Goal: Communication & Community: Answer question/provide support

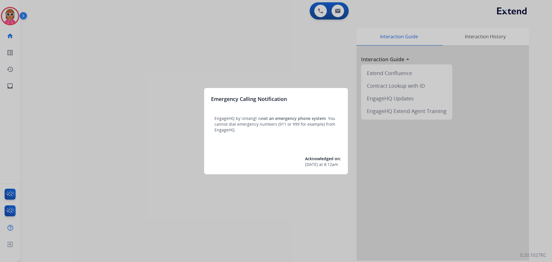
click at [139, 133] on div at bounding box center [276, 131] width 552 height 262
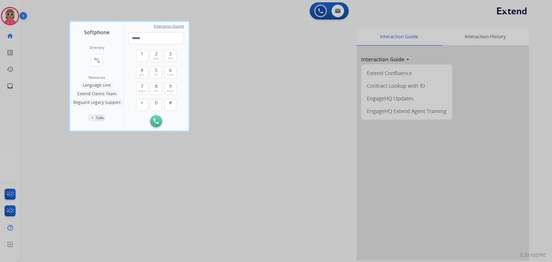
click at [25, 23] on div at bounding box center [276, 131] width 552 height 262
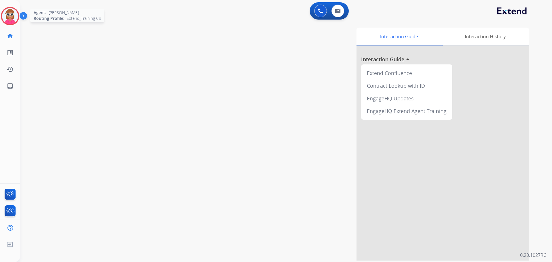
click at [7, 20] on img at bounding box center [10, 16] width 16 height 16
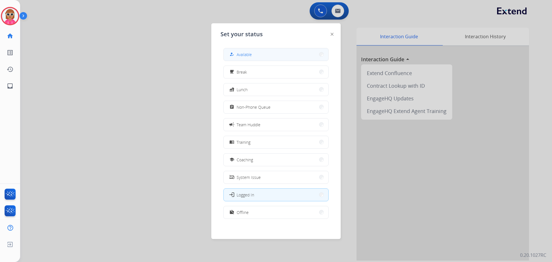
click at [276, 55] on button "how_to_reg Available" at bounding box center [276, 54] width 105 height 12
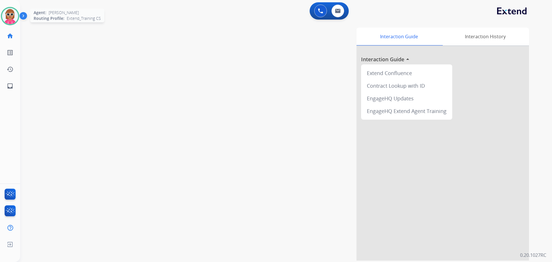
click at [5, 12] on img at bounding box center [10, 16] width 16 height 16
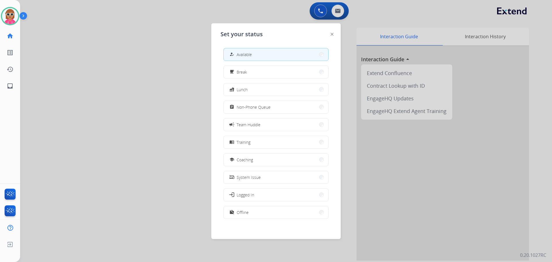
click at [149, 77] on div at bounding box center [276, 131] width 552 height 262
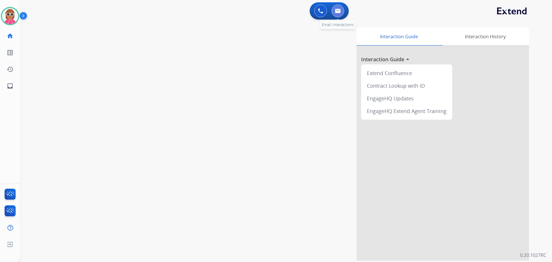
click at [340, 9] on img at bounding box center [338, 11] width 6 height 5
select select "**********"
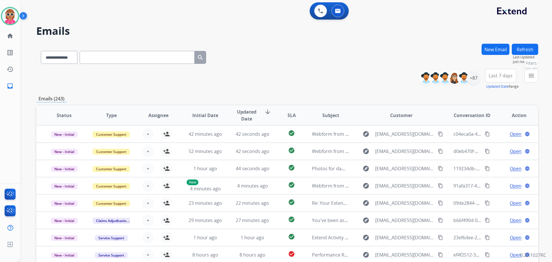
click at [531, 79] on mat-icon "menu" at bounding box center [531, 75] width 7 height 7
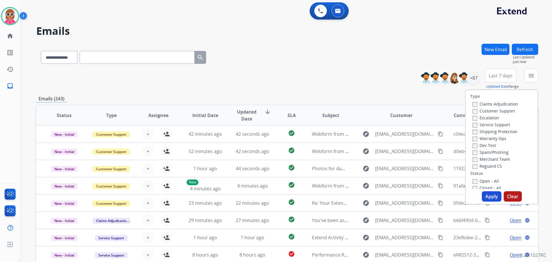
click at [483, 110] on label "Customer Support" at bounding box center [494, 110] width 42 height 5
click at [489, 132] on label "Shipping Protection" at bounding box center [495, 131] width 45 height 5
click at [491, 166] on label "Reguard CS" at bounding box center [487, 165] width 29 height 5
drag, startPoint x: 485, startPoint y: 179, endPoint x: 485, endPoint y: 185, distance: 6.0
click at [485, 179] on label "Open - All" at bounding box center [486, 180] width 26 height 5
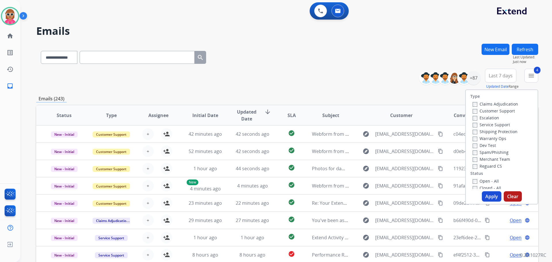
click at [485, 196] on button "Apply" at bounding box center [492, 196] width 20 height 10
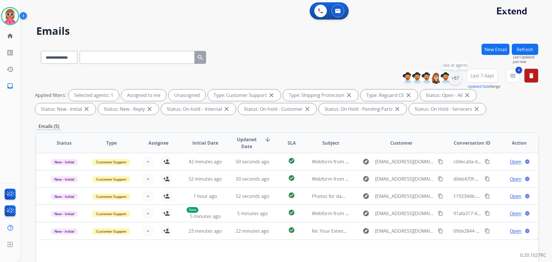
click at [457, 81] on div "+87" at bounding box center [456, 78] width 14 height 14
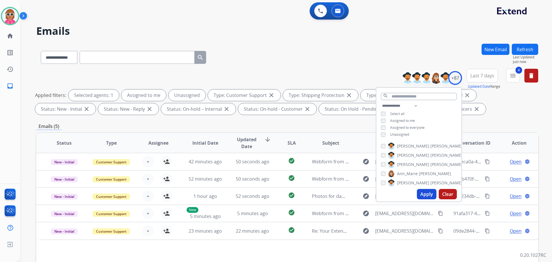
click at [399, 132] on span "Unassigned" at bounding box center [399, 134] width 19 height 5
click at [404, 119] on span "Assigned to me" at bounding box center [402, 120] width 25 height 5
click at [260, 48] on div "**********" at bounding box center [287, 56] width 502 height 25
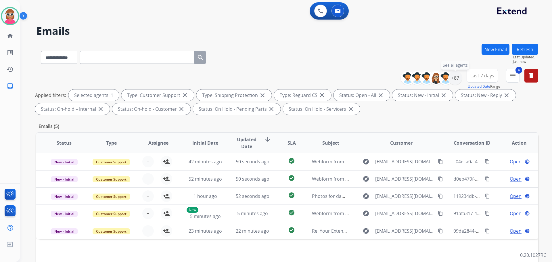
drag, startPoint x: 456, startPoint y: 80, endPoint x: 455, endPoint y: 85, distance: 5.0
click at [456, 81] on div "+87" at bounding box center [456, 78] width 14 height 14
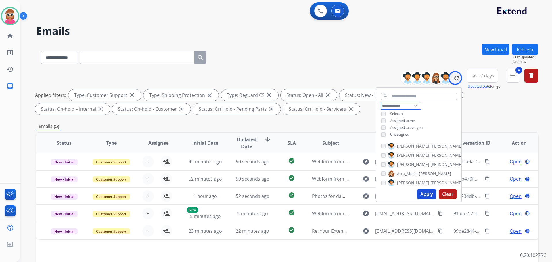
click at [412, 106] on select "**********" at bounding box center [401, 105] width 40 height 7
select select "**********"
click at [381, 102] on select "**********" at bounding box center [401, 105] width 40 height 7
click at [428, 102] on div "search" at bounding box center [419, 95] width 85 height 15
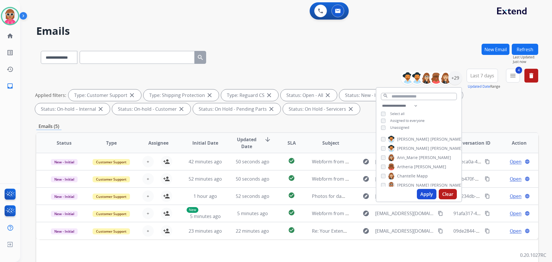
click at [431, 138] on span "[PERSON_NAME]" at bounding box center [447, 139] width 32 height 6
click at [411, 149] on span "[PERSON_NAME]" at bounding box center [413, 149] width 32 height 6
click at [411, 156] on span "Ann_Marie" at bounding box center [407, 158] width 21 height 6
click at [410, 164] on span "Artheria" at bounding box center [405, 167] width 16 height 6
click at [405, 173] on label "[PERSON_NAME]" at bounding box center [408, 176] width 40 height 7
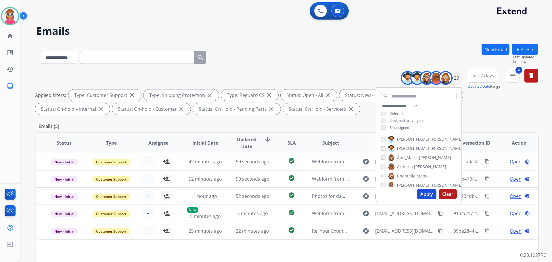
drag, startPoint x: 407, startPoint y: 184, endPoint x: 417, endPoint y: 166, distance: 20.7
click at [408, 182] on span "[PERSON_NAME]" at bounding box center [413, 185] width 32 height 6
click at [404, 166] on span "[PERSON_NAME]" at bounding box center [413, 166] width 32 height 6
click at [404, 173] on label "[PERSON_NAME]" at bounding box center [416, 174] width 57 height 7
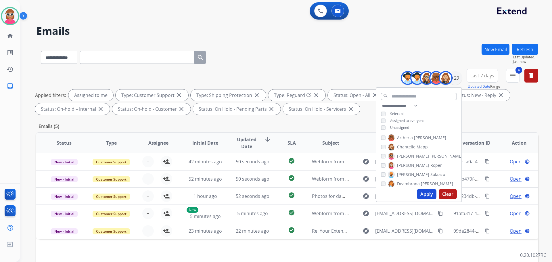
drag, startPoint x: 403, startPoint y: 182, endPoint x: 409, endPoint y: 170, distance: 13.5
click at [403, 183] on span "Deambrana" at bounding box center [408, 184] width 23 height 6
click at [411, 152] on label "[PERSON_NAME]" at bounding box center [420, 155] width 65 height 7
drag, startPoint x: 411, startPoint y: 163, endPoint x: 410, endPoint y: 171, distance: 7.8
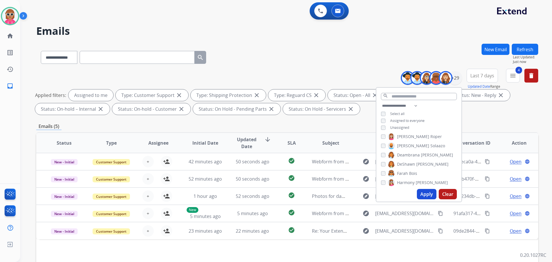
click at [411, 164] on span "DeShawn" at bounding box center [406, 164] width 18 height 6
drag, startPoint x: 410, startPoint y: 171, endPoint x: 409, endPoint y: 176, distance: 4.1
click at [410, 172] on span "Bois" at bounding box center [413, 174] width 8 height 6
drag, startPoint x: 409, startPoint y: 183, endPoint x: 414, endPoint y: 167, distance: 16.6
click at [408, 183] on label "Harmony [PERSON_NAME]" at bounding box center [418, 182] width 60 height 7
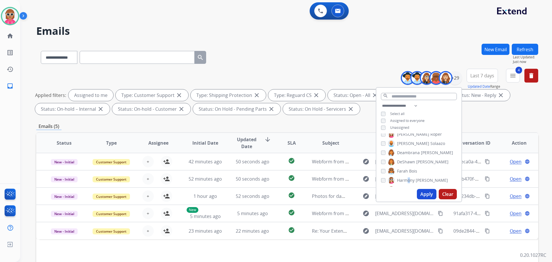
scroll to position [29, 0]
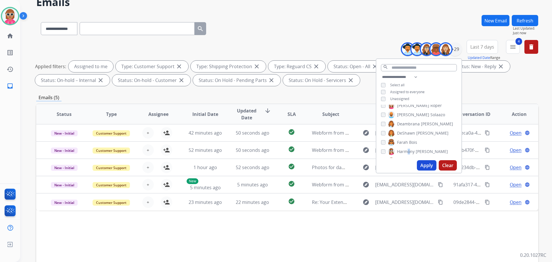
click at [410, 152] on span "Harmony" at bounding box center [406, 152] width 18 height 6
click at [405, 134] on span "Jaquayla" at bounding box center [405, 132] width 16 height 6
drag, startPoint x: 405, startPoint y: 142, endPoint x: 403, endPoint y: 150, distance: 8.0
click at [405, 143] on span "Kayla" at bounding box center [402, 141] width 10 height 6
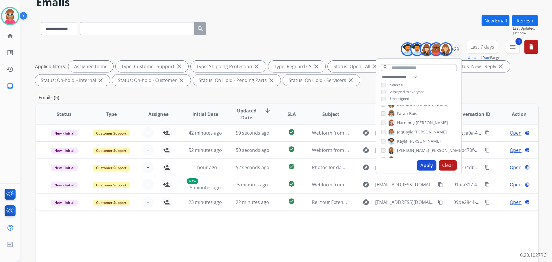
drag, startPoint x: 403, startPoint y: 151, endPoint x: 411, endPoint y: 135, distance: 17.8
click at [403, 151] on span "[PERSON_NAME]" at bounding box center [413, 151] width 32 height 6
click at [411, 131] on span "Keyanta" at bounding box center [405, 131] width 16 height 6
click at [409, 139] on span "Lamarco" at bounding box center [405, 140] width 16 height 6
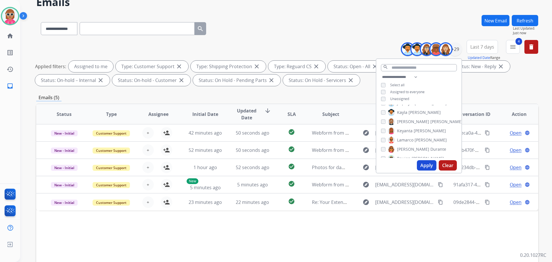
click at [406, 148] on span "[PERSON_NAME]" at bounding box center [413, 149] width 32 height 6
click at [404, 155] on label "[PERSON_NAME]" at bounding box center [416, 158] width 56 height 7
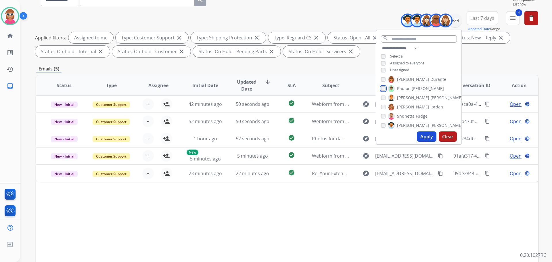
scroll to position [149, 0]
drag, startPoint x: 404, startPoint y: 106, endPoint x: 403, endPoint y: 111, distance: 5.0
click at [404, 106] on span "[PERSON_NAME]" at bounding box center [413, 108] width 32 height 6
click at [402, 114] on span "[PERSON_NAME]" at bounding box center [413, 117] width 32 height 6
drag, startPoint x: 402, startPoint y: 124, endPoint x: 403, endPoint y: 119, distance: 4.7
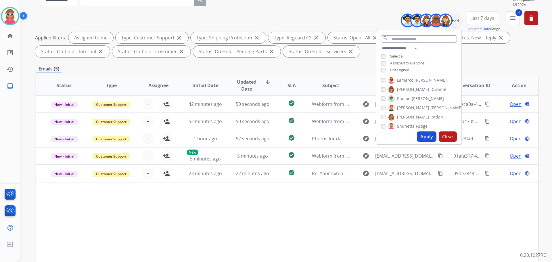
click at [402, 124] on span "Shqnetta" at bounding box center [406, 126] width 18 height 6
click at [407, 105] on span "[PERSON_NAME]" at bounding box center [413, 107] width 32 height 6
click at [406, 115] on span "[PERSON_NAME]" at bounding box center [413, 116] width 32 height 6
drag, startPoint x: 405, startPoint y: 125, endPoint x: 405, endPoint y: 121, distance: 3.5
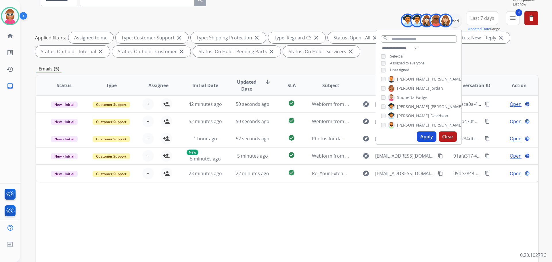
click at [405, 123] on span "[PERSON_NAME]" at bounding box center [413, 125] width 32 height 6
click at [409, 103] on span "Tyquanda" at bounding box center [406, 106] width 19 height 6
click at [409, 112] on span "King" at bounding box center [413, 115] width 9 height 6
click at [408, 121] on span "[PERSON_NAME]" at bounding box center [413, 124] width 32 height 6
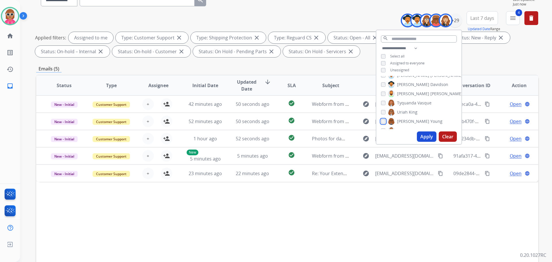
scroll to position [218, 0]
click at [407, 119] on span "[PERSON_NAME]" at bounding box center [413, 122] width 32 height 6
click at [430, 140] on button "Apply" at bounding box center [427, 136] width 20 height 10
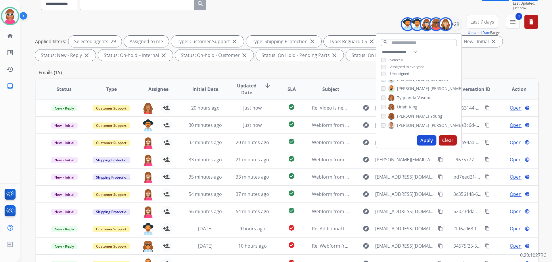
scroll to position [93, 0]
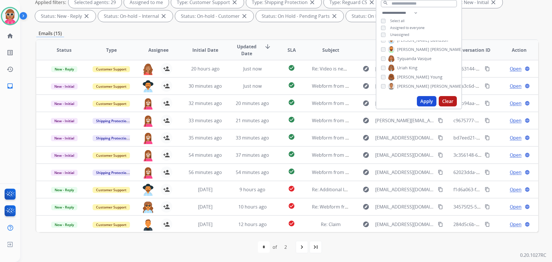
click at [153, 50] on span "Assignee" at bounding box center [158, 50] width 20 height 7
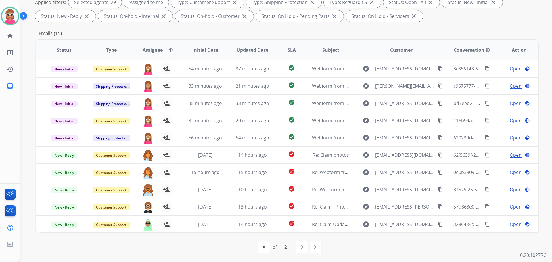
click at [306, 251] on div "navigate_next" at bounding box center [302, 247] width 13 height 13
select select "*"
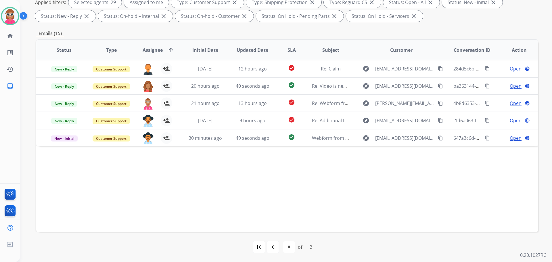
click at [158, 49] on span "Assignee" at bounding box center [153, 50] width 20 height 7
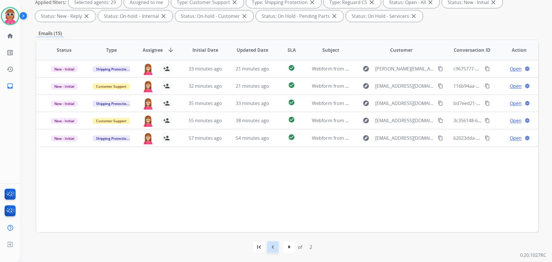
click at [271, 251] on div "navigate_before" at bounding box center [273, 247] width 13 height 13
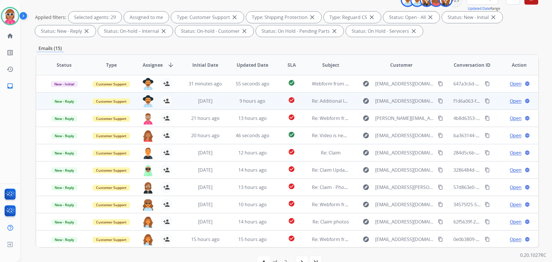
scroll to position [86, 0]
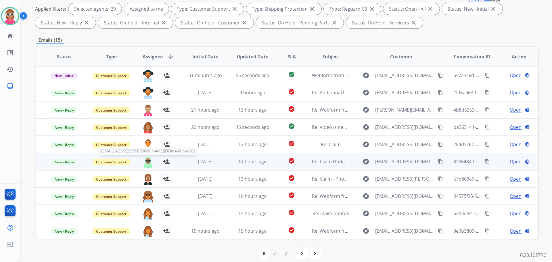
click at [146, 163] on img at bounding box center [148, 162] width 12 height 12
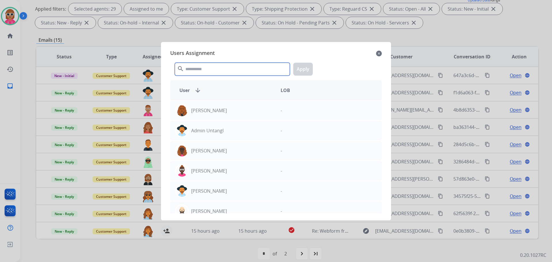
click at [189, 72] on input "text" at bounding box center [232, 69] width 115 height 13
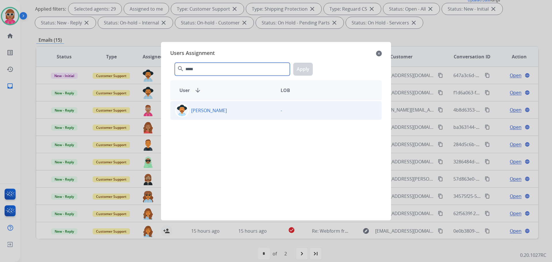
type input "*****"
drag, startPoint x: 205, startPoint y: 110, endPoint x: 212, endPoint y: 104, distance: 9.4
click at [206, 110] on p "[PERSON_NAME]" at bounding box center [209, 110] width 36 height 7
click at [298, 66] on button "Apply" at bounding box center [303, 69] width 20 height 13
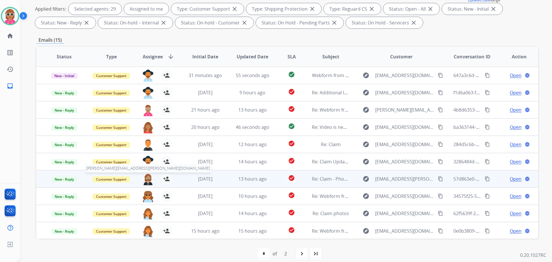
click at [146, 180] on img at bounding box center [148, 179] width 12 height 12
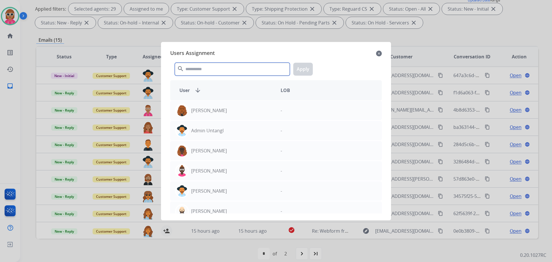
click at [228, 70] on input "text" at bounding box center [232, 69] width 115 height 13
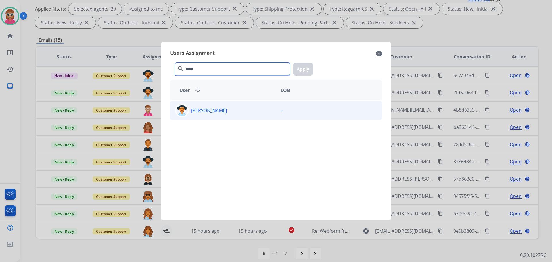
type input "*****"
drag, startPoint x: 213, startPoint y: 108, endPoint x: 288, endPoint y: 71, distance: 83.1
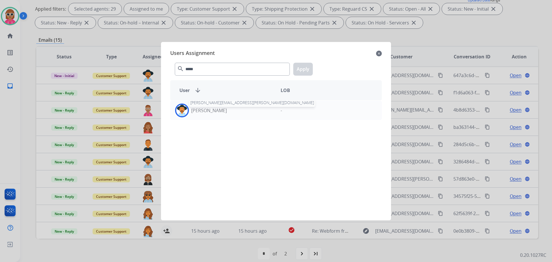
click at [215, 107] on p "[PERSON_NAME]" at bounding box center [209, 110] width 36 height 7
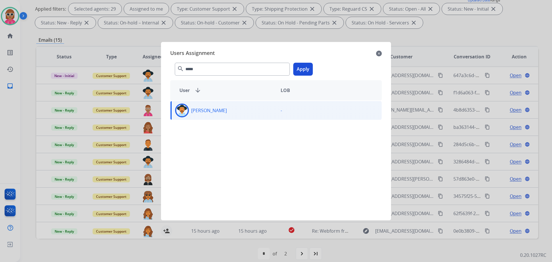
click at [308, 76] on div "***** search Apply" at bounding box center [276, 68] width 212 height 20
click at [307, 71] on button "Apply" at bounding box center [303, 69] width 20 height 13
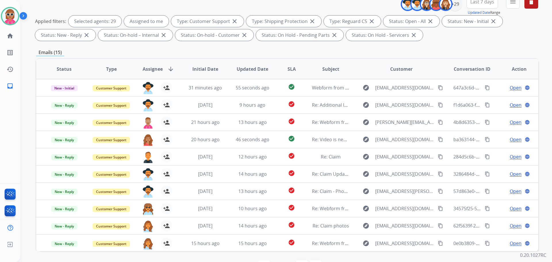
scroll to position [0, 0]
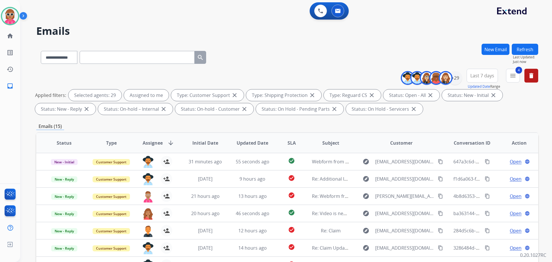
click at [525, 51] on button "Refresh" at bounding box center [525, 49] width 26 height 11
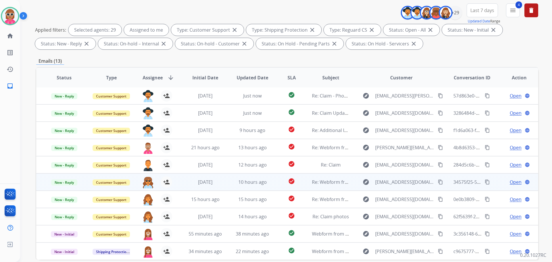
scroll to position [93, 0]
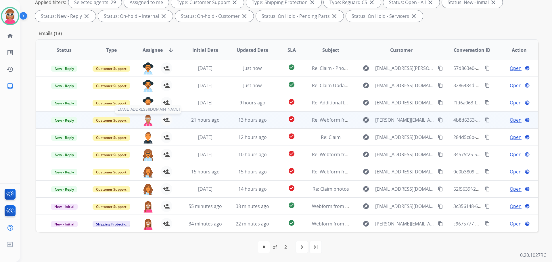
click at [146, 118] on img at bounding box center [148, 120] width 12 height 12
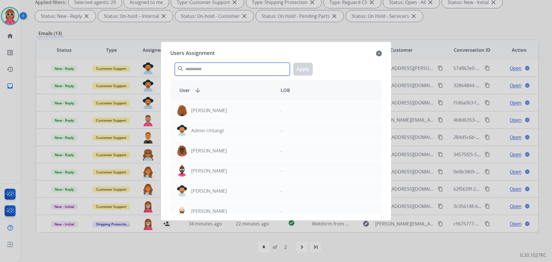
click at [219, 70] on input "text" at bounding box center [232, 69] width 115 height 13
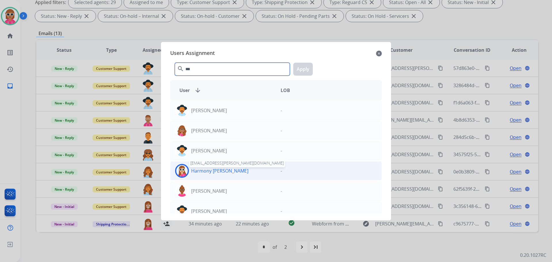
type input "***"
click at [215, 173] on p "Harmony [PERSON_NAME]" at bounding box center [219, 170] width 57 height 7
click at [308, 65] on button "Apply" at bounding box center [303, 69] width 20 height 13
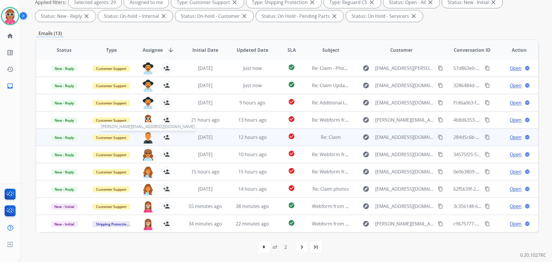
click at [149, 138] on img at bounding box center [148, 137] width 12 height 12
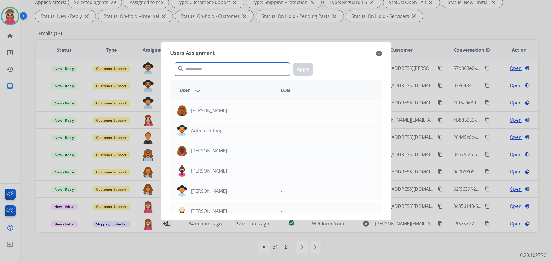
click at [242, 65] on input "text" at bounding box center [232, 69] width 115 height 13
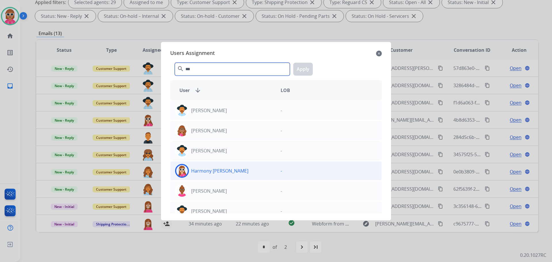
type input "***"
click at [229, 169] on div "Harmony [PERSON_NAME]" at bounding box center [224, 171] width 106 height 14
click at [306, 69] on button "Apply" at bounding box center [303, 69] width 20 height 13
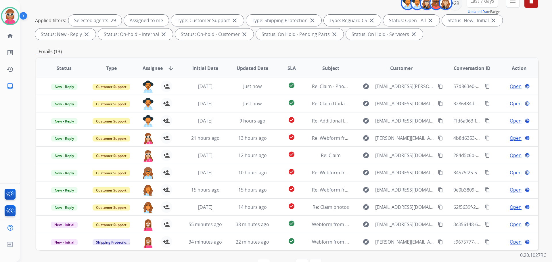
scroll to position [35, 0]
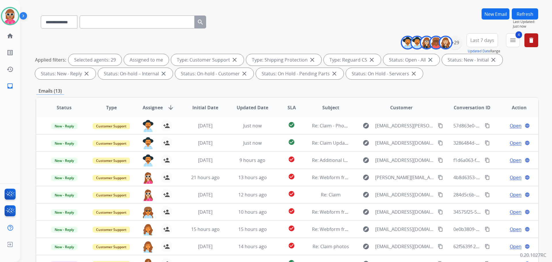
click at [529, 14] on button "Refresh" at bounding box center [525, 13] width 26 height 11
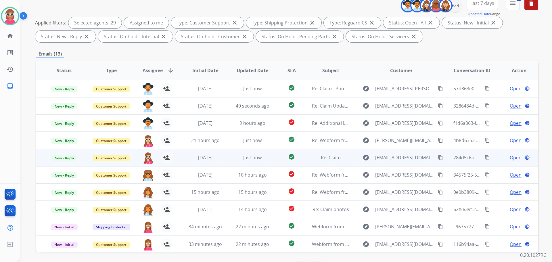
scroll to position [93, 0]
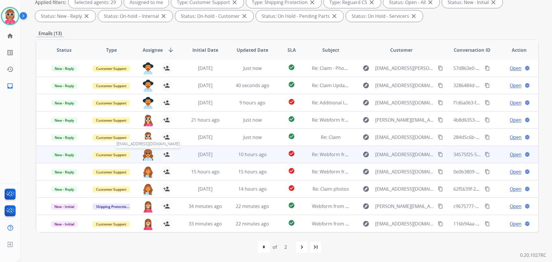
click at [149, 153] on img at bounding box center [148, 155] width 12 height 12
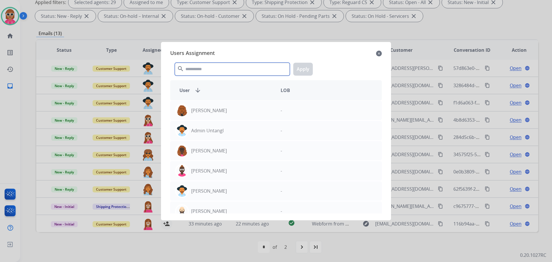
click at [191, 66] on input "text" at bounding box center [232, 69] width 115 height 13
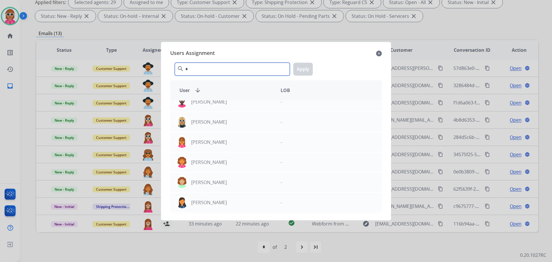
scroll to position [0, 0]
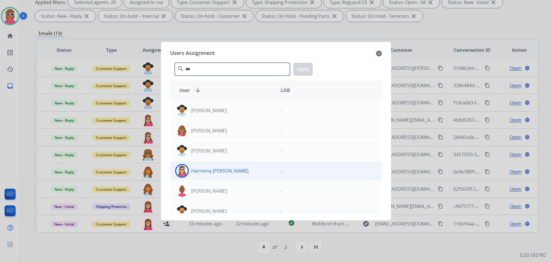
type input "***"
click at [239, 174] on div "Harmony [PERSON_NAME]" at bounding box center [224, 171] width 106 height 14
click at [298, 67] on button "Apply" at bounding box center [303, 69] width 20 height 13
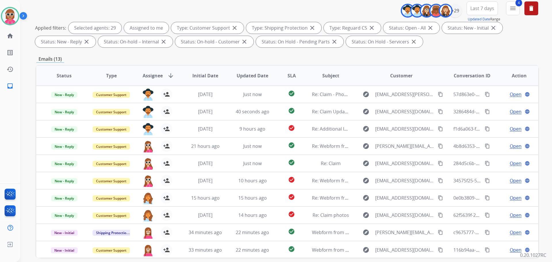
scroll to position [35, 0]
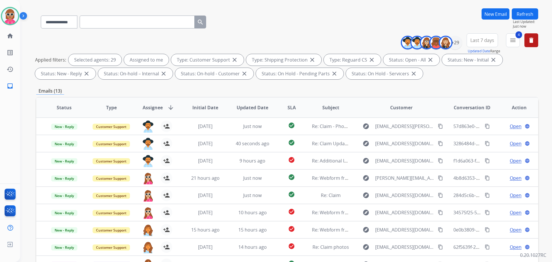
click at [535, 12] on button "Refresh" at bounding box center [525, 13] width 26 height 11
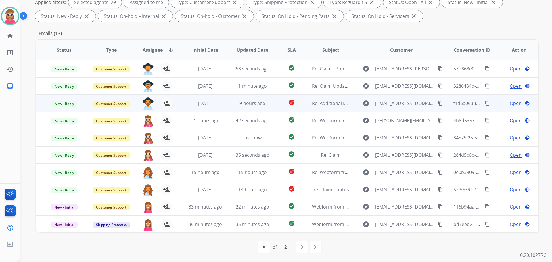
scroll to position [1, 0]
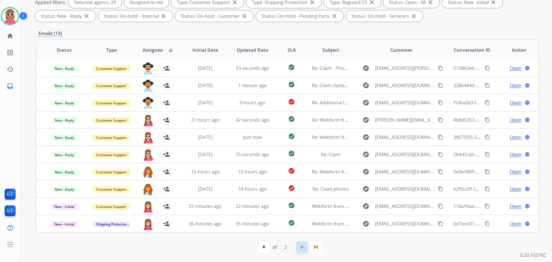
click at [297, 249] on div "navigate_next" at bounding box center [302, 247] width 13 height 13
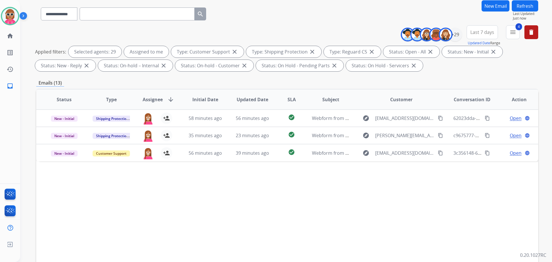
scroll to position [93, 0]
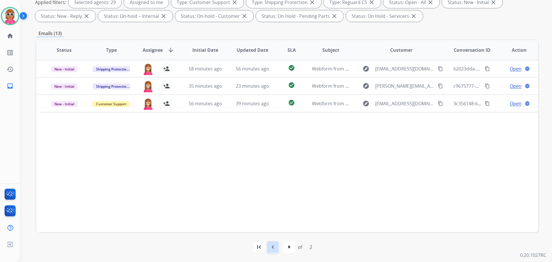
click at [269, 245] on div "navigate_before" at bounding box center [273, 247] width 13 height 13
select select "*"
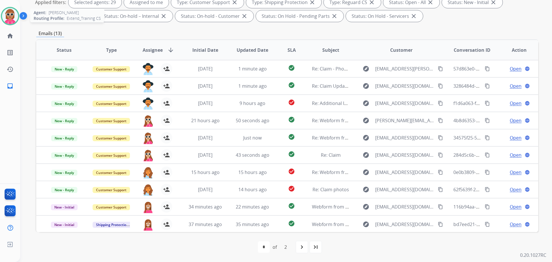
click at [9, 15] on img at bounding box center [10, 16] width 16 height 16
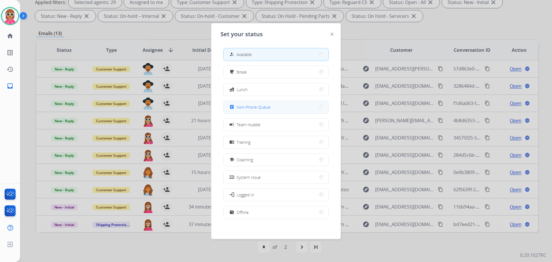
click at [280, 108] on button "assignment Non-Phone Queue" at bounding box center [276, 107] width 105 height 12
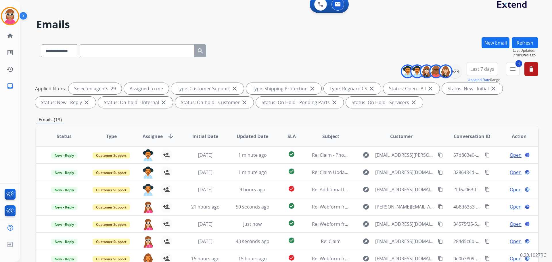
scroll to position [0, 0]
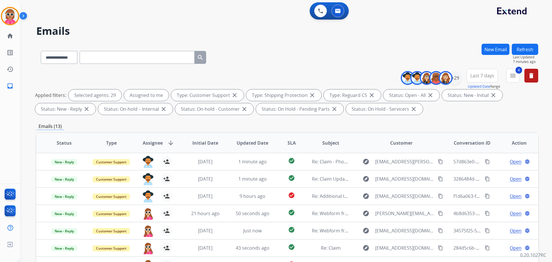
click at [531, 47] on button "Refresh" at bounding box center [525, 49] width 26 height 11
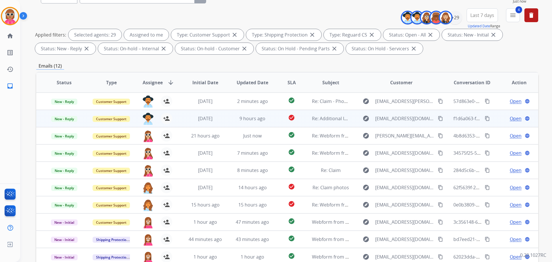
scroll to position [86, 0]
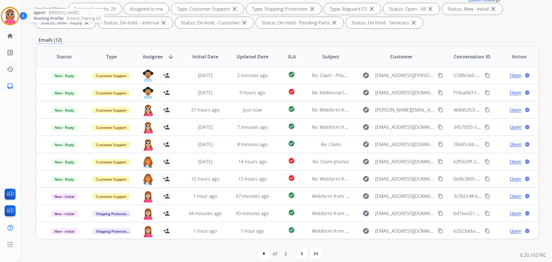
click at [7, 16] on img at bounding box center [10, 16] width 16 height 16
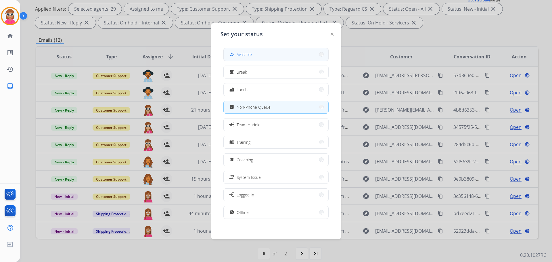
click at [243, 54] on span "Available" at bounding box center [244, 54] width 15 height 6
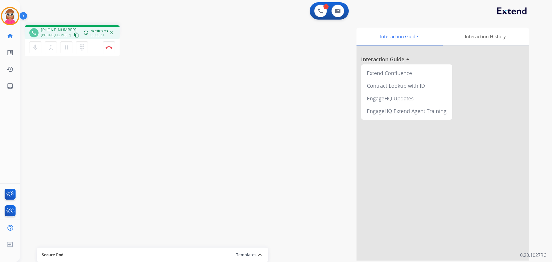
click at [74, 37] on mat-icon "content_copy" at bounding box center [76, 35] width 5 height 5
click at [105, 49] on button "Disconnect" at bounding box center [109, 47] width 12 height 12
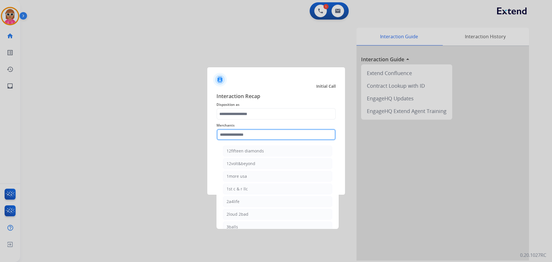
click at [264, 136] on input "text" at bounding box center [276, 135] width 119 height 12
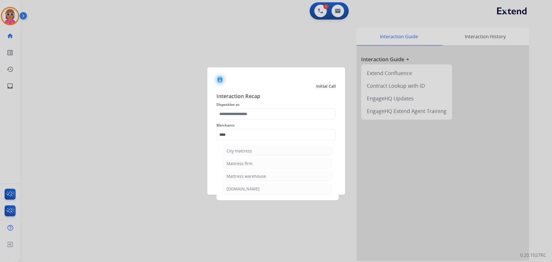
click at [263, 160] on li "Mattress firm" at bounding box center [278, 163] width 110 height 11
type input "**********"
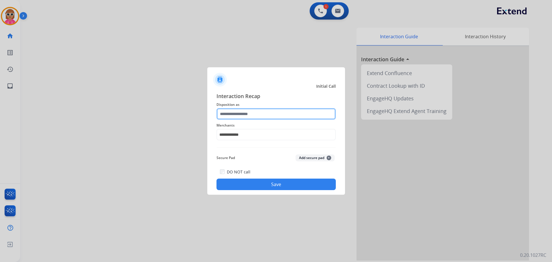
click at [250, 108] on input "text" at bounding box center [276, 114] width 119 height 12
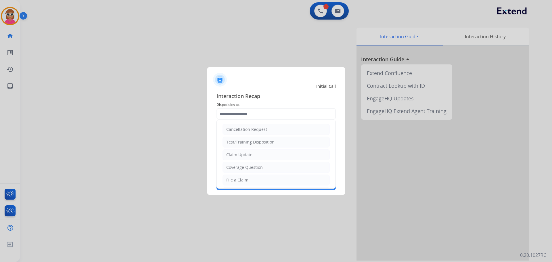
drag, startPoint x: 255, startPoint y: 156, endPoint x: 255, endPoint y: 164, distance: 8.7
click at [255, 155] on li "Claim Update" at bounding box center [276, 154] width 107 height 11
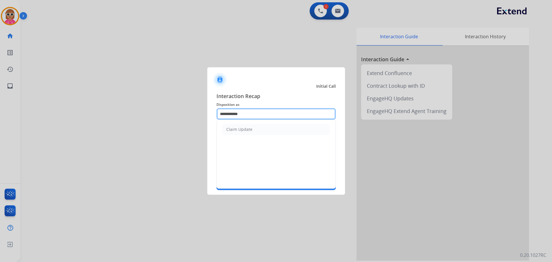
drag, startPoint x: 262, startPoint y: 115, endPoint x: 137, endPoint y: 116, distance: 124.9
click at [0, 116] on app-contact-recap-modal "**********" at bounding box center [0, 131] width 0 height 262
drag, startPoint x: 234, startPoint y: 127, endPoint x: 232, endPoint y: 136, distance: 8.6
click at [235, 127] on div "File a Claim" at bounding box center [237, 130] width 22 height 6
type input "**********"
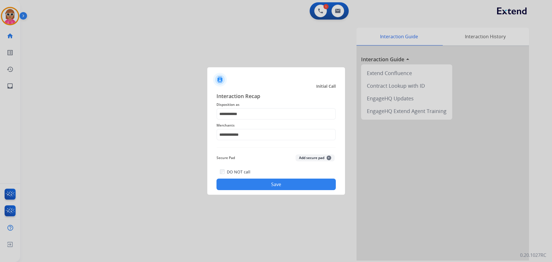
click at [248, 189] on button "Save" at bounding box center [276, 185] width 119 height 12
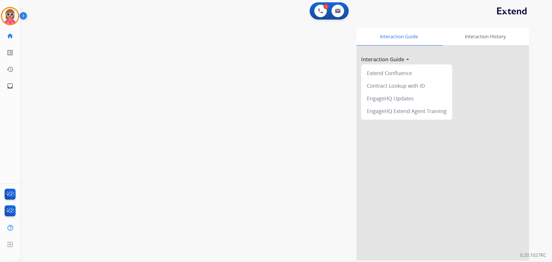
click at [111, 118] on div "swap_horiz Break voice bridge close_fullscreen Connect 3-Way Call merge_type Se…" at bounding box center [279, 141] width 518 height 240
click at [16, 15] on img at bounding box center [10, 16] width 16 height 16
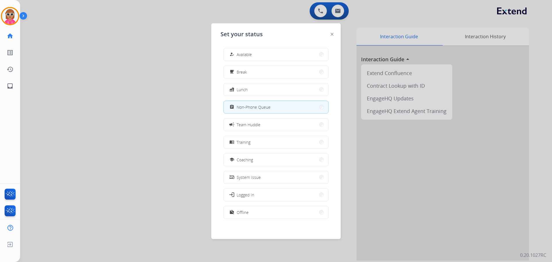
click at [288, 58] on button "how_to_reg Available" at bounding box center [276, 54] width 105 height 12
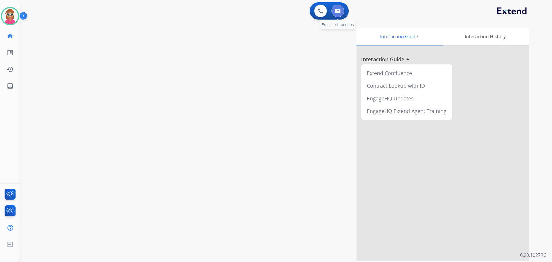
click at [335, 9] on button at bounding box center [338, 11] width 13 height 13
select select "**********"
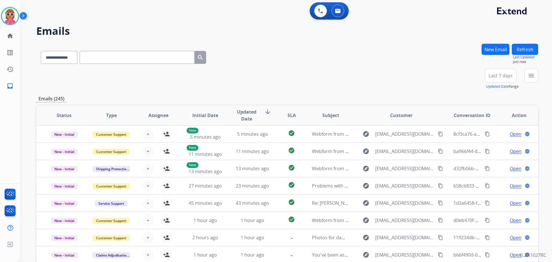
click at [115, 60] on input "text" at bounding box center [137, 57] width 115 height 13
paste input "**********"
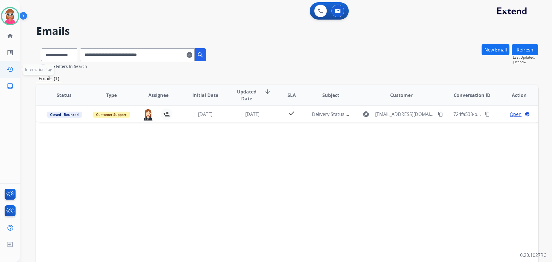
drag, startPoint x: 181, startPoint y: 53, endPoint x: 12, endPoint y: 56, distance: 168.3
click at [0, 63] on div "**********" at bounding box center [276, 131] width 552 height 262
paste input "text"
drag, startPoint x: 185, startPoint y: 59, endPoint x: 2, endPoint y: 61, distance: 183.0
click at [2, 62] on div "**********" at bounding box center [276, 131] width 552 height 262
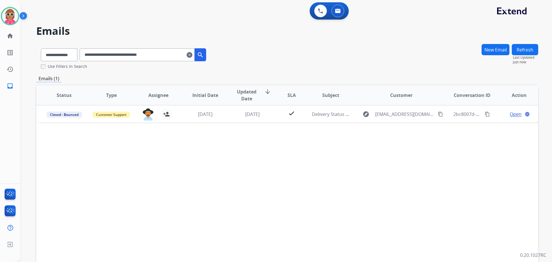
paste input "text"
drag, startPoint x: 170, startPoint y: 51, endPoint x: 0, endPoint y: 60, distance: 170.5
click at [0, 60] on div "**********" at bounding box center [276, 131] width 552 height 262
paste input "text"
drag, startPoint x: 174, startPoint y: 51, endPoint x: 0, endPoint y: 55, distance: 174.4
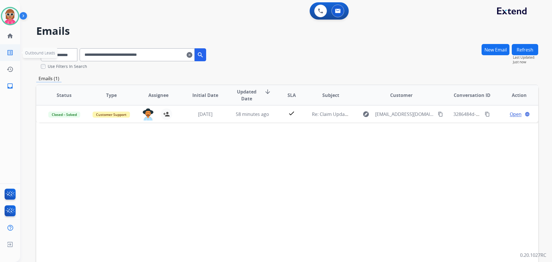
click at [0, 56] on div "**********" at bounding box center [276, 131] width 552 height 262
paste input "text"
drag, startPoint x: 176, startPoint y: 57, endPoint x: 0, endPoint y: 76, distance: 177.3
click at [0, 76] on div "**********" at bounding box center [276, 131] width 552 height 262
paste input "text"
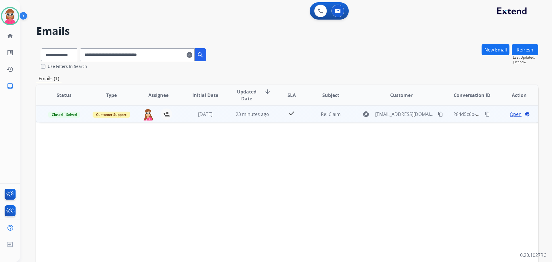
click at [514, 118] on td "Open language" at bounding box center [514, 113] width 47 height 17
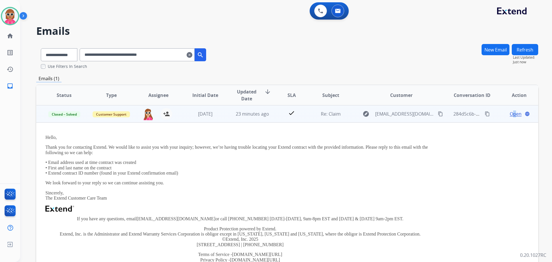
click at [510, 113] on span "Open" at bounding box center [516, 113] width 12 height 7
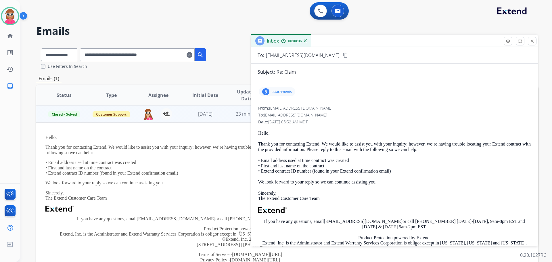
scroll to position [29, 0]
click at [343, 56] on mat-icon "content_copy" at bounding box center [345, 55] width 5 height 5
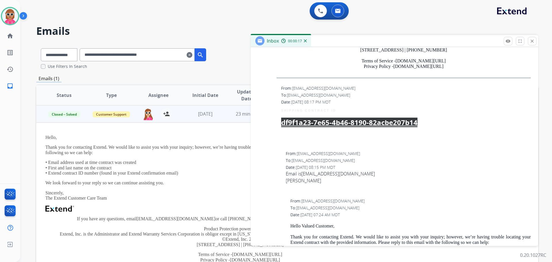
scroll to position [690, 0]
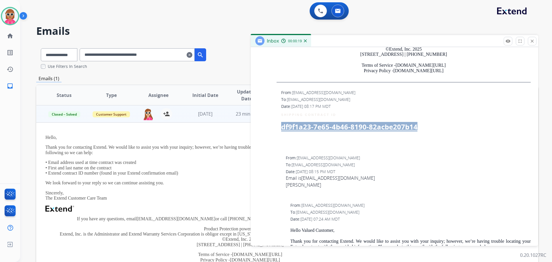
drag, startPoint x: 419, startPoint y: 122, endPoint x: 283, endPoint y: 126, distance: 136.4
click at [283, 126] on td "df9f1a23-7e65-4b46-8190-82acbe207b14" at bounding box center [406, 127] width 250 height 14
copy u "df9f1a23-7e65-4b46-8190-82acbe207b14"
click at [534, 41] on mat-icon "close" at bounding box center [532, 41] width 5 height 5
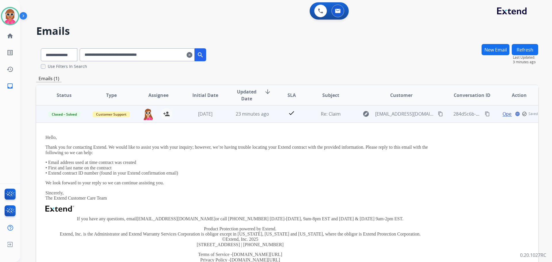
drag, startPoint x: 437, startPoint y: 114, endPoint x: 434, endPoint y: 116, distance: 3.1
click at [438, 115] on mat-icon "content_copy" at bounding box center [440, 113] width 5 height 5
drag, startPoint x: 237, startPoint y: 136, endPoint x: 354, endPoint y: 134, distance: 116.8
click at [239, 135] on p "Hello," at bounding box center [240, 137] width 390 height 5
drag, startPoint x: 484, startPoint y: 115, endPoint x: 421, endPoint y: 168, distance: 81.4
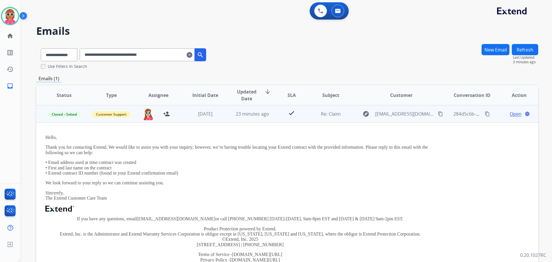
click at [485, 115] on mat-icon "content_copy" at bounding box center [487, 113] width 5 height 5
drag, startPoint x: 359, startPoint y: 254, endPoint x: 344, endPoint y: 261, distance: 17.1
click at [359, 254] on p "Terms of Service - [DOMAIN_NAME][URL] Privacy Policy - [DOMAIN_NAME][URL]" at bounding box center [240, 257] width 390 height 11
drag, startPoint x: 219, startPoint y: 142, endPoint x: 351, endPoint y: 137, distance: 132.2
click at [220, 141] on div "Hello, Thank you for contacting Extend. We would like to assist you with your i…" at bounding box center [240, 203] width 390 height 136
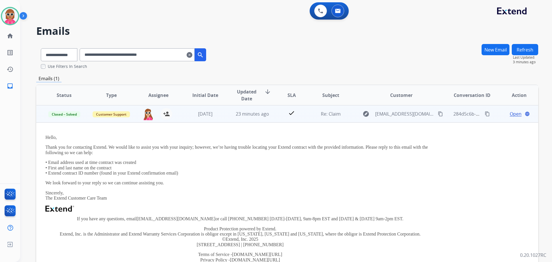
click at [511, 113] on span "Open" at bounding box center [516, 113] width 12 height 7
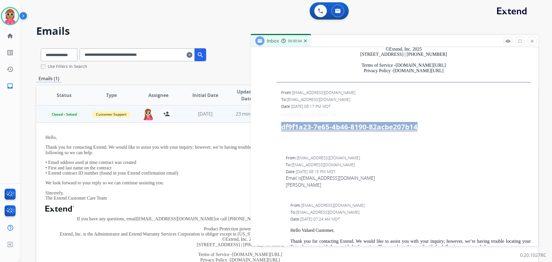
drag, startPoint x: 419, startPoint y: 127, endPoint x: 280, endPoint y: 129, distance: 139.5
click at [281, 129] on p "df9f1a23-7e65-4b46-8190-82acbe207b14" at bounding box center [406, 127] width 250 height 8
copy u "df9f1a23-7e65-4b46-8190-82acbe207b14"
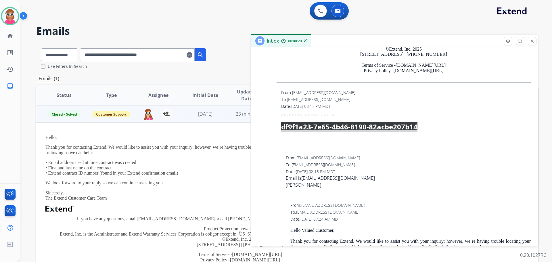
click at [198, 147] on p "Thank you for contacting Extend. We would like to assist you with your inquiry;…" at bounding box center [240, 150] width 390 height 11
click at [528, 40] on div "remove_red_eye Logs fullscreen Expand close Close" at bounding box center [520, 41] width 33 height 9
click at [532, 40] on mat-icon "close" at bounding box center [532, 41] width 5 height 5
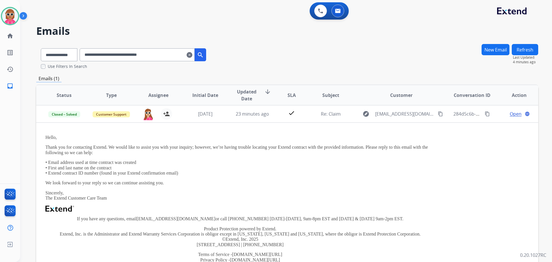
drag, startPoint x: 172, startPoint y: 55, endPoint x: 131, endPoint y: 54, distance: 40.9
click at [49, 54] on div "**********" at bounding box center [123, 54] width 175 height 20
click at [144, 54] on input "**********" at bounding box center [137, 54] width 115 height 13
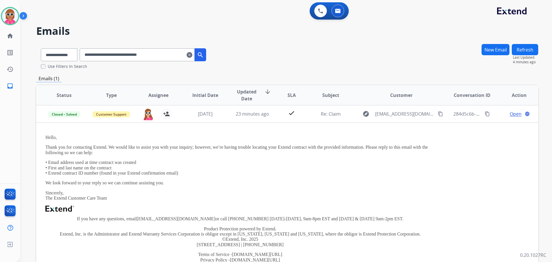
paste input "text"
type input "**********"
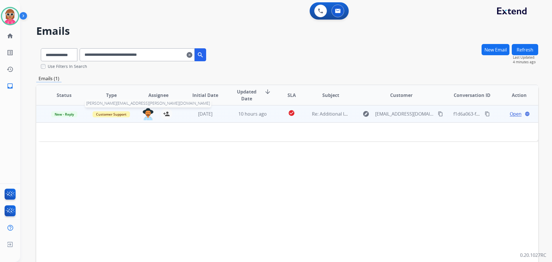
click at [149, 116] on img at bounding box center [148, 114] width 12 height 12
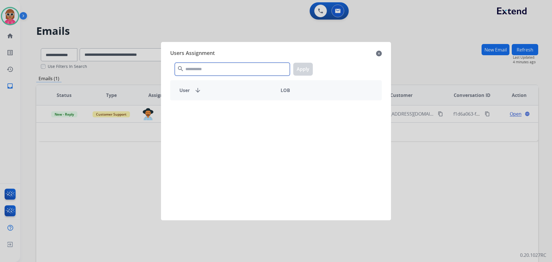
click at [207, 71] on input "text" at bounding box center [232, 69] width 115 height 13
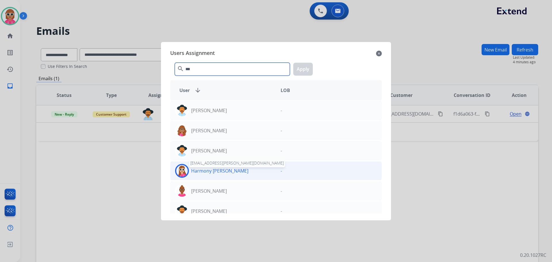
type input "***"
click at [212, 175] on div "Harmony [PERSON_NAME]" at bounding box center [224, 171] width 106 height 14
click at [290, 71] on div "*** search Apply" at bounding box center [276, 68] width 212 height 20
click at [301, 71] on button "Apply" at bounding box center [303, 69] width 20 height 13
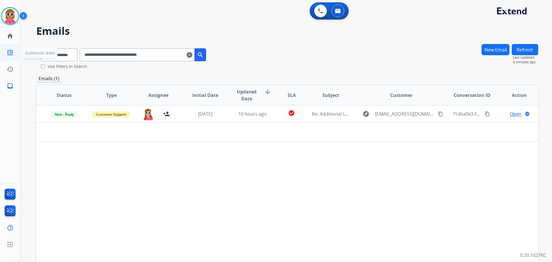
drag, startPoint x: 184, startPoint y: 56, endPoint x: 0, endPoint y: 56, distance: 183.8
click at [0, 56] on div "**********" at bounding box center [276, 131] width 552 height 262
paste input "text"
drag, startPoint x: 174, startPoint y: 55, endPoint x: 51, endPoint y: 59, distance: 122.9
click at [51, 59] on div "**********" at bounding box center [123, 54] width 175 height 20
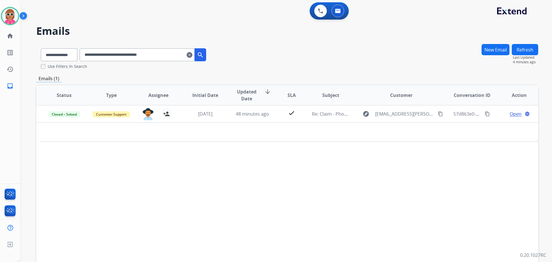
paste input "text"
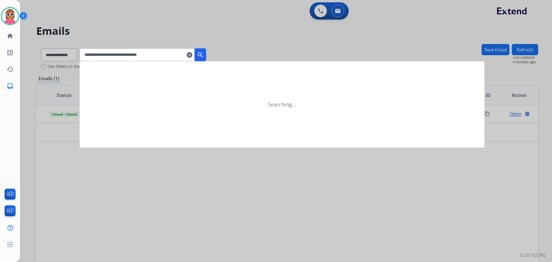
click at [204, 54] on mat-icon "search" at bounding box center [200, 54] width 7 height 7
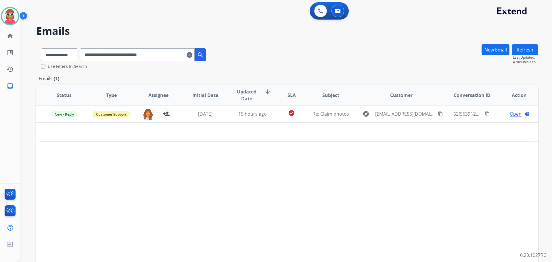
drag, startPoint x: 169, startPoint y: 54, endPoint x: 78, endPoint y: 65, distance: 92.2
click at [78, 65] on div "**********" at bounding box center [123, 57] width 175 height 26
paste input "text"
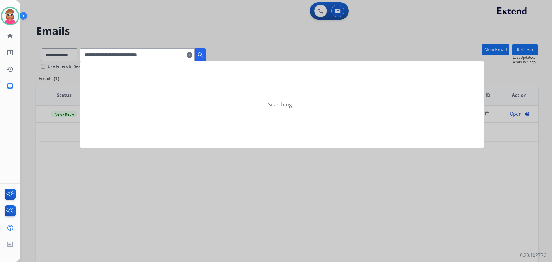
click at [206, 50] on button "search" at bounding box center [201, 54] width 12 height 13
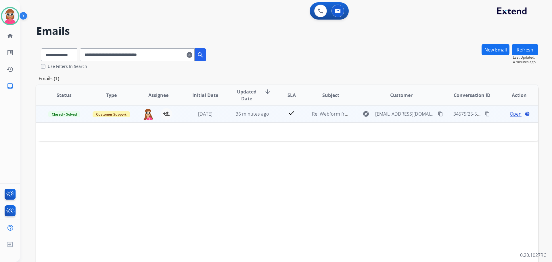
click at [251, 109] on td "36 minutes ago" at bounding box center [248, 113] width 47 height 17
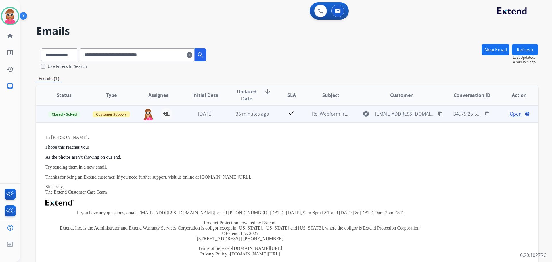
click at [512, 115] on span "Open" at bounding box center [516, 113] width 12 height 7
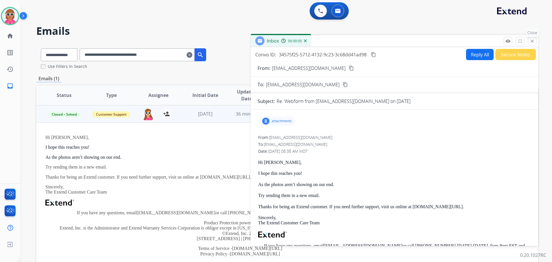
click at [531, 42] on mat-icon "close" at bounding box center [532, 41] width 5 height 5
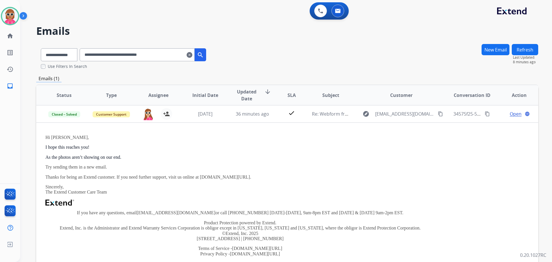
click at [442, 202] on table "Status Type Assignee Initial Date Updated Date arrow_downward SLA Subject Custo…" at bounding box center [287, 181] width 502 height 192
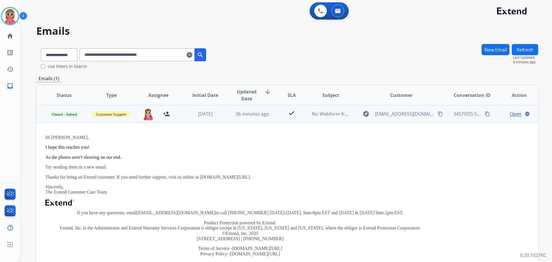
drag, startPoint x: 275, startPoint y: 176, endPoint x: 281, endPoint y: 176, distance: 5.5
click at [281, 181] on div "Hi [PERSON_NAME], I hope this reaches you! As the photos aren’t showing on our …" at bounding box center [240, 200] width 390 height 130
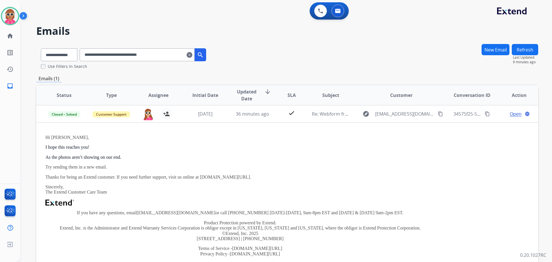
drag, startPoint x: 176, startPoint y: 54, endPoint x: 60, endPoint y: 62, distance: 116.5
click at [49, 66] on div "**********" at bounding box center [123, 57] width 175 height 26
click at [102, 52] on input "**********" at bounding box center [137, 54] width 115 height 13
paste input "text"
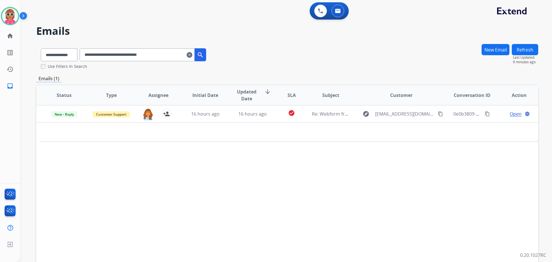
drag, startPoint x: 176, startPoint y: 52, endPoint x: 54, endPoint y: 60, distance: 122.2
click at [56, 62] on div "**********" at bounding box center [123, 54] width 175 height 20
paste input "text"
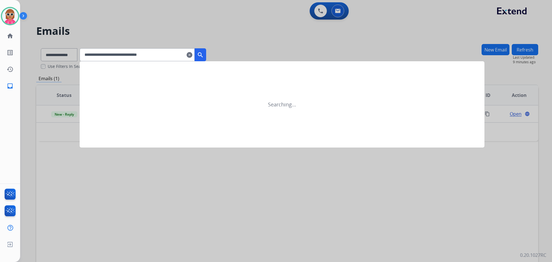
click at [206, 50] on button "search" at bounding box center [201, 54] width 12 height 13
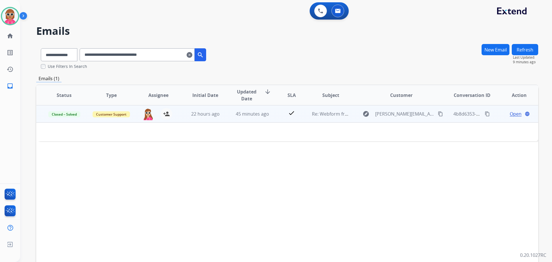
click at [226, 117] on td "45 minutes ago" at bounding box center [248, 113] width 47 height 17
click at [225, 117] on td "45 minutes ago" at bounding box center [248, 113] width 47 height 17
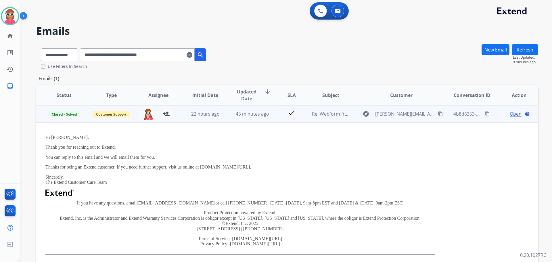
click at [514, 112] on span "Open" at bounding box center [516, 113] width 12 height 7
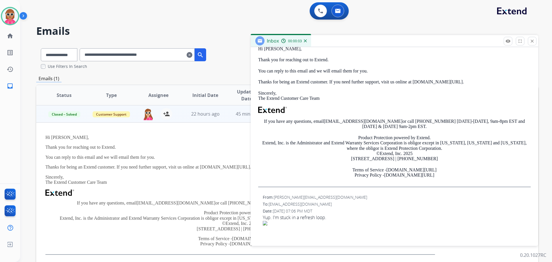
scroll to position [0, 0]
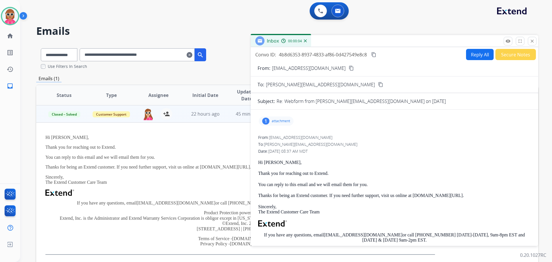
click at [280, 122] on p "attachment" at bounding box center [281, 121] width 18 height 5
click at [528, 40] on div "remove_red_eye Logs fullscreen Expand close Close" at bounding box center [520, 41] width 33 height 9
click at [535, 45] on button "close Close" at bounding box center [532, 41] width 9 height 9
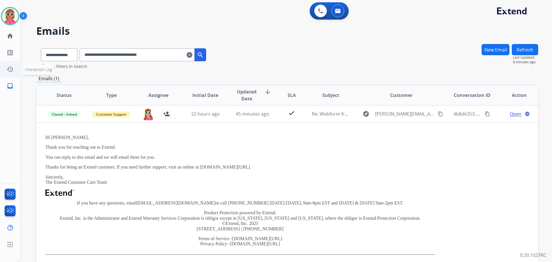
drag, startPoint x: 106, startPoint y: 70, endPoint x: 0, endPoint y: 74, distance: 106.0
click at [0, 74] on div "**********" at bounding box center [276, 131] width 552 height 262
paste input "text"
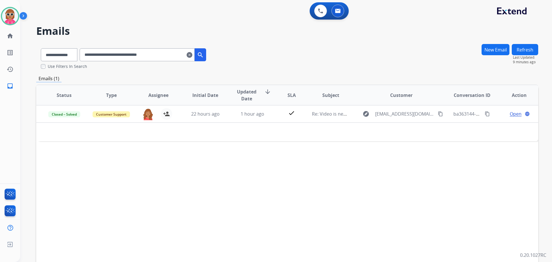
drag, startPoint x: 185, startPoint y: 57, endPoint x: 38, endPoint y: 61, distance: 147.1
click at [41, 61] on div "**********" at bounding box center [123, 54] width 175 height 20
paste input "text"
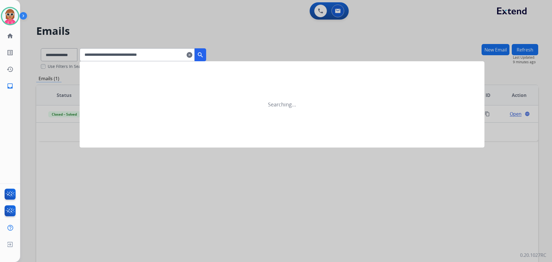
type input "**********"
click at [206, 51] on button "search" at bounding box center [201, 54] width 12 height 13
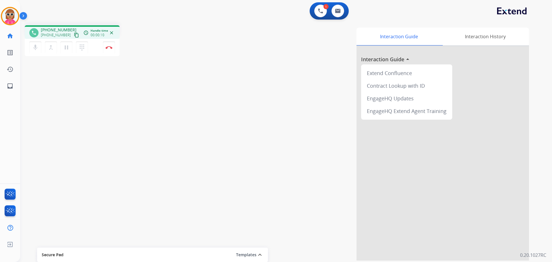
click at [74, 35] on mat-icon "content_copy" at bounding box center [76, 35] width 5 height 5
click at [111, 48] on img at bounding box center [109, 47] width 7 height 3
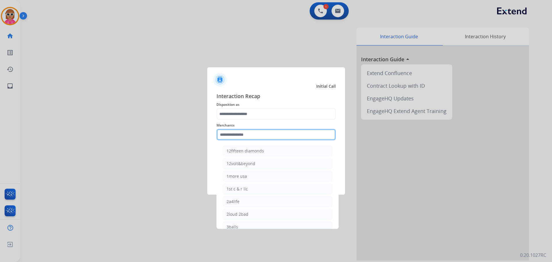
click at [288, 129] on input "text" at bounding box center [276, 135] width 119 height 12
drag, startPoint x: 262, startPoint y: 169, endPoint x: 244, endPoint y: 131, distance: 42.1
click at [261, 169] on li "Ashley furniture" at bounding box center [278, 163] width 110 height 11
type input "**********"
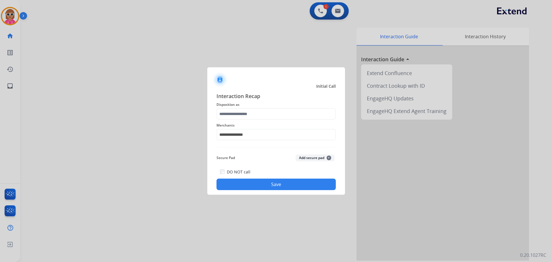
click at [242, 106] on span "Disposition as" at bounding box center [276, 104] width 119 height 7
click at [242, 108] on span "Disposition as" at bounding box center [276, 104] width 119 height 7
click at [243, 117] on input "text" at bounding box center [276, 114] width 119 height 12
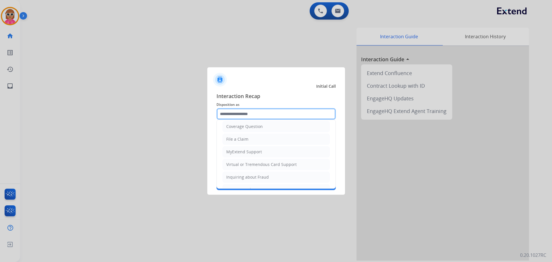
scroll to position [90, 0]
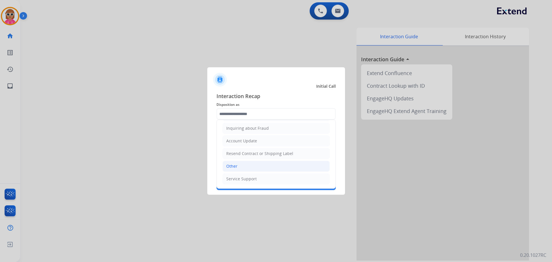
click at [246, 165] on li "Other" at bounding box center [276, 166] width 107 height 11
type input "*****"
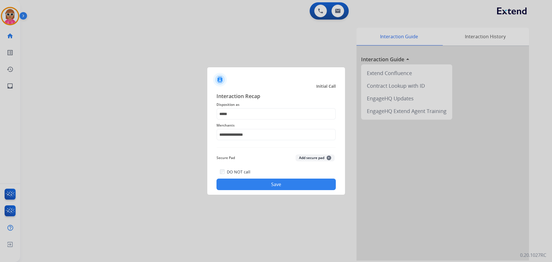
drag, startPoint x: 249, startPoint y: 181, endPoint x: 243, endPoint y: 182, distance: 6.4
click at [249, 182] on button "Save" at bounding box center [276, 185] width 119 height 12
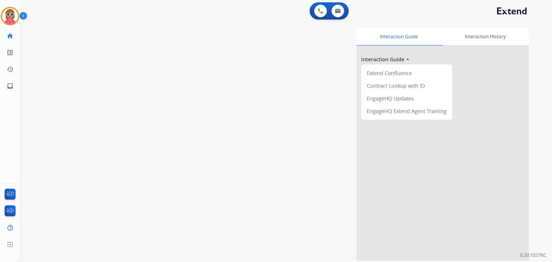
drag, startPoint x: 145, startPoint y: 146, endPoint x: 94, endPoint y: 118, distance: 58.3
click at [143, 145] on div "swap_horiz Break voice bridge close_fullscreen Connect 3-Way Call merge_type Se…" at bounding box center [279, 141] width 518 height 240
click at [3, 8] on div "Agent: [PERSON_NAME] Profile: Extend_Training CS" at bounding box center [10, 16] width 18 height 18
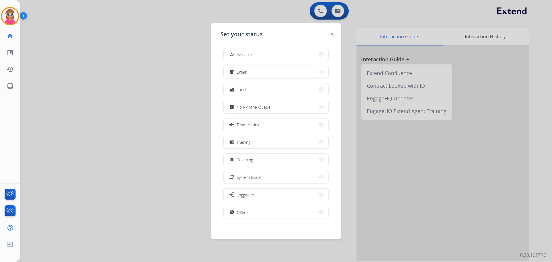
drag, startPoint x: 234, startPoint y: 49, endPoint x: 231, endPoint y: 50, distance: 3.5
click at [232, 50] on button "how_to_reg Available" at bounding box center [276, 54] width 105 height 12
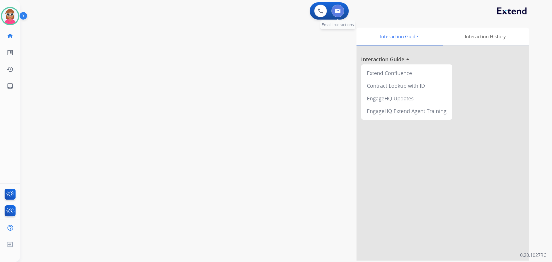
click at [337, 9] on img at bounding box center [338, 11] width 6 height 5
select select "**********"
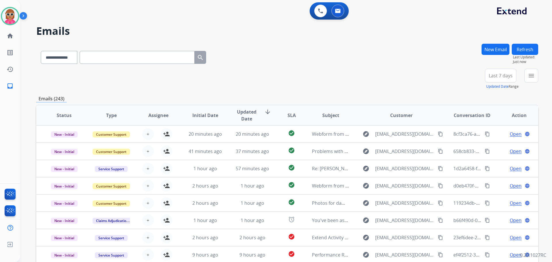
drag, startPoint x: 111, startPoint y: 59, endPoint x: 110, endPoint y: 56, distance: 3.2
click at [111, 59] on input "text" at bounding box center [137, 57] width 115 height 13
paste input "**********"
type input "**********"
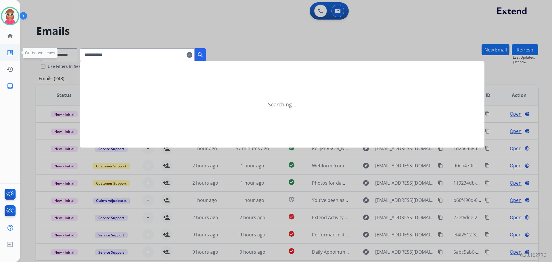
drag, startPoint x: 146, startPoint y: 57, endPoint x: 8, endPoint y: 41, distance: 139.0
click at [0, 56] on div "**********" at bounding box center [276, 131] width 552 height 262
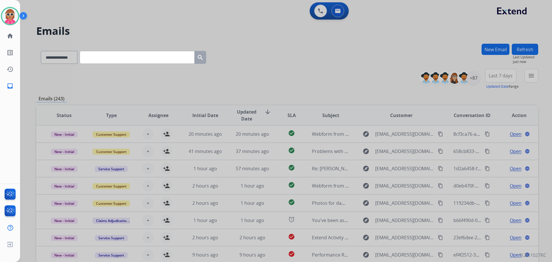
click at [119, 54] on input "text" at bounding box center [137, 57] width 115 height 13
click at [140, 38] on div at bounding box center [276, 131] width 552 height 262
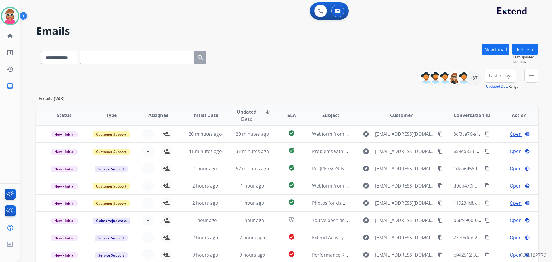
click at [121, 57] on input "text" at bounding box center [137, 57] width 115 height 13
paste input "**********"
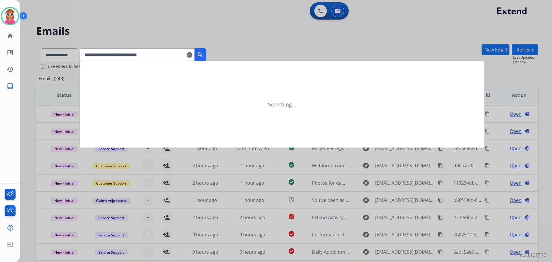
click at [204, 54] on mat-icon "search" at bounding box center [200, 54] width 7 height 7
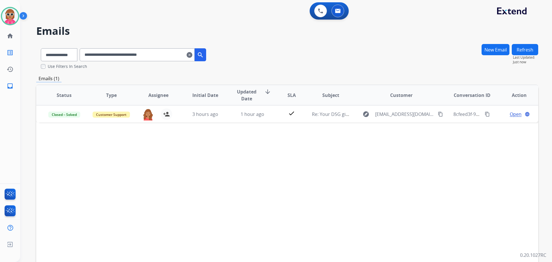
drag, startPoint x: 180, startPoint y: 56, endPoint x: 22, endPoint y: 55, distance: 157.4
click at [20, 57] on div "**********" at bounding box center [276, 131] width 552 height 262
paste input "text"
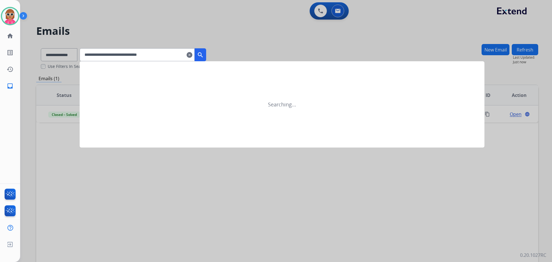
click at [204, 53] on mat-icon "search" at bounding box center [200, 54] width 7 height 7
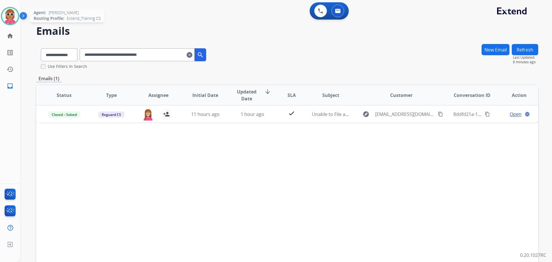
click at [11, 12] on img at bounding box center [10, 16] width 16 height 16
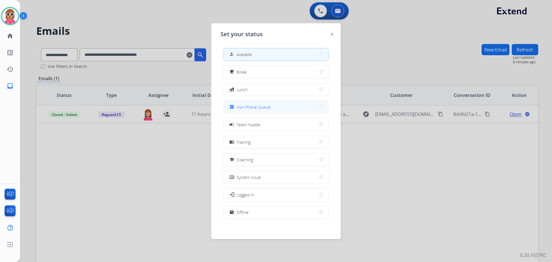
click at [247, 105] on span "Non-Phone Queue" at bounding box center [254, 107] width 34 height 6
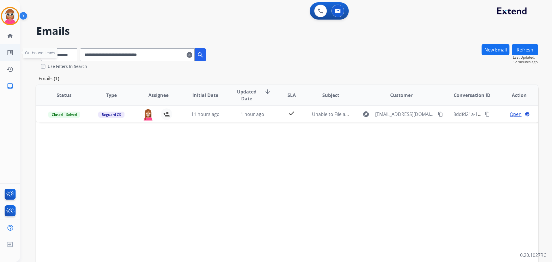
drag, startPoint x: 177, startPoint y: 53, endPoint x: 0, endPoint y: 46, distance: 177.1
click at [1, 58] on div "**********" at bounding box center [276, 131] width 552 height 262
click at [6, 21] on img at bounding box center [10, 16] width 16 height 16
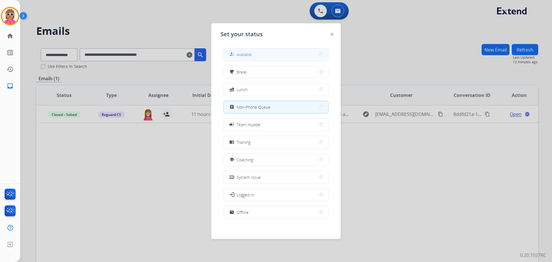
drag, startPoint x: 242, startPoint y: 56, endPoint x: 194, endPoint y: 56, distance: 48.0
click at [242, 56] on span "Available" at bounding box center [244, 54] width 15 height 6
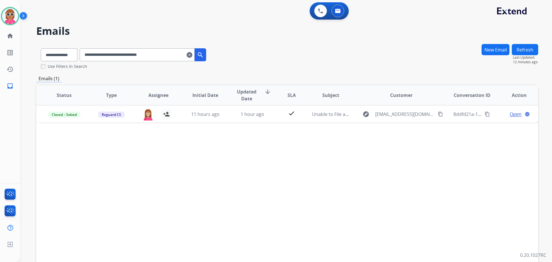
paste input "text"
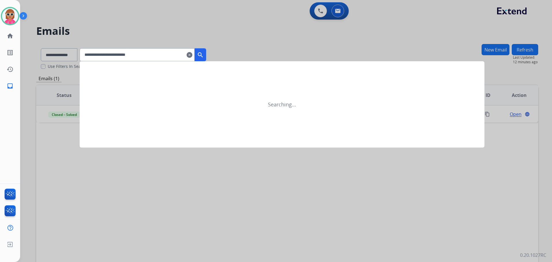
type input "**********"
click at [204, 55] on mat-icon "search" at bounding box center [200, 54] width 7 height 7
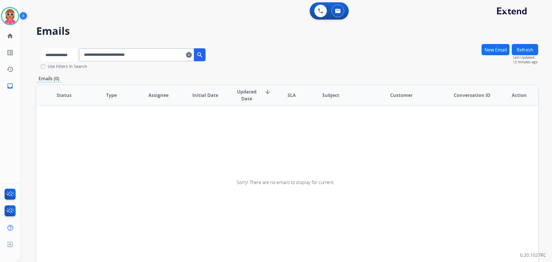
drag, startPoint x: 52, startPoint y: 55, endPoint x: 54, endPoint y: 58, distance: 3.9
click at [52, 55] on select "**********" at bounding box center [59, 54] width 36 height 13
select select "**********"
click at [41, 48] on select "**********" at bounding box center [59, 54] width 36 height 13
click at [206, 51] on button "search" at bounding box center [201, 54] width 12 height 13
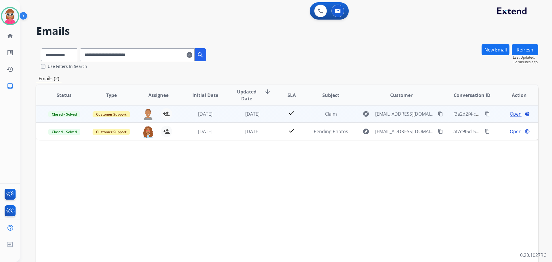
click at [214, 120] on td "[DATE]" at bounding box center [201, 113] width 47 height 17
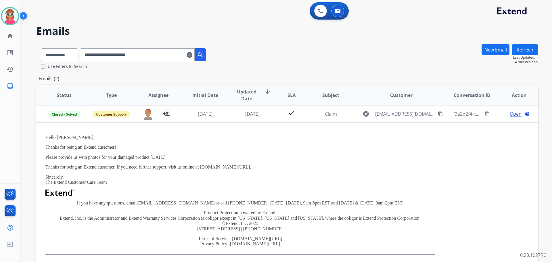
click at [492, 48] on button "New Email" at bounding box center [496, 49] width 28 height 11
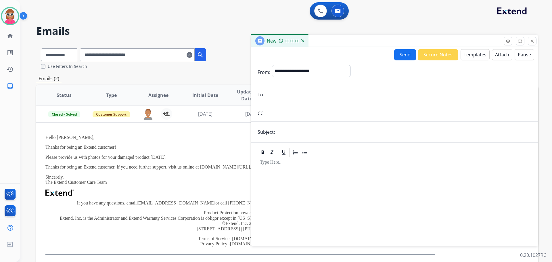
click at [303, 96] on input "email" at bounding box center [399, 95] width 266 height 12
paste input "**********"
type input "**********"
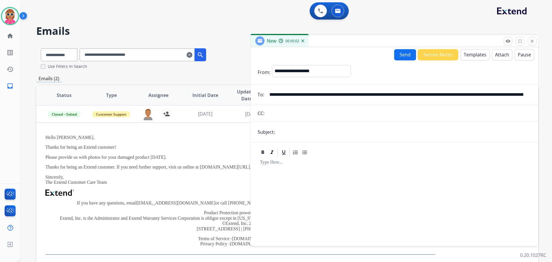
drag, startPoint x: 524, startPoint y: 93, endPoint x: 6, endPoint y: 148, distance: 520.5
click at [6, 148] on div "**********" at bounding box center [276, 131] width 552 height 262
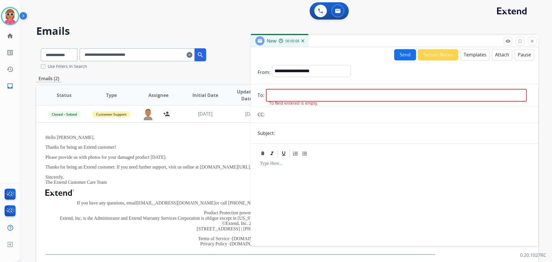
paste input "**********"
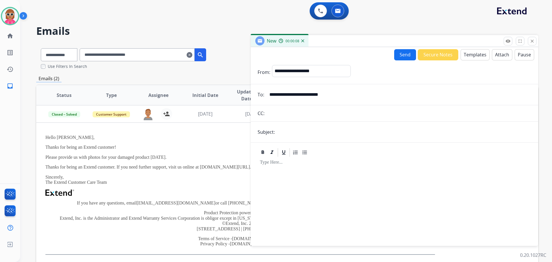
type input "**********"
drag, startPoint x: 318, startPoint y: 71, endPoint x: 318, endPoint y: 76, distance: 4.9
click at [318, 71] on select "**********" at bounding box center [311, 71] width 78 height 12
select select "**********"
click at [272, 65] on select "**********" at bounding box center [311, 71] width 78 height 12
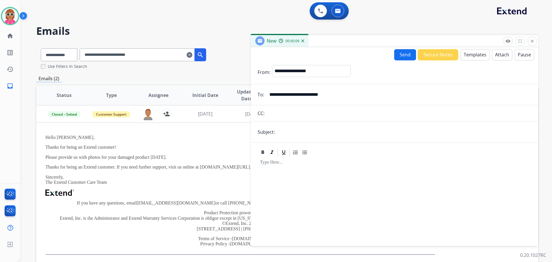
click at [299, 133] on input "text" at bounding box center [404, 132] width 255 height 12
type input "**********"
click at [306, 185] on div at bounding box center [395, 199] width 274 height 83
click at [465, 56] on button "Templates" at bounding box center [475, 54] width 29 height 11
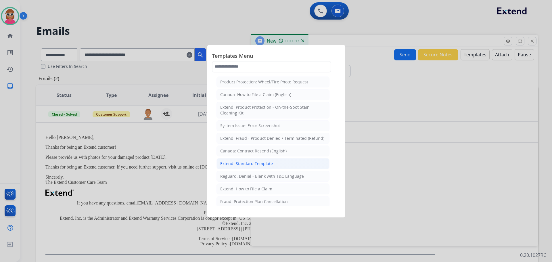
click at [267, 166] on div "Extend: Standard Template" at bounding box center [246, 164] width 53 height 6
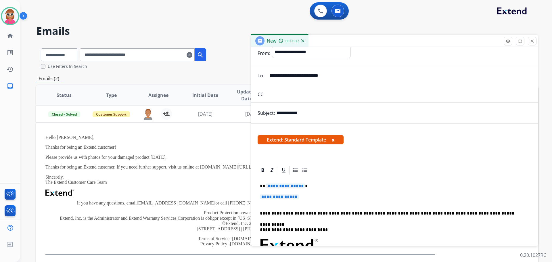
scroll to position [29, 0]
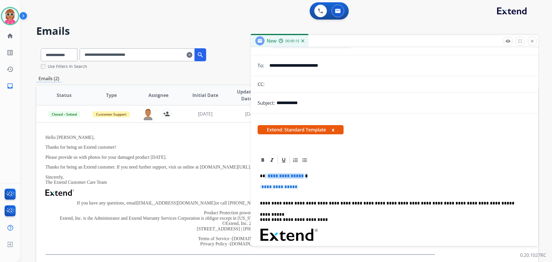
drag, startPoint x: 304, startPoint y: 190, endPoint x: 264, endPoint y: 175, distance: 41.9
click at [264, 175] on div "**********" at bounding box center [395, 248] width 274 height 167
click at [308, 184] on div "**********" at bounding box center [395, 248] width 274 height 167
drag, startPoint x: 304, startPoint y: 188, endPoint x: 281, endPoint y: 184, distance: 23.7
click at [281, 184] on p "**********" at bounding box center [394, 189] width 269 height 11
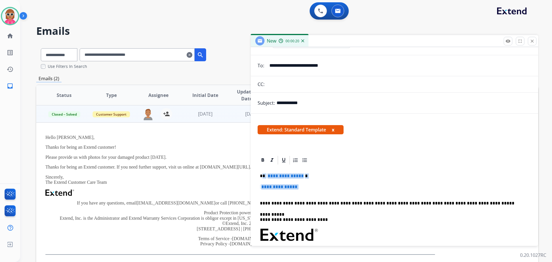
drag, startPoint x: 263, startPoint y: 177, endPoint x: 173, endPoint y: 185, distance: 90.7
click at [303, 192] on div "**********" at bounding box center [395, 248] width 274 height 167
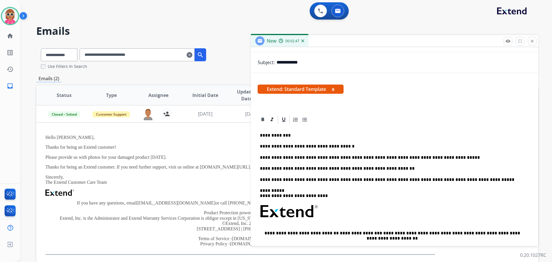
scroll to position [0, 0]
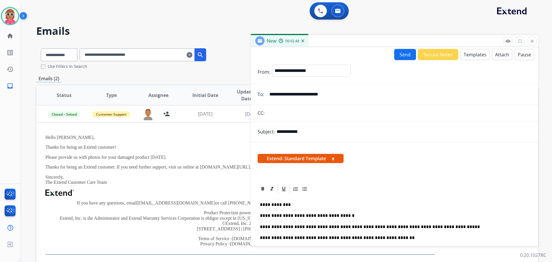
click at [394, 52] on button "Send" at bounding box center [405, 54] width 22 height 11
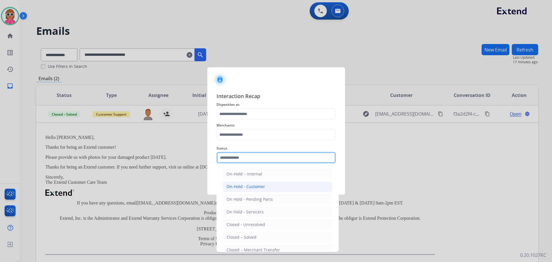
drag, startPoint x: 255, startPoint y: 156, endPoint x: 264, endPoint y: 190, distance: 35.5
click at [255, 155] on input "text" at bounding box center [276, 158] width 119 height 12
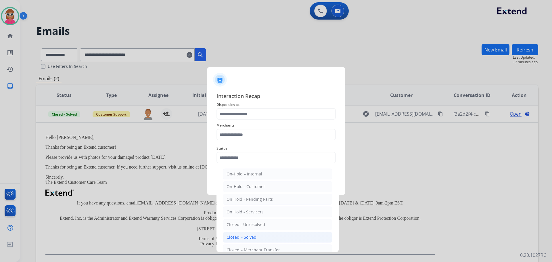
click at [251, 238] on div "Closed – Solved" at bounding box center [242, 237] width 30 height 6
type input "**********"
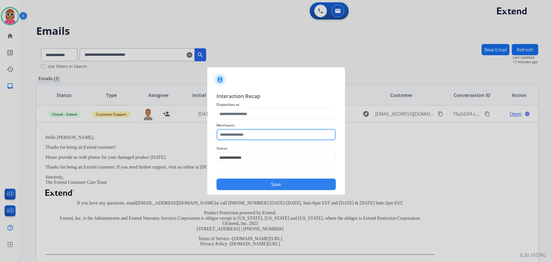
click at [281, 138] on input "text" at bounding box center [276, 135] width 119 height 12
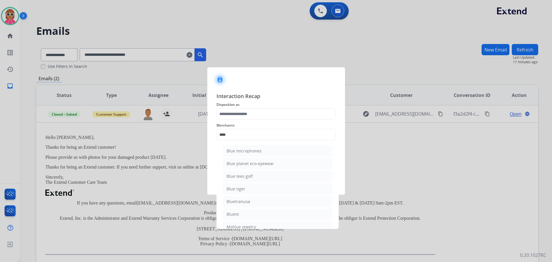
click at [256, 171] on ul "Blue microphones Blue planet eco-eyewear Blue tees golf Blue tiger Bluetranusa …" at bounding box center [277, 191] width 113 height 96
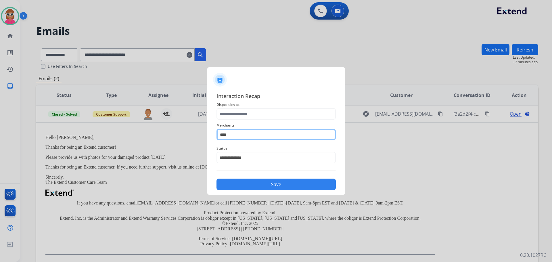
drag, startPoint x: 239, startPoint y: 137, endPoint x: 236, endPoint y: 140, distance: 3.9
click at [239, 137] on input "****" at bounding box center [276, 135] width 119 height 12
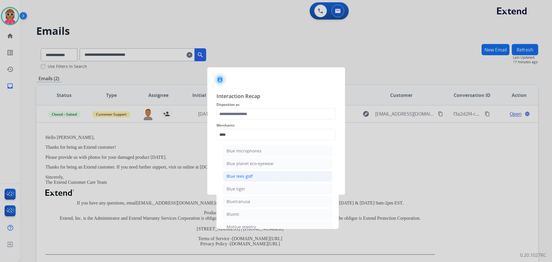
click at [239, 177] on div "Blue tees golf" at bounding box center [240, 176] width 26 height 6
type input "**********"
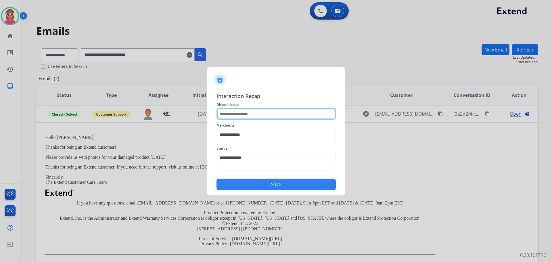
click at [255, 111] on input "text" at bounding box center [276, 114] width 119 height 12
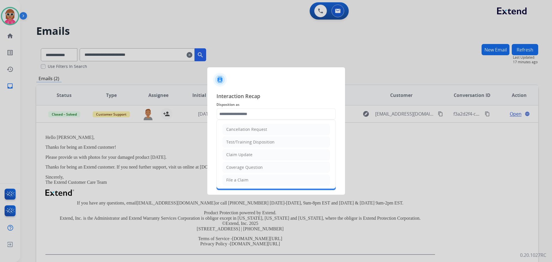
click at [253, 155] on li "Claim Update" at bounding box center [276, 154] width 107 height 11
type input "**********"
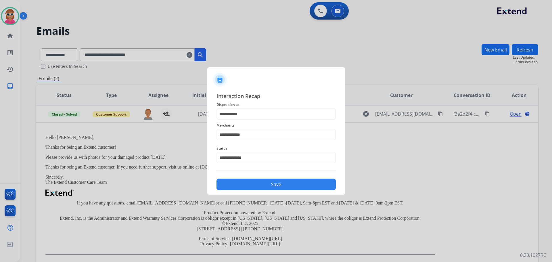
click at [253, 186] on button "Save" at bounding box center [276, 185] width 119 height 12
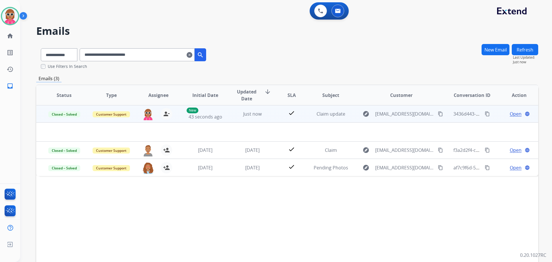
click at [485, 112] on mat-icon "content_copy" at bounding box center [487, 113] width 5 height 5
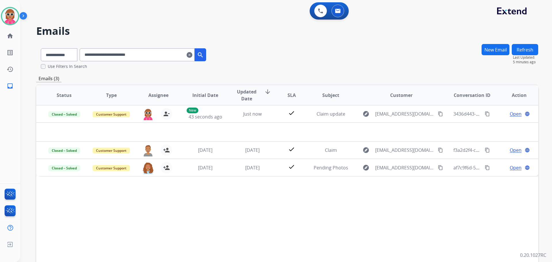
drag, startPoint x: 174, startPoint y: 49, endPoint x: 33, endPoint y: 65, distance: 142.7
click at [33, 65] on div "**********" at bounding box center [279, 152] width 518 height 262
paste input "text"
type input "**********"
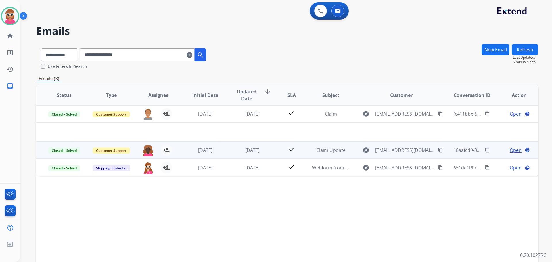
click at [225, 153] on td "[DATE]" at bounding box center [248, 150] width 47 height 17
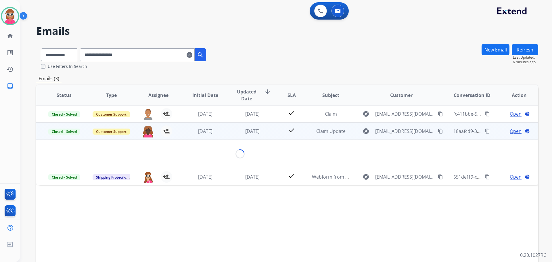
scroll to position [17, 0]
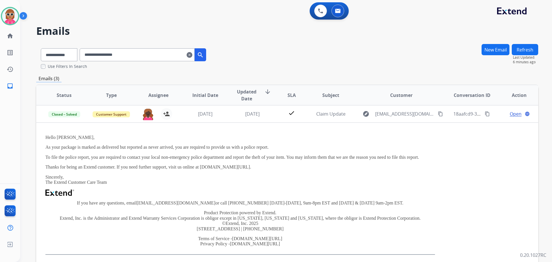
click at [227, 120] on td "[DATE]" at bounding box center [248, 113] width 47 height 17
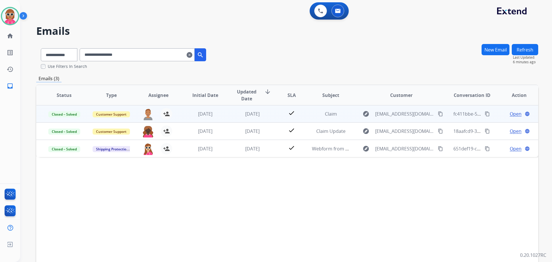
click at [228, 117] on td "[DATE]" at bounding box center [248, 113] width 47 height 17
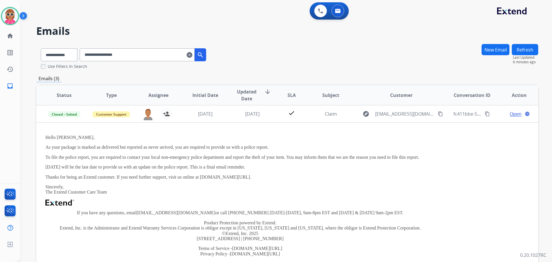
click at [490, 51] on button "New Email" at bounding box center [496, 49] width 28 height 11
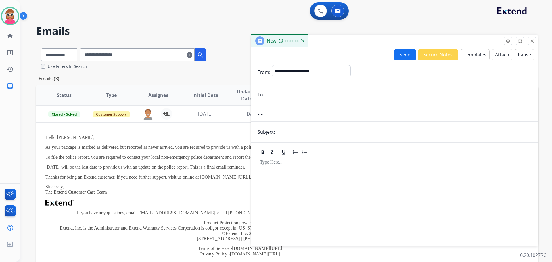
click at [279, 93] on input "email" at bounding box center [399, 95] width 266 height 12
paste input "**********"
type input "**********"
drag, startPoint x: 318, startPoint y: 72, endPoint x: 313, endPoint y: 76, distance: 7.4
click at [318, 72] on select "**********" at bounding box center [311, 71] width 78 height 12
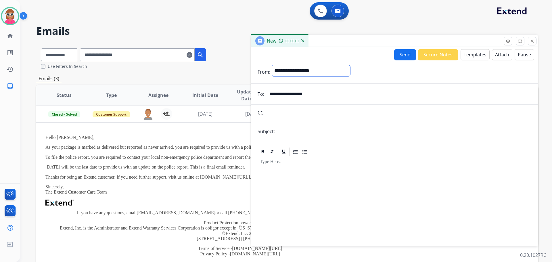
select select "**********"
click at [272, 65] on select "**********" at bounding box center [311, 71] width 78 height 12
click at [294, 132] on input "text" at bounding box center [404, 132] width 255 height 12
type input "**********"
click at [302, 171] on div at bounding box center [395, 199] width 274 height 83
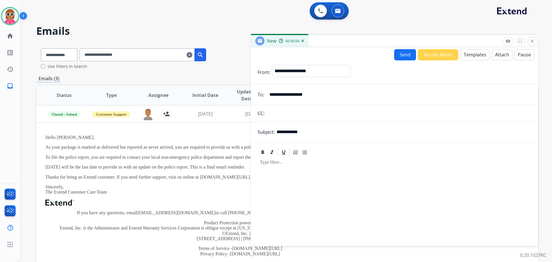
click at [467, 54] on button "Templates" at bounding box center [475, 54] width 29 height 11
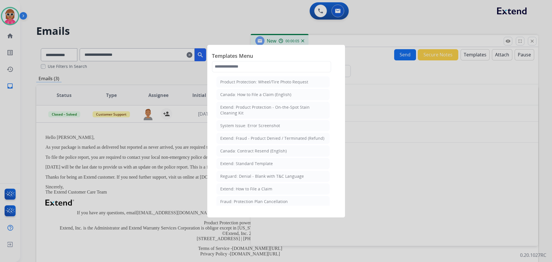
click at [264, 163] on div "Extend: Standard Template" at bounding box center [246, 164] width 53 height 6
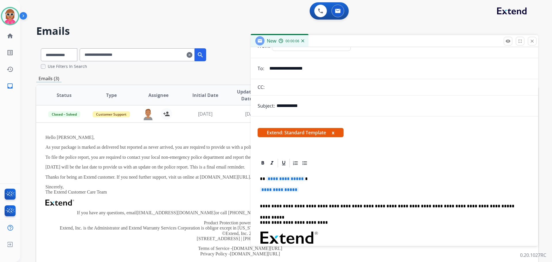
scroll to position [58, 0]
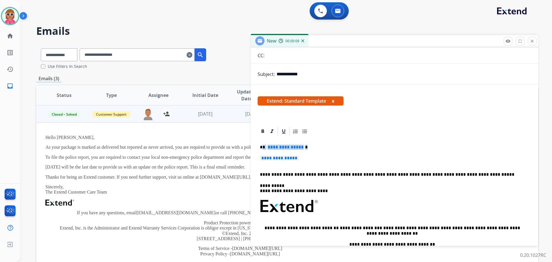
drag, startPoint x: 300, startPoint y: 159, endPoint x: 238, endPoint y: 137, distance: 66.1
click at [263, 146] on div "**********" at bounding box center [395, 220] width 274 height 167
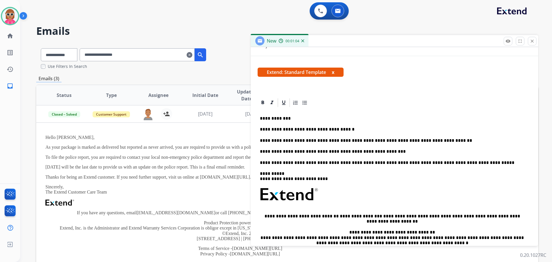
scroll to position [0, 0]
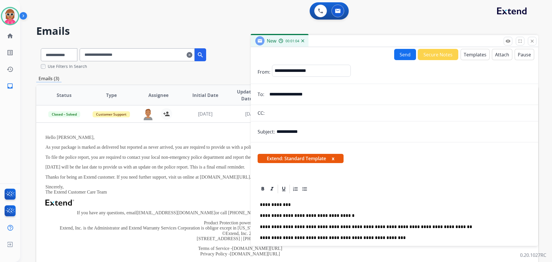
click at [403, 47] on div "New 00:01:04" at bounding box center [395, 41] width 288 height 12
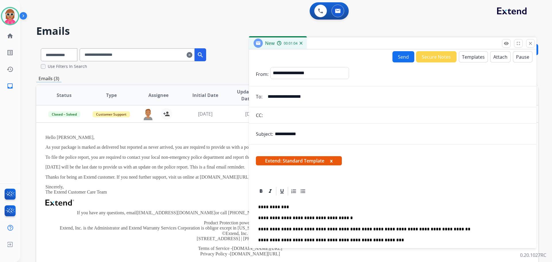
click at [399, 61] on button "Send" at bounding box center [404, 56] width 22 height 11
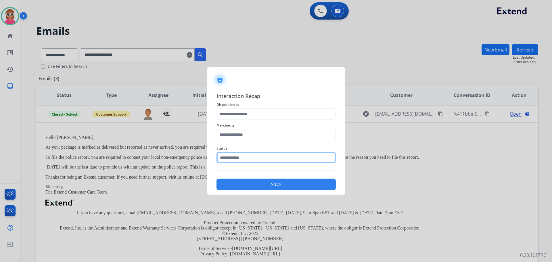
drag, startPoint x: 267, startPoint y: 157, endPoint x: 262, endPoint y: 157, distance: 4.6
click at [266, 156] on input "text" at bounding box center [276, 158] width 119 height 12
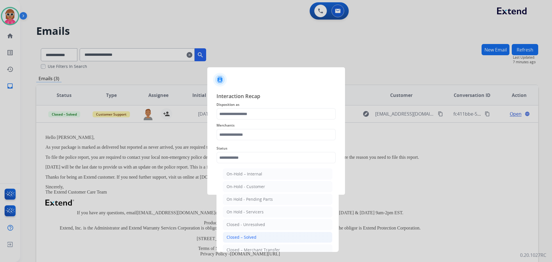
drag, startPoint x: 260, startPoint y: 241, endPoint x: 263, endPoint y: 198, distance: 42.7
click at [260, 240] on li "Closed – Solved" at bounding box center [278, 237] width 110 height 11
type input "**********"
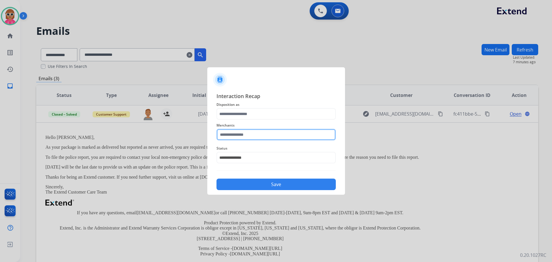
click at [255, 138] on input "text" at bounding box center [276, 135] width 119 height 12
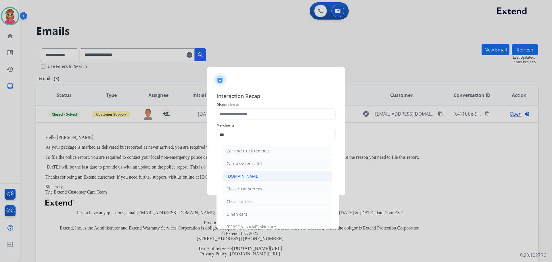
drag, startPoint x: 256, startPoint y: 175, endPoint x: 260, endPoint y: 166, distance: 9.9
click at [255, 175] on li "[DOMAIN_NAME]" at bounding box center [278, 176] width 110 height 11
type input "**********"
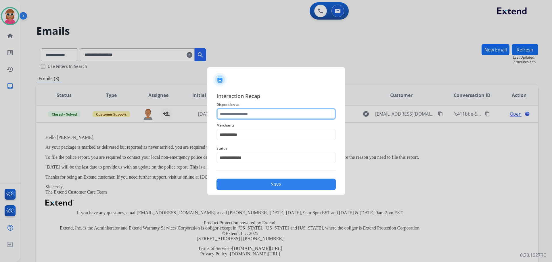
click at [280, 114] on input "text" at bounding box center [276, 114] width 119 height 12
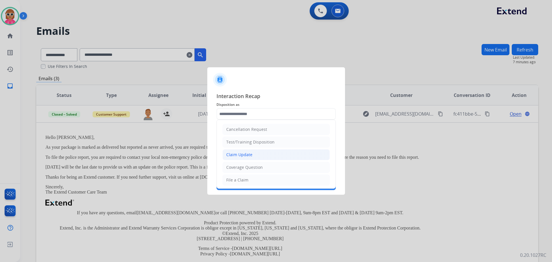
click at [261, 152] on li "Claim Update" at bounding box center [276, 154] width 107 height 11
type input "**********"
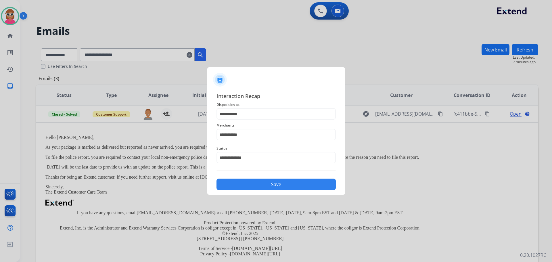
click at [272, 188] on button "Save" at bounding box center [276, 185] width 119 height 12
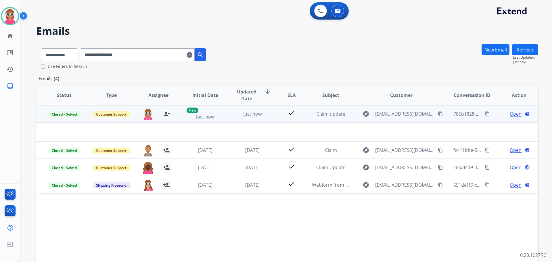
click at [485, 115] on mat-icon "content_copy" at bounding box center [487, 113] width 5 height 5
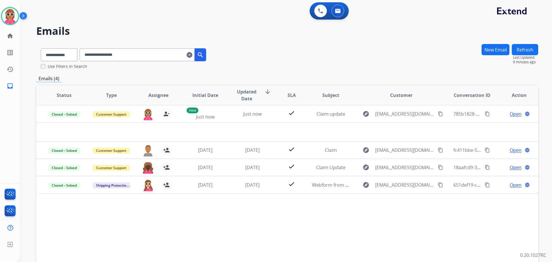
click at [495, 44] on button "New Email" at bounding box center [496, 49] width 28 height 11
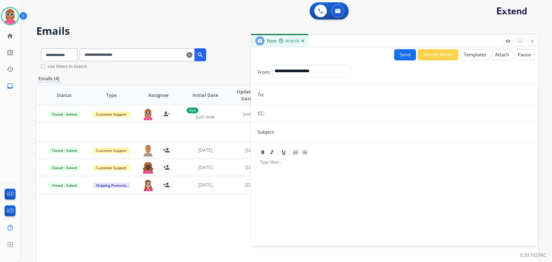
click at [300, 94] on input "email" at bounding box center [399, 95] width 266 height 12
paste input "**********"
type input "**********"
click at [319, 75] on select "**********" at bounding box center [311, 71] width 78 height 12
select select "**********"
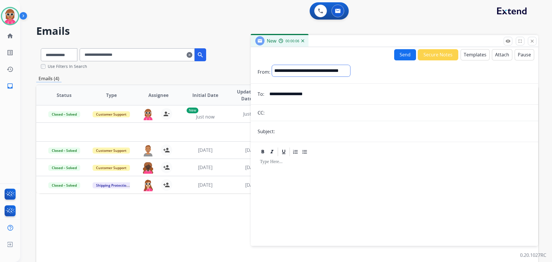
click at [272, 65] on select "**********" at bounding box center [311, 71] width 78 height 12
click at [298, 136] on input "text" at bounding box center [404, 132] width 255 height 12
type input "**********"
click at [302, 187] on div at bounding box center [395, 199] width 274 height 83
click at [473, 56] on button "Templates" at bounding box center [475, 54] width 29 height 11
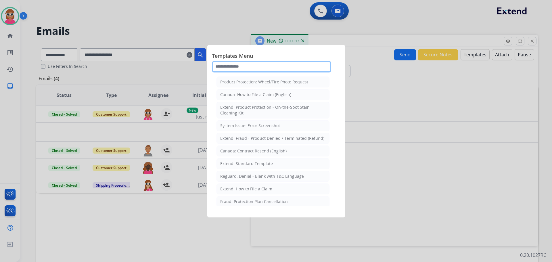
drag, startPoint x: 279, startPoint y: 68, endPoint x: 266, endPoint y: 69, distance: 12.4
click at [277, 68] on input "text" at bounding box center [271, 67] width 119 height 12
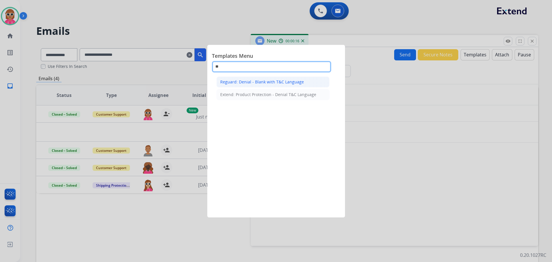
type input "**"
click at [275, 86] on li "Reguard: Denial - Blank with T&C Language" at bounding box center [273, 82] width 113 height 11
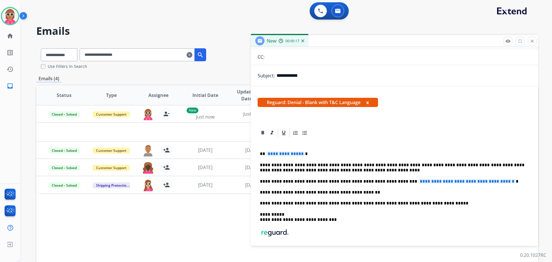
scroll to position [58, 0]
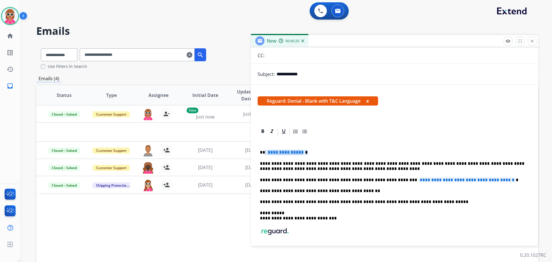
drag, startPoint x: 302, startPoint y: 150, endPoint x: 264, endPoint y: 153, distance: 38.4
click at [264, 153] on div "**********" at bounding box center [395, 207] width 274 height 141
drag, startPoint x: 386, startPoint y: 180, endPoint x: 511, endPoint y: 179, distance: 124.9
click at [511, 179] on p "**********" at bounding box center [392, 180] width 265 height 5
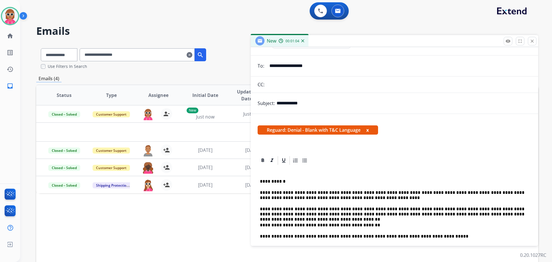
scroll to position [0, 0]
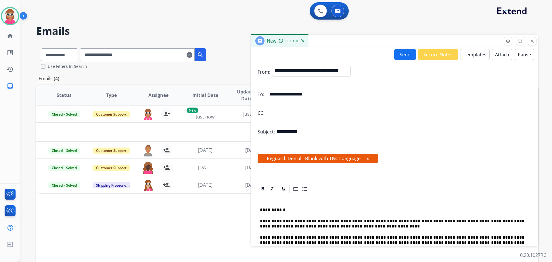
click at [495, 53] on button "Attach" at bounding box center [502, 54] width 20 height 11
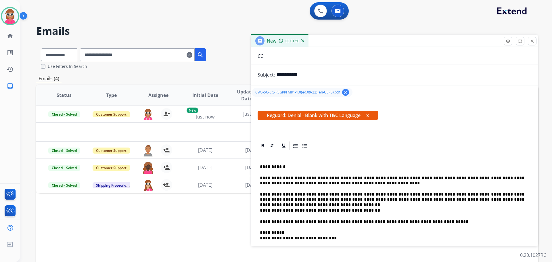
scroll to position [58, 0]
click at [352, 177] on p "**********" at bounding box center [392, 180] width 265 height 11
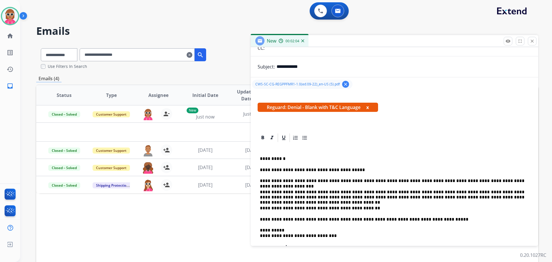
scroll to position [0, 0]
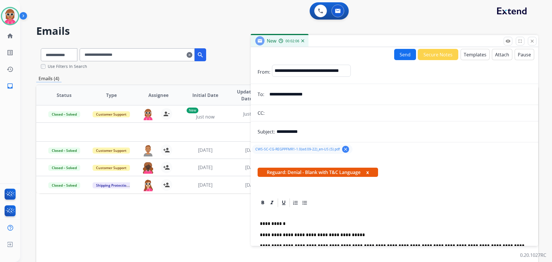
click at [397, 58] on button "Send" at bounding box center [405, 54] width 22 height 11
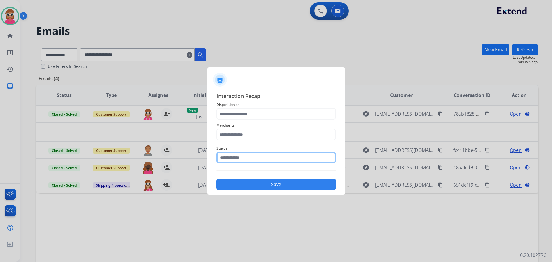
click at [263, 155] on input "text" at bounding box center [276, 158] width 119 height 12
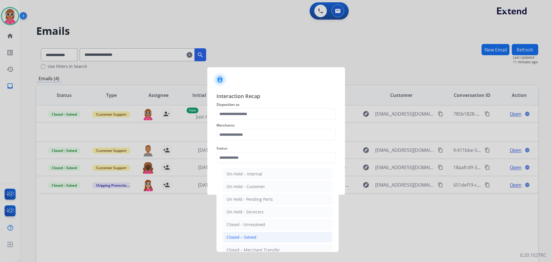
drag, startPoint x: 266, startPoint y: 234, endPoint x: 263, endPoint y: 186, distance: 47.8
click at [266, 234] on li "Closed – Solved" at bounding box center [278, 237] width 110 height 11
type input "**********"
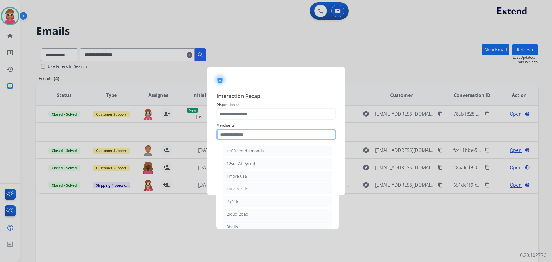
click at [250, 130] on input "text" at bounding box center [276, 135] width 119 height 12
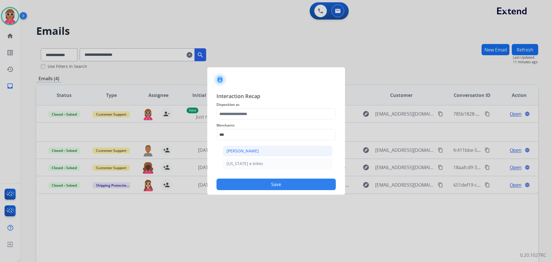
click at [243, 147] on li "[PERSON_NAME]" at bounding box center [278, 151] width 110 height 11
type input "**********"
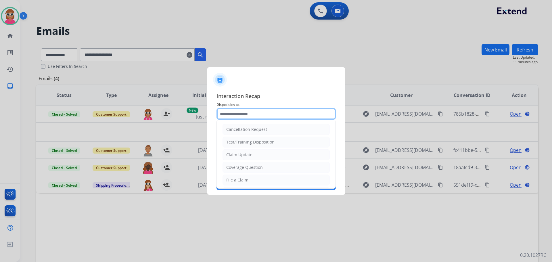
click at [258, 112] on input "text" at bounding box center [276, 114] width 119 height 12
click at [261, 153] on li "Claim Update" at bounding box center [276, 154] width 107 height 11
type input "**********"
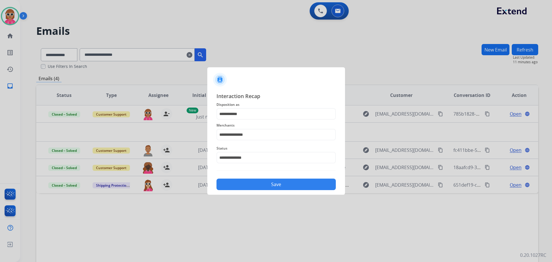
click at [261, 189] on button "Save" at bounding box center [276, 185] width 119 height 12
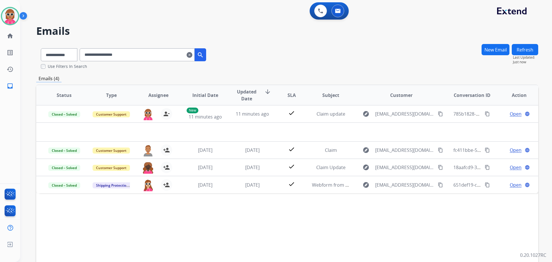
drag, startPoint x: 257, startPoint y: 224, endPoint x: 262, endPoint y: 218, distance: 7.4
click at [258, 222] on div "Status Type Assignee Initial Date Updated Date arrow_downward SLA Subject Custo…" at bounding box center [287, 181] width 502 height 193
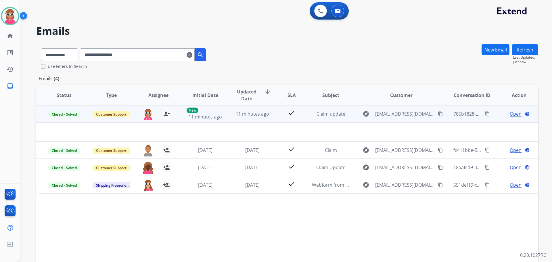
click at [486, 114] on mat-icon "content_copy" at bounding box center [487, 113] width 5 height 5
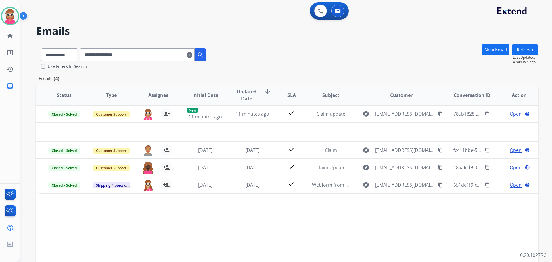
click at [493, 53] on button "New Email" at bounding box center [496, 49] width 28 height 11
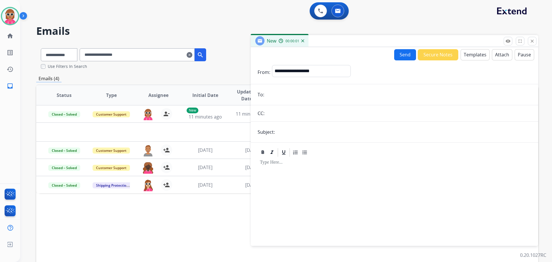
click at [336, 100] on input "email" at bounding box center [399, 95] width 266 height 12
paste input "**********"
type input "**********"
drag, startPoint x: 320, startPoint y: 133, endPoint x: 318, endPoint y: 137, distance: 4.5
click at [320, 133] on input "text" at bounding box center [404, 132] width 255 height 12
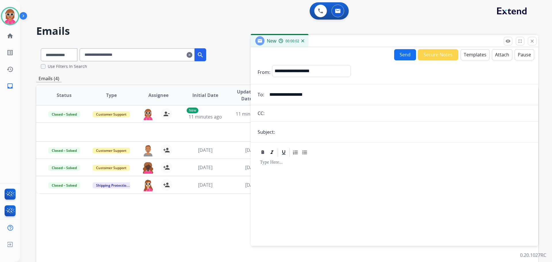
type input "**********"
click at [314, 74] on select "**********" at bounding box center [311, 71] width 78 height 12
select select "**********"
click at [272, 65] on select "**********" at bounding box center [311, 71] width 78 height 12
click at [473, 54] on button "Templates" at bounding box center [475, 54] width 29 height 11
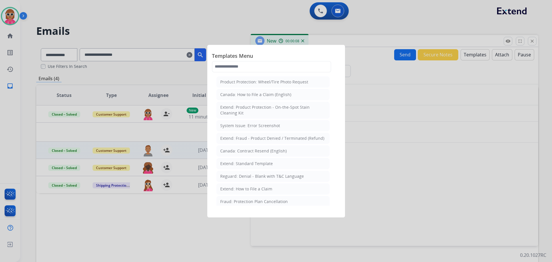
click at [249, 159] on li "Extend: Standard Template" at bounding box center [273, 163] width 113 height 11
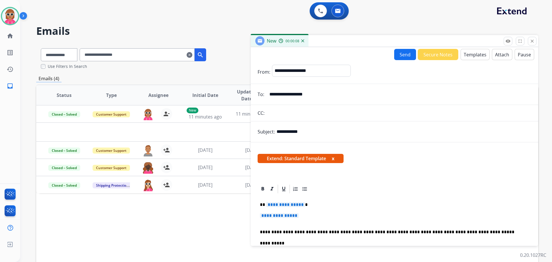
scroll to position [29, 0]
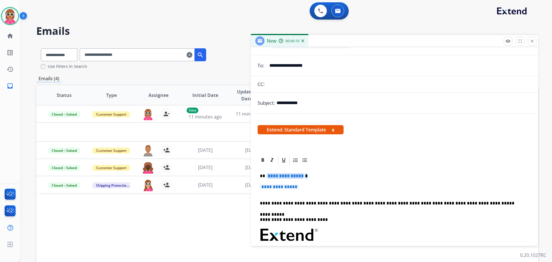
drag, startPoint x: 301, startPoint y: 188, endPoint x: 267, endPoint y: 171, distance: 37.7
click at [267, 171] on div "**********" at bounding box center [395, 248] width 274 height 167
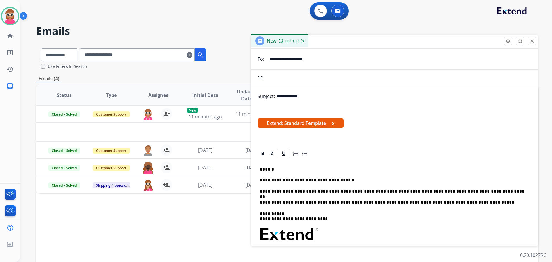
scroll to position [0, 0]
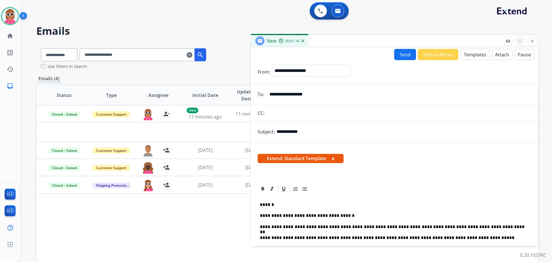
click at [403, 51] on button "Send" at bounding box center [405, 54] width 22 height 11
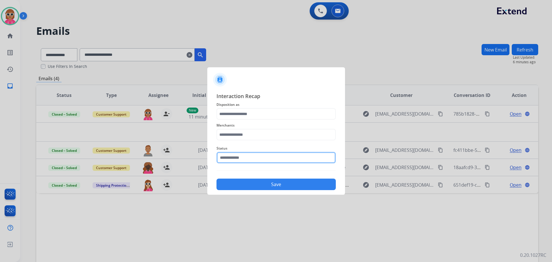
click at [234, 161] on input "text" at bounding box center [276, 158] width 119 height 12
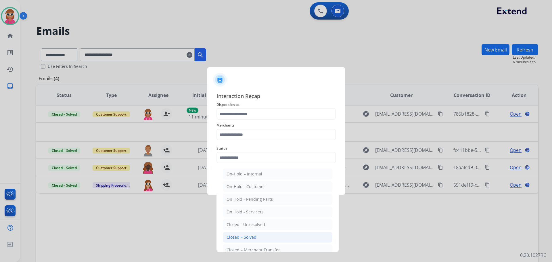
drag, startPoint x: 253, startPoint y: 244, endPoint x: 255, endPoint y: 239, distance: 5.6
click at [253, 243] on ul "On-Hold – Internal On-Hold - Customer On Hold - Pending Parts On Hold - Service…" at bounding box center [277, 226] width 113 height 121
click at [257, 237] on li "Closed – Solved" at bounding box center [278, 237] width 110 height 11
type input "**********"
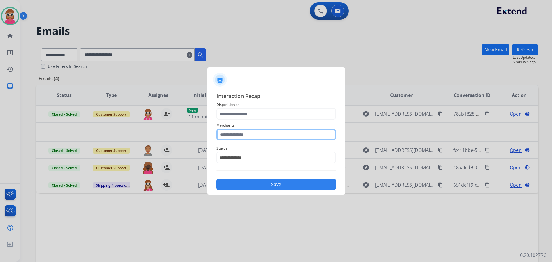
click at [252, 136] on input "text" at bounding box center [276, 135] width 119 height 12
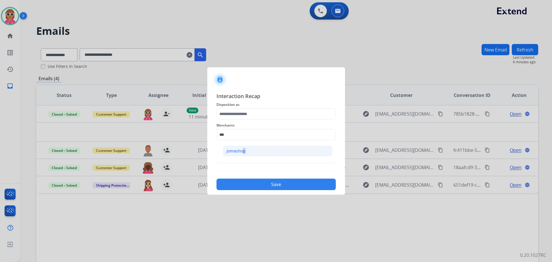
click at [242, 152] on div "Jomashop" at bounding box center [236, 151] width 19 height 6
type input "********"
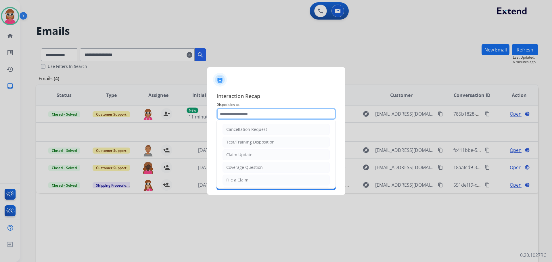
drag, startPoint x: 264, startPoint y: 115, endPoint x: 252, endPoint y: 133, distance: 21.7
click at [264, 115] on input "text" at bounding box center [276, 114] width 119 height 12
drag, startPoint x: 246, startPoint y: 154, endPoint x: 249, endPoint y: 171, distance: 17.6
click at [249, 152] on li "Claim Update" at bounding box center [276, 154] width 107 height 11
type input "**********"
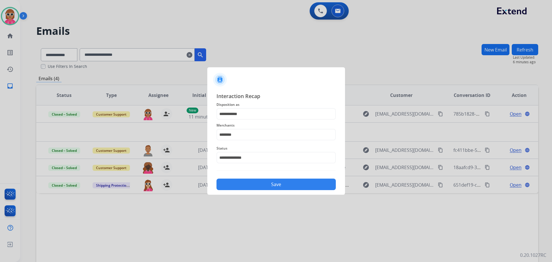
click at [255, 187] on button "Save" at bounding box center [276, 185] width 119 height 12
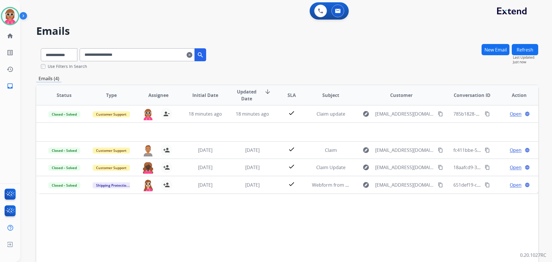
click at [154, 56] on input "**********" at bounding box center [137, 54] width 115 height 13
click at [153, 56] on input "**********" at bounding box center [137, 54] width 115 height 13
click at [153, 57] on input "**********" at bounding box center [137, 54] width 115 height 13
click at [336, 12] on img at bounding box center [338, 11] width 6 height 5
click at [326, 6] on div "0 Voice Interactions" at bounding box center [320, 11] width 17 height 13
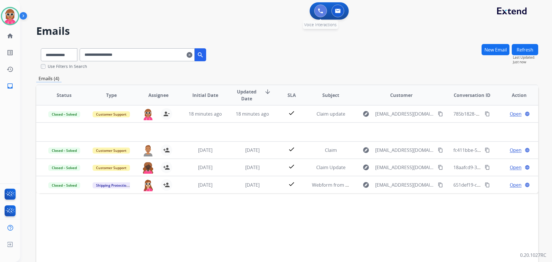
click at [323, 13] on button at bounding box center [320, 11] width 13 height 13
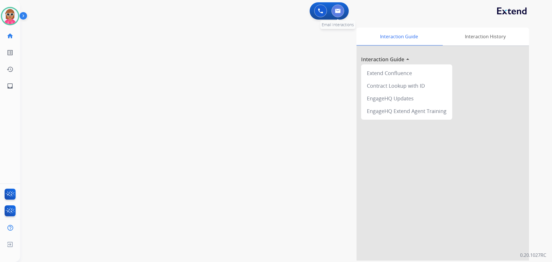
click at [343, 12] on button at bounding box center [338, 11] width 13 height 13
select select "**********"
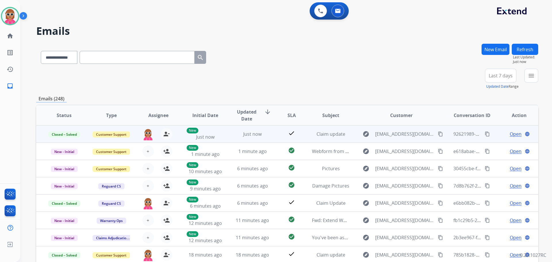
click at [485, 134] on mat-icon "content_copy" at bounding box center [487, 133] width 5 height 5
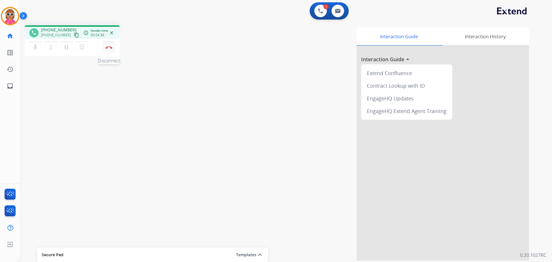
click at [104, 49] on button "Disconnect" at bounding box center [109, 47] width 12 height 12
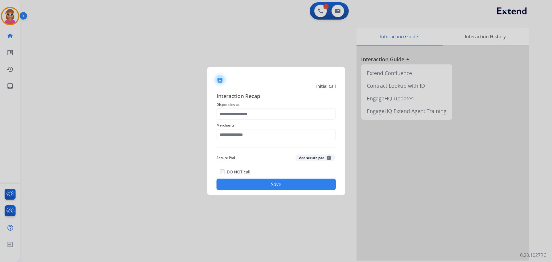
click at [249, 141] on div "Merchants" at bounding box center [276, 131] width 119 height 23
click at [249, 137] on input "text" at bounding box center [276, 135] width 119 height 12
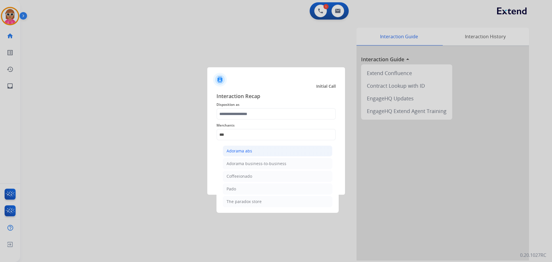
click at [238, 154] on li "Adorama abs" at bounding box center [278, 151] width 110 height 11
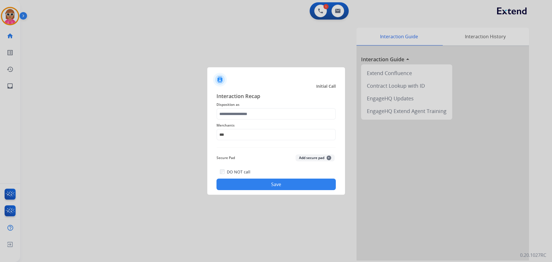
type input "**********"
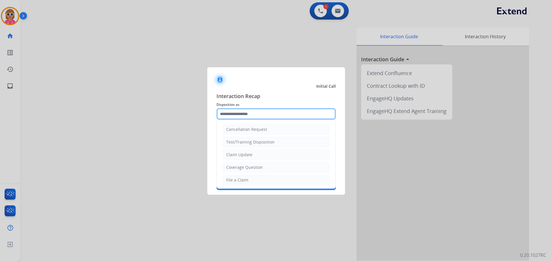
click at [237, 115] on input "text" at bounding box center [276, 114] width 119 height 12
drag, startPoint x: 241, startPoint y: 175, endPoint x: 241, endPoint y: 187, distance: 12.1
click at [241, 176] on li "File a Claim" at bounding box center [276, 180] width 107 height 11
type input "**********"
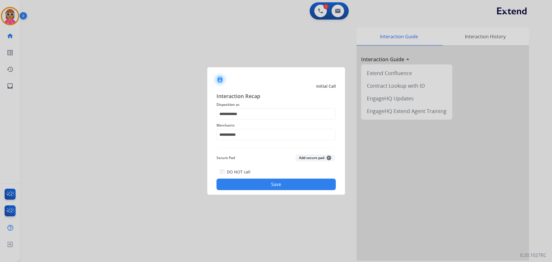
click at [241, 190] on button "Save" at bounding box center [276, 185] width 119 height 12
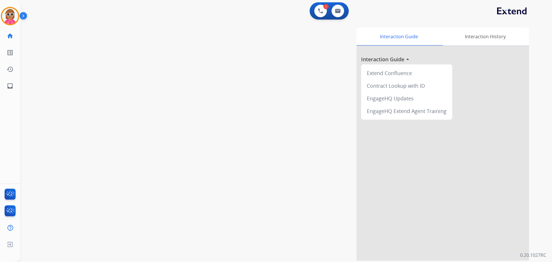
drag, startPoint x: 154, startPoint y: 148, endPoint x: 85, endPoint y: 77, distance: 98.5
click at [154, 145] on div "swap_horiz Break voice bridge close_fullscreen Connect 3-Way Call merge_type Se…" at bounding box center [279, 141] width 518 height 240
click at [7, 11] on img at bounding box center [10, 16] width 16 height 16
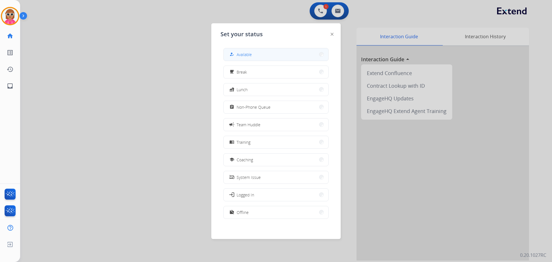
click at [229, 52] on button "how_to_reg Available" at bounding box center [276, 54] width 105 height 12
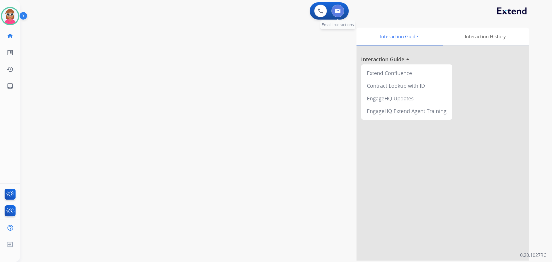
click at [338, 11] on img at bounding box center [338, 11] width 6 height 5
select select "**********"
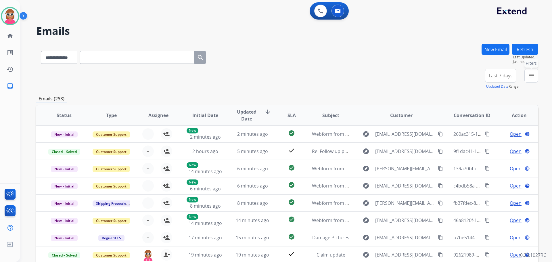
drag, startPoint x: 530, startPoint y: 74, endPoint x: 529, endPoint y: 77, distance: 3.3
click at [530, 74] on mat-icon "menu" at bounding box center [531, 75] width 7 height 7
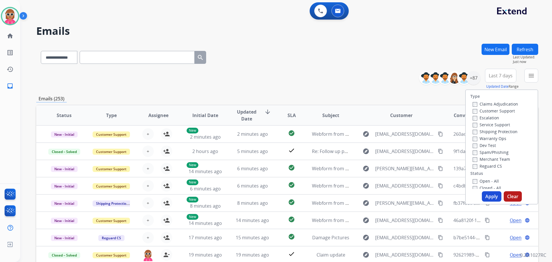
click at [495, 110] on label "Customer Support" at bounding box center [494, 110] width 42 height 5
click at [491, 133] on label "Shipping Protection" at bounding box center [495, 131] width 45 height 5
click at [491, 165] on label "Reguard CS" at bounding box center [487, 165] width 29 height 5
click at [485, 181] on label "Open - All" at bounding box center [486, 180] width 26 height 5
click at [490, 196] on button "Apply" at bounding box center [492, 196] width 20 height 10
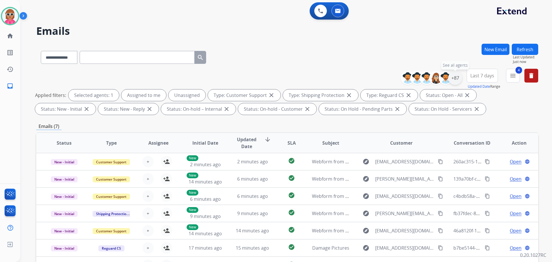
click at [456, 78] on div "+87" at bounding box center [456, 78] width 14 height 14
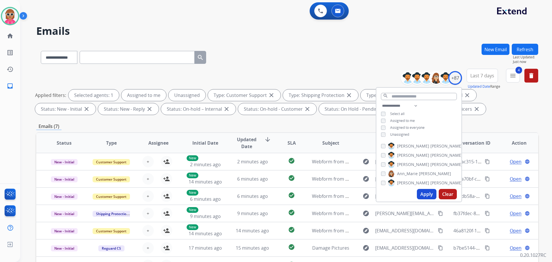
click at [398, 133] on span "Unassigned" at bounding box center [399, 134] width 19 height 5
click at [407, 122] on span "Assigned to me" at bounding box center [402, 120] width 25 height 5
click at [411, 108] on select "**********" at bounding box center [401, 105] width 40 height 7
select select "**********"
click at [381, 102] on select "**********" at bounding box center [401, 105] width 40 height 7
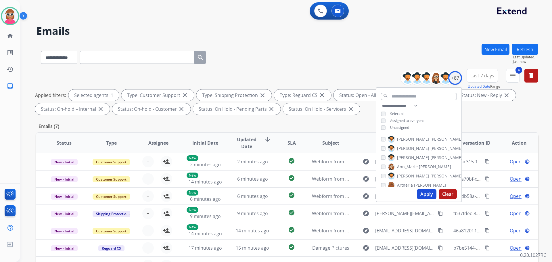
click at [438, 118] on div "**********" at bounding box center [419, 117] width 85 height 30
click at [405, 140] on span "[PERSON_NAME]" at bounding box center [413, 139] width 32 height 6
click at [405, 147] on span "[PERSON_NAME]" at bounding box center [413, 149] width 32 height 6
click at [405, 159] on span "Ann_Marie" at bounding box center [407, 158] width 21 height 6
click at [407, 165] on span "Artheria" at bounding box center [405, 167] width 16 height 6
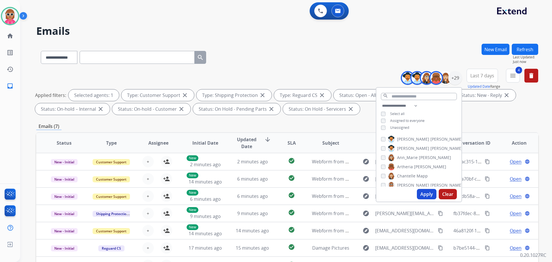
click at [407, 175] on span "Chantelle" at bounding box center [406, 176] width 18 height 6
drag, startPoint x: 409, startPoint y: 186, endPoint x: 411, endPoint y: 174, distance: 11.6
click at [409, 185] on span "[PERSON_NAME]" at bounding box center [413, 185] width 32 height 6
click at [414, 162] on label "[PERSON_NAME]" at bounding box center [415, 165] width 54 height 7
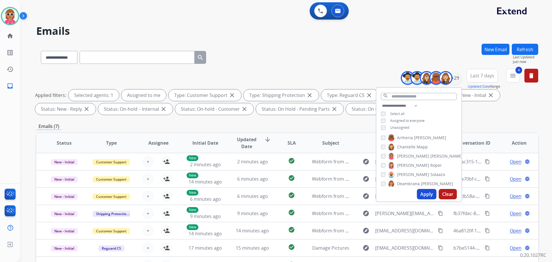
click at [431, 174] on span "Solaazo" at bounding box center [438, 175] width 15 height 6
click at [411, 185] on span "Deambrana" at bounding box center [408, 184] width 23 height 6
click at [416, 167] on label "[PERSON_NAME]" at bounding box center [418, 164] width 61 height 7
click at [414, 172] on span "Bois" at bounding box center [413, 174] width 8 height 6
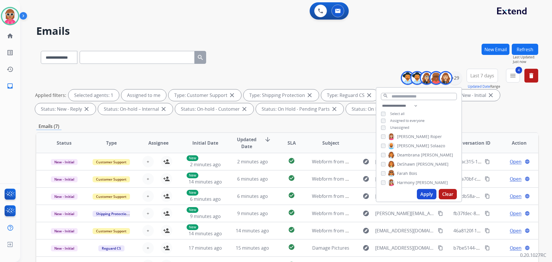
drag, startPoint x: 412, startPoint y: 182, endPoint x: 415, endPoint y: 164, distance: 18.1
click at [412, 182] on span "Harmony" at bounding box center [406, 183] width 18 height 6
click at [416, 161] on span "[PERSON_NAME]" at bounding box center [431, 163] width 32 height 6
click at [414, 170] on span "[PERSON_NAME]" at bounding box center [425, 172] width 32 height 6
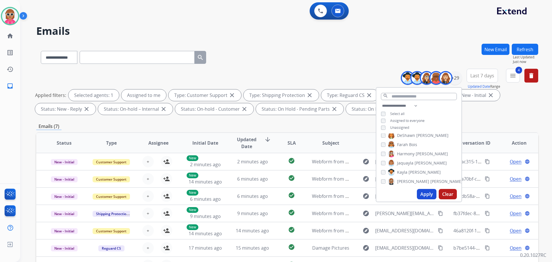
click at [431, 182] on span "[PERSON_NAME]" at bounding box center [447, 182] width 32 height 6
click at [415, 162] on span "[PERSON_NAME]" at bounding box center [430, 162] width 32 height 6
click at [413, 170] on span "Lamarco" at bounding box center [405, 171] width 16 height 6
drag, startPoint x: 411, startPoint y: 179, endPoint x: 413, endPoint y: 171, distance: 8.0
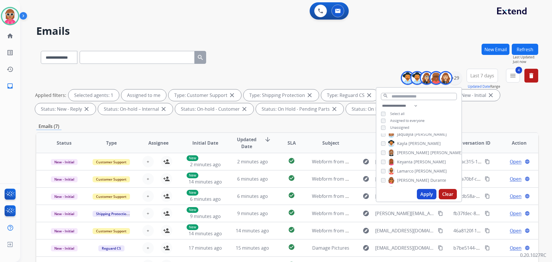
click at [431, 179] on span "Durante" at bounding box center [439, 181] width 16 height 6
click at [431, 151] on span "Durante" at bounding box center [439, 152] width 16 height 6
drag, startPoint x: 408, startPoint y: 160, endPoint x: 408, endPoint y: 171, distance: 10.7
click at [408, 161] on span "Raujon" at bounding box center [404, 161] width 14 height 6
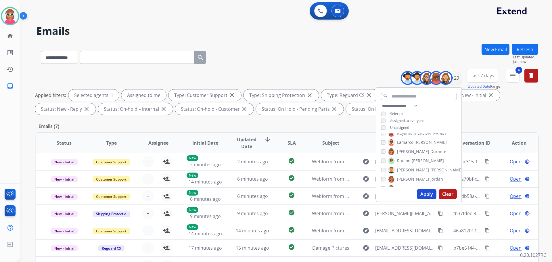
click at [408, 171] on span "[PERSON_NAME]" at bounding box center [413, 170] width 32 height 6
click at [408, 178] on span "[PERSON_NAME]" at bounding box center [413, 179] width 32 height 6
click at [400, 158] on span "Shqnetta" at bounding box center [406, 160] width 18 height 6
click at [406, 169] on span "[PERSON_NAME]" at bounding box center [413, 169] width 32 height 6
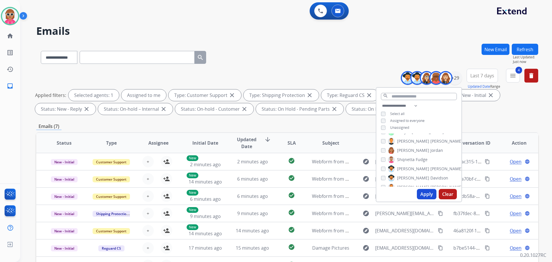
drag, startPoint x: 407, startPoint y: 179, endPoint x: 406, endPoint y: 183, distance: 4.5
click at [407, 179] on span "[PERSON_NAME]" at bounding box center [413, 178] width 32 height 6
click at [406, 184] on label "[PERSON_NAME]" at bounding box center [425, 187] width 75 height 7
click at [411, 165] on span "Tyquanda" at bounding box center [406, 166] width 19 height 6
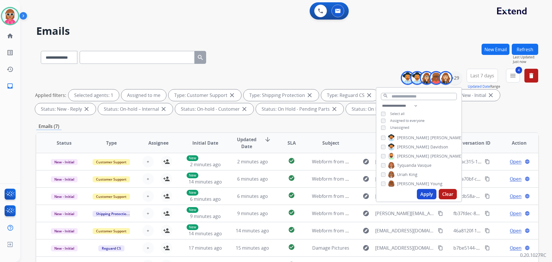
drag, startPoint x: 408, startPoint y: 174, endPoint x: 408, endPoint y: 181, distance: 7.5
click at [409, 174] on span "King" at bounding box center [413, 175] width 9 height 6
drag, startPoint x: 408, startPoint y: 182, endPoint x: 411, endPoint y: 175, distance: 7.0
click at [409, 182] on span "[PERSON_NAME]" at bounding box center [413, 184] width 32 height 6
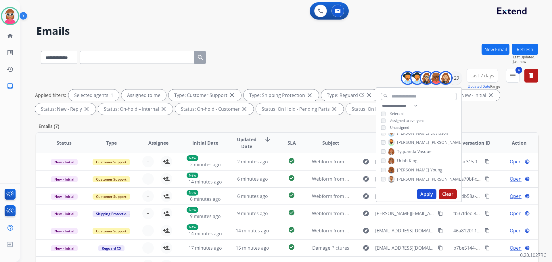
click at [410, 177] on span "[PERSON_NAME]" at bounding box center [413, 179] width 32 height 6
click at [421, 196] on button "Apply" at bounding box center [427, 194] width 20 height 10
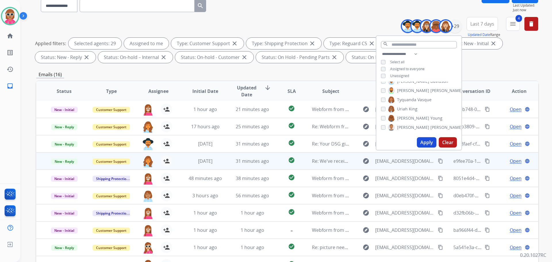
scroll to position [93, 0]
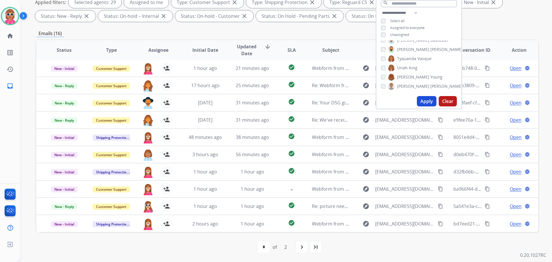
click at [159, 50] on span "Assignee" at bounding box center [158, 50] width 20 height 7
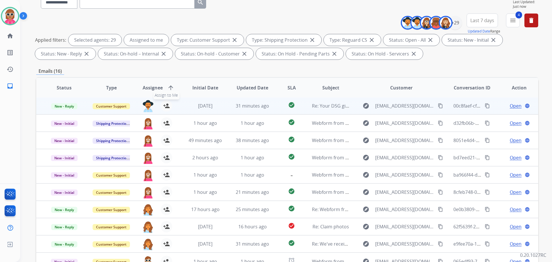
scroll to position [58, 0]
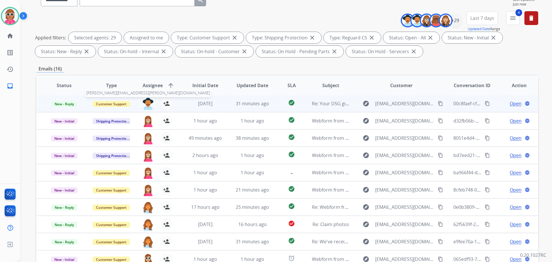
click at [149, 103] on img at bounding box center [148, 104] width 12 height 12
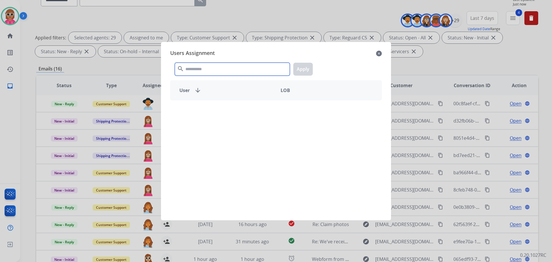
click at [213, 73] on input "text" at bounding box center [232, 69] width 115 height 13
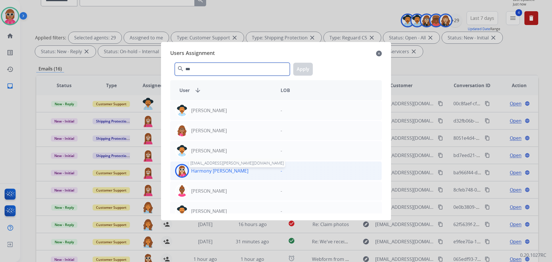
type input "***"
click at [201, 171] on p "Harmony [PERSON_NAME]" at bounding box center [219, 170] width 57 height 7
click at [304, 73] on button "Apply" at bounding box center [303, 69] width 20 height 13
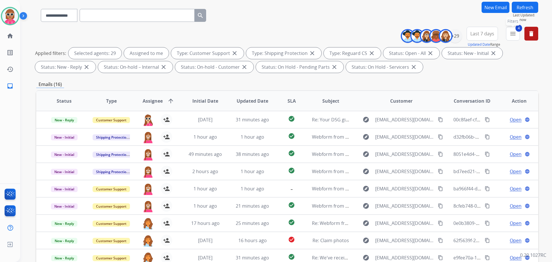
scroll to position [29, 0]
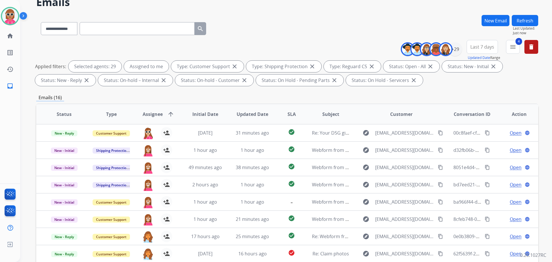
click at [530, 20] on button "Refresh" at bounding box center [525, 20] width 26 height 11
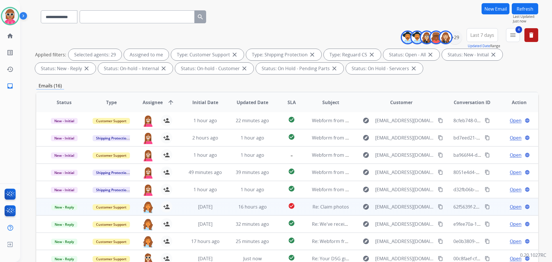
scroll to position [93, 0]
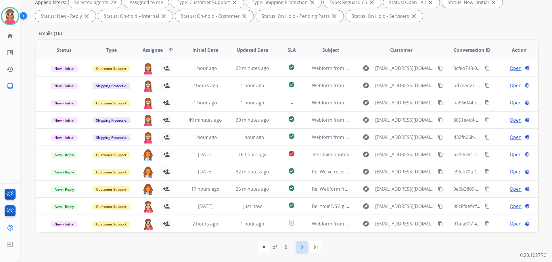
click at [299, 251] on div "navigate_next" at bounding box center [302, 247] width 13 height 13
select select "*"
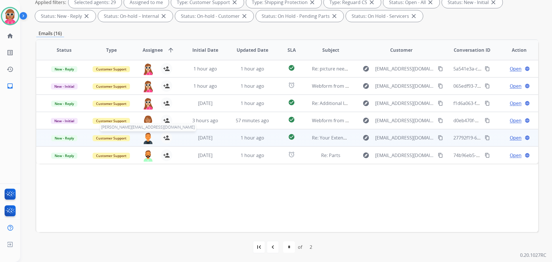
click at [147, 141] on img at bounding box center [148, 138] width 12 height 12
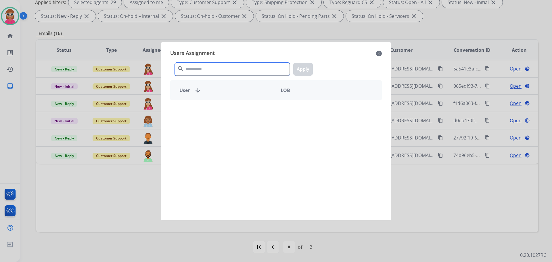
click at [219, 70] on input "text" at bounding box center [232, 69] width 115 height 13
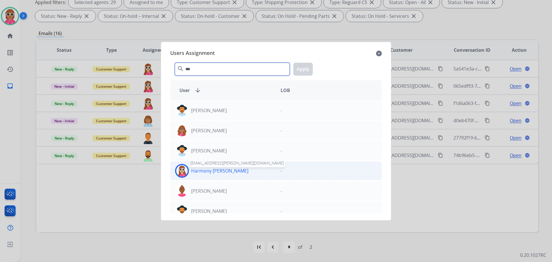
type input "***"
drag, startPoint x: 218, startPoint y: 167, endPoint x: 217, endPoint y: 164, distance: 3.8
click at [217, 166] on div "Harmony [PERSON_NAME] [EMAIL_ADDRESS][PERSON_NAME][DOMAIN_NAME]" at bounding box center [224, 171] width 106 height 14
click at [302, 66] on button "Apply" at bounding box center [303, 69] width 20 height 13
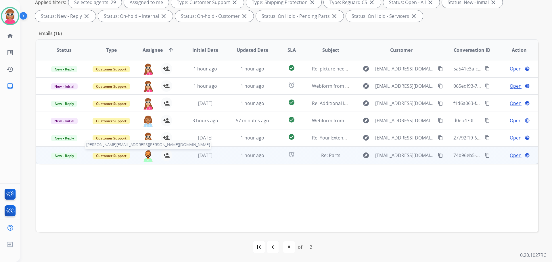
click at [144, 156] on img at bounding box center [148, 156] width 12 height 12
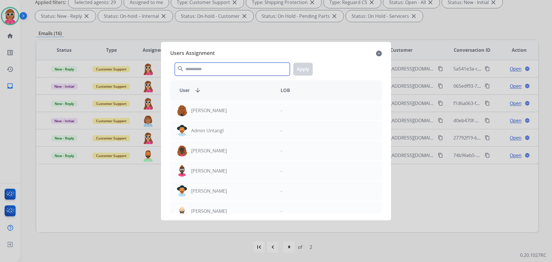
click at [211, 65] on input "text" at bounding box center [232, 69] width 115 height 13
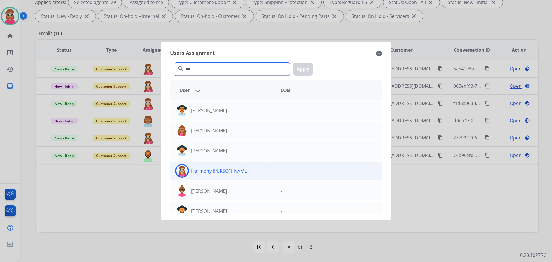
type input "***"
click at [244, 173] on div "Harmony [PERSON_NAME]" at bounding box center [224, 171] width 106 height 14
click at [299, 63] on div "*** search Apply" at bounding box center [276, 68] width 212 height 20
click at [300, 70] on button "Apply" at bounding box center [303, 69] width 20 height 13
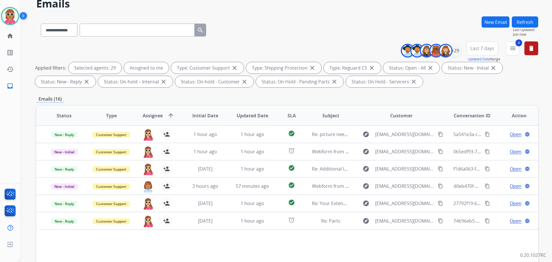
scroll to position [0, 0]
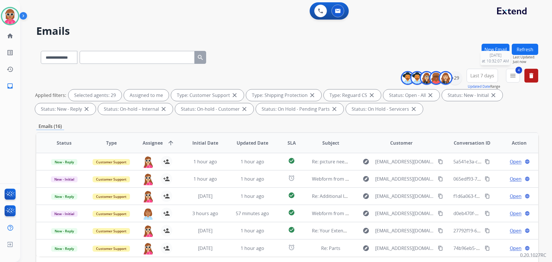
drag, startPoint x: 518, startPoint y: 55, endPoint x: 524, endPoint y: 53, distance: 6.6
click at [520, 55] on span "Last Updated:" at bounding box center [525, 57] width 25 height 5
click at [527, 51] on button "Refresh" at bounding box center [525, 49] width 26 height 11
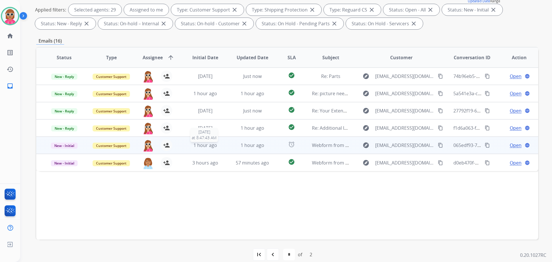
scroll to position [93, 0]
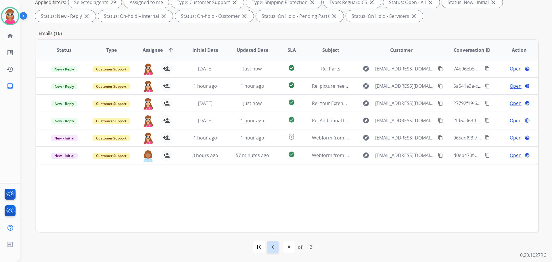
click at [272, 243] on div "navigate_before" at bounding box center [273, 247] width 13 height 13
select select "*"
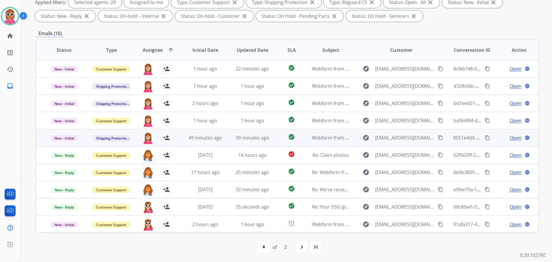
scroll to position [1, 0]
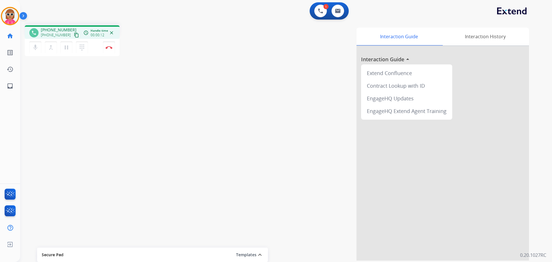
click at [74, 34] on mat-icon "content_copy" at bounding box center [76, 35] width 5 height 5
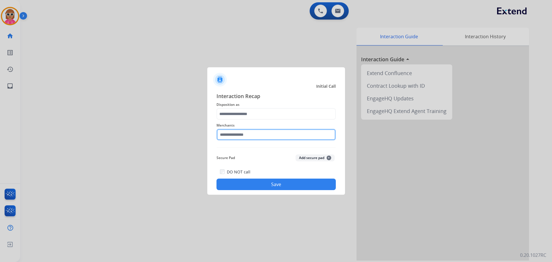
click at [260, 134] on input "text" at bounding box center [276, 135] width 119 height 12
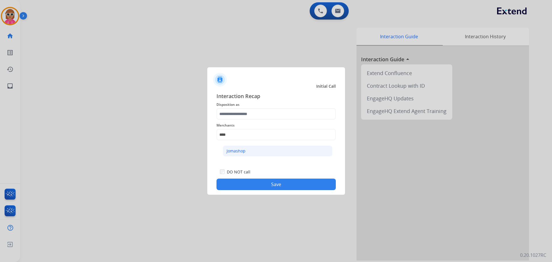
click at [242, 149] on div "Jomashop" at bounding box center [236, 151] width 19 height 6
type input "********"
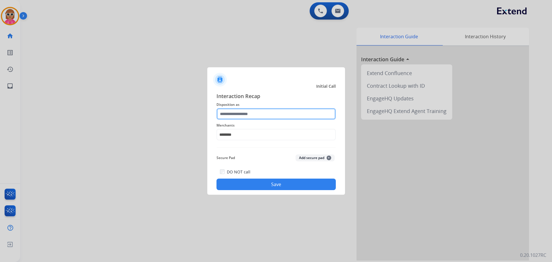
click at [250, 113] on input "text" at bounding box center [276, 114] width 119 height 12
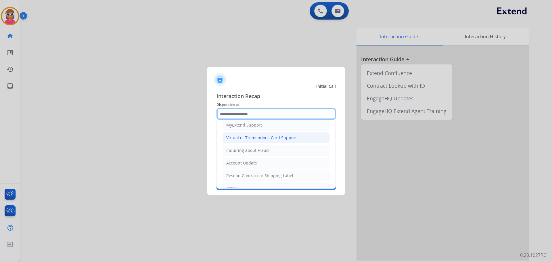
scroll to position [58, 0]
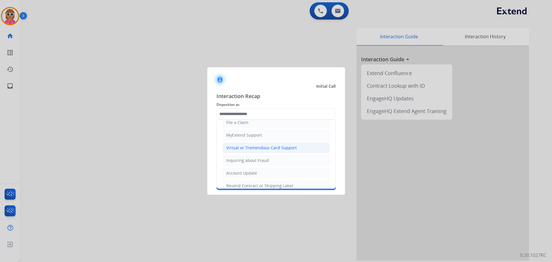
click at [262, 148] on div "Virtual or Tremendous Card Support" at bounding box center [261, 148] width 70 height 6
type input "**********"
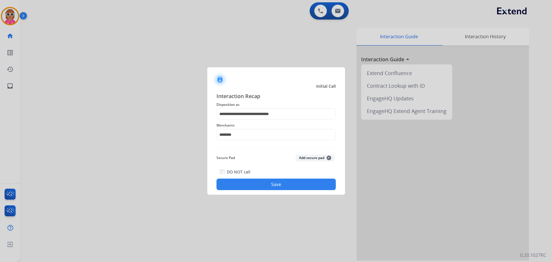
click at [263, 184] on button "Save" at bounding box center [276, 185] width 119 height 12
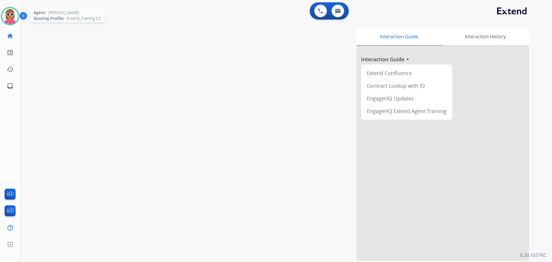
click at [12, 18] on img at bounding box center [10, 16] width 16 height 16
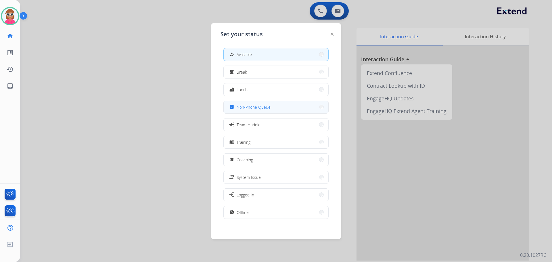
click at [250, 104] on span "Non-Phone Queue" at bounding box center [254, 107] width 34 height 6
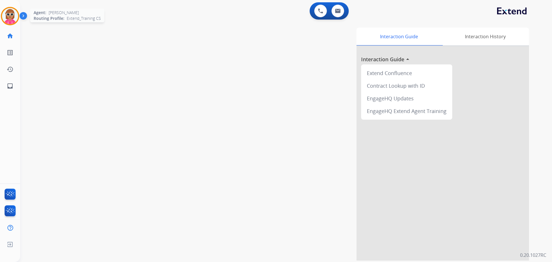
drag, startPoint x: 6, startPoint y: 11, endPoint x: 34, endPoint y: 22, distance: 30.2
click at [6, 12] on img at bounding box center [10, 16] width 16 height 16
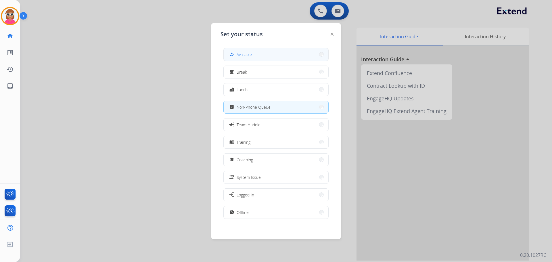
click at [251, 51] on span "Available" at bounding box center [244, 54] width 15 height 6
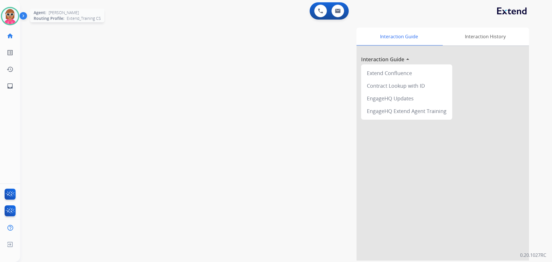
click at [12, 17] on img at bounding box center [10, 16] width 16 height 16
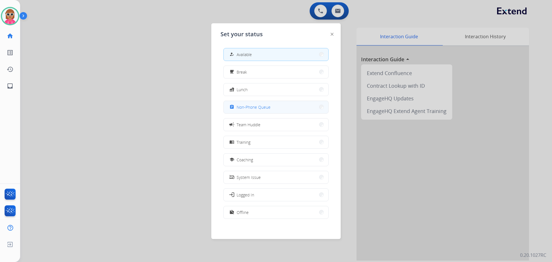
click at [297, 105] on button "assignment Non-Phone Queue" at bounding box center [276, 107] width 105 height 12
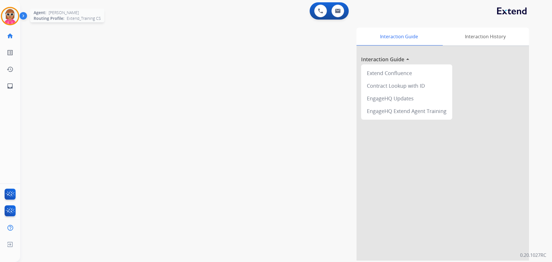
click at [5, 13] on img at bounding box center [10, 16] width 16 height 16
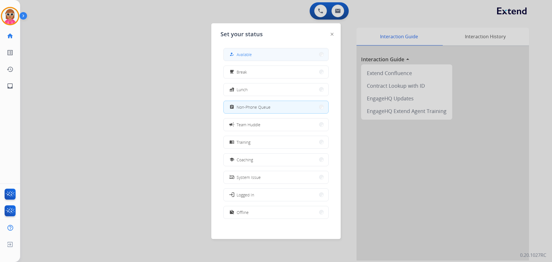
click at [287, 58] on button "how_to_reg Available" at bounding box center [276, 54] width 105 height 12
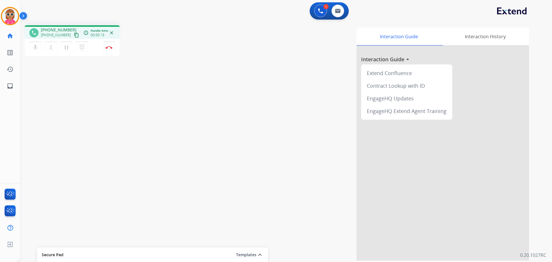
click at [134, 132] on div "phone [PHONE_NUMBER] [PHONE_NUMBER] content_copy access_time Call metrics Queue…" at bounding box center [279, 141] width 518 height 240
click at [66, 49] on mat-icon "pause" at bounding box center [66, 47] width 7 height 7
click at [81, 48] on mat-icon "dialpad" at bounding box center [82, 47] width 7 height 7
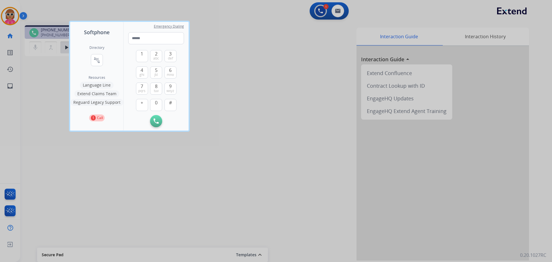
click at [99, 84] on button "Language Line" at bounding box center [97, 85] width 34 height 7
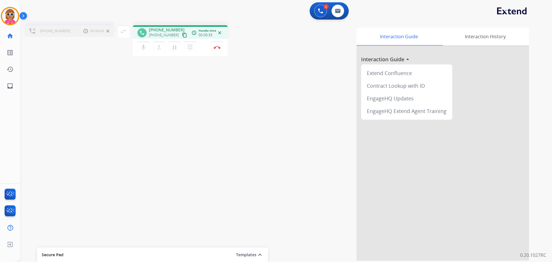
click at [230, 8] on div "2 Voice Interactions 0 Email Interactions" at bounding box center [283, 11] width 512 height 18
drag, startPoint x: 159, startPoint y: 56, endPoint x: 157, endPoint y: 53, distance: 4.3
click at [157, 54] on div "mic Mute merge_type Bridge pause Hold dialpad Dialpad Disconnect" at bounding box center [180, 47] width 95 height 17
click at [157, 53] on div "merge_type Bridge" at bounding box center [161, 47] width 16 height 12
click at [163, 47] on button "merge_type Bridge" at bounding box center [159, 47] width 12 height 12
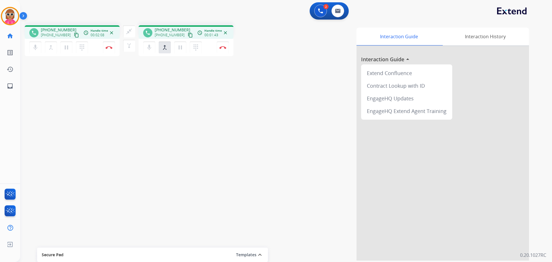
click at [74, 34] on mat-icon "content_copy" at bounding box center [76, 35] width 5 height 5
click at [74, 36] on mat-icon "content_copy" at bounding box center [76, 35] width 5 height 5
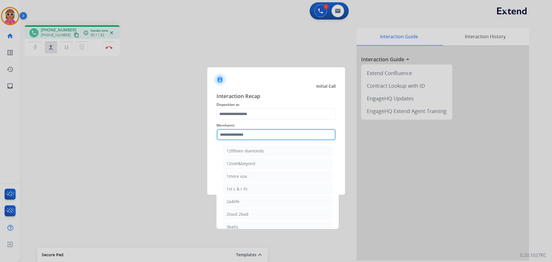
click at [250, 135] on input "text" at bounding box center [276, 135] width 119 height 12
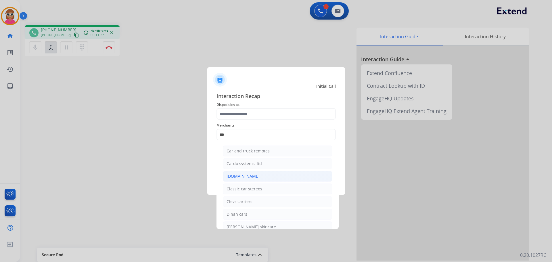
click at [254, 176] on li "[DOMAIN_NAME]" at bounding box center [278, 176] width 110 height 11
type input "**********"
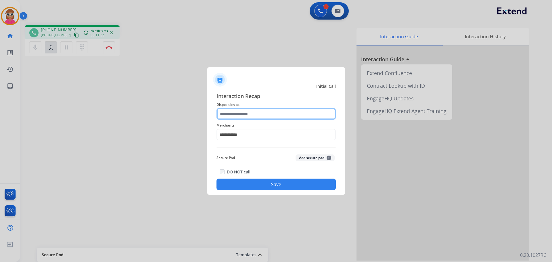
click at [255, 115] on input "text" at bounding box center [276, 114] width 119 height 12
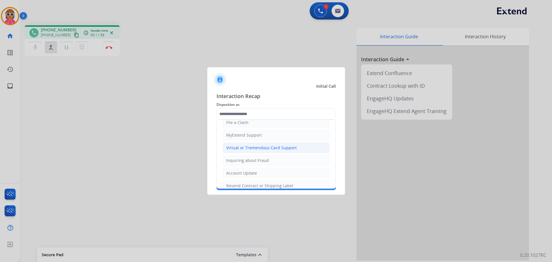
click at [270, 143] on li "Virtual or Tremendous Card Support" at bounding box center [276, 147] width 107 height 11
type input "**********"
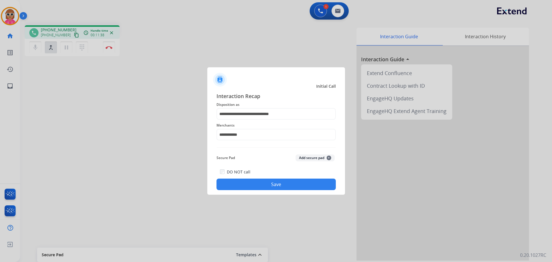
click at [270, 178] on div "DO NOT call Save" at bounding box center [276, 179] width 119 height 22
click at [272, 184] on button "Save" at bounding box center [276, 185] width 119 height 12
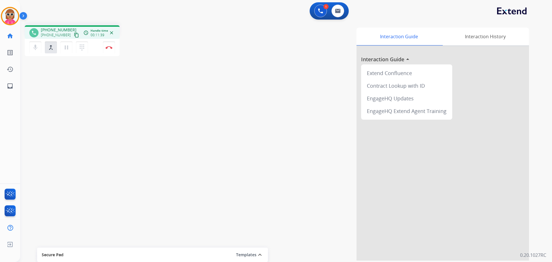
click at [140, 136] on div "swap_horiz Break voice bridge close_fullscreen Connect 3-Way Call merge_type Se…" at bounding box center [279, 141] width 518 height 240
click at [108, 49] on button "Disconnect" at bounding box center [109, 47] width 12 height 12
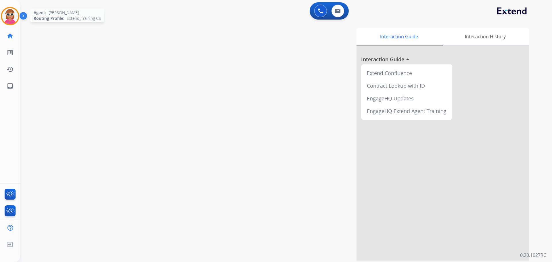
click at [14, 13] on img at bounding box center [10, 16] width 16 height 16
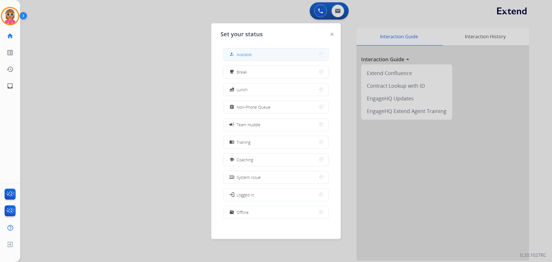
click at [267, 58] on button "how_to_reg Available" at bounding box center [276, 54] width 105 height 12
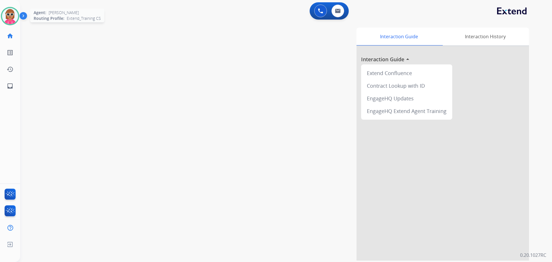
click at [2, 19] on img at bounding box center [10, 16] width 16 height 16
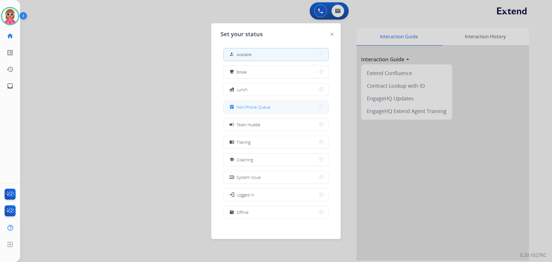
click at [254, 104] on div "assignment Non-Phone Queue" at bounding box center [249, 107] width 42 height 7
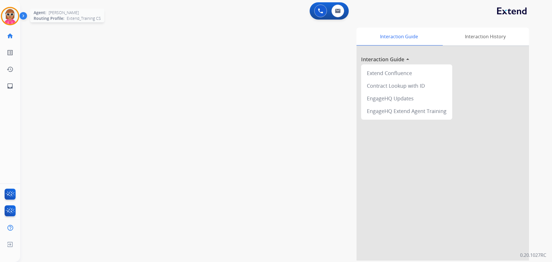
click at [8, 17] on img at bounding box center [10, 16] width 16 height 16
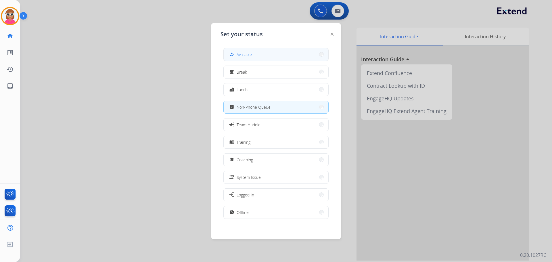
click at [259, 54] on button "how_to_reg Available" at bounding box center [276, 54] width 105 height 12
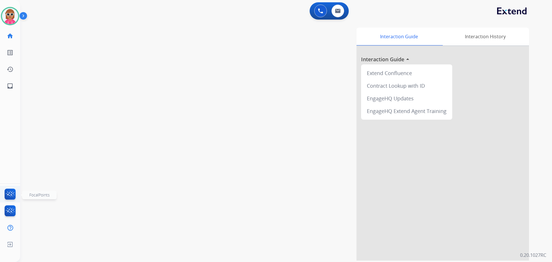
click at [10, 192] on img at bounding box center [10, 195] width 14 height 13
click at [9, 18] on img at bounding box center [10, 16] width 16 height 16
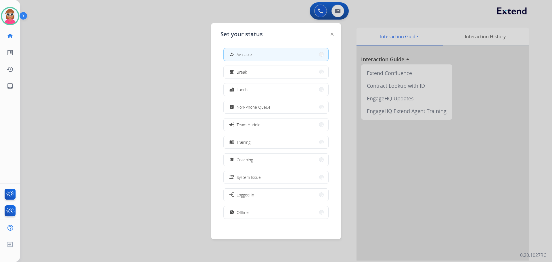
click at [264, 109] on span "Non-Phone Queue" at bounding box center [254, 107] width 34 height 6
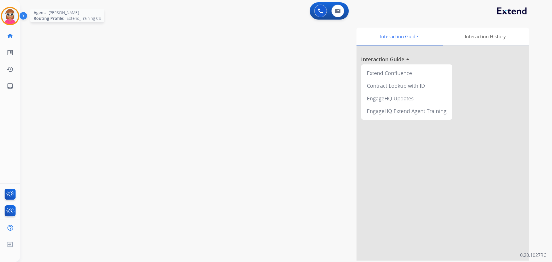
click at [12, 11] on img at bounding box center [10, 16] width 16 height 16
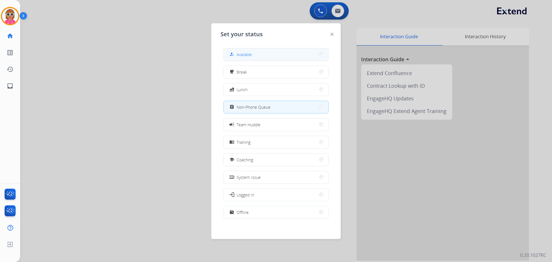
click at [240, 51] on div "how_to_reg Available" at bounding box center [240, 54] width 24 height 7
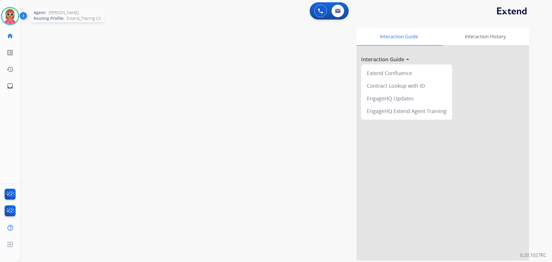
click at [14, 18] on img at bounding box center [10, 16] width 16 height 16
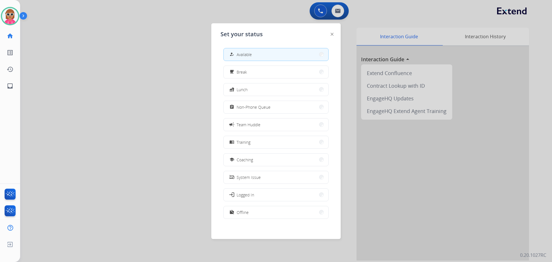
drag, startPoint x: 153, startPoint y: 44, endPoint x: 158, endPoint y: 58, distance: 14.3
click at [158, 58] on div at bounding box center [276, 131] width 552 height 262
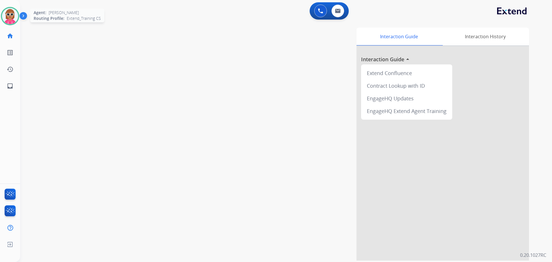
drag, startPoint x: 9, startPoint y: 12, endPoint x: 13, endPoint y: 14, distance: 4.2
click at [10, 12] on img at bounding box center [10, 16] width 16 height 16
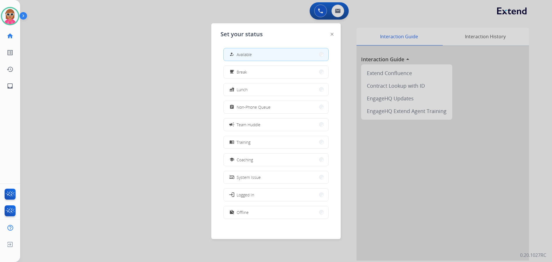
click at [103, 41] on div at bounding box center [276, 131] width 552 height 262
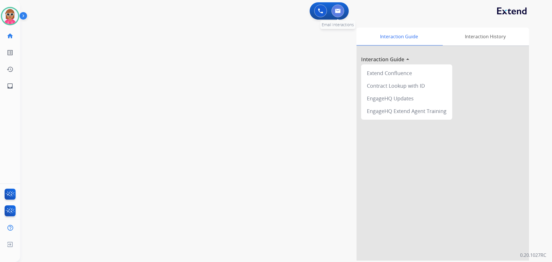
click at [338, 14] on button at bounding box center [338, 11] width 13 height 13
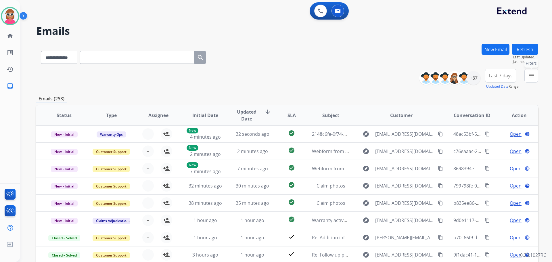
click at [533, 77] on mat-icon "menu" at bounding box center [531, 75] width 7 height 7
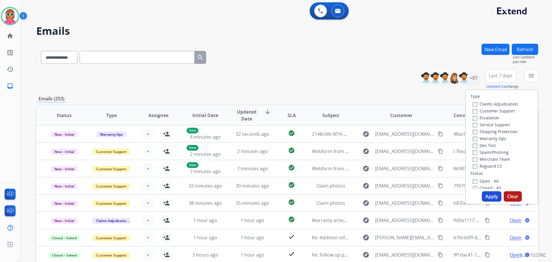
click at [498, 107] on div "Customer Support" at bounding box center [495, 110] width 45 height 7
drag, startPoint x: 498, startPoint y: 110, endPoint x: 493, endPoint y: 120, distance: 11.2
click at [496, 111] on label "Customer Support" at bounding box center [494, 110] width 42 height 5
click at [492, 131] on label "Shipping Protection" at bounding box center [495, 131] width 45 height 5
click at [493, 111] on label "Customer Support" at bounding box center [494, 110] width 42 height 5
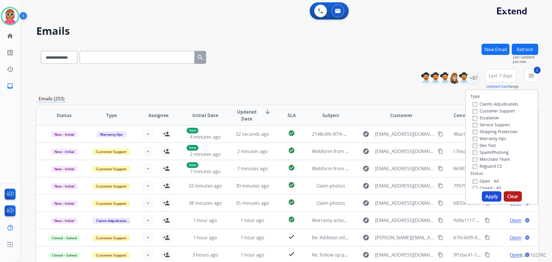
click at [489, 165] on label "Reguard CS" at bounding box center [487, 165] width 29 height 5
drag, startPoint x: 487, startPoint y: 183, endPoint x: 486, endPoint y: 187, distance: 4.5
click at [487, 183] on label "Open - All" at bounding box center [486, 180] width 26 height 5
click at [486, 199] on button "Apply" at bounding box center [492, 196] width 20 height 10
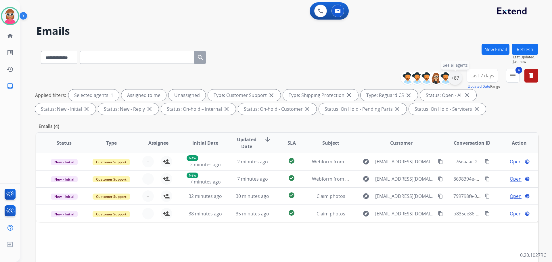
click at [455, 81] on div "+87" at bounding box center [456, 78] width 14 height 14
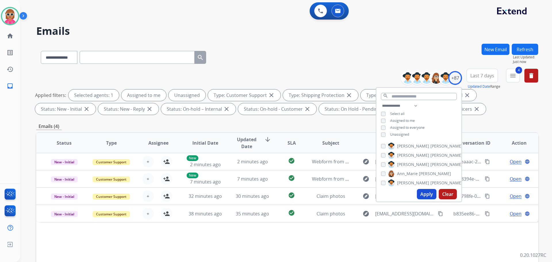
drag, startPoint x: 407, startPoint y: 120, endPoint x: 406, endPoint y: 125, distance: 4.6
click at [406, 119] on span "Assigned to me" at bounding box center [402, 120] width 25 height 5
drag, startPoint x: 404, startPoint y: 132, endPoint x: 412, endPoint y: 116, distance: 18.3
click at [404, 132] on span "Unassigned" at bounding box center [399, 134] width 19 height 5
click at [414, 107] on select "**********" at bounding box center [401, 105] width 40 height 7
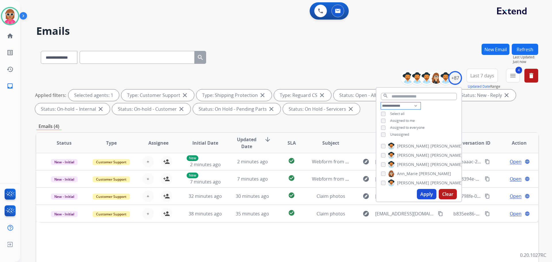
select select "**********"
click at [381, 102] on select "**********" at bounding box center [401, 105] width 40 height 7
click at [449, 107] on div "**********" at bounding box center [419, 117] width 85 height 30
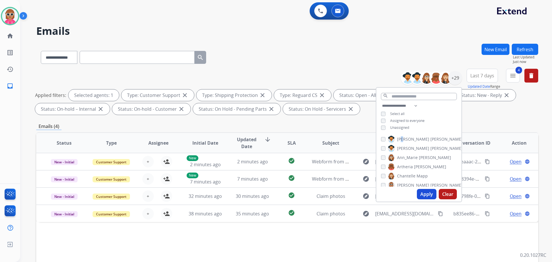
click at [401, 138] on span "[PERSON_NAME]" at bounding box center [413, 139] width 32 height 6
click at [407, 146] on span "[PERSON_NAME]" at bounding box center [413, 149] width 32 height 6
drag, startPoint x: 409, startPoint y: 155, endPoint x: 409, endPoint y: 159, distance: 4.0
click at [408, 155] on span "Ann_Marie" at bounding box center [407, 158] width 21 height 6
drag, startPoint x: 410, startPoint y: 165, endPoint x: 411, endPoint y: 169, distance: 4.6
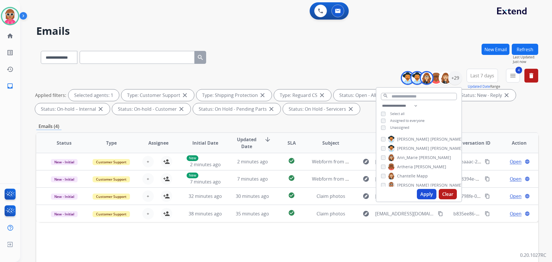
click at [410, 165] on span "Artheria" at bounding box center [405, 167] width 16 height 6
drag, startPoint x: 410, startPoint y: 175, endPoint x: 410, endPoint y: 183, distance: 8.1
click at [410, 176] on span "Chantelle" at bounding box center [406, 176] width 18 height 6
click at [410, 184] on span "[PERSON_NAME]" at bounding box center [413, 185] width 32 height 6
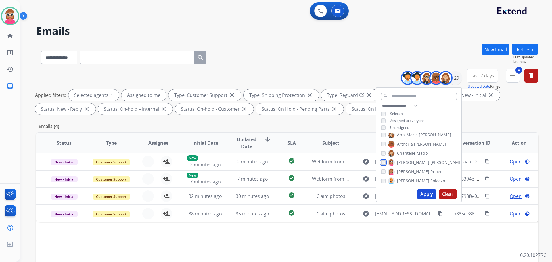
scroll to position [29, 0]
drag, startPoint x: 411, startPoint y: 163, endPoint x: 411, endPoint y: 168, distance: 5.2
click at [411, 163] on span "[PERSON_NAME]" at bounding box center [413, 166] width 32 height 6
drag, startPoint x: 411, startPoint y: 171, endPoint x: 410, endPoint y: 181, distance: 9.8
click at [431, 172] on span "Solaazo" at bounding box center [438, 175] width 15 height 6
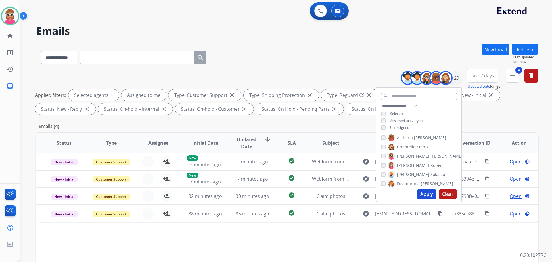
drag, startPoint x: 410, startPoint y: 183, endPoint x: 411, endPoint y: 179, distance: 4.1
click at [410, 183] on span "Deambrana" at bounding box center [408, 184] width 23 height 6
click at [431, 174] on span "Solaazo" at bounding box center [438, 175] width 15 height 6
click at [411, 134] on span "DeShawn" at bounding box center [406, 136] width 18 height 6
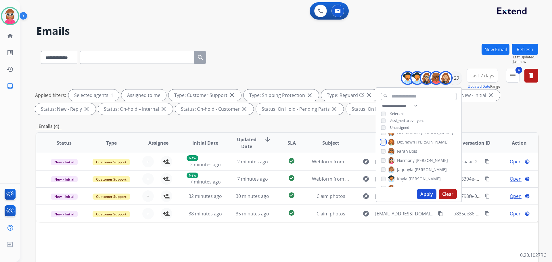
scroll to position [86, 0]
click at [410, 145] on span "Bois" at bounding box center [413, 145] width 8 height 6
click at [410, 155] on span "Harmony" at bounding box center [406, 154] width 18 height 6
click at [410, 163] on span "Jaquayla" at bounding box center [405, 164] width 16 height 6
drag, startPoint x: 409, startPoint y: 172, endPoint x: 408, endPoint y: 181, distance: 9.3
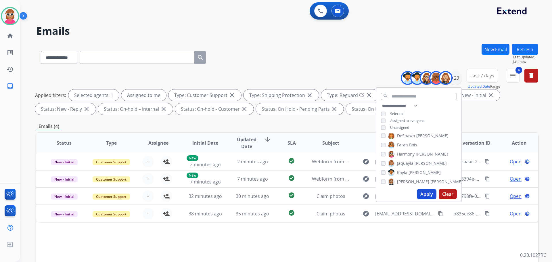
click at [409, 172] on span "[PERSON_NAME]" at bounding box center [425, 173] width 32 height 6
click at [431, 181] on span "[PERSON_NAME]" at bounding box center [447, 182] width 32 height 6
click at [406, 163] on span "Keyanta" at bounding box center [405, 162] width 16 height 6
click at [406, 175] on div "[PERSON_NAME] [PERSON_NAME] [PERSON_NAME] [PERSON_NAME] [PERSON_NAME] [PERSON_N…" at bounding box center [419, 159] width 85 height 53
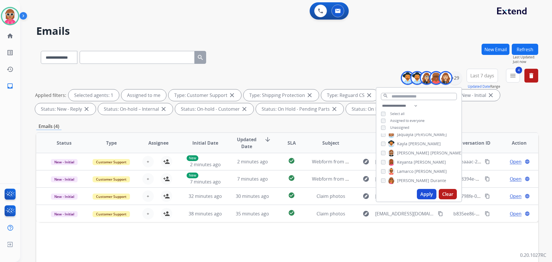
click at [407, 171] on span "Lamarco" at bounding box center [405, 172] width 16 height 6
click at [407, 180] on span "[PERSON_NAME]" at bounding box center [413, 181] width 32 height 6
click at [415, 162] on span "[PERSON_NAME]" at bounding box center [428, 161] width 32 height 6
click at [431, 169] on span "[PERSON_NAME]" at bounding box center [447, 170] width 32 height 6
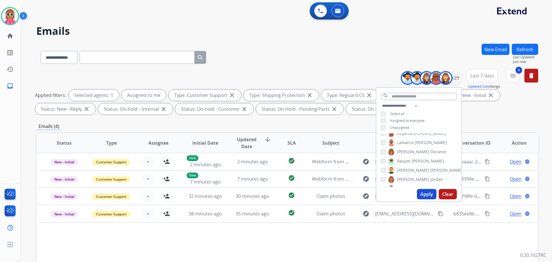
click at [411, 180] on span "[PERSON_NAME]" at bounding box center [413, 180] width 32 height 6
click at [414, 159] on label "Shqnetta Fudge" at bounding box center [408, 160] width 40 height 7
drag, startPoint x: 412, startPoint y: 170, endPoint x: 411, endPoint y: 178, distance: 8.2
click at [412, 170] on span "[PERSON_NAME]" at bounding box center [413, 169] width 32 height 6
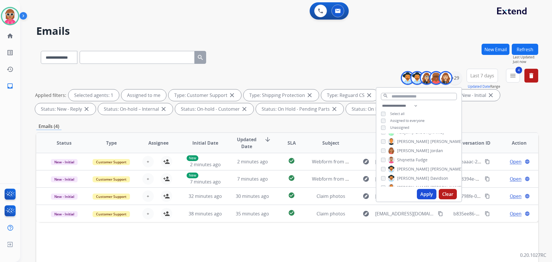
click at [411, 178] on label "[PERSON_NAME]" at bounding box center [418, 178] width 60 height 7
click at [411, 184] on label "[PERSON_NAME]" at bounding box center [425, 187] width 75 height 7
drag, startPoint x: 412, startPoint y: 165, endPoint x: 411, endPoint y: 171, distance: 5.5
click at [412, 165] on span "Tyquanda" at bounding box center [406, 166] width 19 height 6
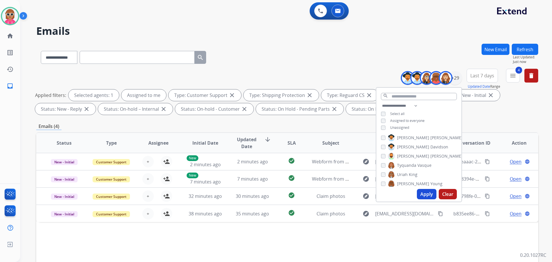
click at [410, 173] on span "King" at bounding box center [413, 175] width 9 height 6
click at [409, 181] on span "[PERSON_NAME]" at bounding box center [413, 184] width 32 height 6
click at [408, 178] on span "[PERSON_NAME]" at bounding box center [413, 179] width 32 height 6
click at [422, 197] on button "Apply" at bounding box center [427, 194] width 20 height 10
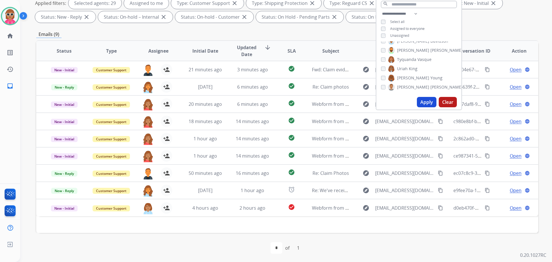
scroll to position [93, 0]
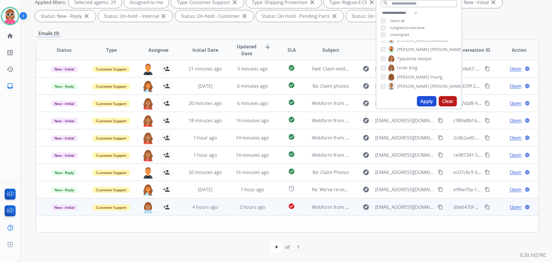
click at [210, 213] on td "4 hours ago" at bounding box center [201, 206] width 47 height 17
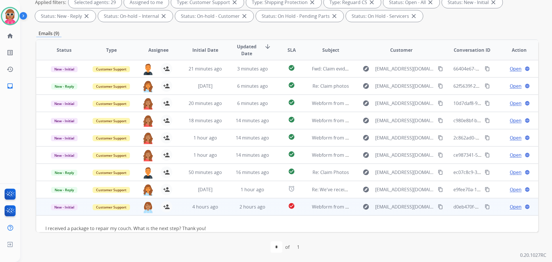
scroll to position [9, 0]
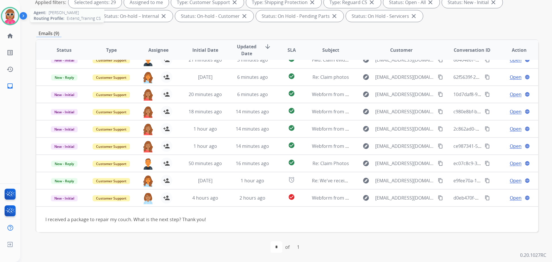
click at [14, 14] on img at bounding box center [10, 16] width 16 height 16
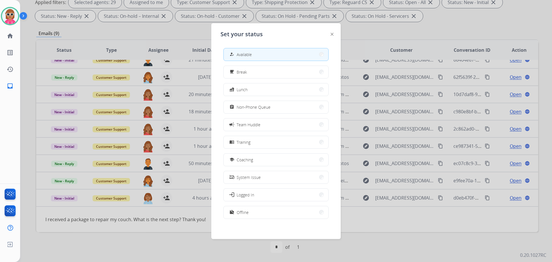
click at [249, 52] on span "Available" at bounding box center [244, 54] width 15 height 6
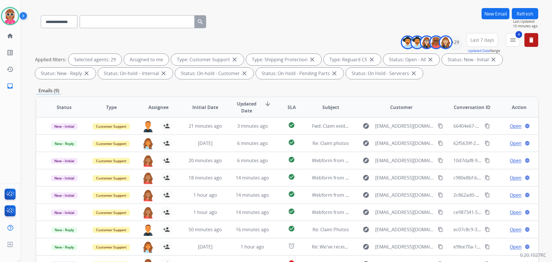
scroll to position [35, 0]
click at [529, 13] on button "Refresh" at bounding box center [525, 13] width 26 height 11
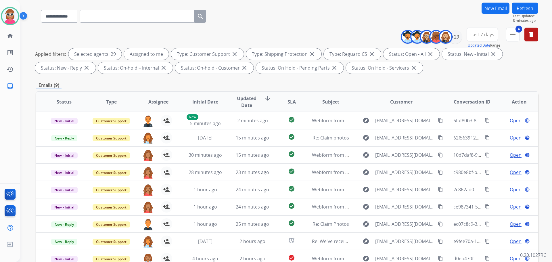
scroll to position [0, 0]
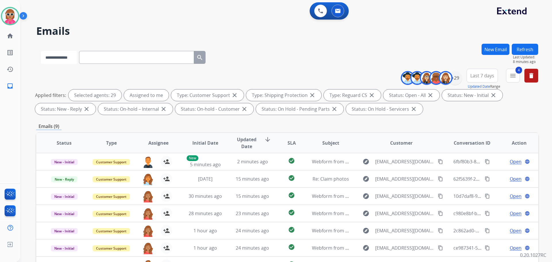
click at [75, 58] on select "**********" at bounding box center [59, 57] width 36 height 13
select select "**********"
click at [41, 51] on select "**********" at bounding box center [59, 57] width 36 height 13
click at [94, 60] on input "text" at bounding box center [137, 57] width 115 height 13
paste input "**********"
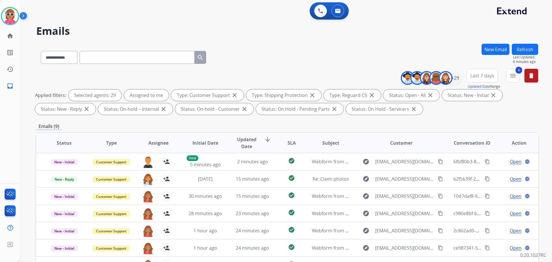
type input "**********"
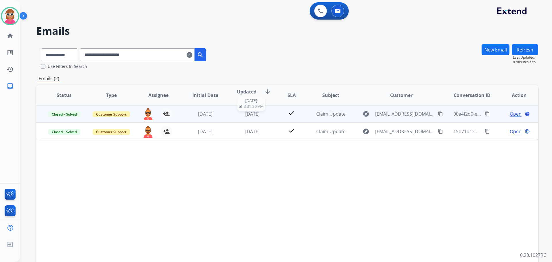
click at [264, 115] on div "[DATE]" at bounding box center [253, 113] width 38 height 7
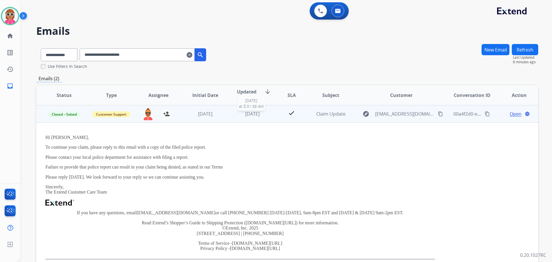
drag, startPoint x: 264, startPoint y: 115, endPoint x: 265, endPoint y: 112, distance: 3.2
click at [264, 115] on div "[DATE]" at bounding box center [253, 113] width 38 height 7
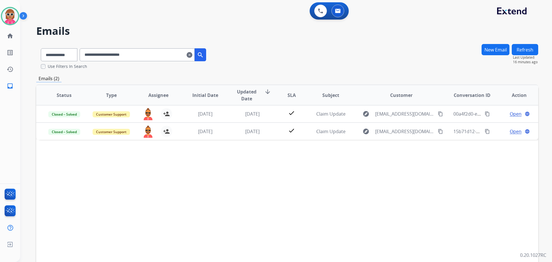
click at [489, 51] on button "New Email" at bounding box center [496, 49] width 28 height 11
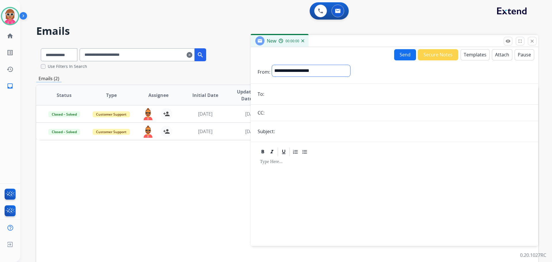
drag, startPoint x: 286, startPoint y: 71, endPoint x: 289, endPoint y: 76, distance: 6.0
click at [286, 71] on select "**********" at bounding box center [311, 71] width 78 height 12
select select "**********"
click at [272, 65] on select "**********" at bounding box center [311, 71] width 78 height 12
click at [494, 54] on button "Attach" at bounding box center [502, 54] width 20 height 11
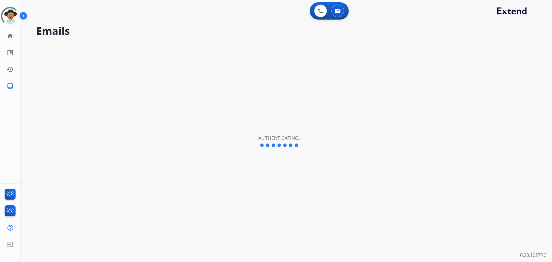
select select "**********"
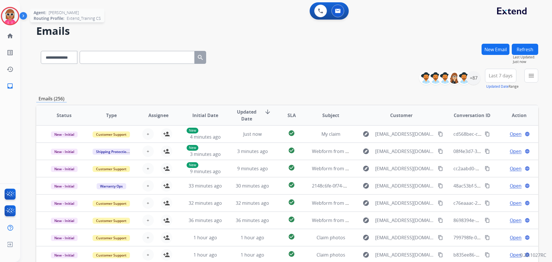
click at [11, 15] on img at bounding box center [10, 16] width 16 height 16
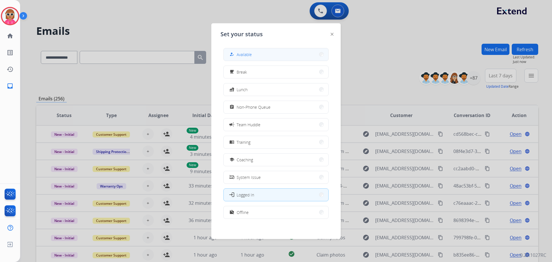
click at [265, 51] on button "how_to_reg Available" at bounding box center [276, 54] width 105 height 12
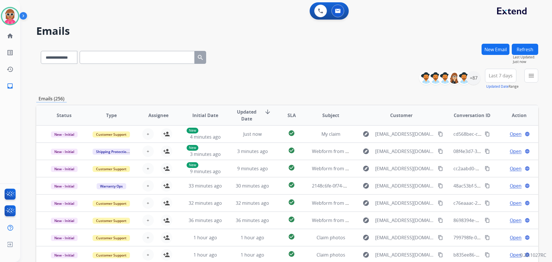
click at [501, 49] on button "New Email" at bounding box center [496, 49] width 28 height 11
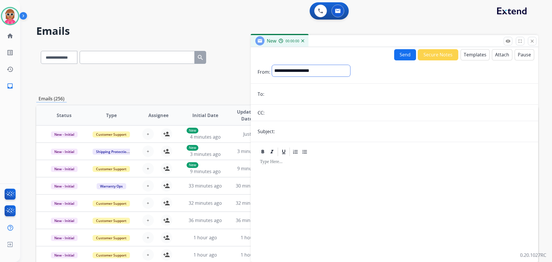
click at [313, 68] on select "**********" at bounding box center [311, 71] width 78 height 12
select select "**********"
click at [272, 65] on select "**********" at bounding box center [311, 71] width 78 height 12
click at [499, 54] on button "Attach" at bounding box center [502, 54] width 20 height 11
click at [464, 52] on button "Templates" at bounding box center [475, 54] width 29 height 11
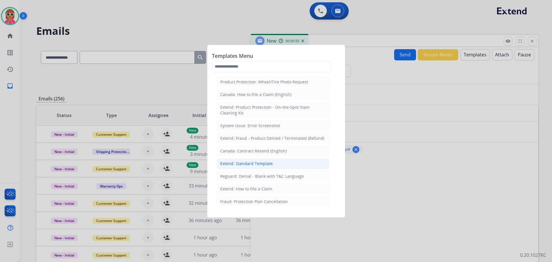
drag, startPoint x: 262, startPoint y: 167, endPoint x: 283, endPoint y: 152, distance: 26.3
click at [262, 167] on li "Extend: Standard Template" at bounding box center [273, 163] width 113 height 11
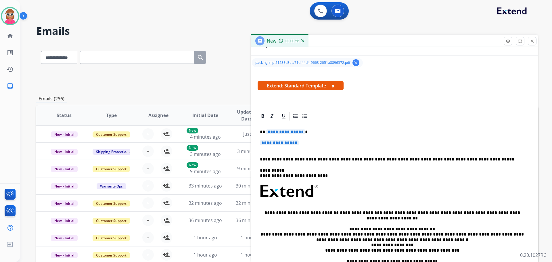
scroll to position [115, 0]
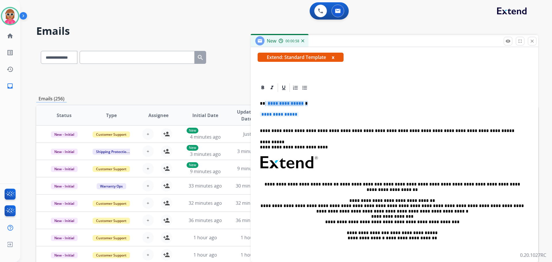
drag, startPoint x: 264, startPoint y: 103, endPoint x: 302, endPoint y: 116, distance: 39.5
click at [302, 116] on div "**********" at bounding box center [395, 176] width 274 height 167
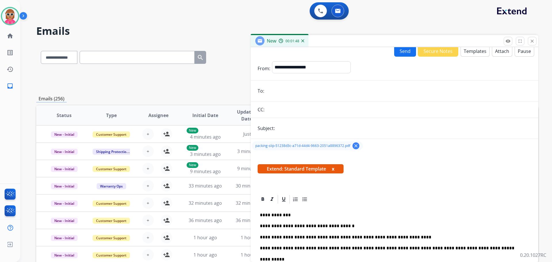
scroll to position [0, 0]
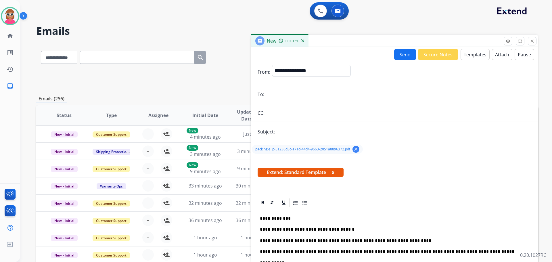
click at [303, 132] on input "text" at bounding box center [404, 132] width 255 height 12
type input "**********"
click at [383, 186] on div "Extend: Standard Template x" at bounding box center [395, 175] width 288 height 28
click at [402, 54] on button "Send" at bounding box center [405, 54] width 22 height 11
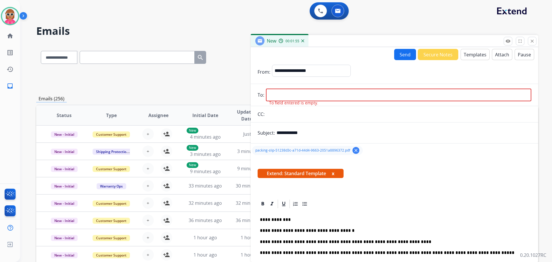
click at [314, 96] on input "email" at bounding box center [399, 95] width 266 height 13
paste input "**********"
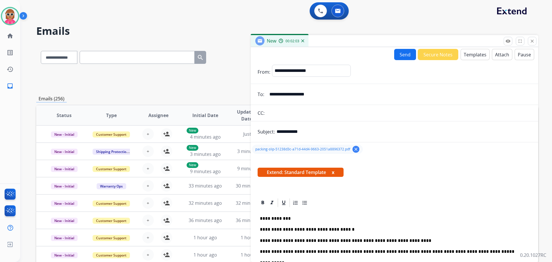
type input "**********"
click at [404, 51] on button "Send" at bounding box center [405, 54] width 22 height 11
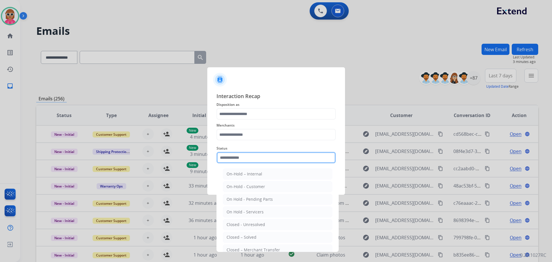
click at [290, 154] on input "text" at bounding box center [276, 158] width 119 height 12
click at [249, 235] on div "Closed – Solved" at bounding box center [242, 237] width 30 height 6
type input "**********"
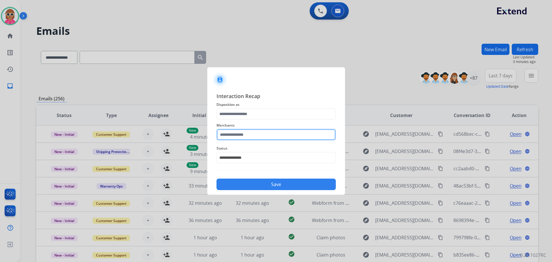
click at [275, 136] on input "text" at bounding box center [276, 135] width 119 height 12
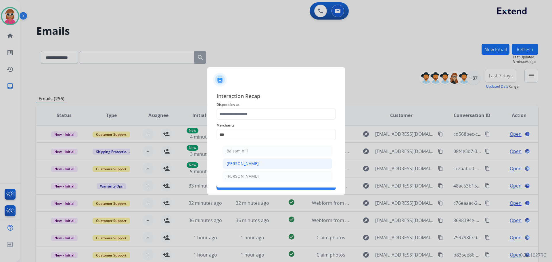
click at [255, 165] on li "[PERSON_NAME]" at bounding box center [278, 163] width 110 height 11
type input "*******"
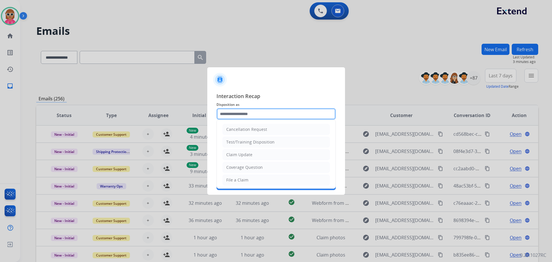
click at [255, 117] on input "text" at bounding box center [276, 114] width 119 height 12
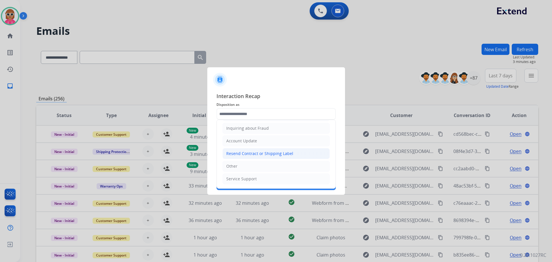
click at [259, 154] on div "Resend Contract or Shipping Label" at bounding box center [259, 154] width 67 height 6
type input "**********"
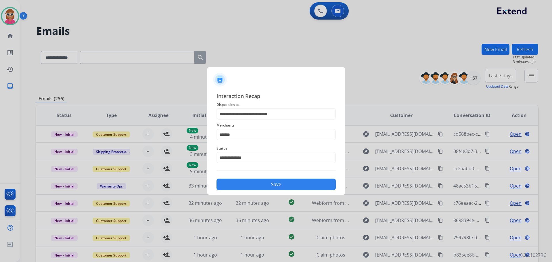
click at [278, 187] on button "Save" at bounding box center [276, 185] width 119 height 12
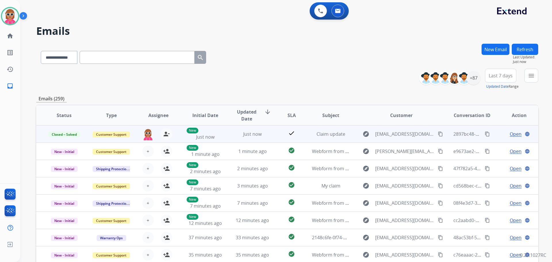
drag, startPoint x: 484, startPoint y: 134, endPoint x: 463, endPoint y: 127, distance: 21.8
click at [485, 134] on mat-icon "content_copy" at bounding box center [487, 133] width 5 height 5
click at [485, 135] on mat-icon "content_copy" at bounding box center [487, 133] width 5 height 5
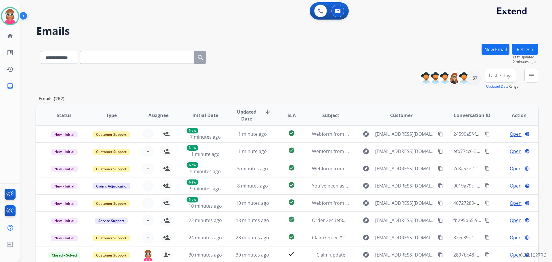
click at [124, 56] on input "text" at bounding box center [137, 57] width 115 height 13
paste input "**********"
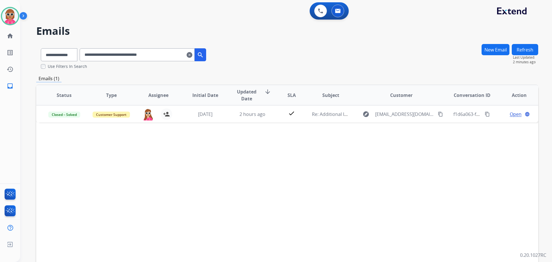
drag, startPoint x: 175, startPoint y: 59, endPoint x: 45, endPoint y: 48, distance: 130.5
click at [50, 59] on div "**********" at bounding box center [123, 54] width 175 height 20
paste input "text"
drag, startPoint x: 176, startPoint y: 56, endPoint x: 10, endPoint y: 53, distance: 165.5
click at [9, 54] on div "**********" at bounding box center [276, 131] width 552 height 262
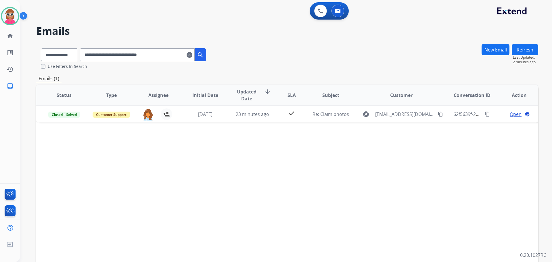
paste input "text"
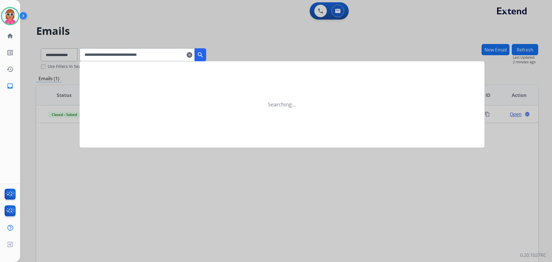
type input "**********"
click at [202, 56] on div "**********" at bounding box center [143, 54] width 127 height 13
click at [204, 56] on mat-icon "search" at bounding box center [200, 54] width 7 height 7
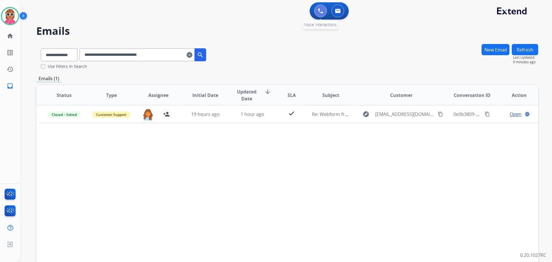
click at [316, 12] on button at bounding box center [320, 11] width 13 height 13
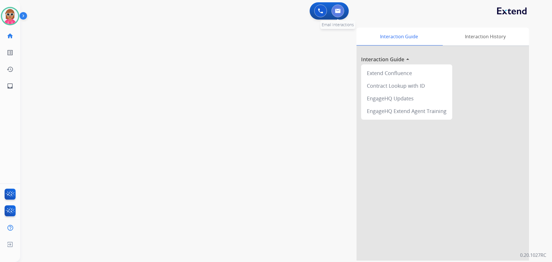
click at [334, 14] on button at bounding box center [338, 11] width 13 height 13
select select "**********"
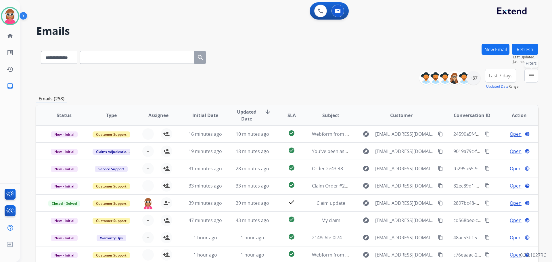
drag, startPoint x: 535, startPoint y: 77, endPoint x: 521, endPoint y: 91, distance: 20.8
click at [535, 76] on button "menu Filters" at bounding box center [532, 76] width 14 height 14
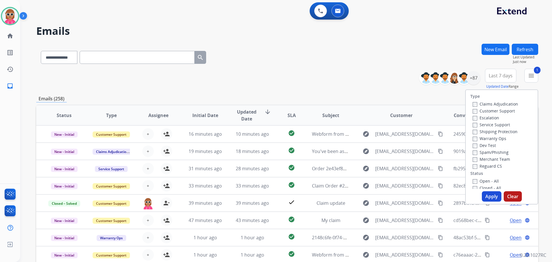
click at [474, 131] on label "Shipping Protection" at bounding box center [495, 131] width 45 height 5
click at [480, 167] on label "Reguard CS" at bounding box center [487, 165] width 29 height 5
click at [481, 183] on label "Open - All" at bounding box center [486, 180] width 26 height 5
click at [486, 196] on button "Apply" at bounding box center [492, 196] width 20 height 10
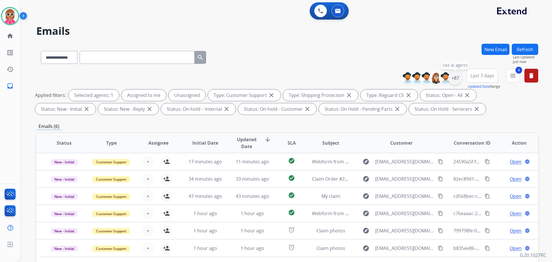
click at [457, 76] on div "+87" at bounding box center [456, 78] width 14 height 14
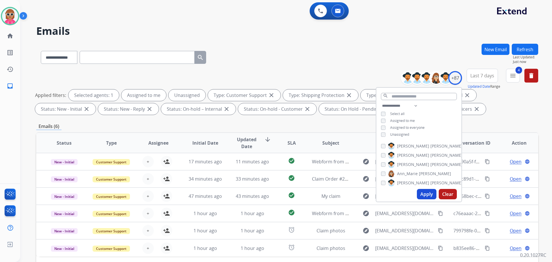
drag, startPoint x: 407, startPoint y: 134, endPoint x: 409, endPoint y: 129, distance: 5.7
click at [407, 134] on span "Unassigned" at bounding box center [399, 134] width 19 height 5
click at [411, 121] on span "Assigned to me" at bounding box center [402, 120] width 25 height 5
drag, startPoint x: 418, startPoint y: 101, endPoint x: 417, endPoint y: 105, distance: 3.9
click at [417, 104] on div "**********" at bounding box center [419, 144] width 86 height 115
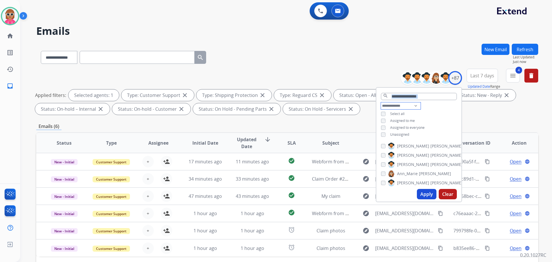
click at [416, 106] on select "**********" at bounding box center [401, 105] width 40 height 7
select select "**********"
click at [381, 102] on select "**********" at bounding box center [401, 105] width 40 height 7
click at [439, 109] on div "**********" at bounding box center [419, 117] width 85 height 30
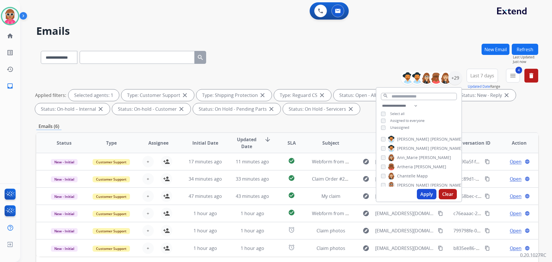
click at [431, 140] on span "[PERSON_NAME]" at bounding box center [447, 139] width 32 height 6
click at [410, 147] on span "[PERSON_NAME]" at bounding box center [413, 149] width 32 height 6
click at [411, 156] on span "Ann_Marie" at bounding box center [407, 158] width 21 height 6
drag, startPoint x: 411, startPoint y: 166, endPoint x: 409, endPoint y: 169, distance: 3.8
click at [411, 165] on span "Artheria" at bounding box center [405, 167] width 16 height 6
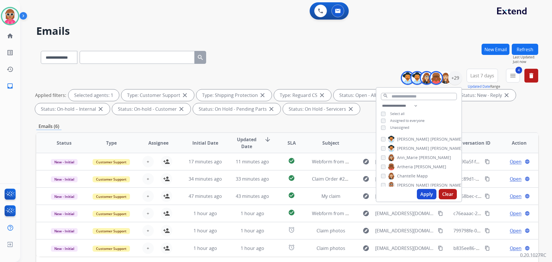
click at [411, 178] on span "Chantelle" at bounding box center [406, 176] width 18 height 6
click at [410, 184] on span "[PERSON_NAME]" at bounding box center [413, 185] width 32 height 6
click at [407, 169] on div "[PERSON_NAME] [PERSON_NAME] [PERSON_NAME] [PERSON_NAME] [PERSON_NAME] [PERSON_N…" at bounding box center [419, 159] width 85 height 53
click at [407, 167] on span "[PERSON_NAME]" at bounding box center [413, 166] width 32 height 6
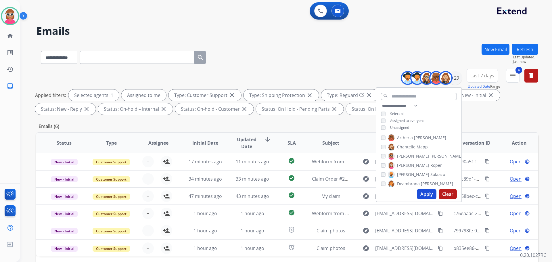
click at [431, 172] on span "Solaazo" at bounding box center [438, 175] width 15 height 6
click at [407, 183] on span "Deambrana" at bounding box center [408, 184] width 23 height 6
click at [410, 163] on span "DeShawn" at bounding box center [406, 164] width 18 height 6
drag, startPoint x: 410, startPoint y: 171, endPoint x: 410, endPoint y: 176, distance: 5.2
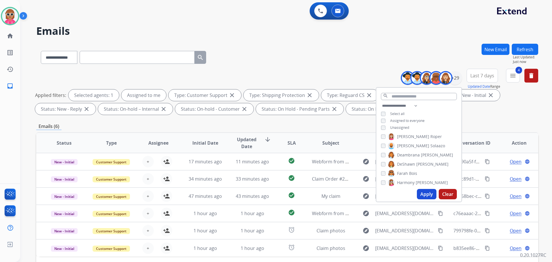
click at [410, 171] on span "Bois" at bounding box center [413, 174] width 8 height 6
drag, startPoint x: 409, startPoint y: 182, endPoint x: 409, endPoint y: 171, distance: 10.9
click at [409, 182] on span "Harmony" at bounding box center [406, 183] width 18 height 6
click at [413, 161] on label "[PERSON_NAME]" at bounding box center [417, 163] width 59 height 7
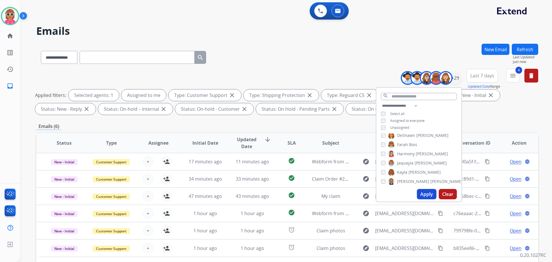
click at [411, 171] on span "[PERSON_NAME]" at bounding box center [425, 172] width 32 height 6
click at [409, 177] on div "[PERSON_NAME] [PERSON_NAME] [PERSON_NAME] [PERSON_NAME] [PERSON_NAME] [PERSON_N…" at bounding box center [419, 159] width 85 height 53
drag, startPoint x: 409, startPoint y: 180, endPoint x: 414, endPoint y: 163, distance: 18.1
click at [431, 180] on span "[PERSON_NAME]" at bounding box center [447, 182] width 32 height 6
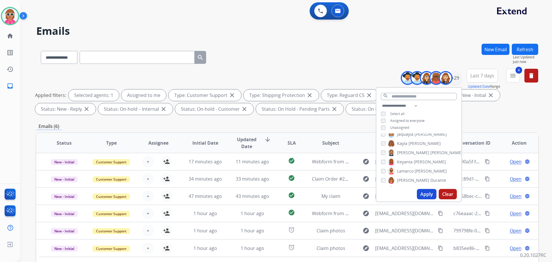
click at [412, 163] on label "[PERSON_NAME]" at bounding box center [417, 162] width 58 height 7
click at [411, 172] on span "Lamarco" at bounding box center [405, 171] width 16 height 6
click at [412, 183] on label "[PERSON_NAME]" at bounding box center [417, 180] width 58 height 7
click at [410, 149] on span "[PERSON_NAME]" at bounding box center [413, 151] width 32 height 6
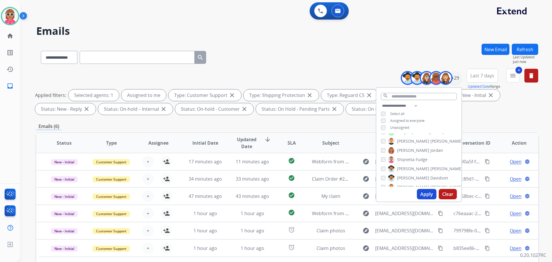
click at [431, 143] on span "[PERSON_NAME]" at bounding box center [447, 141] width 32 height 6
click at [408, 160] on span "Raujon" at bounding box center [404, 161] width 14 height 6
click at [407, 160] on span "Shqnetta" at bounding box center [406, 160] width 18 height 6
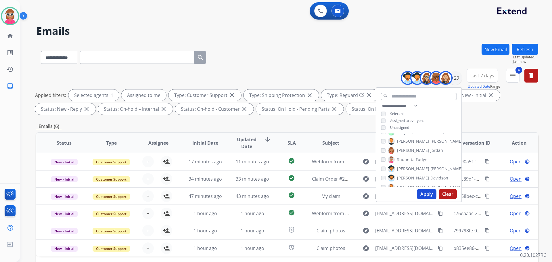
click at [408, 168] on span "[PERSON_NAME]" at bounding box center [413, 169] width 32 height 6
click at [409, 175] on label "[PERSON_NAME]" at bounding box center [418, 178] width 60 height 7
click at [431, 143] on span "[PERSON_NAME]" at bounding box center [447, 143] width 32 height 6
drag, startPoint x: 413, startPoint y: 152, endPoint x: 411, endPoint y: 160, distance: 8.3
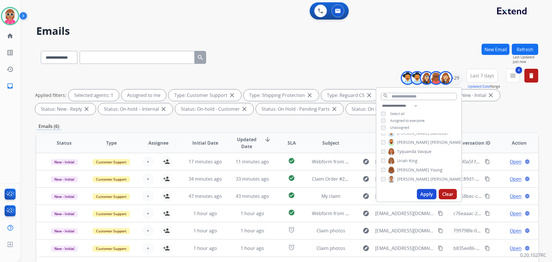
click at [413, 154] on span "Tyquanda" at bounding box center [406, 152] width 19 height 6
drag, startPoint x: 411, startPoint y: 161, endPoint x: 411, endPoint y: 165, distance: 4.3
click at [411, 161] on span "King" at bounding box center [413, 161] width 9 height 6
click at [412, 168] on span "[PERSON_NAME]" at bounding box center [413, 170] width 32 height 6
drag, startPoint x: 411, startPoint y: 177, endPoint x: 415, endPoint y: 161, distance: 15.9
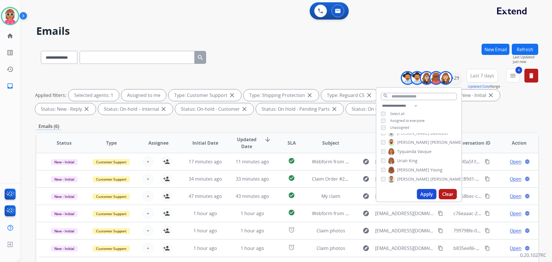
click at [411, 177] on span "[PERSON_NAME]" at bounding box center [413, 179] width 32 height 6
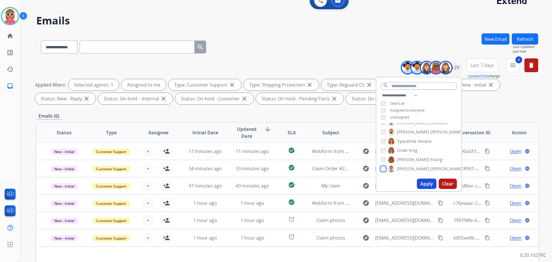
scroll to position [29, 0]
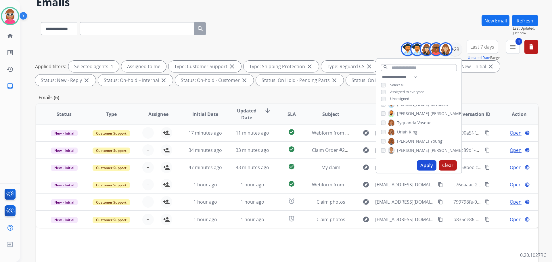
click at [422, 166] on button "Apply" at bounding box center [427, 165] width 20 height 10
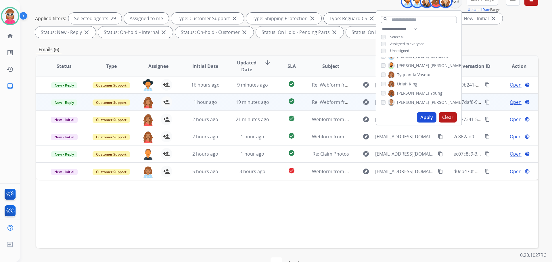
scroll to position [93, 0]
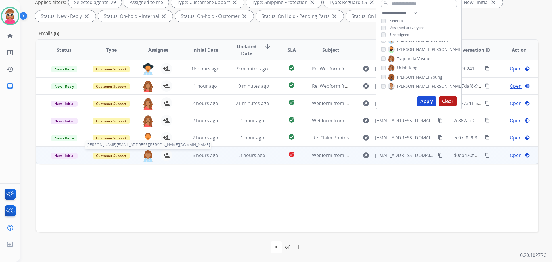
click at [150, 155] on img at bounding box center [148, 156] width 12 height 12
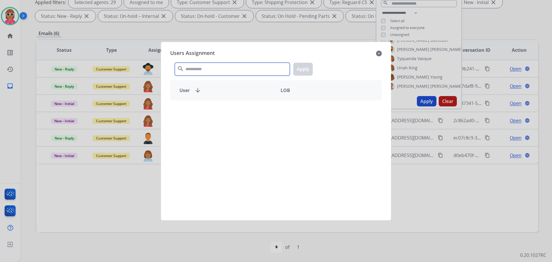
click at [201, 68] on input "text" at bounding box center [232, 69] width 115 height 13
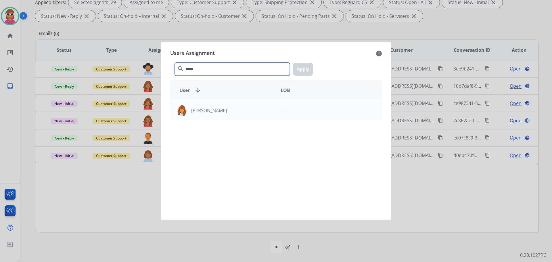
type input "*****"
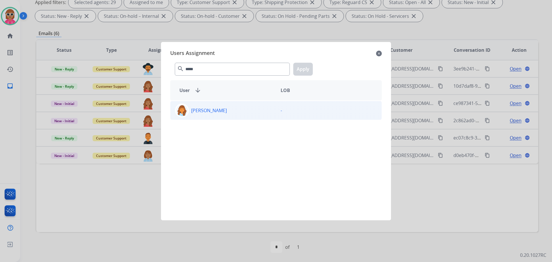
drag, startPoint x: 224, startPoint y: 121, endPoint x: 224, endPoint y: 113, distance: 7.8
click at [224, 120] on div "Deambrana Smith -" at bounding box center [276, 156] width 212 height 113
click at [224, 113] on p "[PERSON_NAME]" at bounding box center [209, 110] width 36 height 7
click at [299, 66] on button "Apply" at bounding box center [303, 69] width 20 height 13
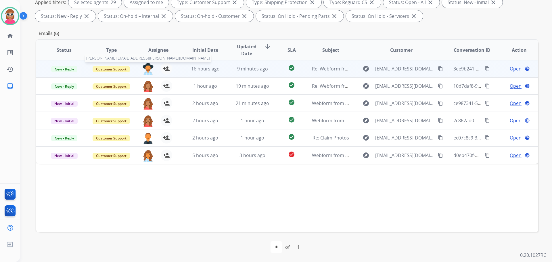
click at [150, 68] on img at bounding box center [148, 69] width 12 height 12
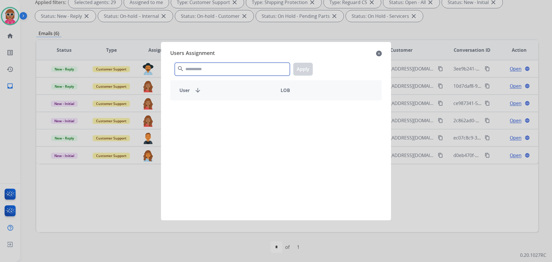
click at [222, 66] on input "text" at bounding box center [232, 69] width 115 height 13
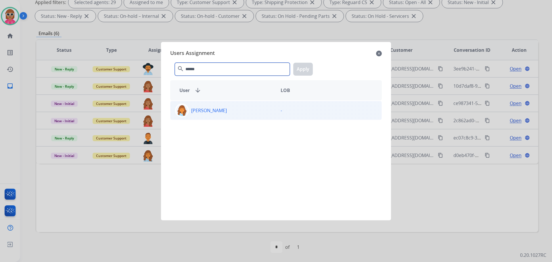
type input "******"
click at [240, 115] on div "[PERSON_NAME]" at bounding box center [224, 111] width 106 height 14
click at [310, 70] on button "Apply" at bounding box center [303, 69] width 20 height 13
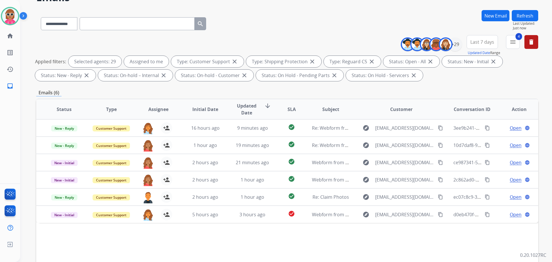
scroll to position [0, 0]
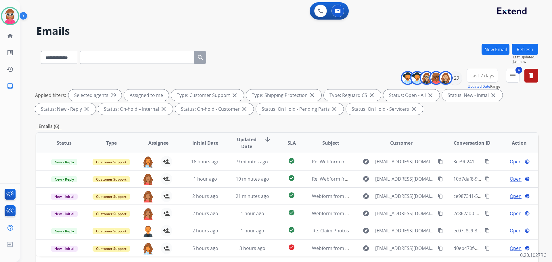
click at [537, 49] on button "Refresh" at bounding box center [525, 49] width 26 height 11
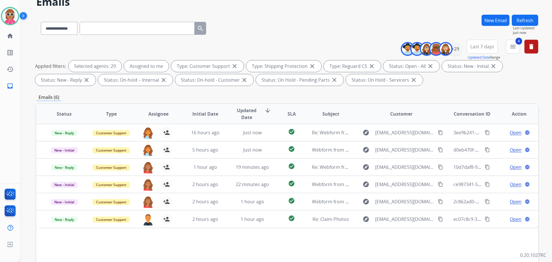
scroll to position [7, 0]
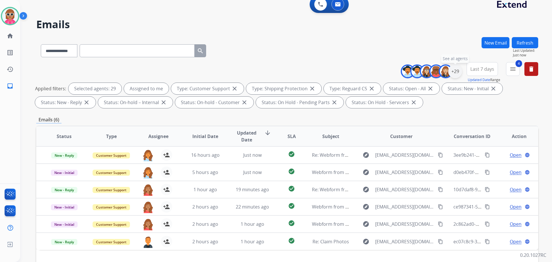
click at [457, 74] on div "+29" at bounding box center [456, 71] width 14 height 14
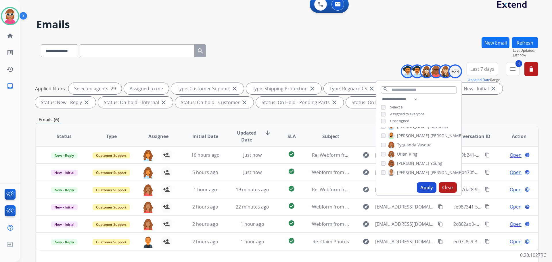
click at [319, 11] on div "0 Voice Interactions 0 Email Interactions" at bounding box center [329, 4] width 39 height 17
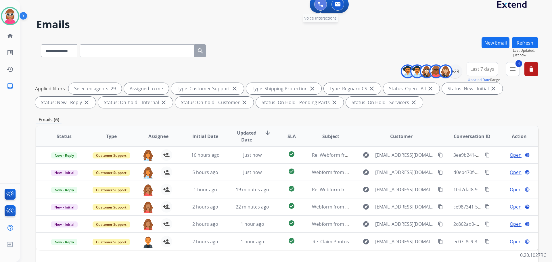
click at [320, 6] on img at bounding box center [320, 4] width 5 height 5
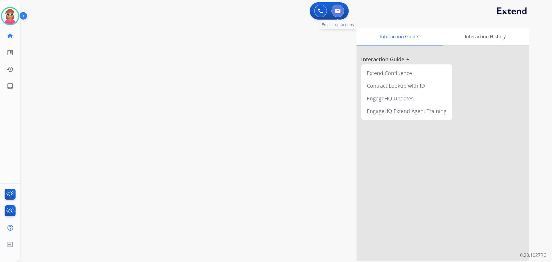
click at [338, 14] on button at bounding box center [338, 11] width 13 height 13
select select "**********"
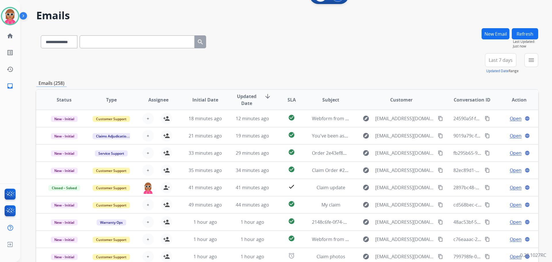
scroll to position [29, 0]
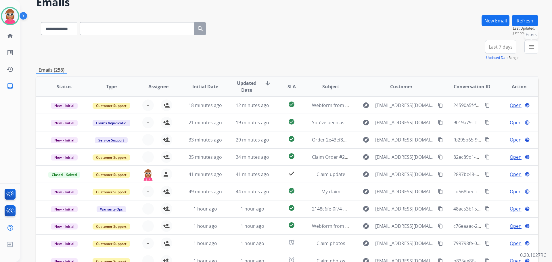
click at [535, 50] on button "menu Filters" at bounding box center [532, 47] width 14 height 14
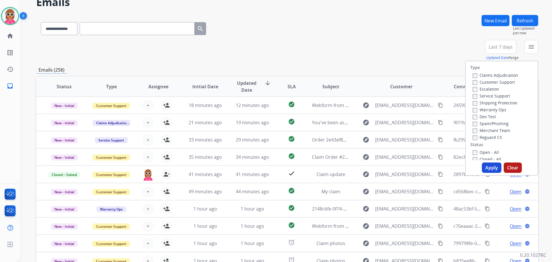
click at [494, 80] on label "Customer Support" at bounding box center [494, 81] width 42 height 5
click at [495, 102] on label "Shipping Protection" at bounding box center [495, 102] width 45 height 5
click at [491, 139] on label "Reguard CS" at bounding box center [487, 137] width 29 height 5
click at [486, 153] on label "Open - All" at bounding box center [486, 152] width 26 height 5
click at [486, 166] on button "Apply" at bounding box center [492, 168] width 20 height 10
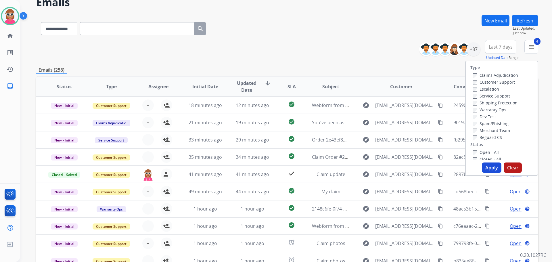
scroll to position [0, 0]
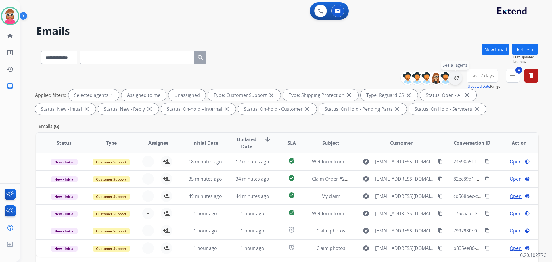
click at [459, 75] on div "+87" at bounding box center [456, 78] width 14 height 14
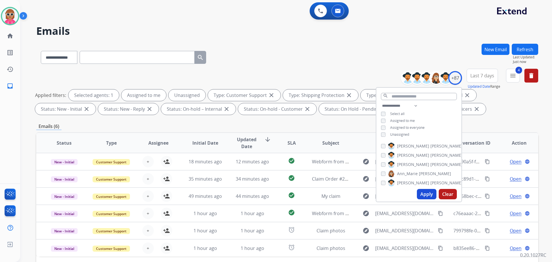
click at [406, 121] on span "Assigned to me" at bounding box center [402, 120] width 25 height 5
click at [419, 194] on button "Apply" at bounding box center [427, 194] width 20 height 10
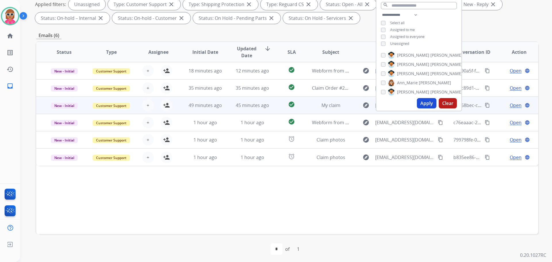
scroll to position [93, 0]
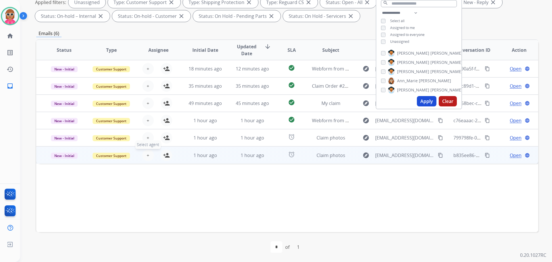
click at [148, 154] on span "+" at bounding box center [148, 155] width 3 height 7
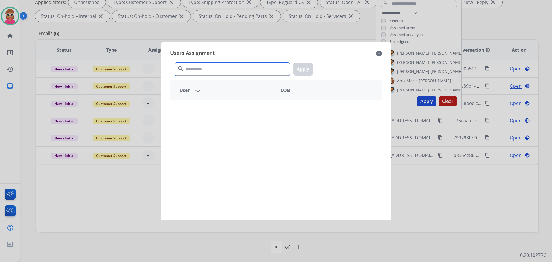
click at [192, 75] on input "text" at bounding box center [232, 69] width 115 height 13
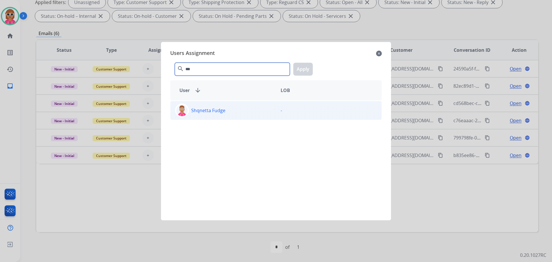
type input "***"
click at [235, 116] on div "Shqnetta Fudge" at bounding box center [224, 111] width 106 height 14
click at [308, 70] on button "Apply" at bounding box center [303, 69] width 20 height 13
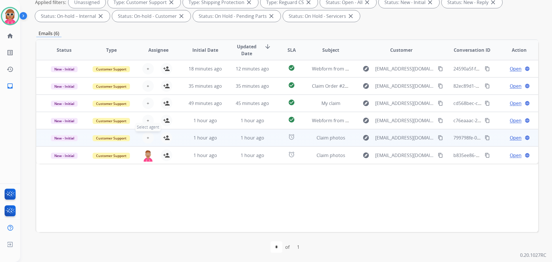
click at [147, 140] on span "+" at bounding box center [148, 137] width 3 height 7
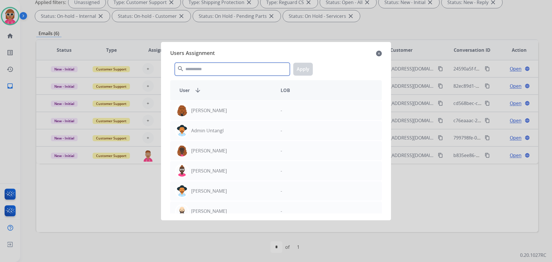
drag, startPoint x: 222, startPoint y: 67, endPoint x: 225, endPoint y: 69, distance: 4.3
click at [222, 66] on input "text" at bounding box center [232, 69] width 115 height 13
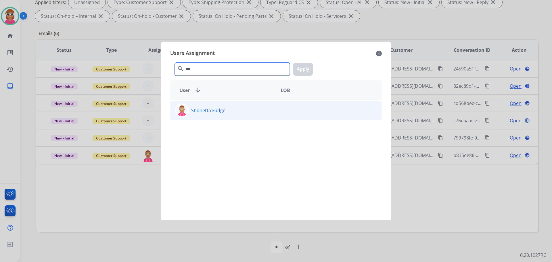
type input "***"
click at [209, 103] on div "Shqnetta Fudge -" at bounding box center [276, 110] width 212 height 19
drag, startPoint x: 300, startPoint y: 71, endPoint x: 266, endPoint y: 77, distance: 34.7
click at [300, 71] on button "Apply" at bounding box center [303, 69] width 20 height 13
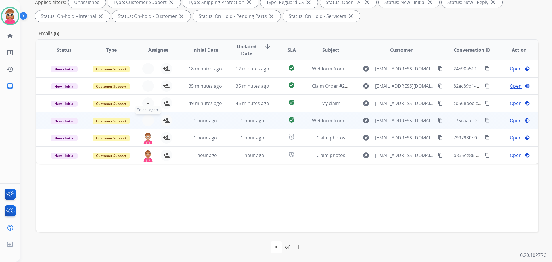
click at [147, 121] on span "+" at bounding box center [148, 120] width 3 height 7
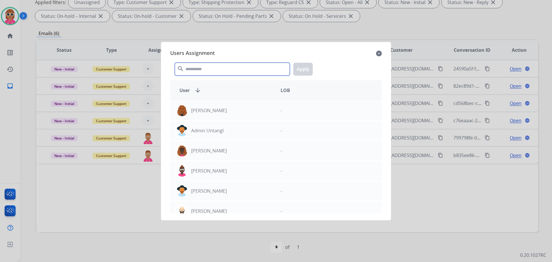
click at [192, 68] on input "text" at bounding box center [232, 69] width 115 height 13
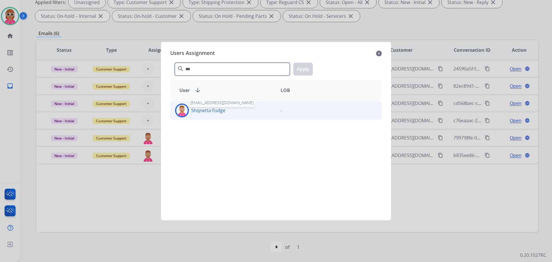
type input "***"
drag, startPoint x: 204, startPoint y: 109, endPoint x: 223, endPoint y: 101, distance: 20.7
click at [204, 109] on p "Shqnetta Fudge" at bounding box center [208, 110] width 34 height 7
click at [303, 73] on button "Apply" at bounding box center [303, 69] width 20 height 13
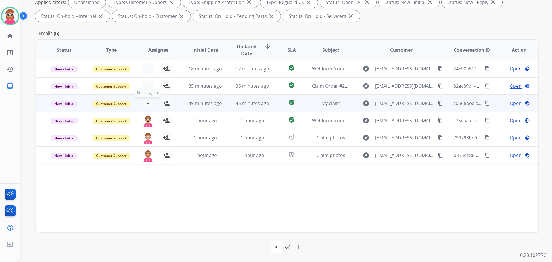
click at [147, 104] on span "+" at bounding box center [148, 103] width 3 height 7
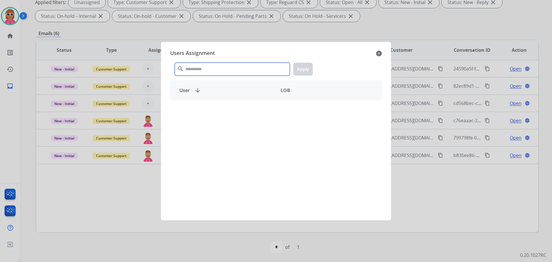
click at [199, 68] on input "text" at bounding box center [232, 69] width 115 height 13
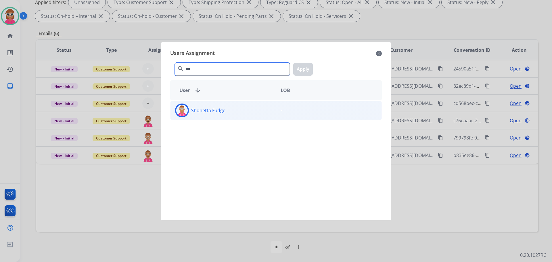
type input "***"
click at [242, 115] on div "Shqnetta Fudge" at bounding box center [224, 111] width 106 height 14
drag, startPoint x: 303, startPoint y: 62, endPoint x: 306, endPoint y: 80, distance: 18.6
click at [303, 63] on div "*** search Apply" at bounding box center [276, 68] width 212 height 20
click at [306, 80] on div "User arrow_downward LOB" at bounding box center [276, 90] width 212 height 20
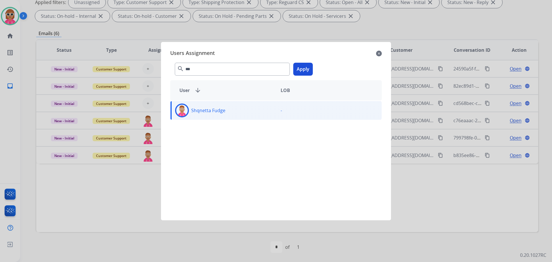
click at [304, 70] on button "Apply" at bounding box center [303, 69] width 20 height 13
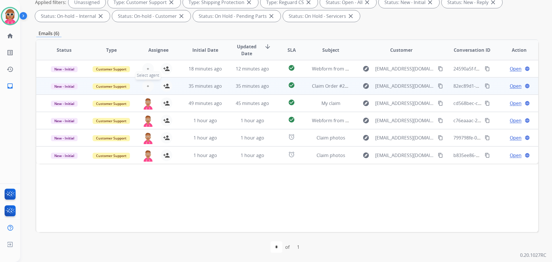
click at [148, 86] on button "+ Select agent" at bounding box center [148, 86] width 12 height 12
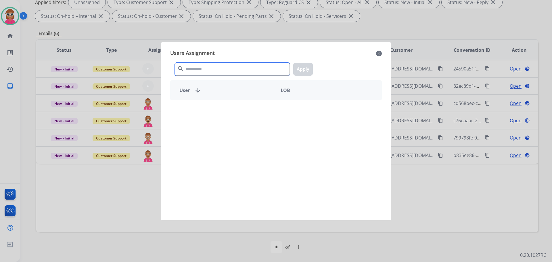
click at [189, 67] on input "text" at bounding box center [232, 69] width 115 height 13
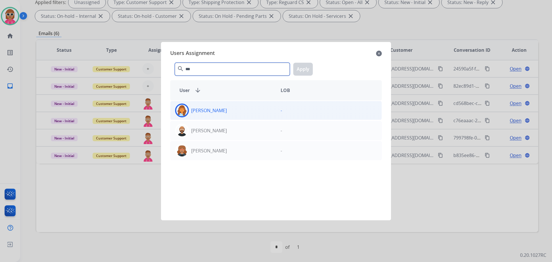
type input "***"
click at [250, 109] on div "[PERSON_NAME]" at bounding box center [224, 111] width 106 height 14
click at [298, 72] on button "Apply" at bounding box center [303, 69] width 20 height 13
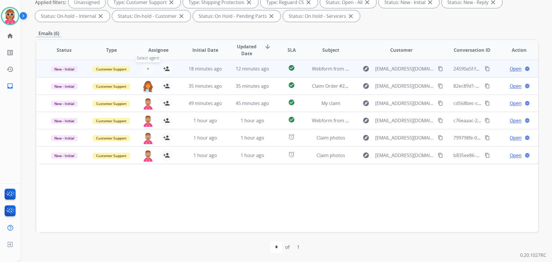
click at [149, 67] on button "+ Select agent" at bounding box center [148, 69] width 12 height 12
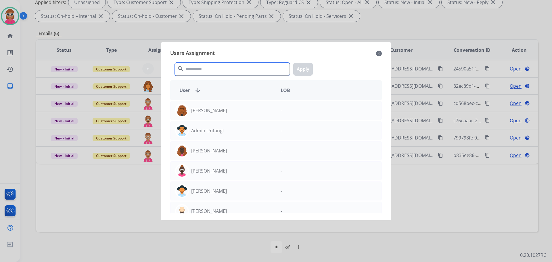
click at [202, 70] on input "text" at bounding box center [232, 69] width 115 height 13
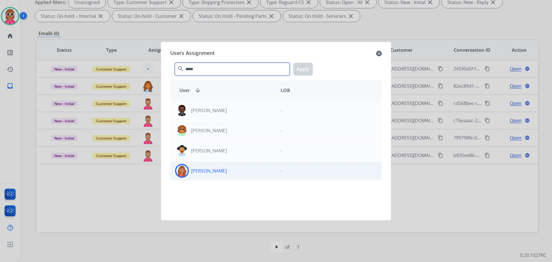
type input "*****"
click at [211, 175] on div "[PERSON_NAME]" at bounding box center [224, 171] width 106 height 14
click at [306, 69] on button "Apply" at bounding box center [303, 69] width 20 height 13
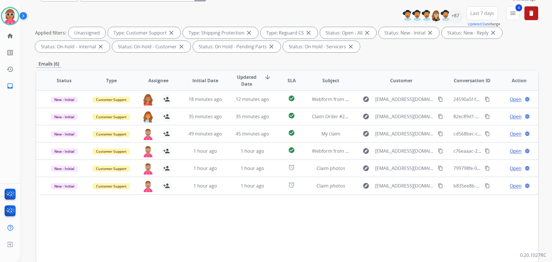
scroll to position [0, 0]
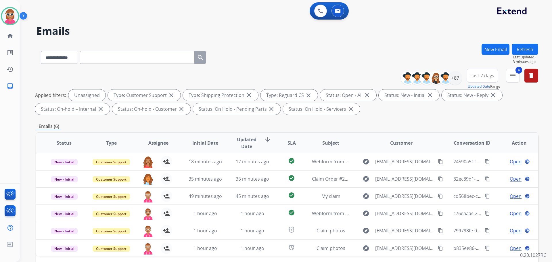
click at [531, 52] on button "Refresh" at bounding box center [525, 49] width 26 height 11
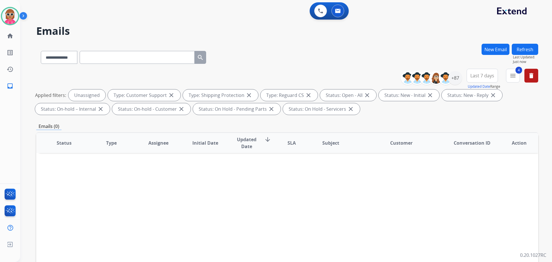
click at [250, 176] on div "Status Type Assignee Initial Date Updated Date arrow_downward SLA Subject Custo…" at bounding box center [287, 228] width 502 height 193
drag, startPoint x: 459, startPoint y: 80, endPoint x: 450, endPoint y: 94, distance: 17.0
click at [459, 80] on div "+87" at bounding box center [456, 78] width 14 height 14
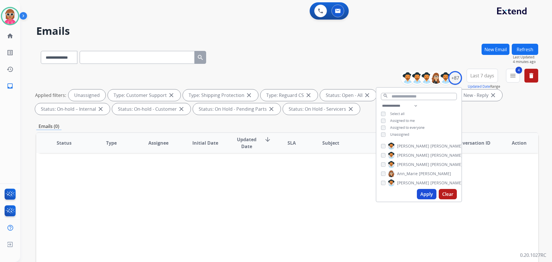
click at [405, 135] on span "Unassigned" at bounding box center [399, 134] width 19 height 5
click at [398, 97] on input "text" at bounding box center [419, 96] width 76 height 7
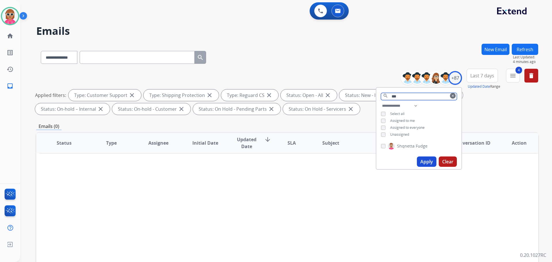
scroll to position [0, 0]
type input "***"
click at [401, 145] on span "Shqnetta" at bounding box center [406, 146] width 18 height 6
drag, startPoint x: 427, startPoint y: 162, endPoint x: 395, endPoint y: 198, distance: 48.1
click at [426, 162] on button "Apply" at bounding box center [427, 162] width 20 height 10
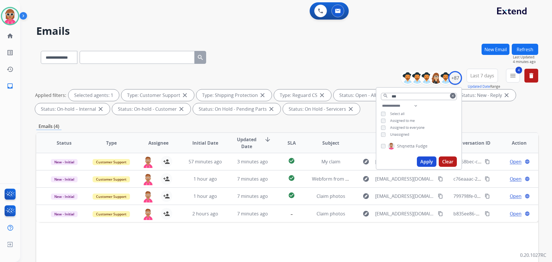
click at [132, 228] on div "Status Type Assignee Initial Date Updated Date arrow_downward SLA Subject Custo…" at bounding box center [287, 228] width 502 height 193
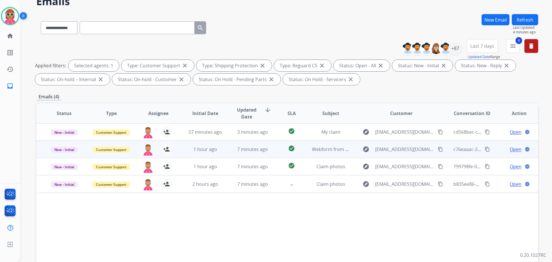
scroll to position [86, 0]
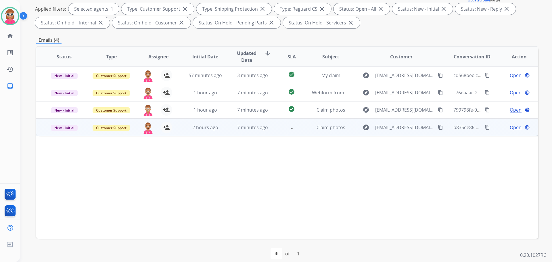
click at [275, 124] on td "-" at bounding box center [287, 127] width 31 height 17
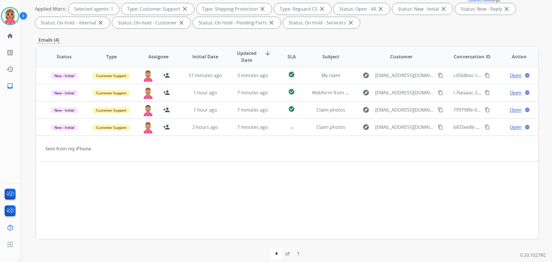
click at [216, 230] on div "Status Type Assignee Initial Date Updated Date arrow_downward SLA Subject Custo…" at bounding box center [287, 142] width 502 height 193
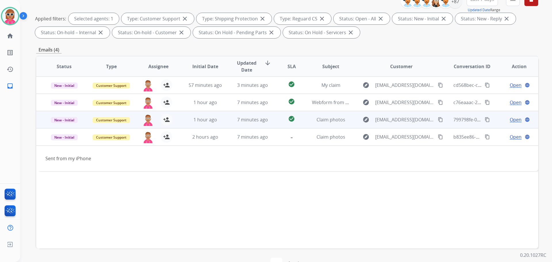
scroll to position [0, 0]
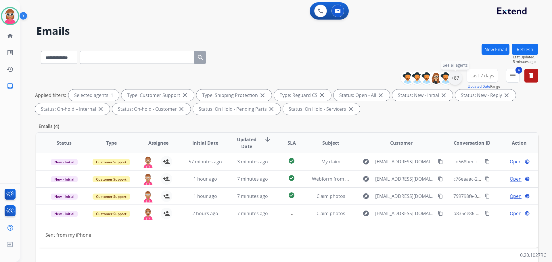
click at [455, 78] on div "+87" at bounding box center [456, 78] width 14 height 14
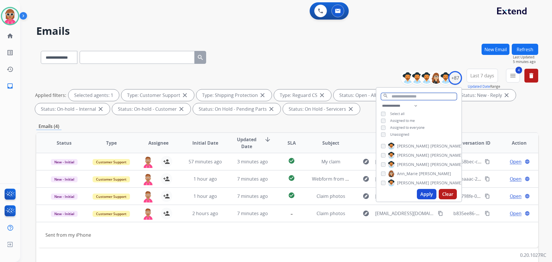
click at [412, 96] on input "text" at bounding box center [419, 96] width 76 height 7
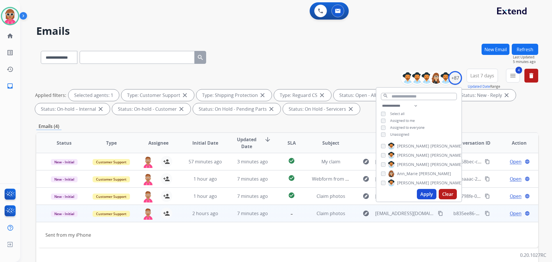
click at [202, 230] on td "Sent from my iPhone" at bounding box center [240, 235] width 408 height 26
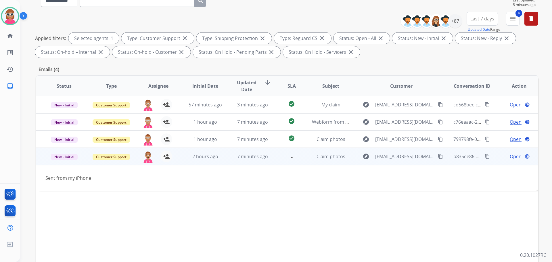
scroll to position [86, 0]
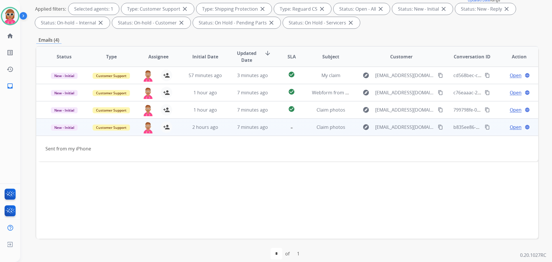
click at [165, 146] on div "Sent from my iPhone" at bounding box center [240, 148] width 390 height 7
drag, startPoint x: 327, startPoint y: 181, endPoint x: 388, endPoint y: 145, distance: 70.6
click at [326, 180] on div "Status Type Assignee Initial Date Updated Date arrow_downward SLA Subject Custo…" at bounding box center [287, 142] width 502 height 193
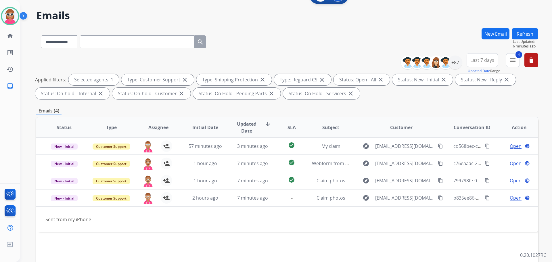
scroll to position [0, 0]
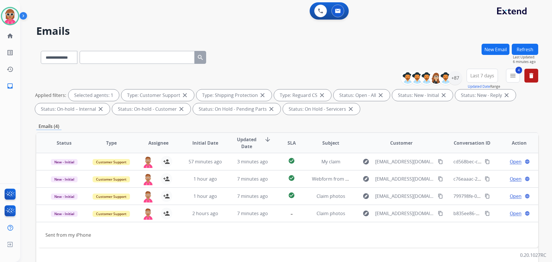
click at [528, 51] on button "Refresh" at bounding box center [525, 49] width 26 height 11
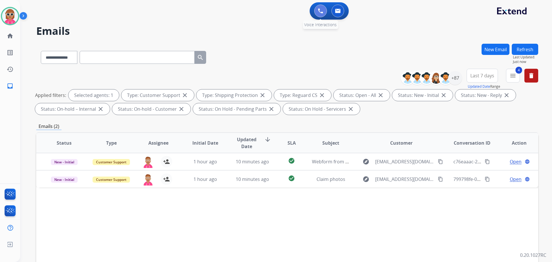
click at [321, 14] on button at bounding box center [320, 11] width 13 height 13
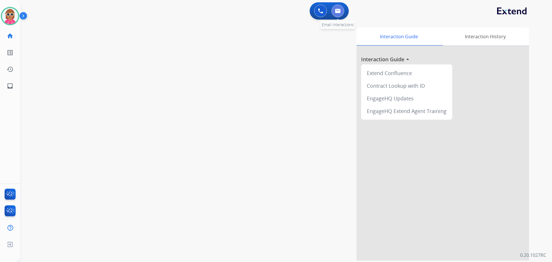
click at [340, 12] on img at bounding box center [338, 11] width 6 height 5
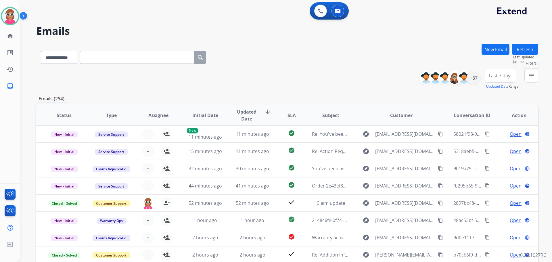
click at [530, 73] on mat-icon "menu" at bounding box center [531, 75] width 7 height 7
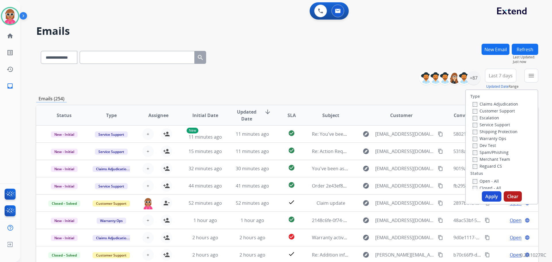
drag, startPoint x: 484, startPoint y: 110, endPoint x: 481, endPoint y: 120, distance: 11.1
click at [484, 110] on label "Customer Support" at bounding box center [494, 110] width 42 height 5
click at [481, 129] on label "Shipping Protection" at bounding box center [495, 131] width 45 height 5
click at [482, 169] on div "Reguard CS" at bounding box center [495, 166] width 45 height 7
click at [484, 165] on label "Reguard CS" at bounding box center [487, 165] width 29 height 5
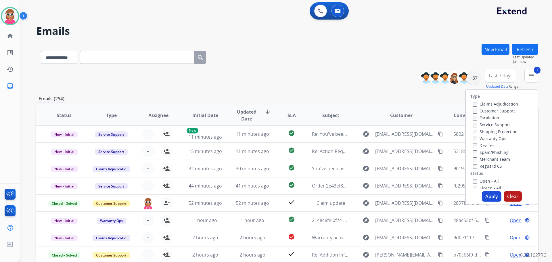
click at [481, 182] on label "Open - All" at bounding box center [486, 180] width 26 height 5
click at [483, 195] on button "Apply" at bounding box center [492, 196] width 20 height 10
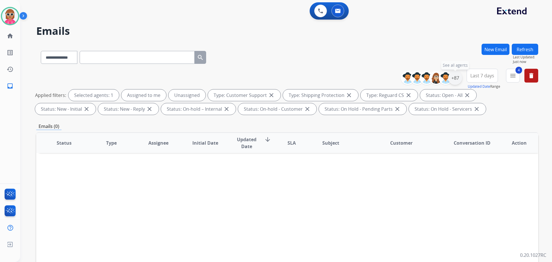
click at [459, 76] on div "+87" at bounding box center [456, 78] width 14 height 14
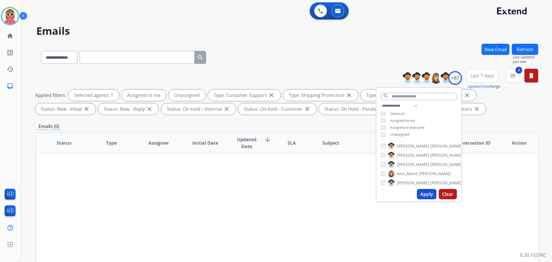
drag, startPoint x: 402, startPoint y: 134, endPoint x: 402, endPoint y: 131, distance: 3.8
click at [402, 134] on span "Unassigned" at bounding box center [399, 134] width 19 height 5
click at [403, 120] on span "Assigned to me" at bounding box center [402, 120] width 25 height 5
click at [408, 98] on input "text" at bounding box center [419, 96] width 76 height 7
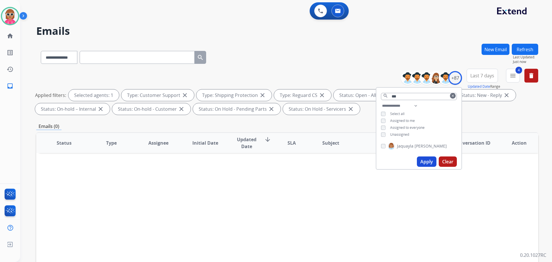
drag, startPoint x: 409, startPoint y: 147, endPoint x: 408, endPoint y: 152, distance: 4.9
click at [408, 148] on span "Jaquayla" at bounding box center [405, 146] width 16 height 6
click at [418, 160] on button "Apply" at bounding box center [427, 162] width 20 height 10
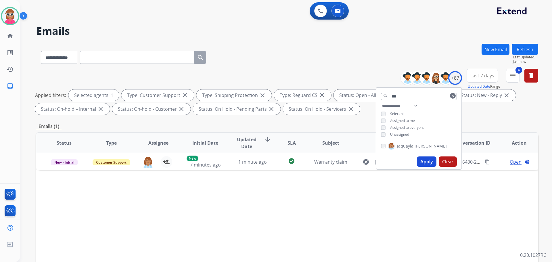
click at [312, 209] on div "Status Type Assignee Initial Date Updated Date arrow_downward SLA Subject Custo…" at bounding box center [287, 228] width 502 height 193
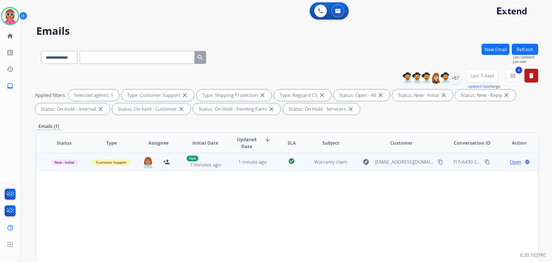
click at [510, 161] on span "Open" at bounding box center [516, 162] width 12 height 7
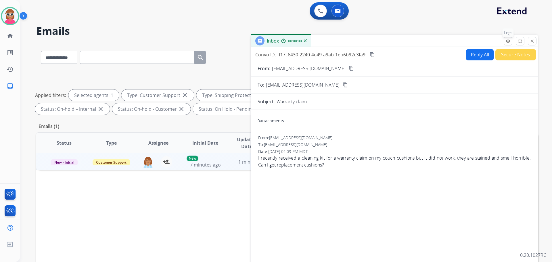
click at [508, 40] on mat-icon "remove_red_eye" at bounding box center [508, 41] width 5 height 5
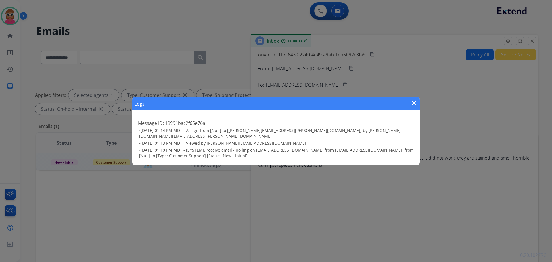
click at [417, 103] on mat-icon "close" at bounding box center [414, 103] width 7 height 7
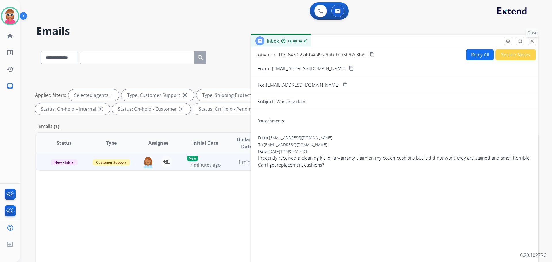
click at [535, 40] on mat-icon "close" at bounding box center [532, 41] width 5 height 5
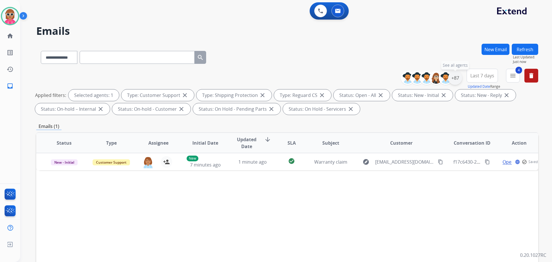
click at [456, 78] on div "+87" at bounding box center [456, 78] width 14 height 14
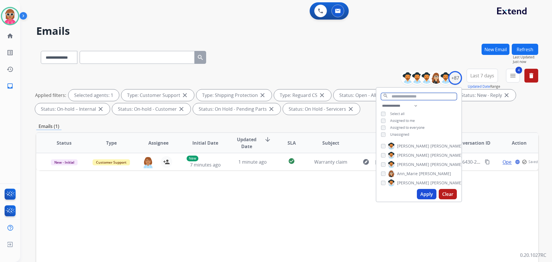
click at [410, 95] on input "text" at bounding box center [419, 96] width 76 height 7
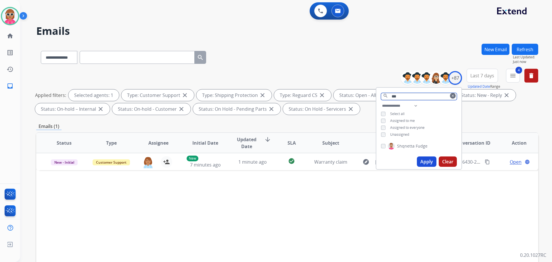
type input "***"
click at [416, 143] on span "Fudge" at bounding box center [422, 146] width 12 height 6
click at [423, 159] on button "Apply" at bounding box center [427, 162] width 20 height 10
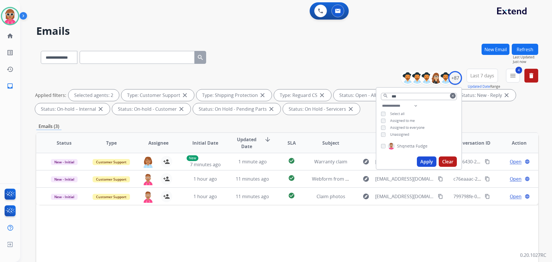
click at [400, 146] on span "Shqnetta" at bounding box center [406, 146] width 18 height 6
click at [413, 107] on select "**********" at bounding box center [401, 105] width 40 height 7
select select "**********"
click at [381, 102] on select "**********" at bounding box center [401, 105] width 40 height 7
click at [433, 110] on div "**********" at bounding box center [419, 117] width 85 height 30
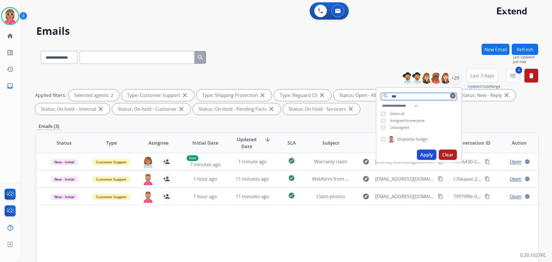
drag, startPoint x: 407, startPoint y: 96, endPoint x: 302, endPoint y: 106, distance: 105.5
click at [302, 106] on div "**********" at bounding box center [287, 93] width 502 height 48
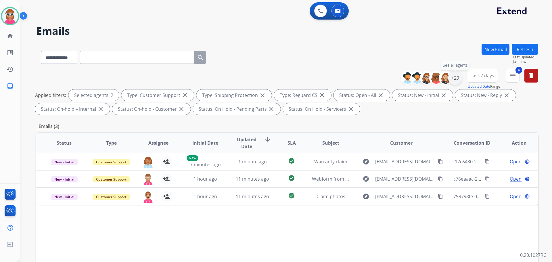
click at [459, 79] on div "+29" at bounding box center [456, 78] width 14 height 14
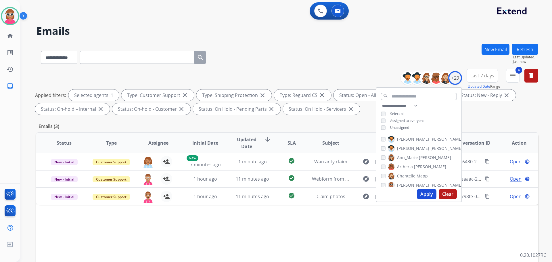
click at [431, 137] on span "[PERSON_NAME]" at bounding box center [447, 139] width 32 height 6
click at [412, 149] on span "[PERSON_NAME]" at bounding box center [413, 149] width 32 height 6
click at [414, 158] on span "Ann_Marie" at bounding box center [407, 158] width 21 height 6
click at [414, 168] on span "[PERSON_NAME]" at bounding box center [430, 167] width 32 height 6
drag, startPoint x: 414, startPoint y: 176, endPoint x: 414, endPoint y: 182, distance: 6.1
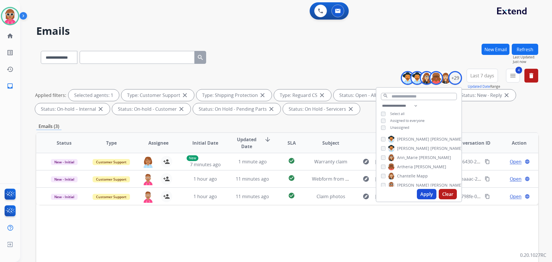
click at [414, 176] on label "[PERSON_NAME]" at bounding box center [408, 176] width 40 height 7
click at [431, 184] on span "[PERSON_NAME]" at bounding box center [447, 185] width 32 height 6
drag, startPoint x: 415, startPoint y: 164, endPoint x: 413, endPoint y: 177, distance: 12.4
click at [415, 165] on span "[PERSON_NAME]" at bounding box center [413, 166] width 32 height 6
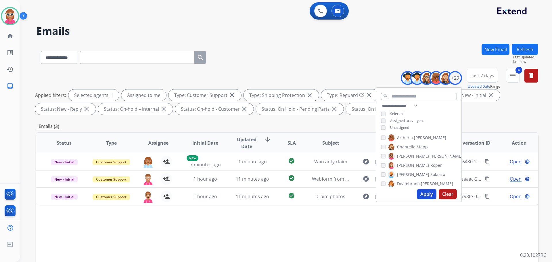
click at [431, 177] on span "Solaazo" at bounding box center [438, 175] width 15 height 6
click at [413, 185] on span "Deambrana" at bounding box center [408, 184] width 23 height 6
click at [402, 158] on div "[PERSON_NAME] [PERSON_NAME] [PERSON_NAME] [PERSON_NAME] [PERSON_NAME] [PERSON_N…" at bounding box center [419, 159] width 85 height 53
drag, startPoint x: 399, startPoint y: 163, endPoint x: 398, endPoint y: 171, distance: 8.1
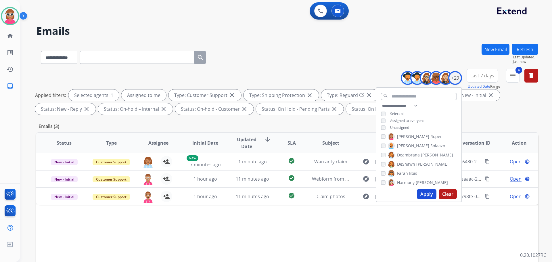
click at [399, 163] on span "DeShawn" at bounding box center [406, 164] width 18 height 6
drag, startPoint x: 398, startPoint y: 170, endPoint x: 398, endPoint y: 177, distance: 7.2
click at [398, 171] on label "Farah Bois" at bounding box center [402, 173] width 29 height 7
click at [398, 180] on span "Harmony" at bounding box center [406, 183] width 18 height 6
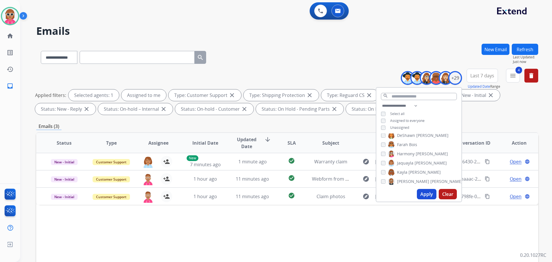
drag, startPoint x: 400, startPoint y: 173, endPoint x: 400, endPoint y: 178, distance: 4.9
click at [400, 174] on span "Kayla" at bounding box center [402, 172] width 10 height 6
click at [399, 182] on span "[PERSON_NAME]" at bounding box center [413, 182] width 32 height 6
click at [407, 159] on span "Keyanta" at bounding box center [405, 162] width 16 height 6
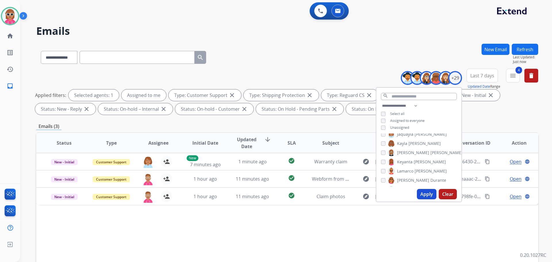
click at [408, 169] on span "Lamarco" at bounding box center [405, 171] width 16 height 6
click at [407, 178] on span "[PERSON_NAME]" at bounding box center [413, 181] width 32 height 6
drag, startPoint x: 411, startPoint y: 163, endPoint x: 409, endPoint y: 168, distance: 5.6
click at [412, 163] on span "[PERSON_NAME]" at bounding box center [428, 161] width 32 height 6
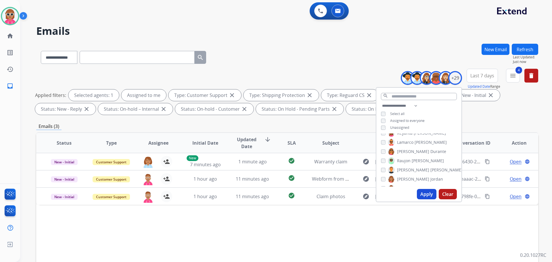
click at [431, 168] on span "[PERSON_NAME]" at bounding box center [447, 170] width 32 height 6
click at [407, 176] on span "[PERSON_NAME]" at bounding box center [413, 179] width 32 height 6
drag, startPoint x: 410, startPoint y: 160, endPoint x: 409, endPoint y: 168, distance: 8.4
click at [410, 161] on span "Shqnetta" at bounding box center [406, 160] width 18 height 6
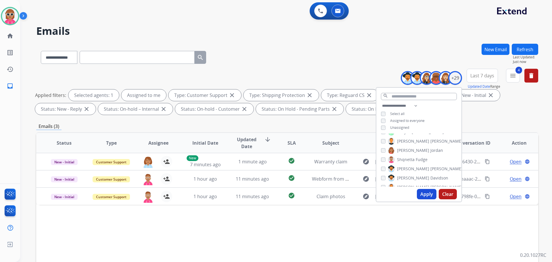
click at [409, 169] on span "[PERSON_NAME]" at bounding box center [413, 169] width 32 height 6
click at [407, 177] on span "[PERSON_NAME]" at bounding box center [413, 178] width 32 height 6
click at [406, 184] on label "[PERSON_NAME]" at bounding box center [425, 187] width 75 height 7
click at [409, 163] on span "Tyquanda" at bounding box center [406, 166] width 19 height 6
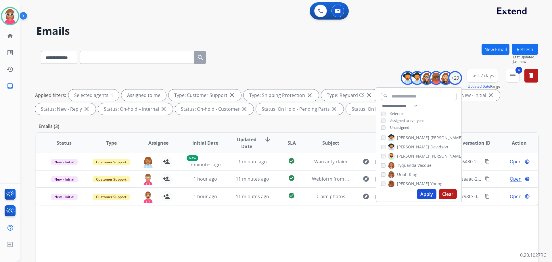
click at [409, 173] on span "King" at bounding box center [413, 175] width 9 height 6
click at [408, 182] on span "[PERSON_NAME]" at bounding box center [413, 184] width 32 height 6
click at [412, 176] on span "[PERSON_NAME]" at bounding box center [413, 179] width 32 height 6
click at [419, 195] on button "Apply" at bounding box center [427, 194] width 20 height 10
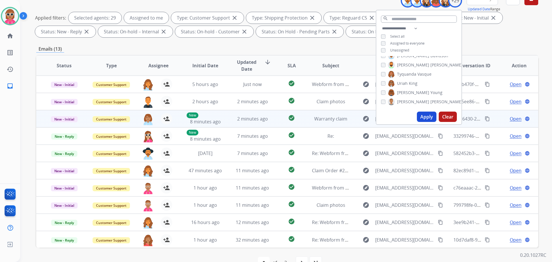
scroll to position [86, 0]
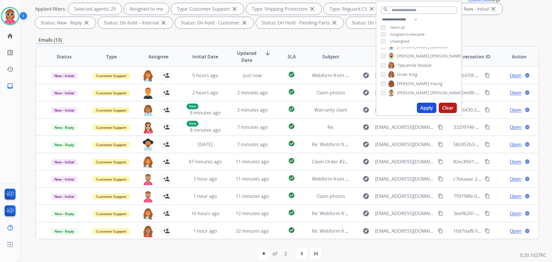
click at [158, 57] on span "Assignee" at bounding box center [158, 56] width 20 height 7
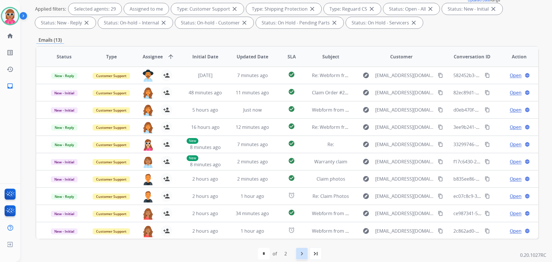
click at [298, 247] on div "navigate_next" at bounding box center [302, 253] width 13 height 13
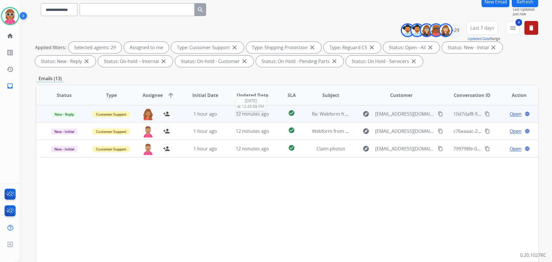
scroll to position [58, 0]
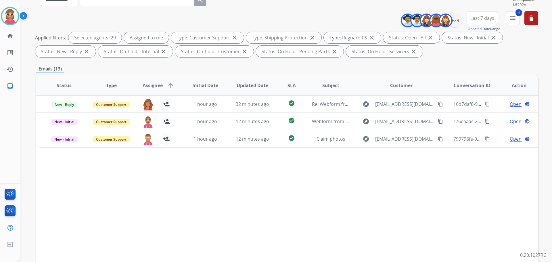
click at [157, 88] on span "Assignee" at bounding box center [153, 85] width 20 height 7
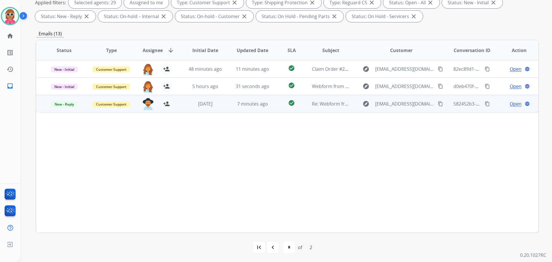
scroll to position [93, 0]
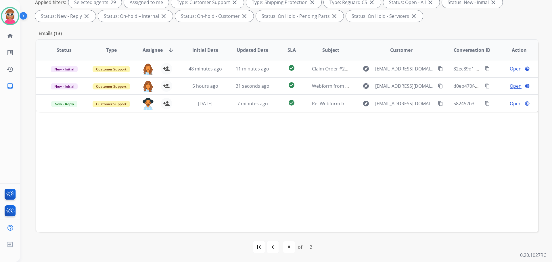
click at [276, 247] on mat-icon "navigate_before" at bounding box center [273, 247] width 7 height 7
select select "*"
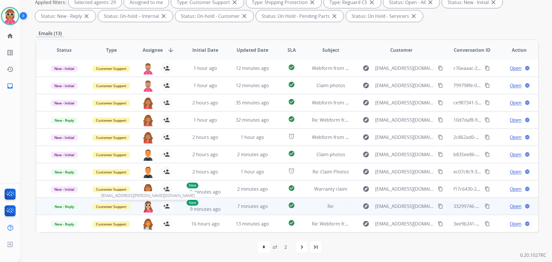
click at [147, 205] on img at bounding box center [148, 207] width 12 height 12
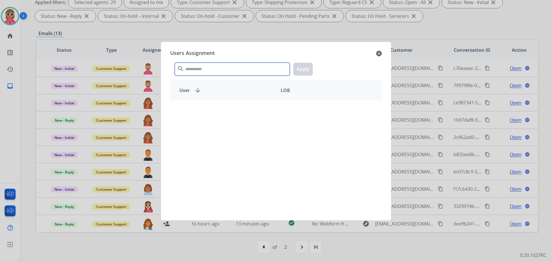
click at [215, 72] on input "text" at bounding box center [232, 69] width 115 height 13
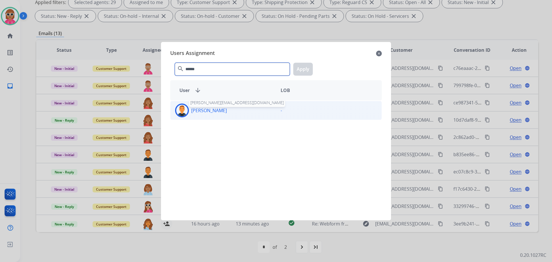
type input "******"
drag, startPoint x: 208, startPoint y: 108, endPoint x: 269, endPoint y: 106, distance: 61.0
click at [208, 107] on p "[PERSON_NAME]" at bounding box center [209, 110] width 36 height 7
click at [291, 71] on div "****** search Apply" at bounding box center [276, 68] width 212 height 20
click at [300, 71] on button "Apply" at bounding box center [303, 69] width 20 height 13
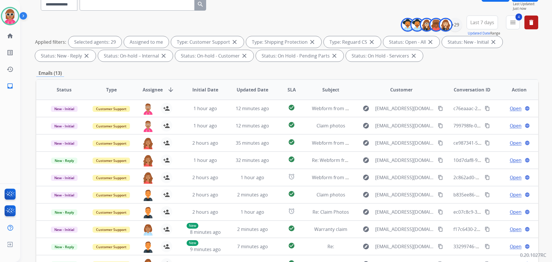
scroll to position [35, 0]
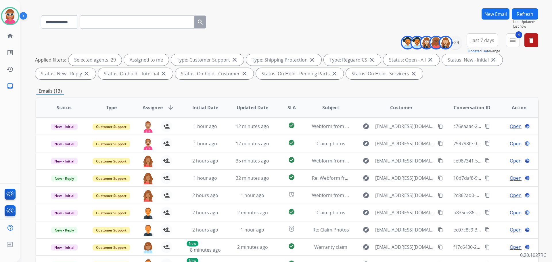
click at [523, 15] on button "Refresh" at bounding box center [525, 13] width 26 height 11
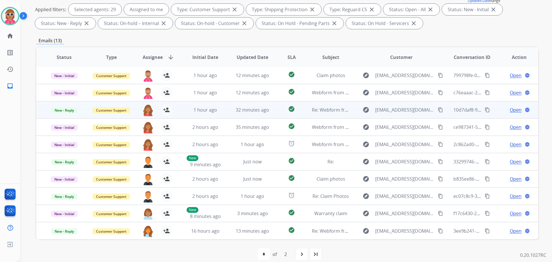
scroll to position [93, 0]
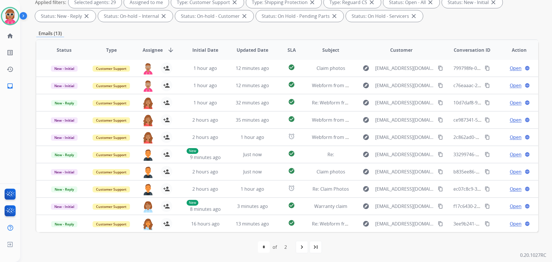
click at [303, 243] on div "navigate_next" at bounding box center [302, 247] width 13 height 13
select select "*"
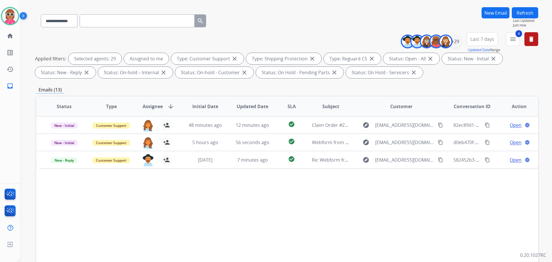
scroll to position [86, 0]
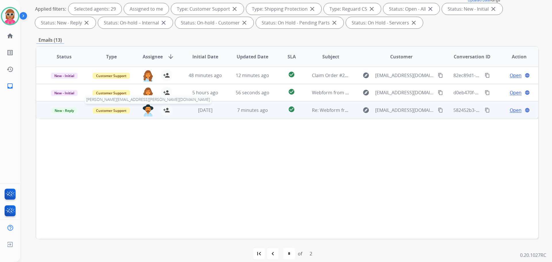
click at [146, 113] on img at bounding box center [148, 110] width 12 height 12
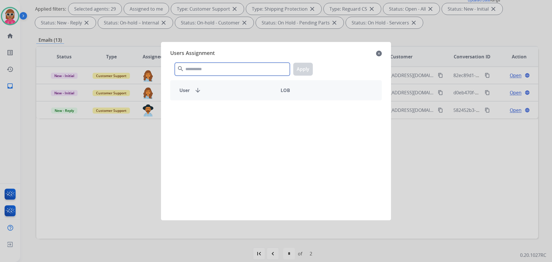
click at [214, 71] on input "text" at bounding box center [232, 69] width 115 height 13
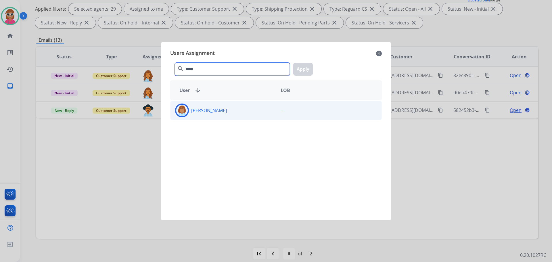
type input "*****"
click at [228, 106] on div "[PERSON_NAME]" at bounding box center [224, 111] width 106 height 14
click at [308, 65] on button "Apply" at bounding box center [303, 69] width 20 height 13
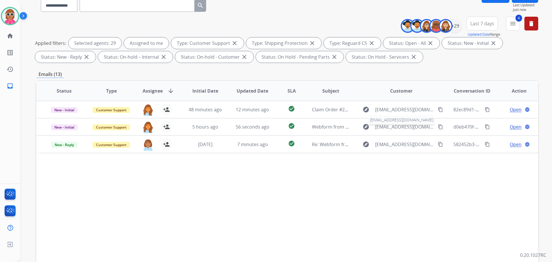
scroll to position [0, 0]
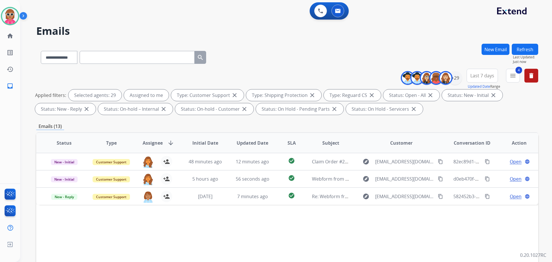
click at [524, 50] on button "Refresh" at bounding box center [525, 49] width 26 height 11
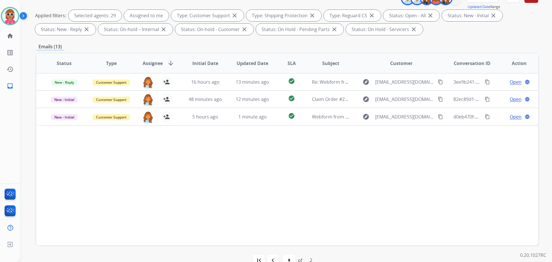
scroll to position [86, 0]
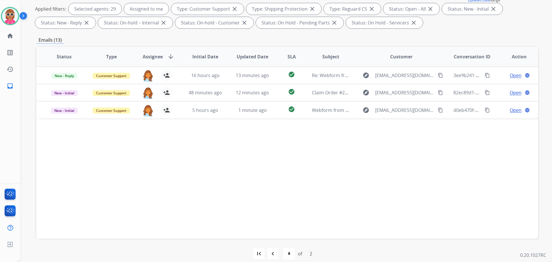
drag, startPoint x: 176, startPoint y: 174, endPoint x: 187, endPoint y: 163, distance: 15.1
click at [185, 166] on div "Status Type Assignee arrow_downward Initial Date Updated Date SLA Subject Custo…" at bounding box center [287, 142] width 502 height 193
click at [272, 249] on div "navigate_before" at bounding box center [273, 253] width 13 height 13
select select "*"
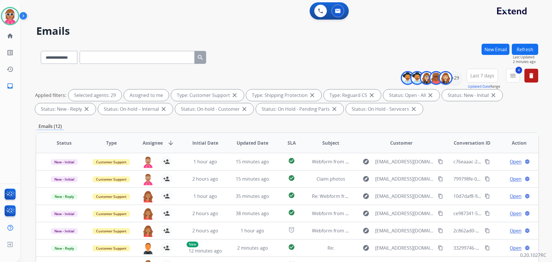
scroll to position [1, 0]
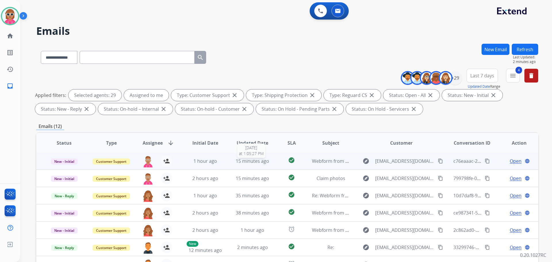
click at [245, 162] on span "15 minutes ago" at bounding box center [252, 161] width 33 height 6
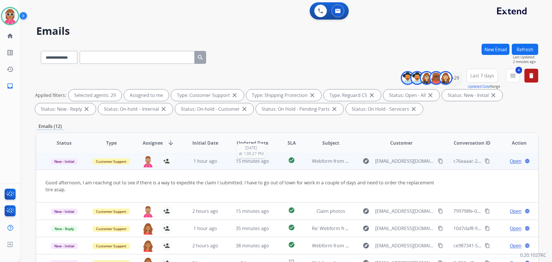
scroll to position [0, 0]
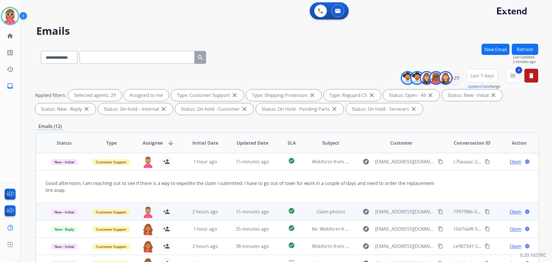
click at [225, 212] on td "15 minutes ago" at bounding box center [248, 211] width 47 height 17
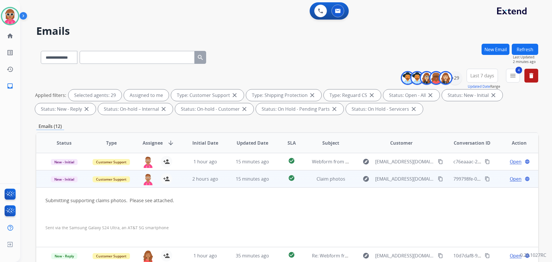
scroll to position [17, 0]
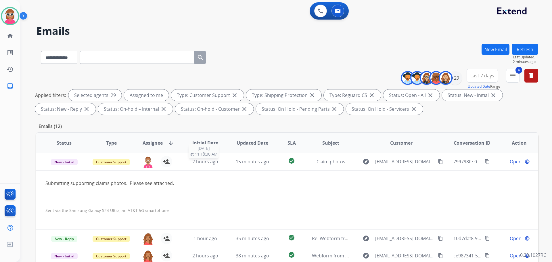
click at [207, 163] on span "2 hours ago" at bounding box center [205, 162] width 26 height 6
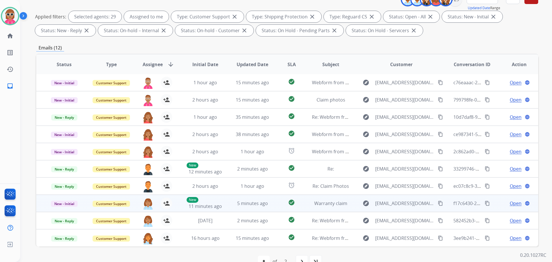
scroll to position [93, 0]
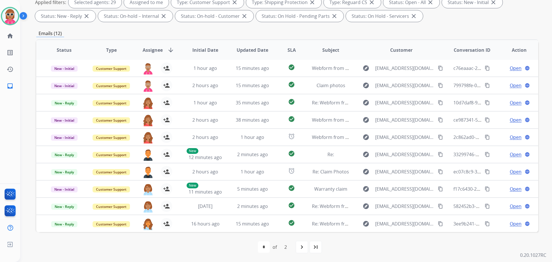
click at [394, 238] on div "first_page navigate_before * * of 2 navigate_next last_page" at bounding box center [287, 247] width 502 height 30
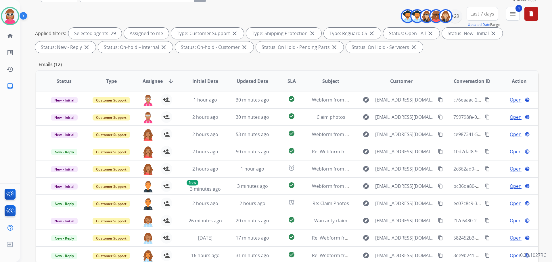
scroll to position [0, 0]
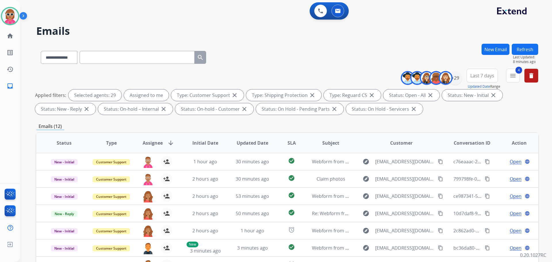
click at [523, 50] on button "Refresh" at bounding box center [525, 49] width 26 height 11
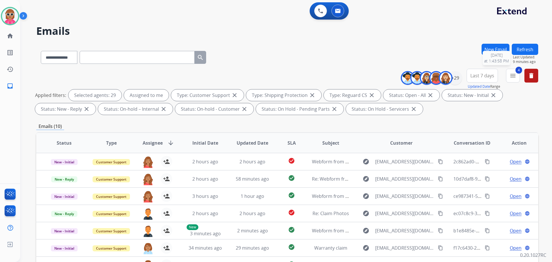
click at [528, 50] on button "Refresh" at bounding box center [525, 49] width 26 height 11
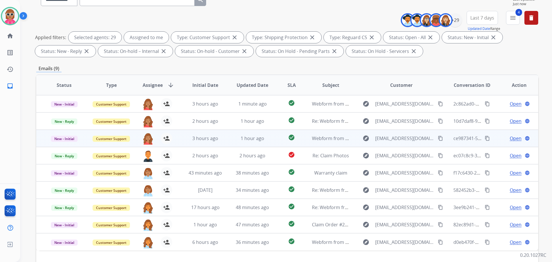
scroll to position [93, 0]
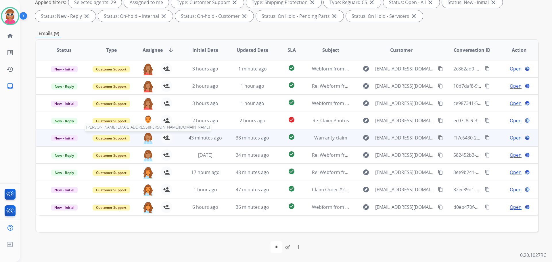
click at [148, 136] on img at bounding box center [148, 138] width 12 height 12
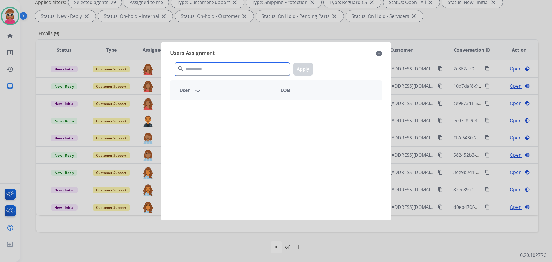
click at [246, 67] on input "text" at bounding box center [232, 69] width 115 height 13
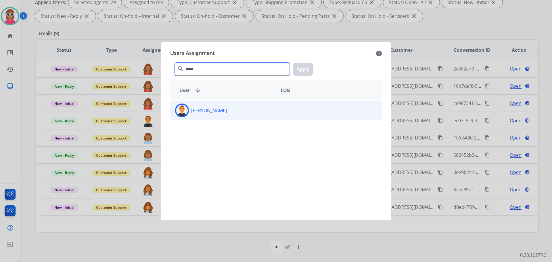
type input "*****"
drag, startPoint x: 211, startPoint y: 116, endPoint x: 219, endPoint y: 115, distance: 8.1
click at [211, 115] on div "[PERSON_NAME]" at bounding box center [224, 111] width 106 height 14
click at [300, 71] on button "Apply" at bounding box center [303, 69] width 20 height 13
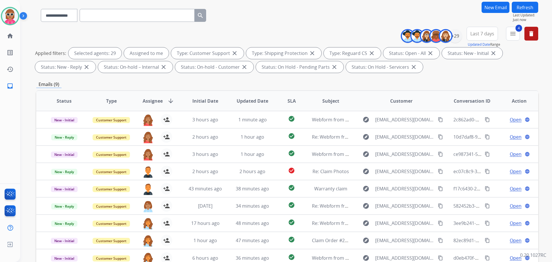
scroll to position [7, 0]
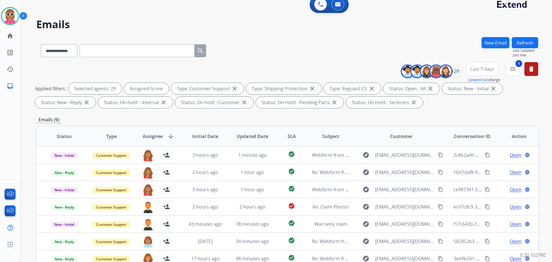
click at [516, 44] on button "Refresh" at bounding box center [525, 42] width 26 height 11
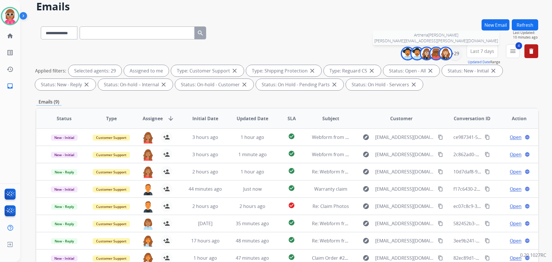
scroll to position [0, 0]
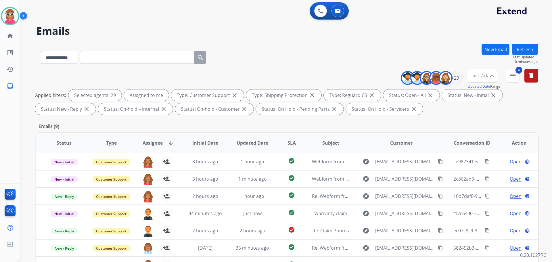
drag, startPoint x: 524, startPoint y: 48, endPoint x: 518, endPoint y: 50, distance: 6.3
click at [523, 48] on button "Refresh" at bounding box center [525, 49] width 26 height 11
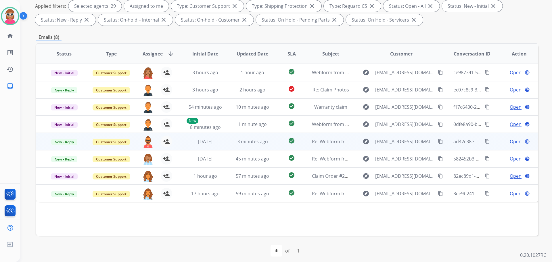
scroll to position [93, 0]
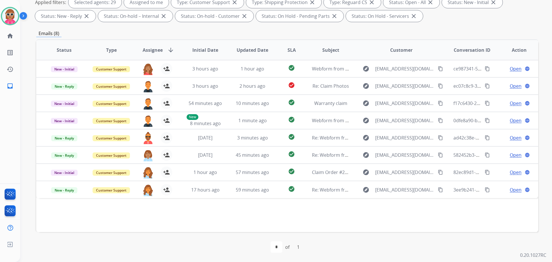
click at [380, 238] on div "first_page navigate_before * of 1 navigate_next last_page" at bounding box center [287, 247] width 502 height 30
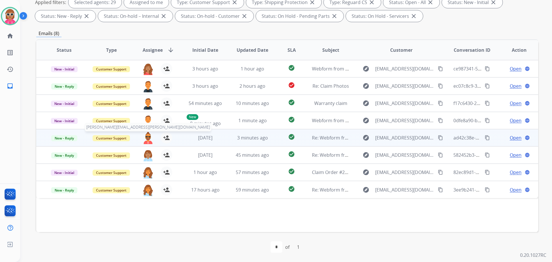
click at [146, 137] on img at bounding box center [148, 138] width 12 height 12
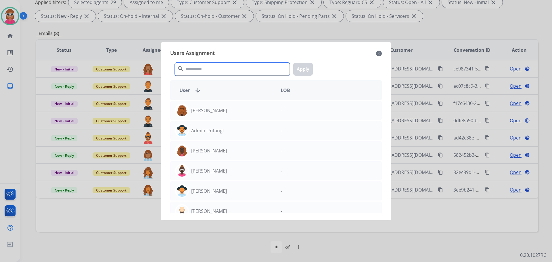
click at [205, 72] on input "text" at bounding box center [232, 69] width 115 height 13
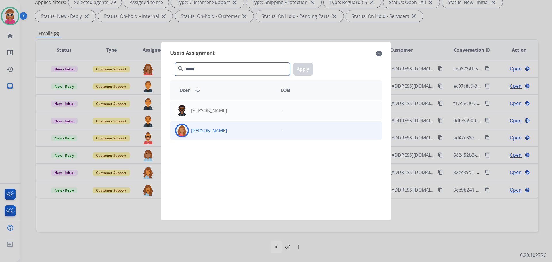
type input "******"
click at [225, 136] on div "[PERSON_NAME]" at bounding box center [224, 131] width 106 height 14
click at [303, 68] on button "Apply" at bounding box center [303, 69] width 20 height 13
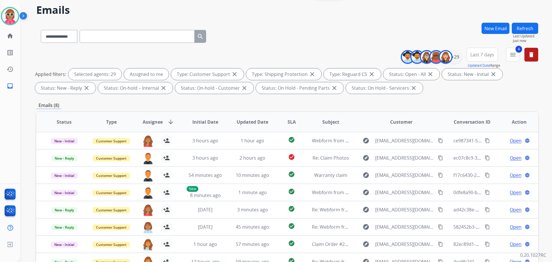
scroll to position [0, 0]
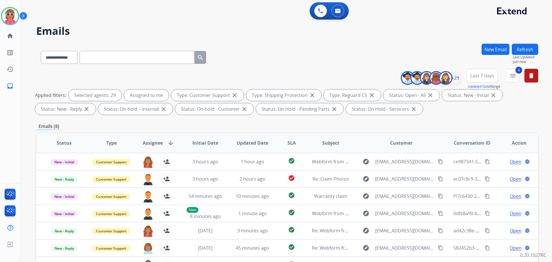
click at [537, 52] on button "Refresh" at bounding box center [525, 49] width 26 height 11
click at [527, 49] on button "Refresh" at bounding box center [525, 49] width 26 height 11
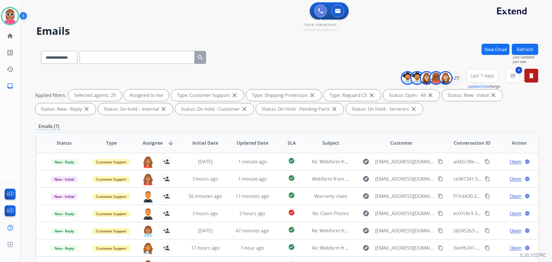
click at [321, 13] on img at bounding box center [320, 10] width 5 height 5
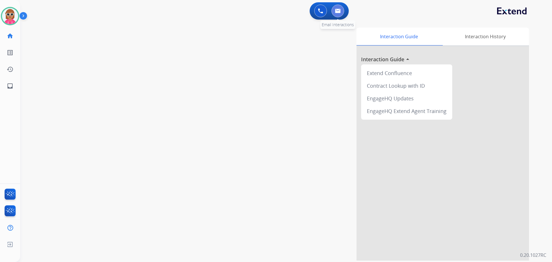
click at [341, 14] on button at bounding box center [338, 11] width 13 height 13
select select "**********"
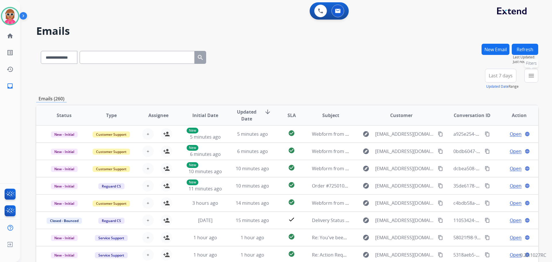
click at [533, 77] on mat-icon "menu" at bounding box center [531, 75] width 7 height 7
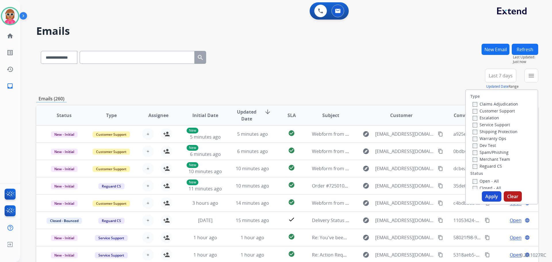
drag, startPoint x: 488, startPoint y: 110, endPoint x: 491, endPoint y: 127, distance: 17.3
click at [487, 110] on label "Customer Support" at bounding box center [494, 110] width 42 height 5
drag, startPoint x: 491, startPoint y: 131, endPoint x: 489, endPoint y: 144, distance: 13.1
click at [491, 131] on label "Shipping Protection" at bounding box center [495, 131] width 45 height 5
click at [484, 165] on label "Reguard CS" at bounding box center [487, 165] width 29 height 5
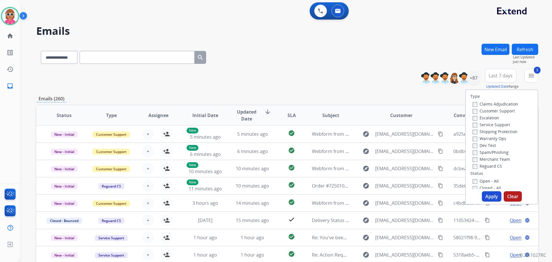
drag, startPoint x: 482, startPoint y: 181, endPoint x: 482, endPoint y: 185, distance: 4.1
click at [482, 182] on label "Open - All" at bounding box center [486, 180] width 26 height 5
click at [487, 198] on button "Apply" at bounding box center [492, 196] width 20 height 10
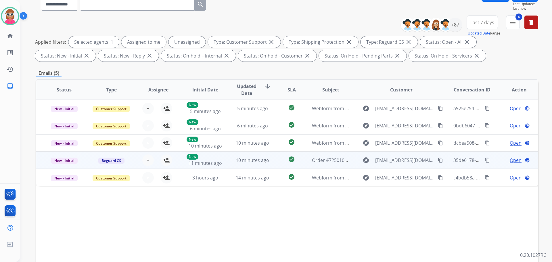
scroll to position [58, 0]
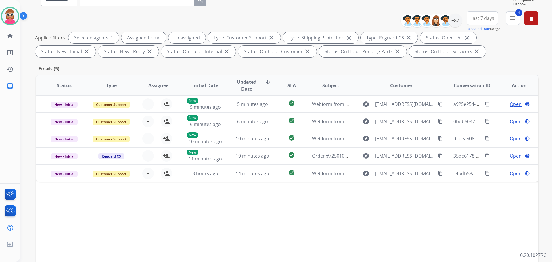
click at [204, 193] on div "Status Type Assignee Initial Date Updated Date arrow_downward SLA Subject Custo…" at bounding box center [287, 171] width 502 height 193
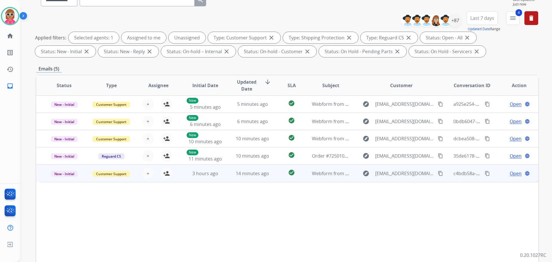
click at [228, 169] on td "14 minutes ago" at bounding box center [248, 173] width 47 height 17
click at [227, 170] on td "14 minutes ago" at bounding box center [248, 173] width 47 height 17
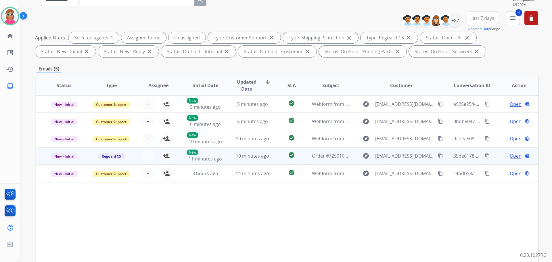
click at [231, 158] on td "10 minutes ago" at bounding box center [248, 155] width 47 height 17
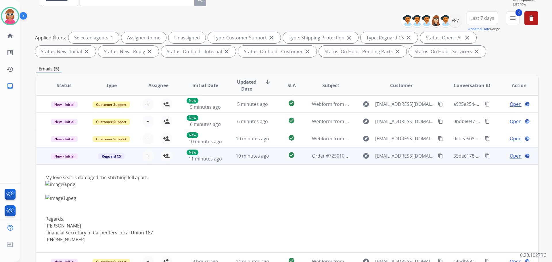
scroll to position [2, 0]
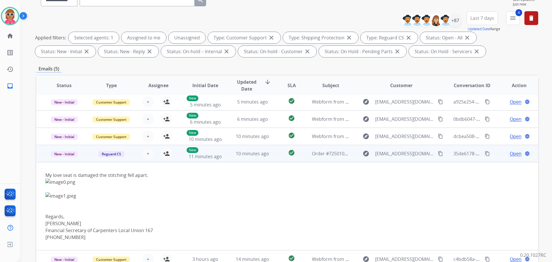
click at [228, 148] on td "10 minutes ago" at bounding box center [248, 153] width 47 height 17
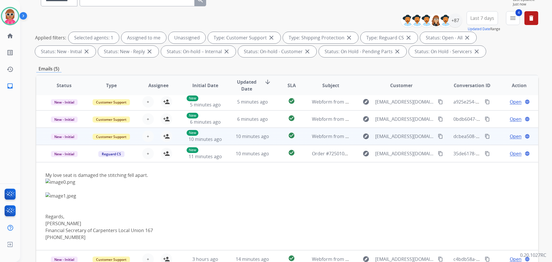
scroll to position [0, 0]
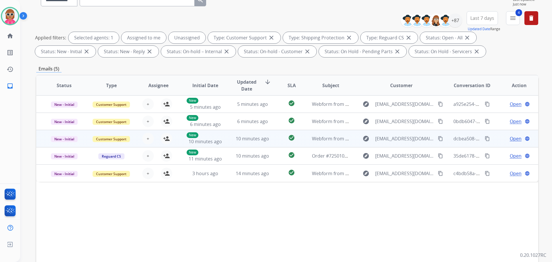
click at [228, 137] on td "10 minutes ago" at bounding box center [248, 138] width 47 height 17
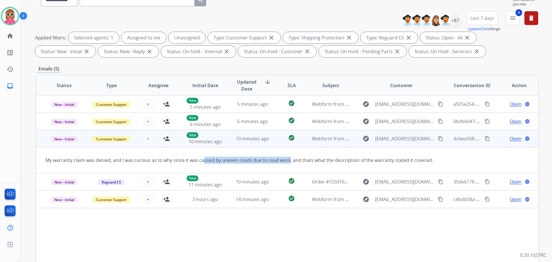
drag, startPoint x: 203, startPoint y: 161, endPoint x: 301, endPoint y: 151, distance: 98.3
click at [290, 152] on td "My warranty claim was denied, and I was curious as to why since it was caused b…" at bounding box center [240, 160] width 408 height 26
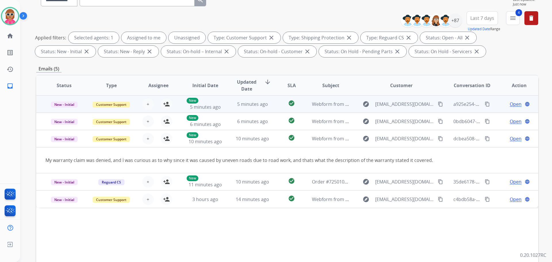
click at [229, 106] on td "5 minutes ago" at bounding box center [248, 104] width 47 height 17
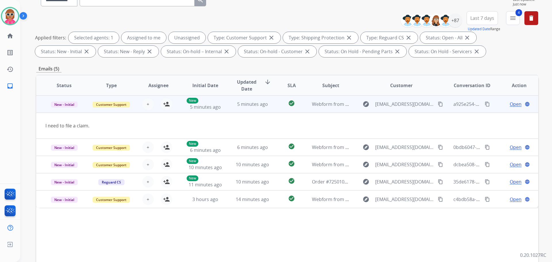
click at [438, 102] on mat-icon "content_copy" at bounding box center [440, 104] width 5 height 5
click at [165, 102] on mat-icon "person_add" at bounding box center [166, 104] width 7 height 7
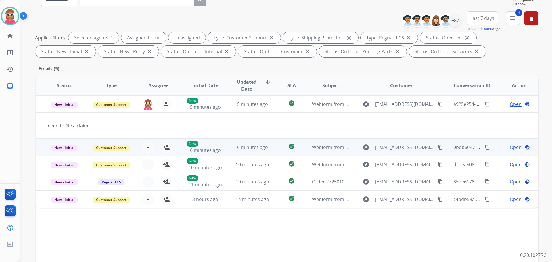
click at [207, 142] on td "New 6 minutes ago" at bounding box center [201, 147] width 47 height 17
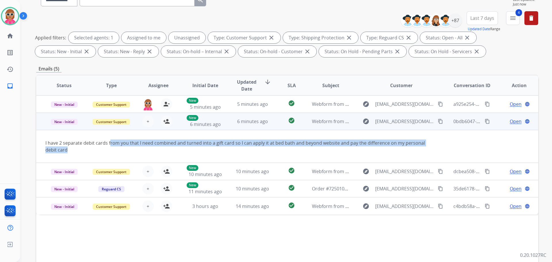
drag, startPoint x: 110, startPoint y: 144, endPoint x: 333, endPoint y: 148, distance: 223.0
click at [333, 148] on div "I have 2 separate debit cards from you that I need combined and turned into a g…" at bounding box center [240, 147] width 390 height 14
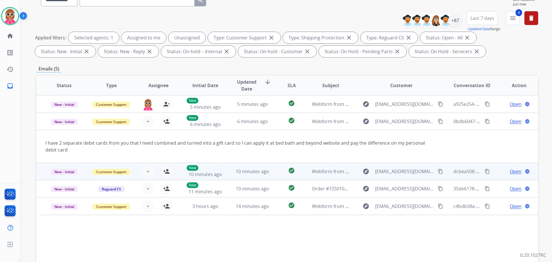
click at [225, 171] on td "10 minutes ago" at bounding box center [248, 171] width 47 height 17
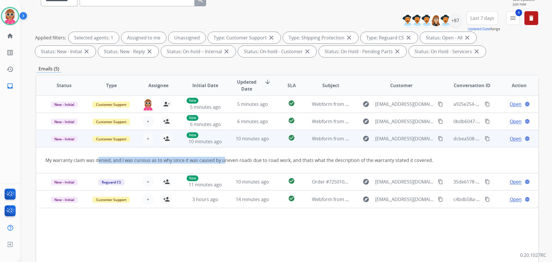
drag, startPoint x: 99, startPoint y: 163, endPoint x: 223, endPoint y: 159, distance: 124.6
click at [223, 159] on div "My warranty claim was denied, and I was curious as to why since it was caused b…" at bounding box center [240, 160] width 390 height 7
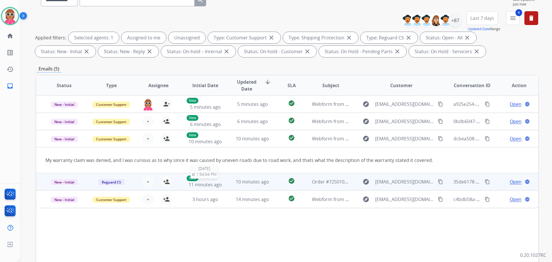
click at [221, 187] on div "New 11 minutes ago" at bounding box center [206, 182] width 38 height 13
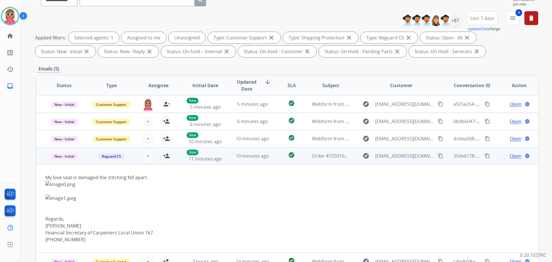
scroll to position [2, 0]
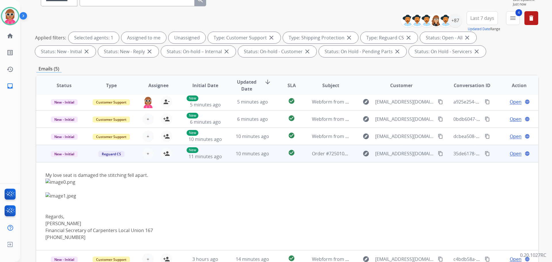
click at [228, 155] on td "10 minutes ago" at bounding box center [248, 153] width 47 height 17
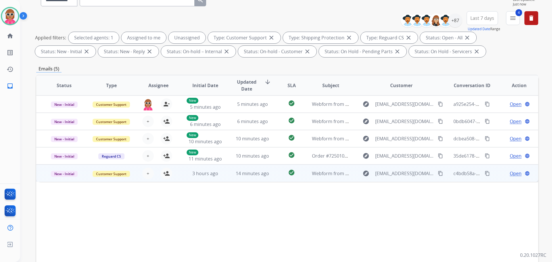
scroll to position [0, 0]
click at [225, 174] on td "14 minutes ago" at bounding box center [248, 173] width 47 height 17
click at [438, 173] on mat-icon "content_copy" at bounding box center [440, 173] width 5 height 5
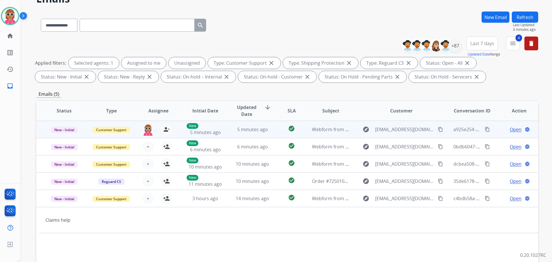
scroll to position [29, 0]
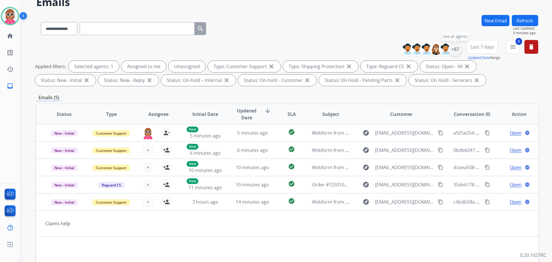
click at [456, 46] on div "+87" at bounding box center [456, 49] width 14 height 14
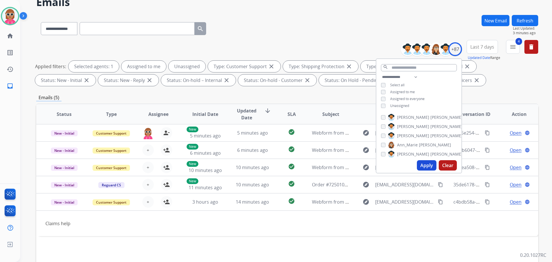
click at [389, 104] on div "Unassigned" at bounding box center [395, 106] width 28 height 5
click at [400, 105] on span "Unassigned" at bounding box center [399, 105] width 19 height 5
click at [427, 169] on button "Apply" at bounding box center [427, 165] width 20 height 10
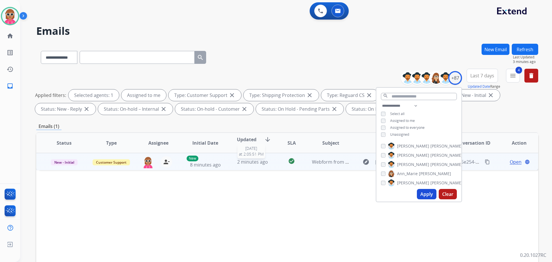
click at [254, 164] on span "2 minutes ago" at bounding box center [252, 162] width 31 height 6
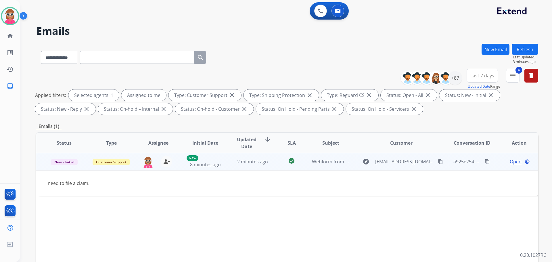
click at [510, 161] on span "Open" at bounding box center [516, 161] width 12 height 7
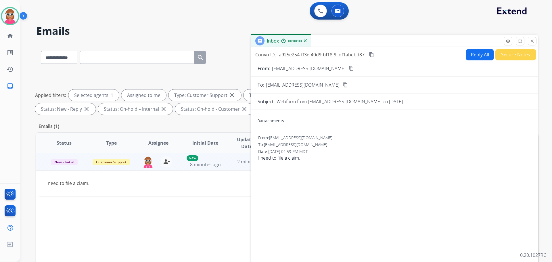
click at [475, 52] on button "Reply All" at bounding box center [480, 54] width 28 height 11
select select "**********"
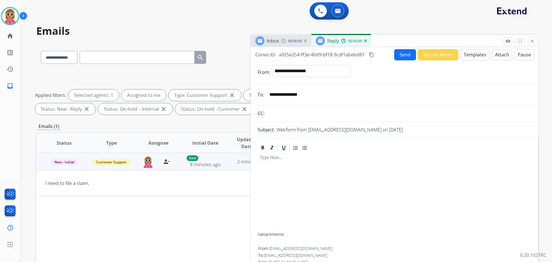
click at [474, 51] on button "Templates" at bounding box center [475, 54] width 29 height 11
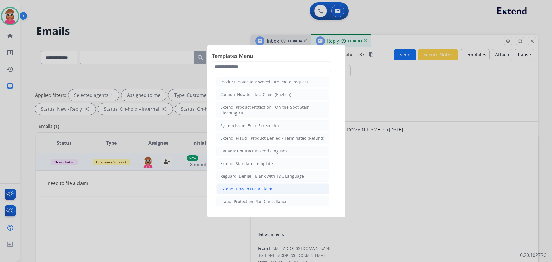
click at [252, 186] on li "Extend: How to File a Claim" at bounding box center [273, 189] width 113 height 11
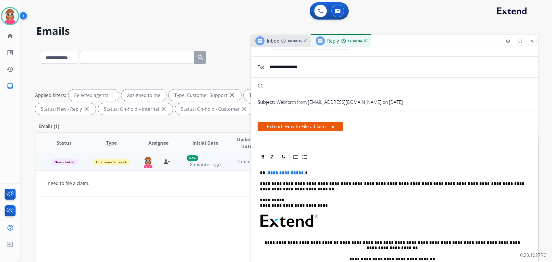
scroll to position [29, 0]
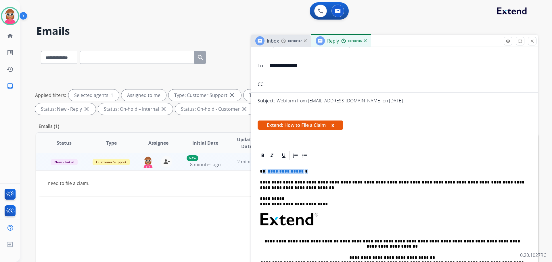
drag, startPoint x: 305, startPoint y: 171, endPoint x: 230, endPoint y: 180, distance: 75.9
click at [264, 171] on p "**********" at bounding box center [392, 171] width 265 height 5
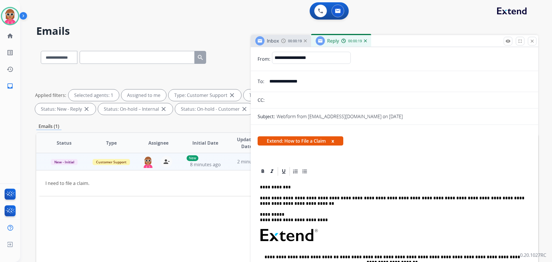
scroll to position [0, 0]
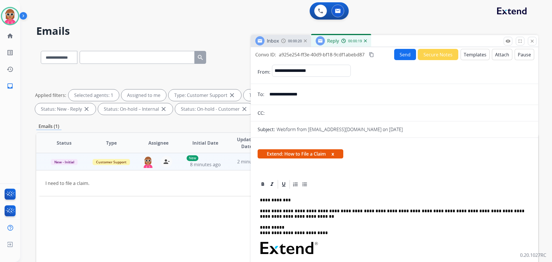
drag, startPoint x: 373, startPoint y: 54, endPoint x: 407, endPoint y: 58, distance: 35.1
click at [377, 53] on div "Convo ID: a925e254-ff3e-40d9-bf18-9cdf1abebd87 content_copy Send Secure Notes T…" at bounding box center [395, 54] width 288 height 11
click at [372, 55] on mat-icon "content_copy" at bounding box center [371, 54] width 5 height 5
click at [369, 53] on button "content_copy" at bounding box center [371, 54] width 7 height 7
click at [404, 58] on button "Send" at bounding box center [405, 54] width 22 height 11
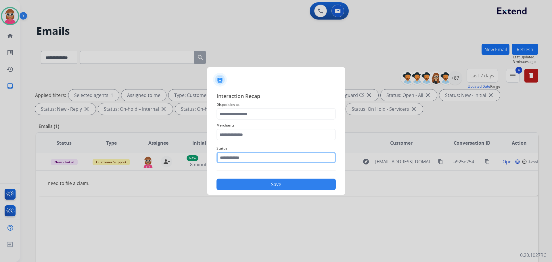
click at [253, 157] on input "text" at bounding box center [276, 158] width 119 height 12
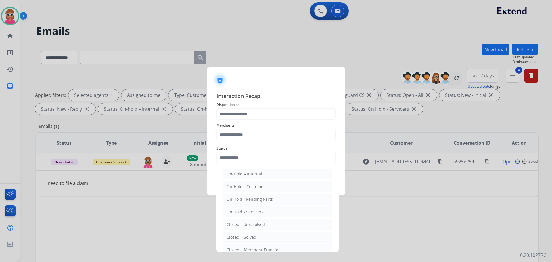
drag, startPoint x: 253, startPoint y: 236, endPoint x: 251, endPoint y: 212, distance: 23.9
click at [252, 234] on li "Closed – Solved" at bounding box center [278, 237] width 110 height 11
type input "**********"
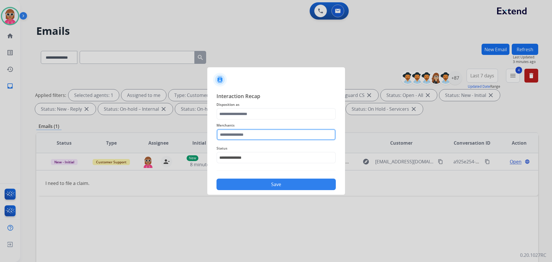
click at [241, 140] on input "text" at bounding box center [276, 135] width 119 height 12
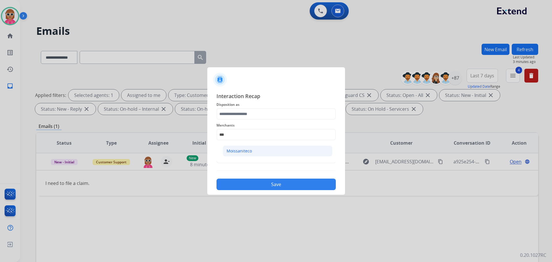
click at [242, 146] on li "Moissaniteco" at bounding box center [278, 151] width 110 height 11
type input "**********"
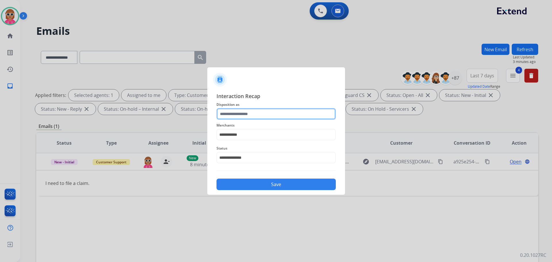
click at [246, 118] on input "text" at bounding box center [276, 114] width 119 height 12
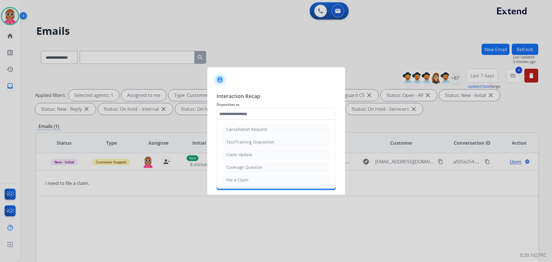
drag, startPoint x: 243, startPoint y: 178, endPoint x: 245, endPoint y: 194, distance: 16.5
click at [243, 178] on div "File a Claim" at bounding box center [237, 180] width 22 height 6
type input "**********"
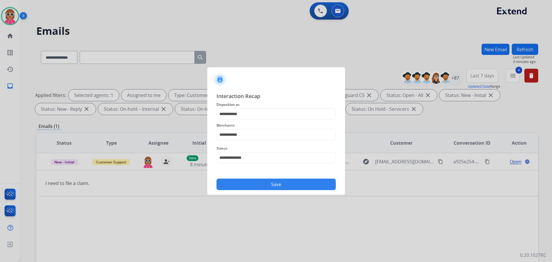
click at [246, 187] on button "Save" at bounding box center [276, 185] width 119 height 12
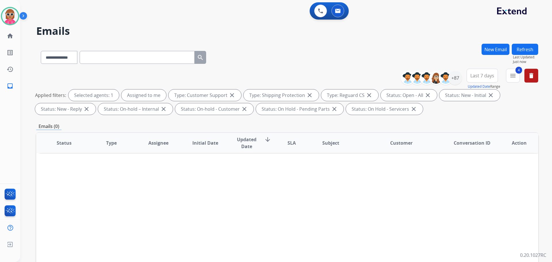
click at [80, 214] on div "Status Type Assignee Initial Date Updated Date arrow_downward SLA Subject Custo…" at bounding box center [287, 228] width 502 height 193
drag, startPoint x: 539, startPoint y: 46, endPoint x: 529, endPoint y: 50, distance: 11.2
click at [539, 46] on div "**********" at bounding box center [286, 131] width 532 height 262
click at [529, 50] on button "Refresh" at bounding box center [525, 49] width 26 height 11
click at [319, 14] on button at bounding box center [320, 11] width 13 height 13
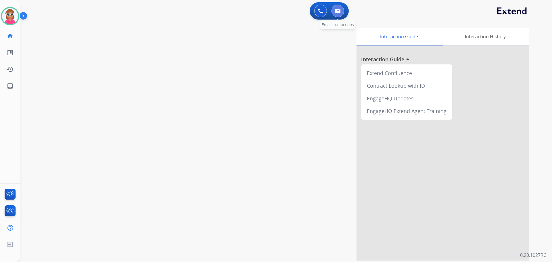
click at [337, 12] on img at bounding box center [338, 11] width 6 height 5
select select "**********"
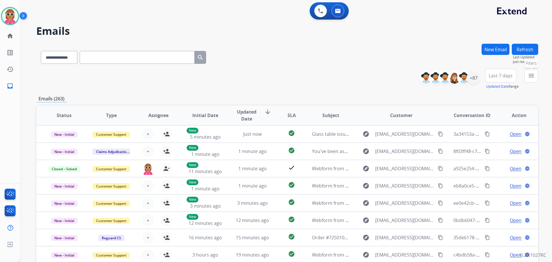
click at [528, 77] on mat-icon "menu" at bounding box center [531, 75] width 7 height 7
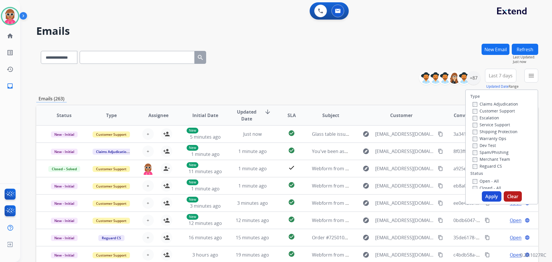
click at [509, 112] on label "Customer Support" at bounding box center [494, 110] width 42 height 5
click at [503, 130] on label "Shipping Protection" at bounding box center [495, 131] width 45 height 5
click at [489, 166] on label "Reguard CS" at bounding box center [487, 165] width 29 height 5
click at [489, 180] on label "Open - All" at bounding box center [486, 180] width 26 height 5
click at [492, 196] on button "Apply" at bounding box center [492, 196] width 20 height 10
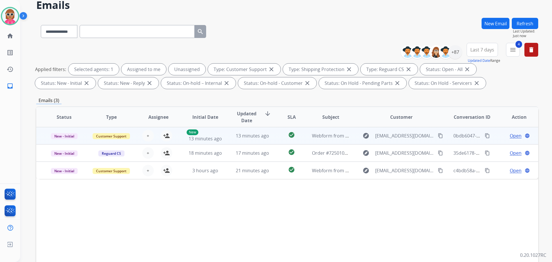
scroll to position [29, 0]
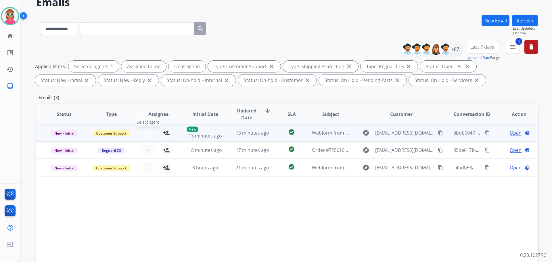
click at [148, 132] on span "+" at bounding box center [148, 132] width 3 height 7
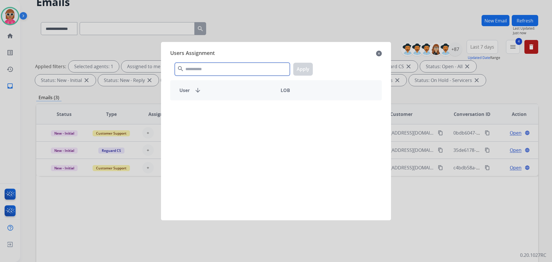
click at [214, 71] on input "text" at bounding box center [232, 69] width 115 height 13
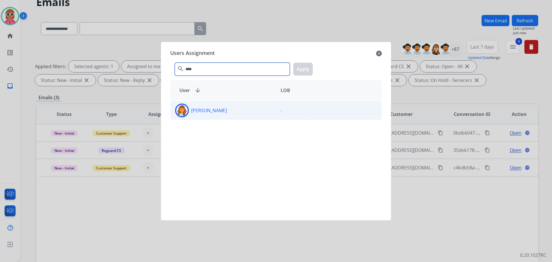
type input "****"
click at [215, 108] on p "[PERSON_NAME]" at bounding box center [209, 110] width 36 height 7
click at [296, 70] on button "Apply" at bounding box center [303, 69] width 20 height 13
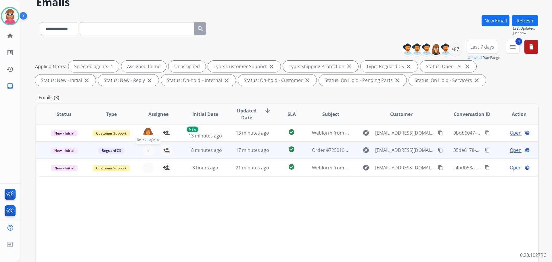
click at [147, 148] on span "+" at bounding box center [148, 150] width 3 height 7
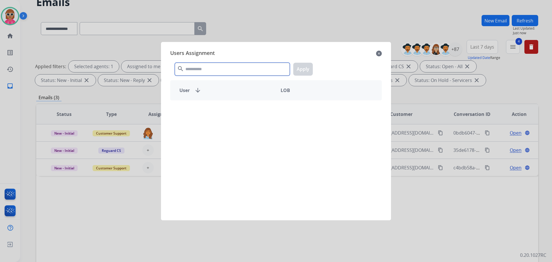
click at [208, 71] on input "text" at bounding box center [232, 69] width 115 height 13
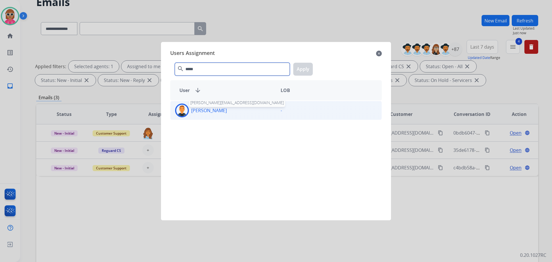
type input "*****"
drag, startPoint x: 203, startPoint y: 111, endPoint x: 208, endPoint y: 111, distance: 4.9
click at [203, 112] on p "[PERSON_NAME]" at bounding box center [209, 110] width 36 height 7
click at [311, 71] on button "Apply" at bounding box center [303, 69] width 20 height 13
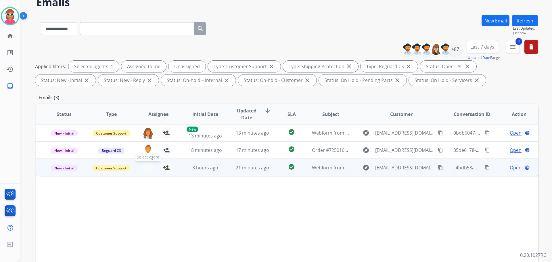
click at [147, 168] on span "+" at bounding box center [148, 167] width 3 height 7
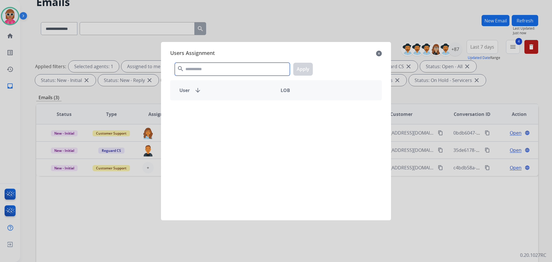
click at [221, 66] on input "text" at bounding box center [232, 69] width 115 height 13
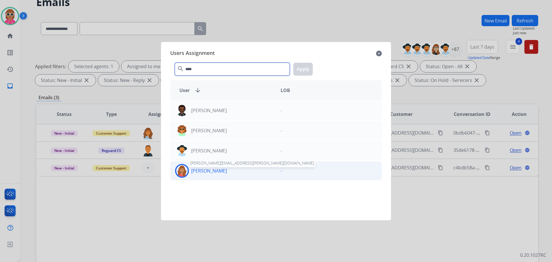
type input "****"
click at [215, 168] on p "[PERSON_NAME]" at bounding box center [209, 170] width 36 height 7
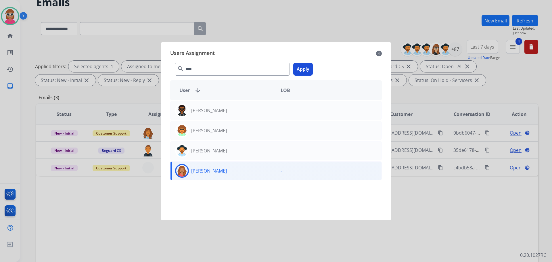
drag, startPoint x: 308, startPoint y: 69, endPoint x: 308, endPoint y: 72, distance: 3.2
click at [308, 69] on button "Apply" at bounding box center [303, 69] width 20 height 13
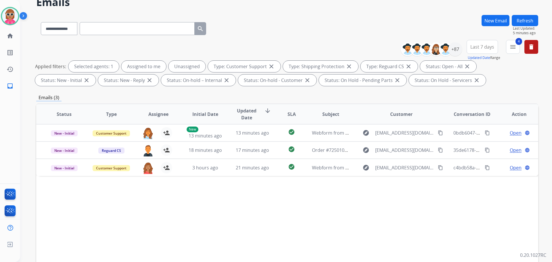
click at [103, 23] on input "text" at bounding box center [137, 28] width 115 height 13
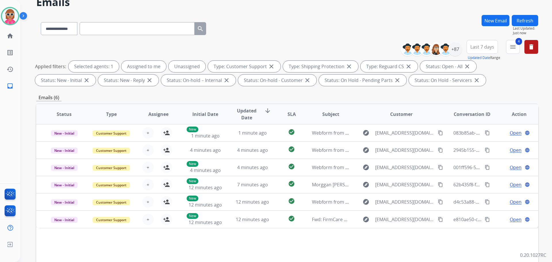
click at [526, 20] on button "Refresh" at bounding box center [525, 20] width 26 height 11
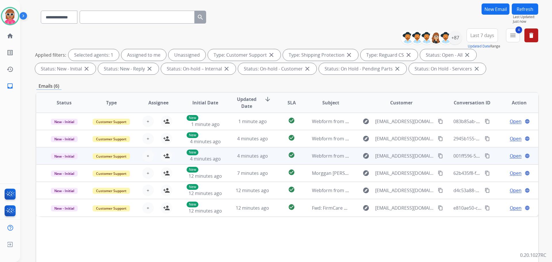
scroll to position [93, 0]
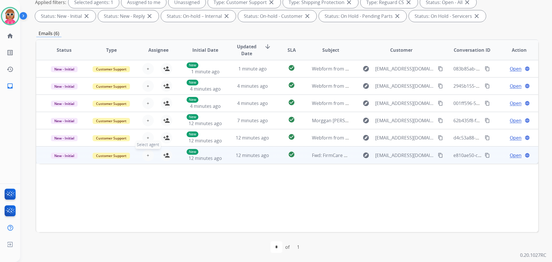
click at [147, 155] on span "+" at bounding box center [148, 155] width 3 height 7
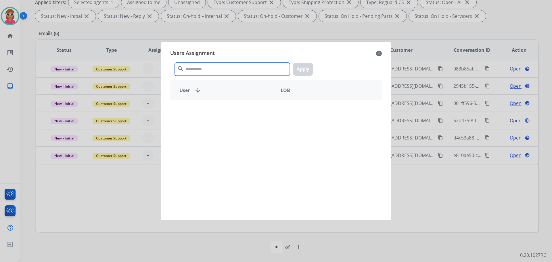
click at [219, 72] on input "text" at bounding box center [232, 69] width 115 height 13
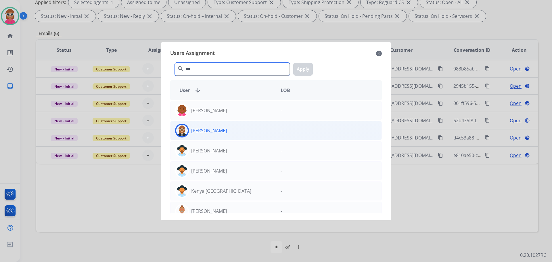
type input "***"
click at [193, 133] on div "Ken Lewton ken.lewton@eccogroupusa.com" at bounding box center [224, 131] width 106 height 14
click at [299, 70] on button "Apply" at bounding box center [303, 69] width 20 height 13
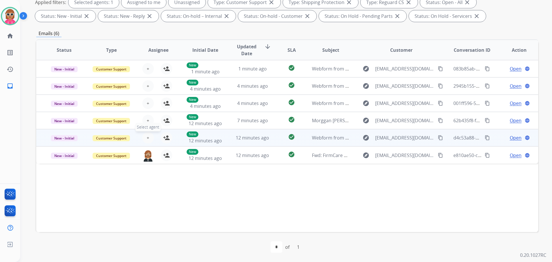
click at [148, 137] on span "+" at bounding box center [148, 137] width 3 height 7
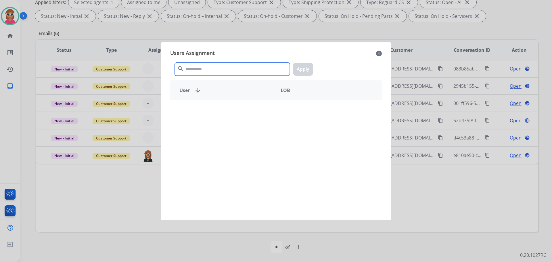
click at [195, 68] on input "text" at bounding box center [232, 69] width 115 height 13
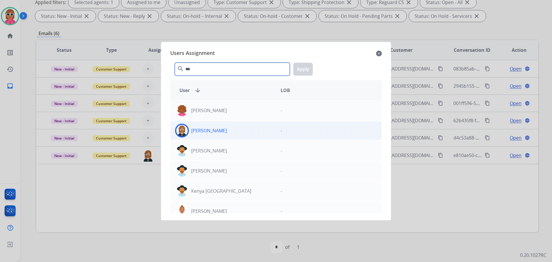
type input "***"
click at [227, 131] on div "[PERSON_NAME]" at bounding box center [224, 131] width 106 height 14
drag, startPoint x: 304, startPoint y: 72, endPoint x: 285, endPoint y: 83, distance: 22.3
click at [304, 72] on button "Apply" at bounding box center [303, 69] width 20 height 13
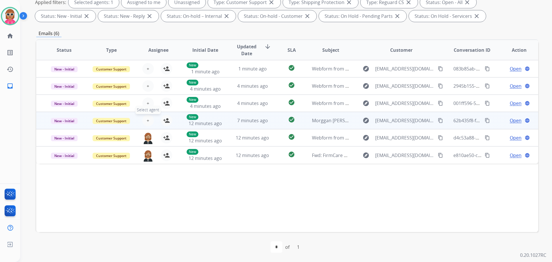
click at [145, 120] on button "+ Select agent" at bounding box center [148, 121] width 12 height 12
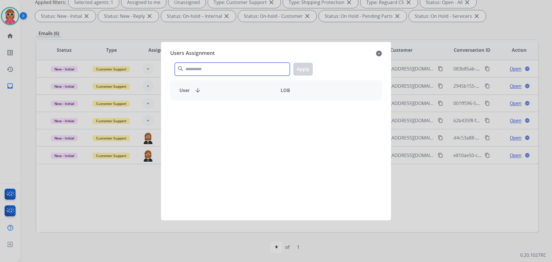
click at [194, 67] on input "text" at bounding box center [232, 69] width 115 height 13
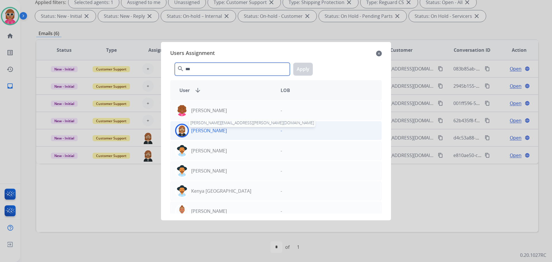
type input "***"
click at [209, 132] on p "[PERSON_NAME]" at bounding box center [209, 130] width 36 height 7
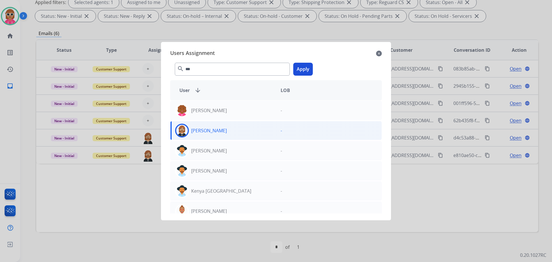
click at [311, 71] on button "Apply" at bounding box center [303, 69] width 20 height 13
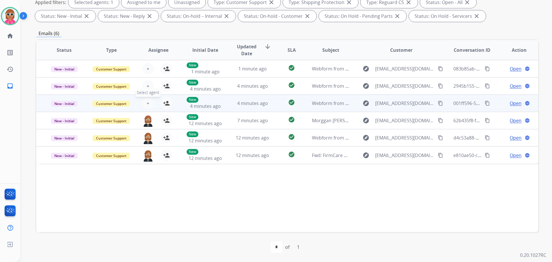
click at [148, 102] on span "+" at bounding box center [148, 103] width 3 height 7
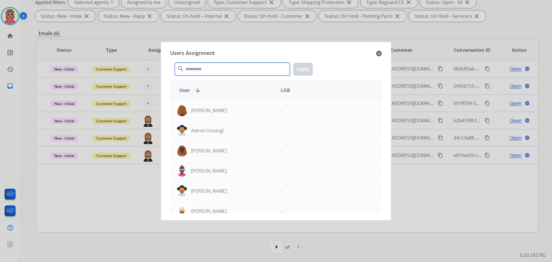
click at [209, 67] on input "text" at bounding box center [232, 69] width 115 height 13
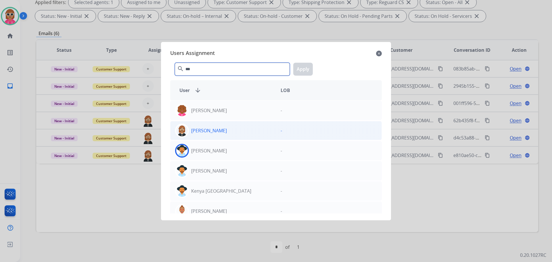
type input "***"
click at [214, 136] on div "[PERSON_NAME]" at bounding box center [224, 131] width 106 height 14
click at [303, 64] on button "Apply" at bounding box center [303, 69] width 20 height 13
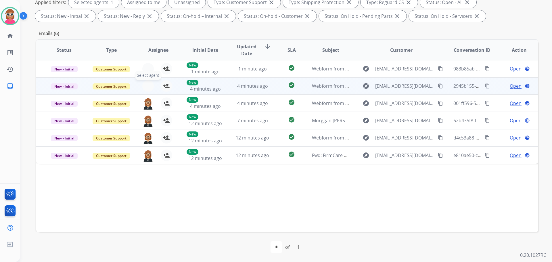
drag, startPoint x: 147, startPoint y: 85, endPoint x: 148, endPoint y: 88, distance: 3.7
click at [148, 88] on button "+ Select agent" at bounding box center [148, 86] width 12 height 12
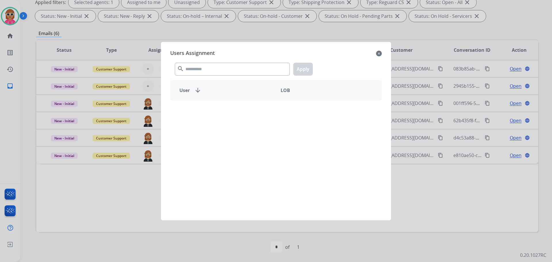
click at [213, 63] on div "search Apply" at bounding box center [276, 68] width 212 height 20
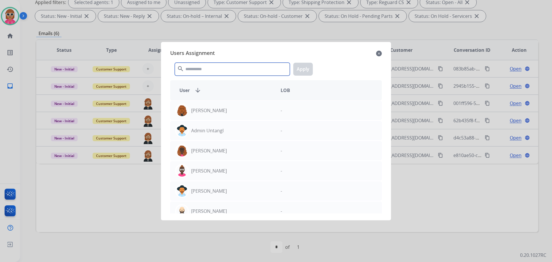
click at [213, 64] on input "text" at bounding box center [232, 69] width 115 height 13
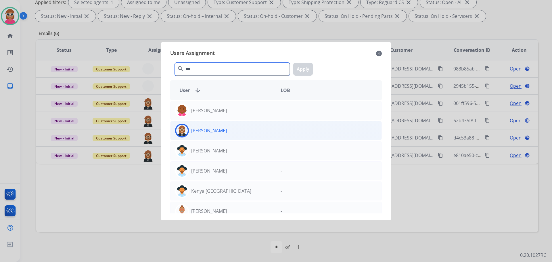
type input "***"
click at [230, 136] on div "[PERSON_NAME]" at bounding box center [224, 131] width 106 height 14
click at [304, 68] on button "Apply" at bounding box center [303, 69] width 20 height 13
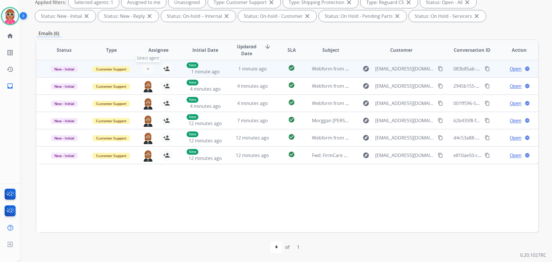
click at [148, 68] on span "+" at bounding box center [148, 68] width 3 height 7
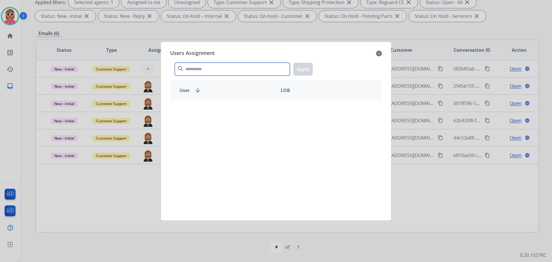
click at [199, 71] on input "text" at bounding box center [232, 69] width 115 height 13
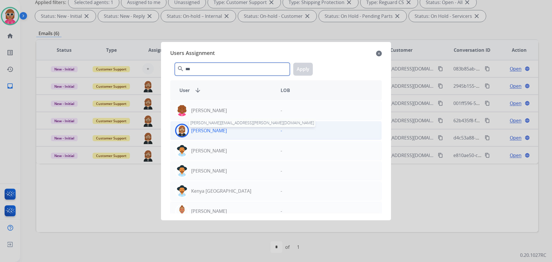
type input "***"
click at [201, 133] on p "[PERSON_NAME]" at bounding box center [209, 130] width 36 height 7
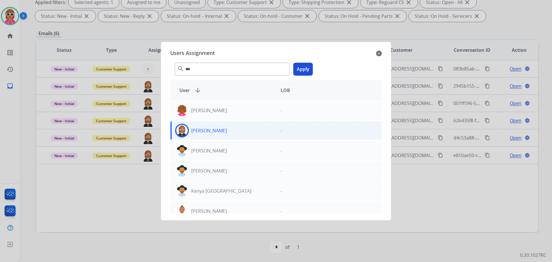
click at [298, 70] on button "Apply" at bounding box center [303, 69] width 20 height 13
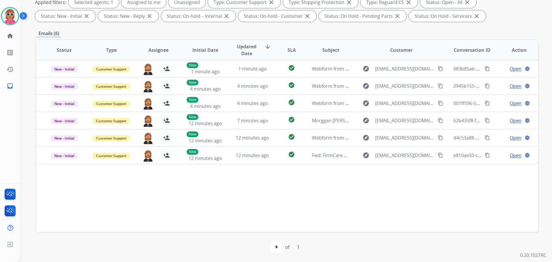
drag, startPoint x: 190, startPoint y: 189, endPoint x: 289, endPoint y: 201, distance: 99.4
click at [191, 189] on div "Status Type Assignee Initial Date Updated Date arrow_downward SLA Subject Custo…" at bounding box center [287, 135] width 502 height 193
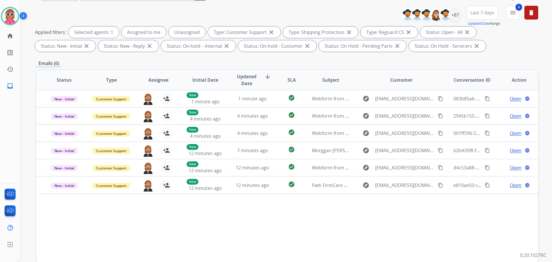
scroll to position [0, 0]
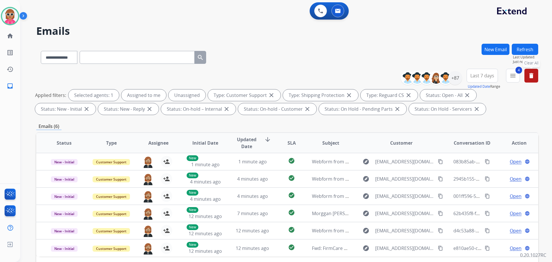
click at [537, 79] on button "delete Clear All" at bounding box center [532, 76] width 14 height 14
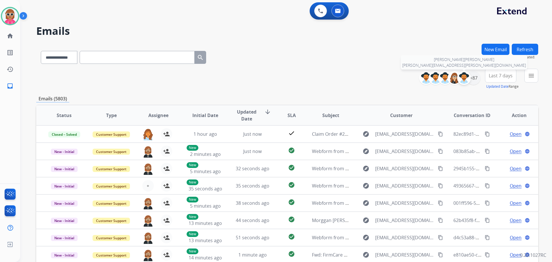
click at [470, 78] on div at bounding box center [464, 78] width 14 height 14
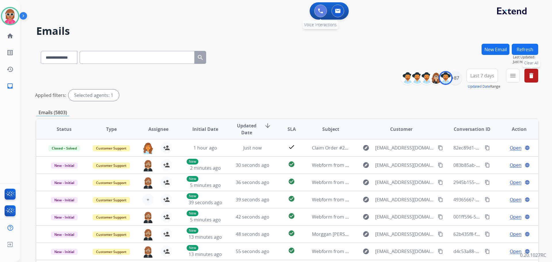
click at [321, 9] on img at bounding box center [320, 10] width 5 height 5
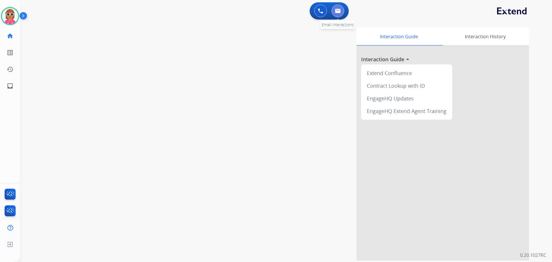
click at [339, 14] on button at bounding box center [338, 11] width 13 height 13
select select "**********"
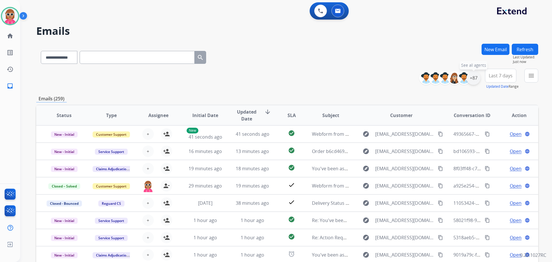
click at [471, 76] on div "+87" at bounding box center [474, 78] width 14 height 14
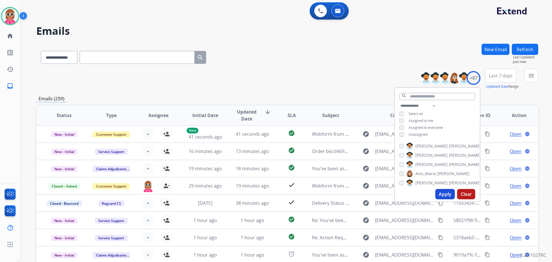
click at [418, 119] on span "Assigned to me" at bounding box center [421, 120] width 25 height 5
click at [416, 133] on span "Unassigned" at bounding box center [418, 134] width 19 height 5
click at [432, 106] on select "**********" at bounding box center [420, 105] width 40 height 7
select select "**********"
click at [400, 102] on select "**********" at bounding box center [420, 105] width 40 height 7
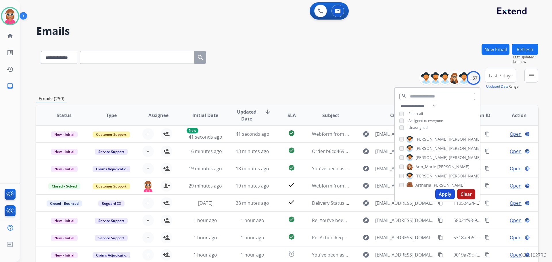
click at [454, 109] on div "**********" at bounding box center [437, 117] width 85 height 30
drag, startPoint x: 272, startPoint y: 62, endPoint x: 272, endPoint y: 70, distance: 7.5
click at [272, 65] on div "**********" at bounding box center [287, 56] width 502 height 25
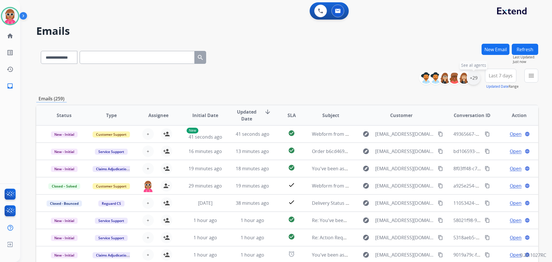
drag, startPoint x: 474, startPoint y: 80, endPoint x: 466, endPoint y: 97, distance: 18.4
click at [474, 80] on div "+29" at bounding box center [474, 78] width 14 height 14
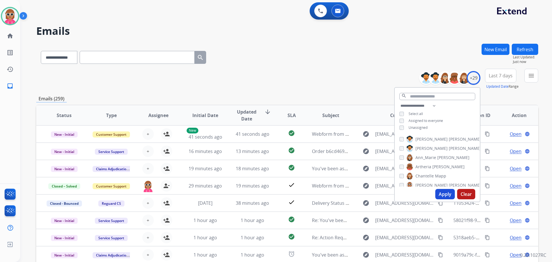
click at [449, 139] on span "[PERSON_NAME]" at bounding box center [465, 139] width 32 height 6
click at [429, 146] on span "[PERSON_NAME]" at bounding box center [432, 149] width 32 height 6
click at [428, 157] on span "Ann_Marie" at bounding box center [426, 158] width 21 height 6
click at [428, 168] on span "Artheria" at bounding box center [424, 167] width 16 height 6
click at [426, 176] on span "Chantelle" at bounding box center [425, 176] width 18 height 6
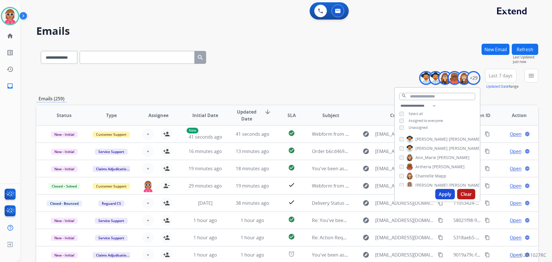
click at [426, 186] on span "[PERSON_NAME]" at bounding box center [432, 185] width 32 height 6
click at [426, 163] on span "[PERSON_NAME]" at bounding box center [432, 166] width 32 height 6
drag, startPoint x: 425, startPoint y: 172, endPoint x: 424, endPoint y: 180, distance: 7.8
click at [449, 173] on span "Solaazo" at bounding box center [456, 175] width 15 height 6
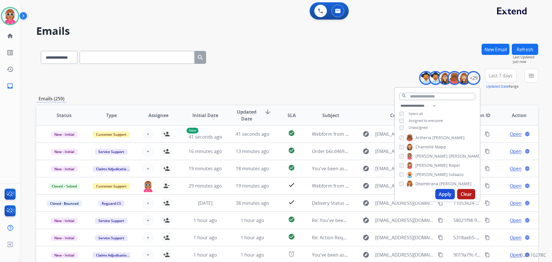
click at [424, 181] on span "Deambrana" at bounding box center [427, 184] width 23 height 6
click at [449, 174] on span "Solaazo" at bounding box center [456, 175] width 15 height 6
click at [432, 162] on span "DeShawn" at bounding box center [425, 164] width 18 height 6
click at [426, 171] on label "Farah Bois" at bounding box center [421, 173] width 29 height 7
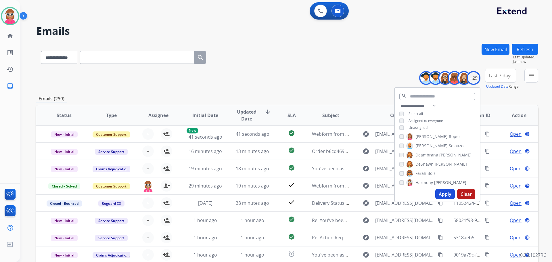
click at [423, 182] on span "Harmony" at bounding box center [425, 183] width 18 height 6
click at [425, 164] on span "Jaquayla" at bounding box center [424, 163] width 16 height 6
click at [423, 171] on span "Kayla" at bounding box center [421, 172] width 10 height 6
click at [449, 180] on span "[PERSON_NAME]" at bounding box center [465, 182] width 32 height 6
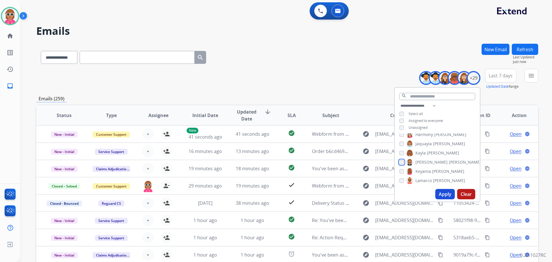
scroll to position [115, 0]
click at [428, 163] on span "Keyanta" at bounding box center [424, 162] width 16 height 6
click at [430, 172] on span "Lamarco" at bounding box center [424, 171] width 16 height 6
click at [449, 179] on span "Durante" at bounding box center [457, 181] width 16 height 6
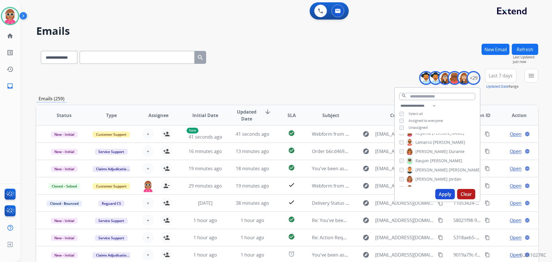
click at [432, 161] on span "[PERSON_NAME]" at bounding box center [446, 161] width 32 height 6
click at [449, 171] on span "[PERSON_NAME]" at bounding box center [465, 170] width 32 height 6
click at [428, 179] on span "[PERSON_NAME]" at bounding box center [432, 179] width 32 height 6
drag, startPoint x: 436, startPoint y: 161, endPoint x: 432, endPoint y: 170, distance: 9.8
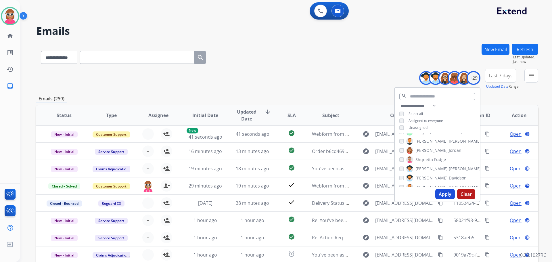
click at [435, 163] on div "[PERSON_NAME] [PERSON_NAME] [PERSON_NAME] [PERSON_NAME] [PERSON_NAME] [PERSON_N…" at bounding box center [437, 159] width 85 height 53
click at [432, 170] on span "[PERSON_NAME]" at bounding box center [432, 169] width 32 height 6
click at [449, 175] on span "Davidson" at bounding box center [458, 178] width 18 height 6
click at [434, 163] on div "[PERSON_NAME] [PERSON_NAME] [PERSON_NAME] [PERSON_NAME] [PERSON_NAME] [PERSON_N…" at bounding box center [437, 159] width 85 height 53
click at [435, 160] on span "Fudge" at bounding box center [440, 160] width 12 height 6
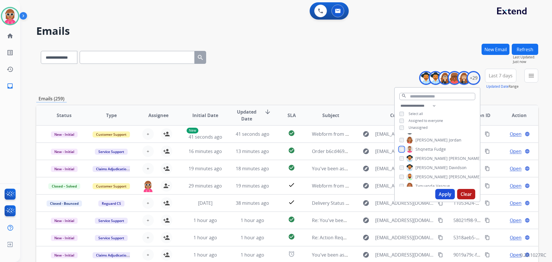
scroll to position [202, 0]
drag, startPoint x: 432, startPoint y: 157, endPoint x: 432, endPoint y: 165, distance: 7.2
click at [449, 158] on span "[PERSON_NAME]" at bounding box center [465, 159] width 32 height 6
click at [432, 165] on span "Tyquanda" at bounding box center [425, 168] width 19 height 6
click at [430, 174] on span "King" at bounding box center [432, 177] width 9 height 6
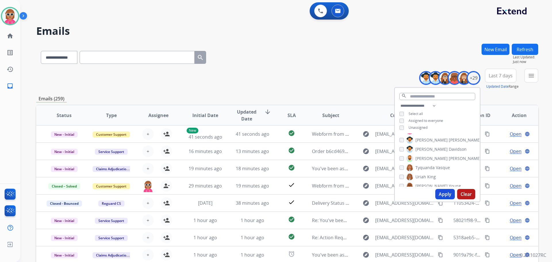
drag, startPoint x: 428, startPoint y: 183, endPoint x: 430, endPoint y: 174, distance: 8.5
click at [428, 183] on span "[PERSON_NAME]" at bounding box center [432, 186] width 32 height 6
click at [430, 169] on span "[PERSON_NAME]" at bounding box center [432, 170] width 32 height 6
click at [429, 179] on span "[PERSON_NAME]" at bounding box center [432, 179] width 32 height 6
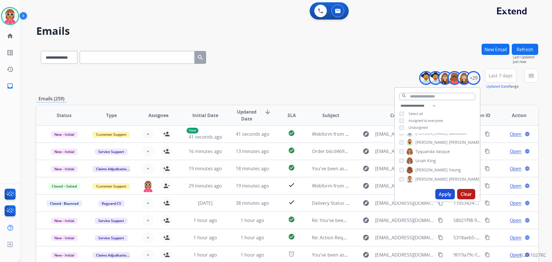
click at [437, 191] on button "Apply" at bounding box center [446, 194] width 20 height 10
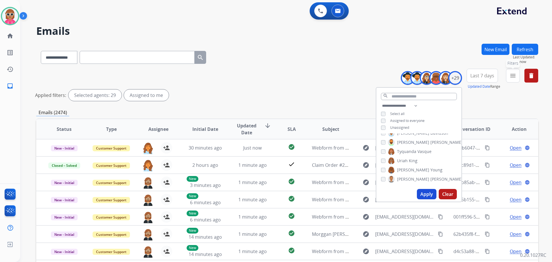
click at [518, 79] on button "menu Filters" at bounding box center [513, 76] width 14 height 14
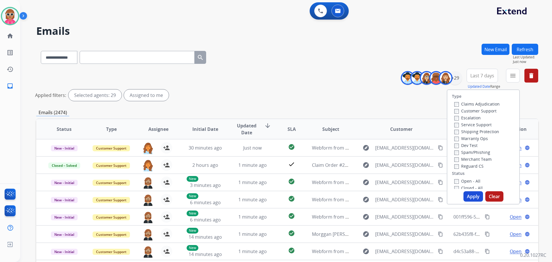
click at [469, 112] on label "Customer Support" at bounding box center [476, 110] width 42 height 5
click at [478, 131] on label "Shipping Protection" at bounding box center [477, 131] width 45 height 5
click at [472, 165] on label "Reguard CS" at bounding box center [469, 165] width 29 height 5
drag, startPoint x: 465, startPoint y: 179, endPoint x: 470, endPoint y: 190, distance: 12.2
click at [465, 179] on label "Open - All" at bounding box center [468, 180] width 26 height 5
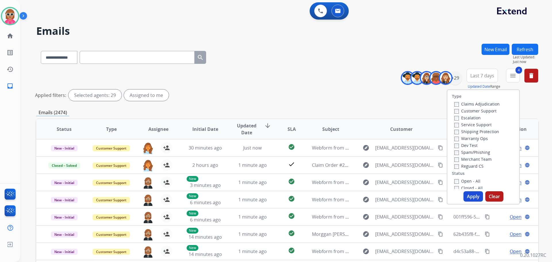
click at [470, 195] on button "Apply" at bounding box center [474, 196] width 20 height 10
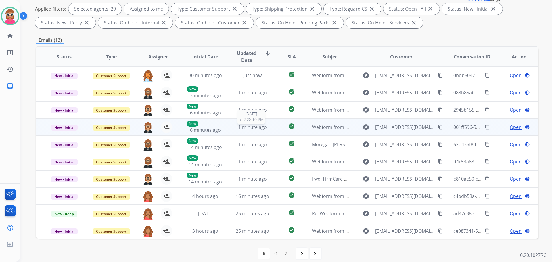
scroll to position [1, 0]
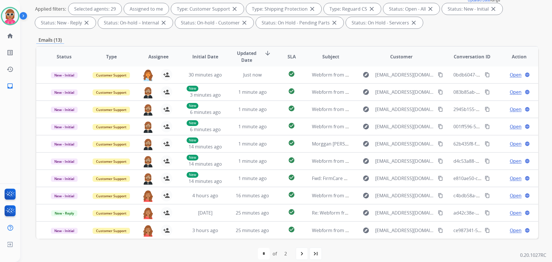
click at [298, 252] on div "navigate_next" at bounding box center [302, 253] width 13 height 13
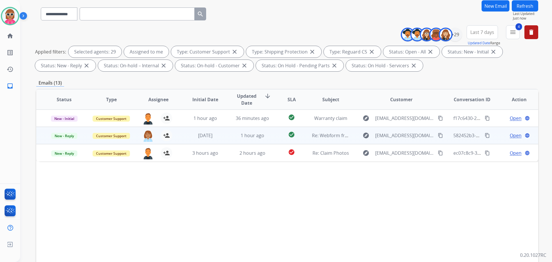
scroll to position [86, 0]
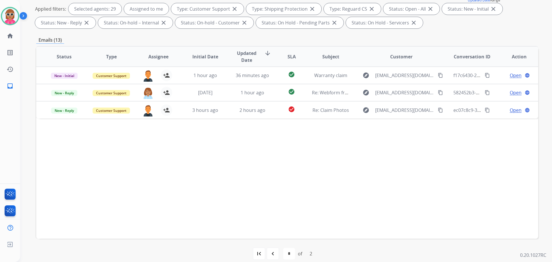
drag, startPoint x: 411, startPoint y: 195, endPoint x: 409, endPoint y: 197, distance: 3.0
click at [409, 197] on div "Status Type Assignee Initial Date Updated Date arrow_downward SLA Subject Custo…" at bounding box center [287, 142] width 502 height 193
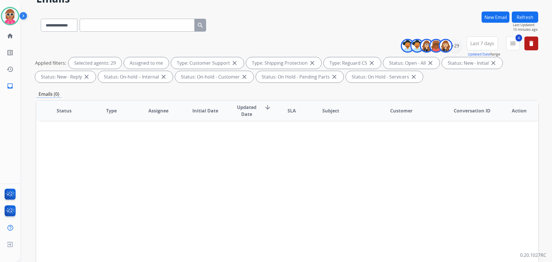
scroll to position [0, 0]
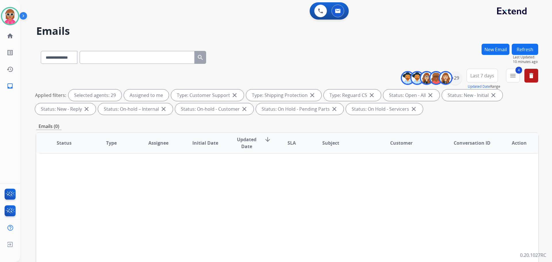
click at [529, 47] on button "Refresh" at bounding box center [525, 49] width 26 height 11
click at [536, 75] on button "delete Clear All" at bounding box center [532, 76] width 14 height 14
select select "*"
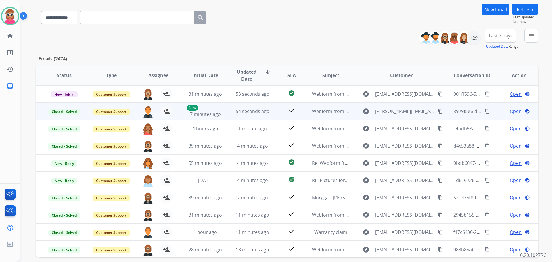
scroll to position [58, 0]
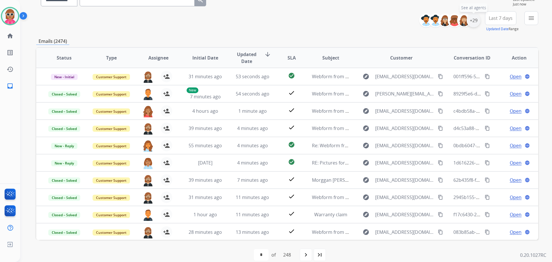
click at [473, 17] on div "+29" at bounding box center [474, 21] width 14 height 14
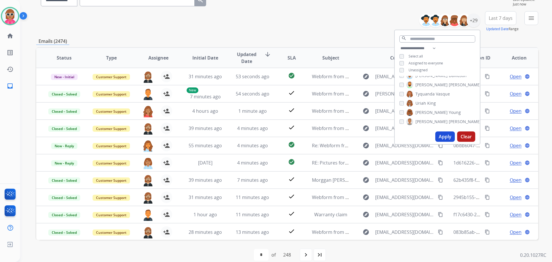
click at [421, 67] on div "**********" at bounding box center [437, 60] width 85 height 30
drag, startPoint x: 421, startPoint y: 69, endPoint x: 430, endPoint y: 98, distance: 30.0
click at [421, 70] on span "Unassigned" at bounding box center [418, 70] width 19 height 5
drag, startPoint x: 441, startPoint y: 134, endPoint x: 140, endPoint y: 61, distance: 310.2
click at [434, 133] on div "Apply Clear" at bounding box center [437, 136] width 85 height 15
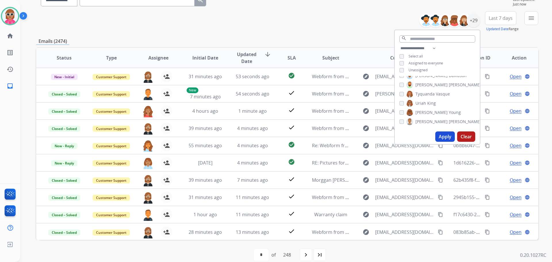
click at [443, 138] on button "Apply" at bounding box center [446, 136] width 20 height 10
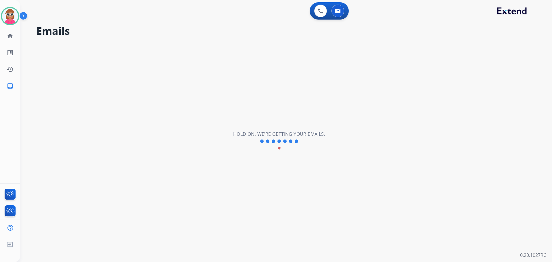
scroll to position [0, 0]
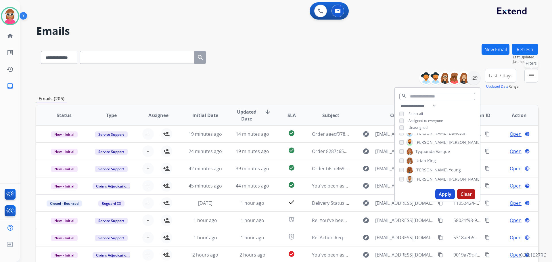
click at [531, 73] on mat-icon "menu" at bounding box center [531, 75] width 7 height 7
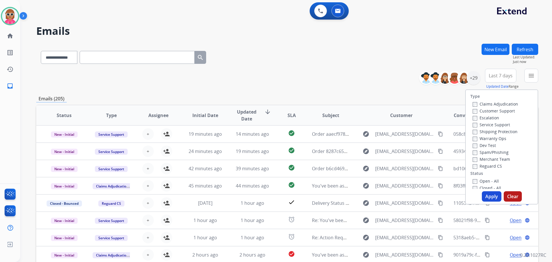
click at [500, 111] on label "Customer Support" at bounding box center [494, 110] width 42 height 5
drag, startPoint x: 499, startPoint y: 134, endPoint x: 495, endPoint y: 140, distance: 7.2
click at [499, 134] on div "Shipping Protection" at bounding box center [495, 131] width 45 height 7
drag, startPoint x: 497, startPoint y: 130, endPoint x: 492, endPoint y: 154, distance: 24.4
click at [497, 133] on label "Shipping Protection" at bounding box center [495, 131] width 45 height 5
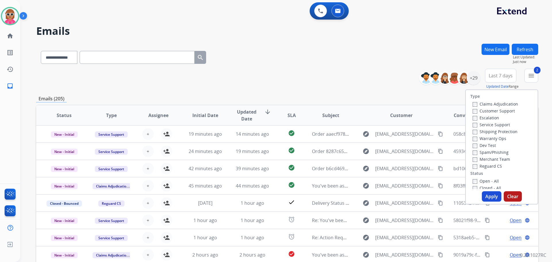
drag, startPoint x: 491, startPoint y: 167, endPoint x: 489, endPoint y: 174, distance: 7.7
click at [491, 169] on div "Reguard CS" at bounding box center [495, 166] width 45 height 7
drag, startPoint x: 486, startPoint y: 167, endPoint x: 483, endPoint y: 180, distance: 13.8
click at [486, 167] on label "Reguard CS" at bounding box center [487, 165] width 29 height 5
click at [482, 182] on label "Open - All" at bounding box center [486, 180] width 26 height 5
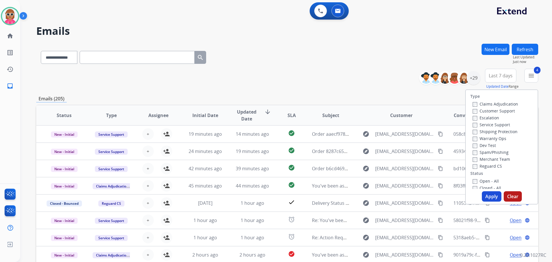
click at [488, 198] on button "Apply" at bounding box center [492, 196] width 20 height 10
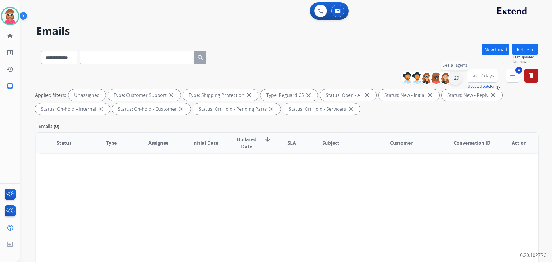
click at [456, 77] on div "+29" at bounding box center [456, 78] width 14 height 14
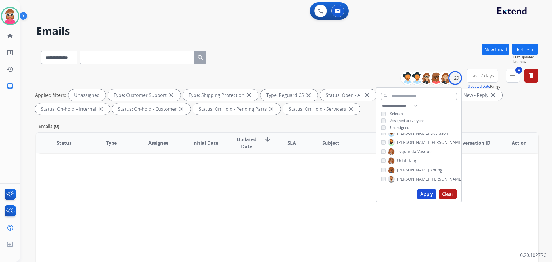
click at [403, 126] on span "Unassigned" at bounding box center [399, 127] width 19 height 5
click at [405, 138] on span "[PERSON_NAME]" at bounding box center [413, 139] width 32 height 6
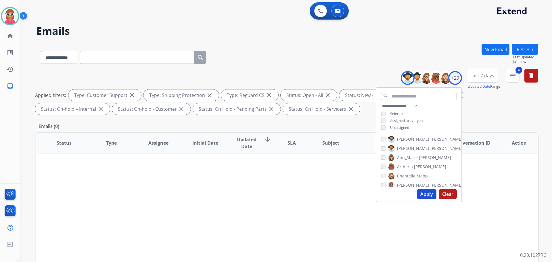
drag, startPoint x: 409, startPoint y: 146, endPoint x: 411, endPoint y: 154, distance: 8.7
click at [409, 147] on span "[PERSON_NAME]" at bounding box center [413, 149] width 32 height 6
click at [412, 157] on span "Ann_Marie" at bounding box center [407, 158] width 21 height 6
click at [412, 148] on label "[PERSON_NAME]" at bounding box center [425, 148] width 75 height 7
click at [412, 169] on label "[PERSON_NAME]" at bounding box center [417, 166] width 58 height 7
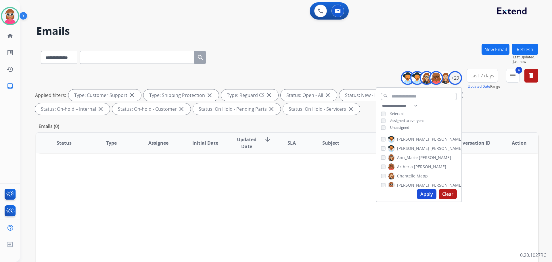
drag, startPoint x: 410, startPoint y: 178, endPoint x: 409, endPoint y: 186, distance: 7.9
click at [410, 180] on div "[PERSON_NAME] [PERSON_NAME] [PERSON_NAME] [PERSON_NAME] [PERSON_NAME] [PERSON_N…" at bounding box center [419, 159] width 85 height 53
drag, startPoint x: 409, startPoint y: 186, endPoint x: 409, endPoint y: 182, distance: 4.0
click at [409, 185] on span "[PERSON_NAME]" at bounding box center [413, 185] width 32 height 6
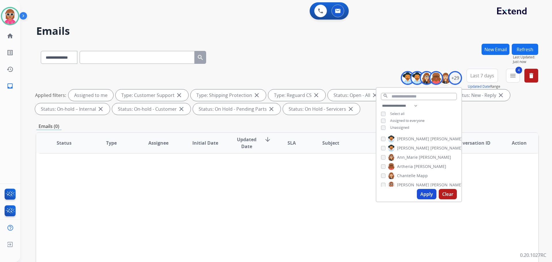
click at [409, 174] on span "Chantelle" at bounding box center [406, 176] width 18 height 6
click at [407, 167] on span "[PERSON_NAME]" at bounding box center [413, 166] width 32 height 6
drag, startPoint x: 407, startPoint y: 174, endPoint x: 406, endPoint y: 181, distance: 7.0
click at [431, 176] on span "Solaazo" at bounding box center [438, 175] width 15 height 6
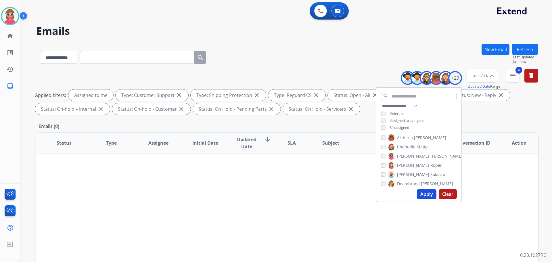
drag, startPoint x: 403, startPoint y: 184, endPoint x: 407, endPoint y: 166, distance: 18.4
click at [403, 183] on span "Deambrana" at bounding box center [408, 184] width 23 height 6
click at [411, 164] on span "DeShawn" at bounding box center [406, 164] width 18 height 6
click at [406, 174] on label "Farah Bois" at bounding box center [402, 173] width 29 height 7
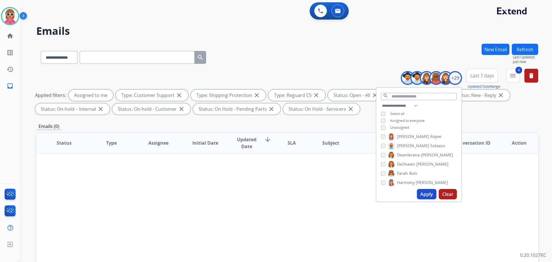
click at [405, 185] on span "Harmony" at bounding box center [406, 183] width 18 height 6
click at [411, 161] on span "Jaquayla" at bounding box center [405, 163] width 16 height 6
click at [409, 173] on span "[PERSON_NAME]" at bounding box center [425, 172] width 32 height 6
click at [431, 180] on span "[PERSON_NAME]" at bounding box center [447, 182] width 32 height 6
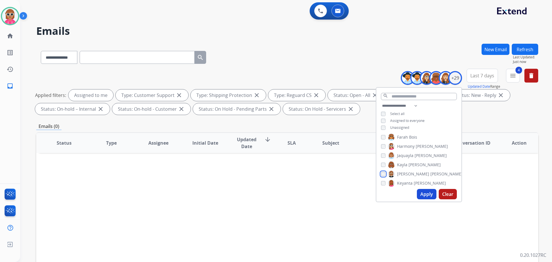
scroll to position [115, 0]
click at [409, 161] on span "Keyanta" at bounding box center [405, 162] width 16 height 6
drag, startPoint x: 408, startPoint y: 168, endPoint x: 408, endPoint y: 172, distance: 3.7
click at [408, 169] on span "Lamarco" at bounding box center [405, 171] width 16 height 6
click at [407, 178] on span "[PERSON_NAME]" at bounding box center [413, 181] width 32 height 6
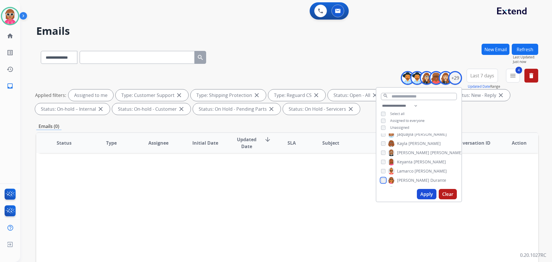
scroll to position [144, 0]
click at [407, 160] on span "Raujon" at bounding box center [404, 161] width 14 height 6
click at [407, 171] on span "[PERSON_NAME]" at bounding box center [413, 170] width 32 height 6
click at [407, 177] on span "[PERSON_NAME]" at bounding box center [413, 179] width 32 height 6
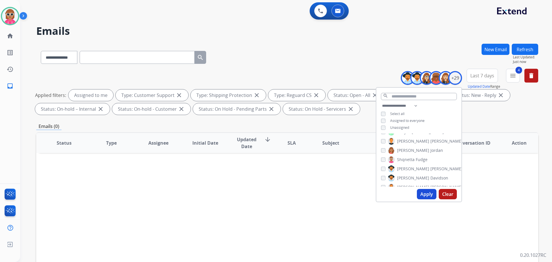
click at [408, 160] on span "Shqnetta" at bounding box center [406, 160] width 18 height 6
click at [408, 169] on span "[PERSON_NAME]" at bounding box center [413, 169] width 32 height 6
click at [408, 178] on span "[PERSON_NAME]" at bounding box center [413, 178] width 32 height 6
drag, startPoint x: 409, startPoint y: 157, endPoint x: 409, endPoint y: 163, distance: 5.8
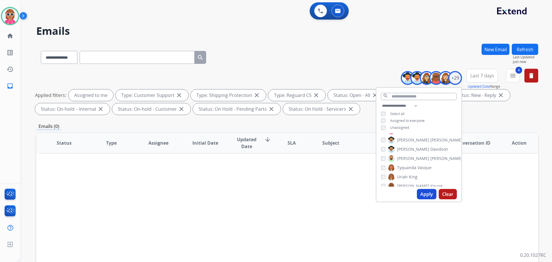
click at [431, 158] on span "[PERSON_NAME]" at bounding box center [447, 159] width 32 height 6
click at [409, 167] on span "Tyquanda" at bounding box center [406, 168] width 19 height 6
drag, startPoint x: 408, startPoint y: 173, endPoint x: 406, endPoint y: 176, distance: 3.2
click at [408, 173] on label "[PERSON_NAME]" at bounding box center [403, 176] width 30 height 7
click at [405, 183] on label "Venegas Young" at bounding box center [415, 186] width 55 height 7
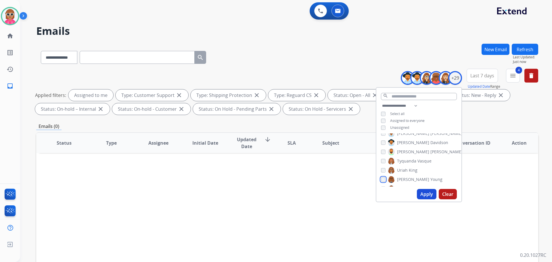
scroll to position [218, 0]
click at [409, 173] on div "[PERSON_NAME] [PERSON_NAME] [PERSON_NAME] [PERSON_NAME] [PERSON_NAME] [PERSON_N…" at bounding box center [419, 159] width 85 height 53
click at [409, 179] on span "[PERSON_NAME]" at bounding box center [413, 179] width 32 height 6
click at [428, 192] on button "Apply" at bounding box center [427, 194] width 20 height 10
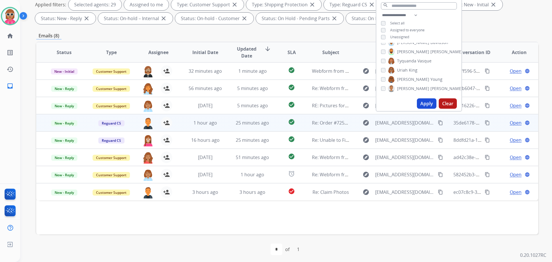
scroll to position [93, 0]
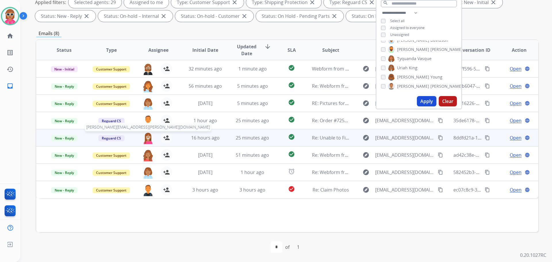
click at [146, 136] on img at bounding box center [148, 138] width 12 height 12
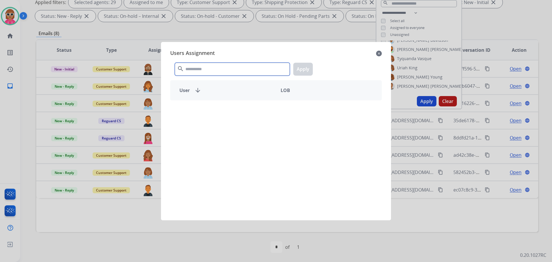
click at [200, 63] on input "text" at bounding box center [232, 69] width 115 height 13
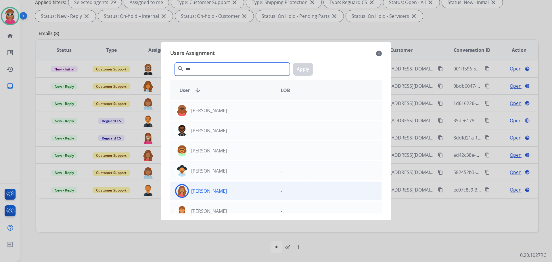
type input "***"
click at [217, 184] on div "[PERSON_NAME]" at bounding box center [224, 191] width 106 height 14
drag, startPoint x: 300, startPoint y: 70, endPoint x: 278, endPoint y: 77, distance: 23.5
click at [300, 70] on button "Apply" at bounding box center [303, 69] width 20 height 13
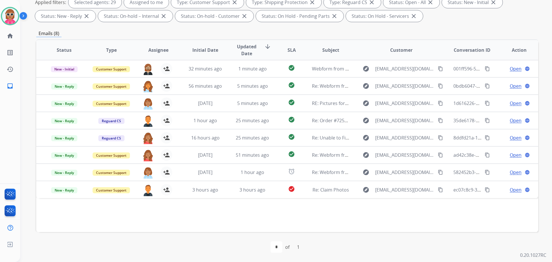
click at [164, 49] on span "Assignee" at bounding box center [158, 50] width 20 height 7
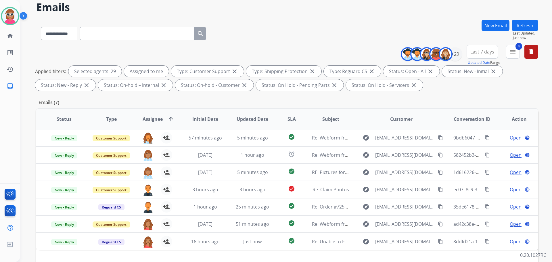
scroll to position [7, 0]
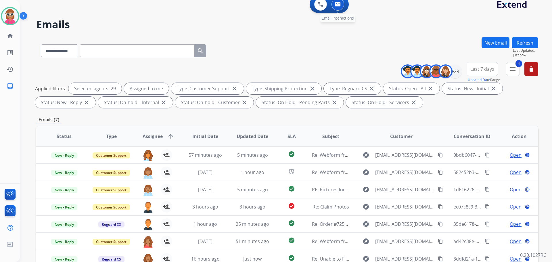
click at [339, 4] on img at bounding box center [338, 4] width 6 height 5
click at [316, 6] on button at bounding box center [320, 4] width 13 height 13
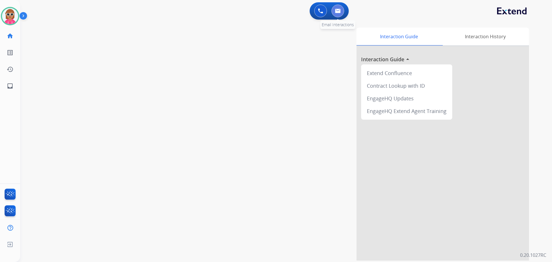
click at [335, 8] on button at bounding box center [338, 11] width 13 height 13
select select "**********"
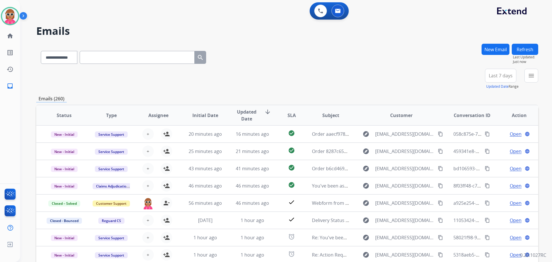
scroll to position [1, 0]
click at [537, 79] on button "menu Filters" at bounding box center [532, 76] width 14 height 14
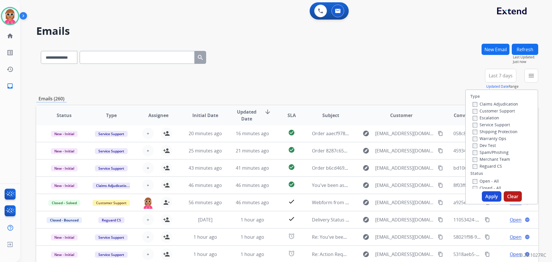
click at [489, 109] on label "Customer Support" at bounding box center [494, 110] width 42 height 5
click at [490, 133] on label "Shipping Protection" at bounding box center [495, 131] width 45 height 5
drag, startPoint x: 488, startPoint y: 165, endPoint x: 484, endPoint y: 182, distance: 17.4
click at [488, 167] on label "Reguard CS" at bounding box center [487, 165] width 29 height 5
click at [482, 183] on label "Open - All" at bounding box center [486, 180] width 26 height 5
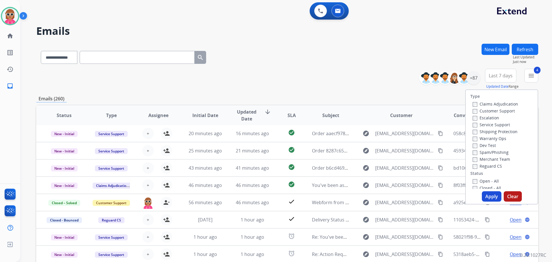
click at [488, 200] on button "Apply" at bounding box center [492, 196] width 20 height 10
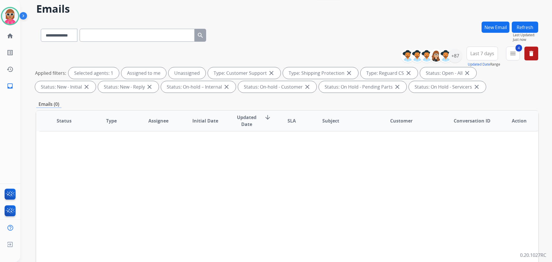
scroll to position [29, 0]
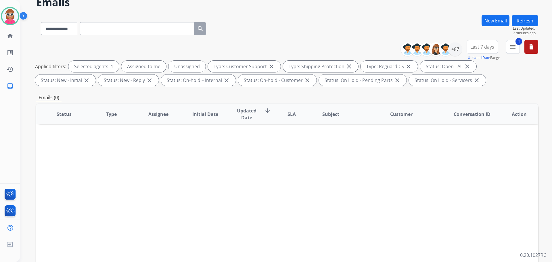
click at [521, 23] on button "Refresh" at bounding box center [525, 20] width 26 height 11
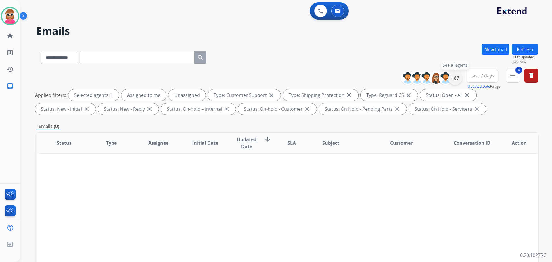
click at [454, 79] on div "+87" at bounding box center [456, 78] width 14 height 14
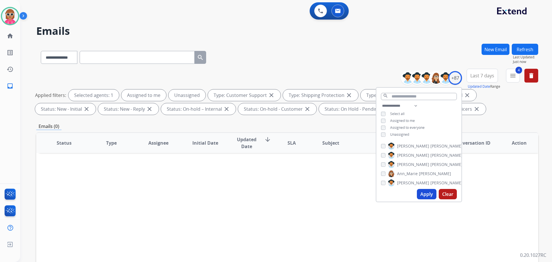
click at [412, 121] on span "Assigned to me" at bounding box center [402, 120] width 25 height 5
click at [420, 193] on button "Apply" at bounding box center [427, 194] width 20 height 10
click at [405, 136] on span "Unassigned" at bounding box center [399, 134] width 19 height 5
drag, startPoint x: 415, startPoint y: 104, endPoint x: 413, endPoint y: 102, distance: 3.5
click at [415, 104] on select "**********" at bounding box center [401, 105] width 40 height 7
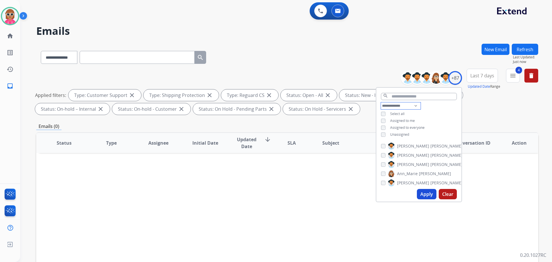
select select "**********"
click at [381, 102] on select "**********" at bounding box center [401, 105] width 40 height 7
click at [441, 123] on div "**********" at bounding box center [419, 117] width 85 height 30
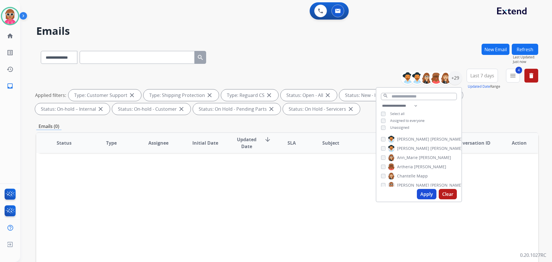
click at [400, 139] on span "[PERSON_NAME]" at bounding box center [413, 139] width 32 height 6
click at [401, 146] on span "[PERSON_NAME]" at bounding box center [413, 149] width 32 height 6
click at [403, 155] on span "Ann_Marie" at bounding box center [407, 158] width 21 height 6
click at [405, 165] on span "Artheria" at bounding box center [405, 167] width 16 height 6
click at [405, 173] on span "Chantelle" at bounding box center [406, 176] width 18 height 6
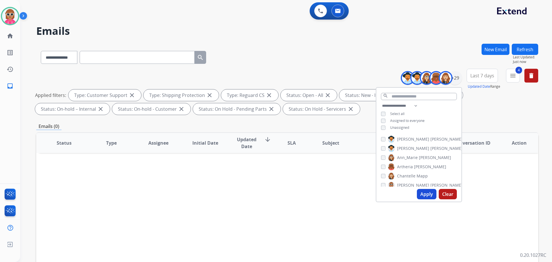
click at [406, 186] on span "[PERSON_NAME]" at bounding box center [413, 185] width 32 height 6
click at [407, 163] on span "[PERSON_NAME]" at bounding box center [413, 166] width 32 height 6
click at [382, 186] on div "[PERSON_NAME]" at bounding box center [417, 183] width 72 height 7
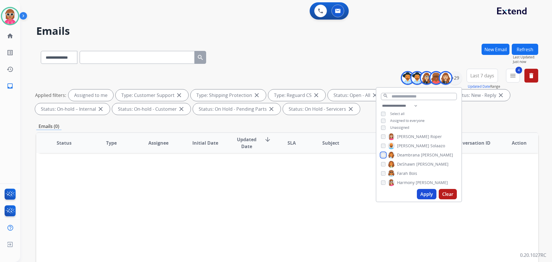
click at [385, 157] on div "[PERSON_NAME]" at bounding box center [417, 155] width 72 height 7
click at [386, 168] on div "[PERSON_NAME] [PERSON_NAME] [PERSON_NAME] [PERSON_NAME] [PERSON_NAME] [PERSON_N…" at bounding box center [419, 159] width 85 height 53
click at [383, 176] on div "Farah Bois" at bounding box center [399, 173] width 36 height 7
click at [383, 170] on div "Tyquanda Vasque" at bounding box center [406, 167] width 51 height 7
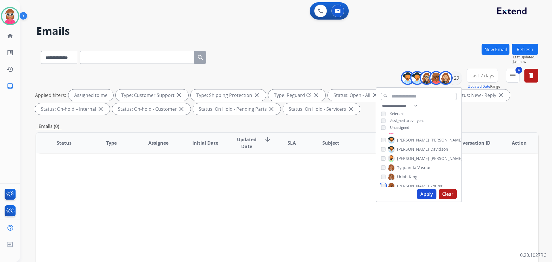
scroll to position [218, 0]
click at [419, 196] on button "Apply" at bounding box center [427, 194] width 20 height 10
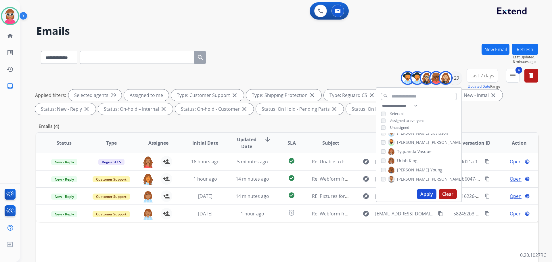
drag, startPoint x: 399, startPoint y: 31, endPoint x: 495, endPoint y: 33, distance: 96.1
click at [400, 31] on h2 "Emails" at bounding box center [287, 31] width 502 height 12
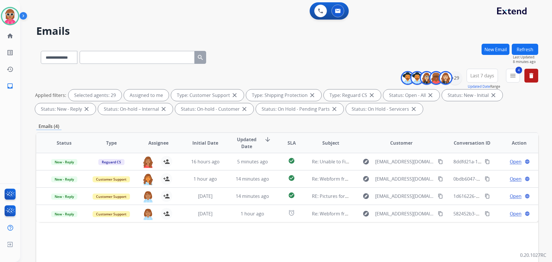
drag, startPoint x: 525, startPoint y: 50, endPoint x: 522, endPoint y: 51, distance: 3.2
click at [524, 51] on button "Refresh" at bounding box center [525, 49] width 26 height 11
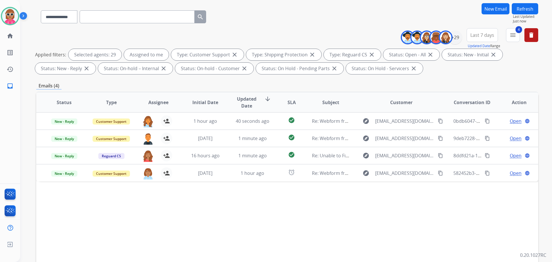
scroll to position [35, 0]
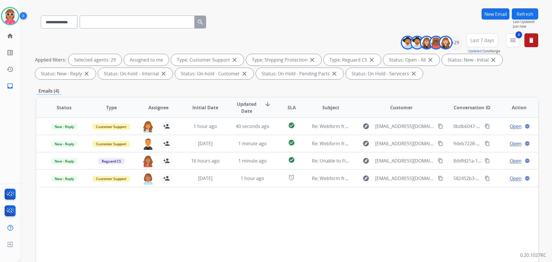
click at [300, 197] on div "Status Type Assignee Initial Date Updated Date arrow_downward SLA Subject Custo…" at bounding box center [287, 193] width 502 height 193
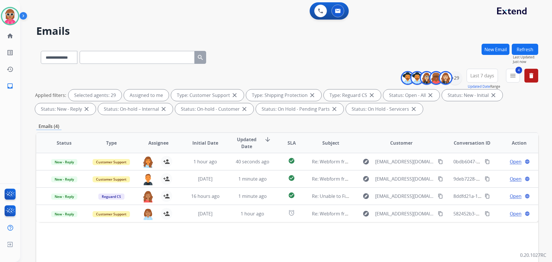
select select "**********"
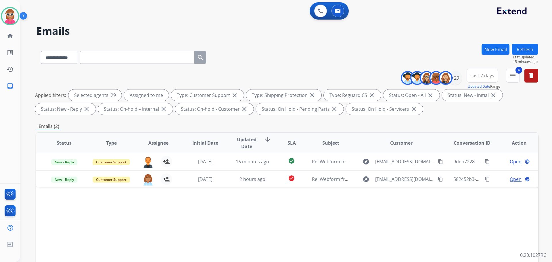
click at [528, 51] on button "Refresh" at bounding box center [525, 49] width 26 height 11
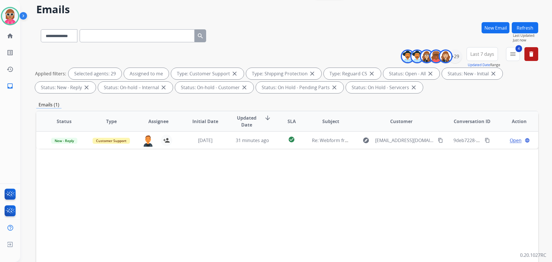
scroll to position [58, 0]
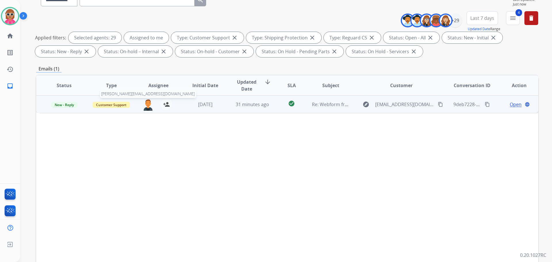
click at [145, 106] on img at bounding box center [148, 105] width 12 height 12
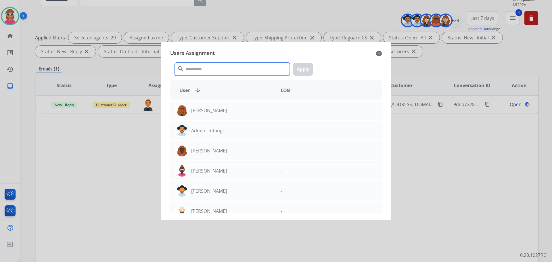
click at [222, 65] on input "text" at bounding box center [232, 69] width 115 height 13
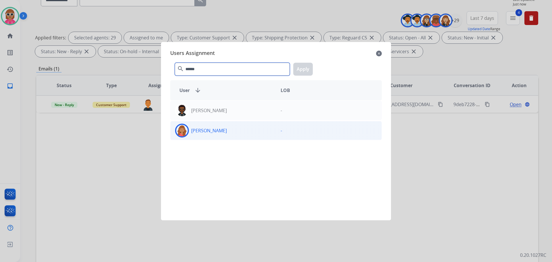
type input "******"
click at [230, 131] on div "[PERSON_NAME]" at bounding box center [224, 131] width 106 height 14
click at [307, 72] on button "Apply" at bounding box center [303, 69] width 20 height 13
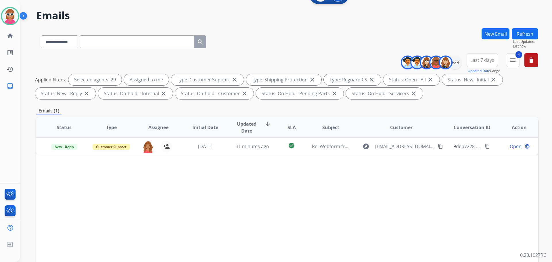
scroll to position [0, 0]
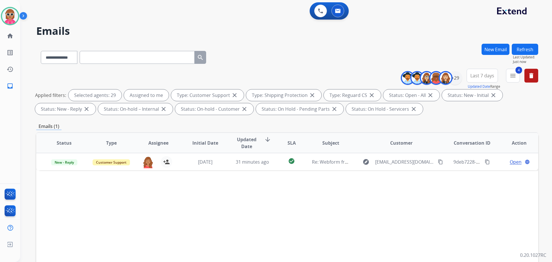
drag, startPoint x: 523, startPoint y: 52, endPoint x: 516, endPoint y: 64, distance: 13.0
click at [524, 52] on button "Refresh" at bounding box center [525, 49] width 26 height 11
click at [522, 49] on button "Refresh" at bounding box center [525, 49] width 26 height 11
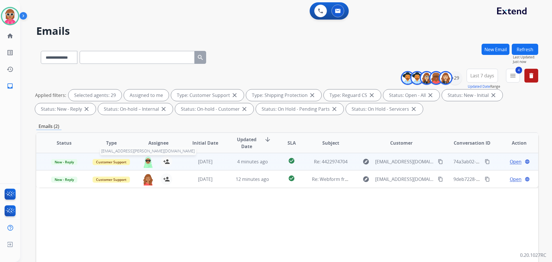
click at [147, 157] on img at bounding box center [148, 162] width 12 height 12
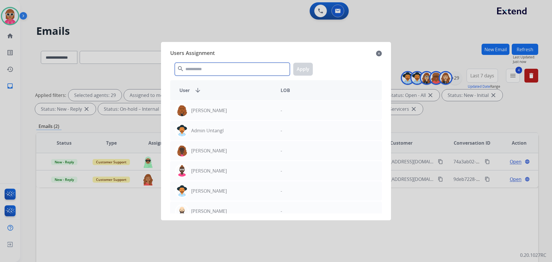
click at [223, 66] on input "text" at bounding box center [232, 69] width 115 height 13
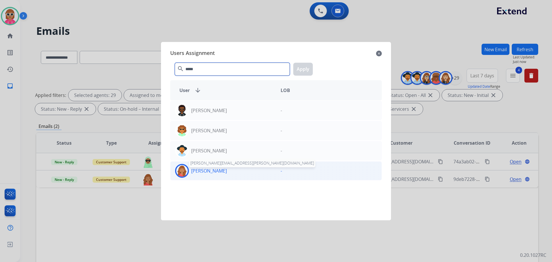
type input "*****"
click at [210, 171] on p "[PERSON_NAME]" at bounding box center [209, 170] width 36 height 7
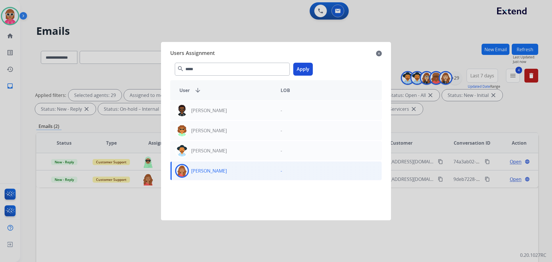
click at [295, 71] on button "Apply" at bounding box center [303, 69] width 20 height 13
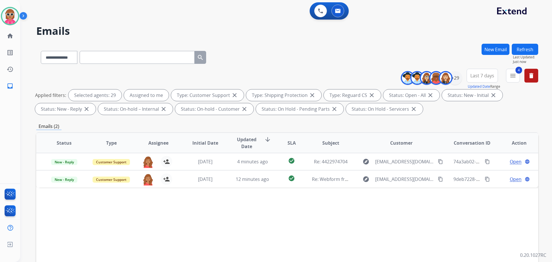
click at [244, 63] on div "**********" at bounding box center [287, 56] width 502 height 25
click at [314, 8] on div "0 Voice Interactions" at bounding box center [320, 11] width 17 height 13
click at [325, 11] on button at bounding box center [320, 11] width 13 height 13
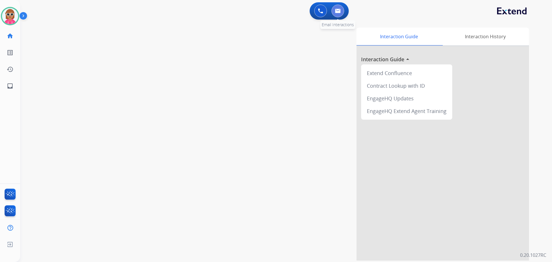
click at [334, 12] on button at bounding box center [338, 11] width 13 height 13
select select "**********"
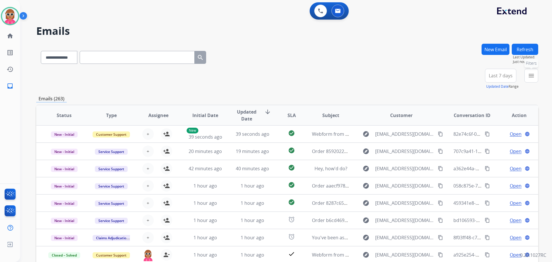
click at [535, 80] on button "menu Filters" at bounding box center [532, 76] width 14 height 14
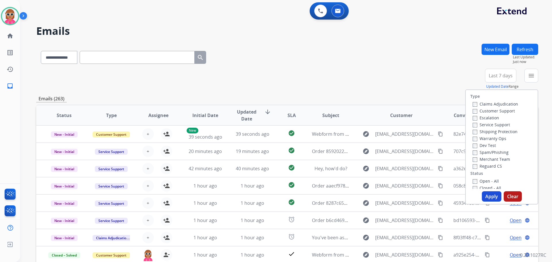
click at [489, 110] on label "Customer Support" at bounding box center [494, 110] width 42 height 5
click at [494, 133] on label "Shipping Protection" at bounding box center [495, 131] width 45 height 5
drag, startPoint x: 490, startPoint y: 165, endPoint x: 489, endPoint y: 169, distance: 4.4
click at [490, 165] on label "Reguard CS" at bounding box center [487, 165] width 29 height 5
drag, startPoint x: 489, startPoint y: 179, endPoint x: 490, endPoint y: 191, distance: 11.8
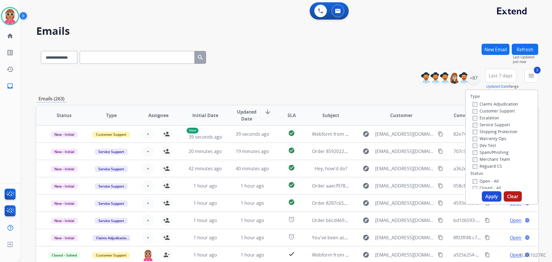
click at [489, 180] on label "Open - All" at bounding box center [486, 180] width 26 height 5
click at [490, 193] on button "Apply" at bounding box center [492, 196] width 20 height 10
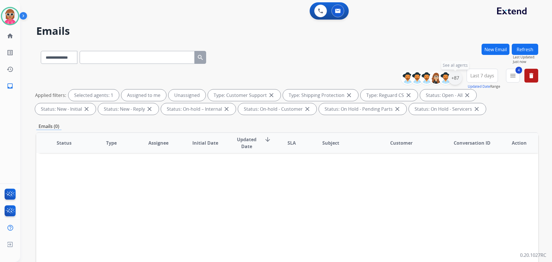
click at [450, 74] on div "+87" at bounding box center [456, 78] width 14 height 14
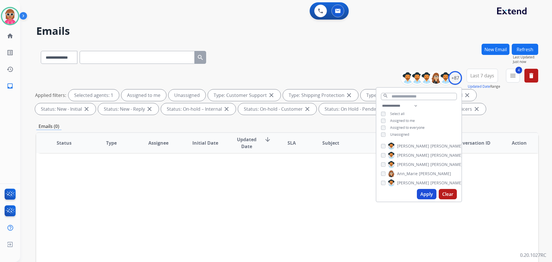
click at [407, 116] on div "**********" at bounding box center [419, 120] width 85 height 37
click at [405, 121] on span "Assigned to me" at bounding box center [402, 120] width 25 height 5
click at [430, 195] on button "Apply" at bounding box center [427, 194] width 20 height 10
click at [400, 137] on div "**********" at bounding box center [419, 120] width 85 height 37
click at [403, 133] on span "Unassigned" at bounding box center [399, 134] width 19 height 5
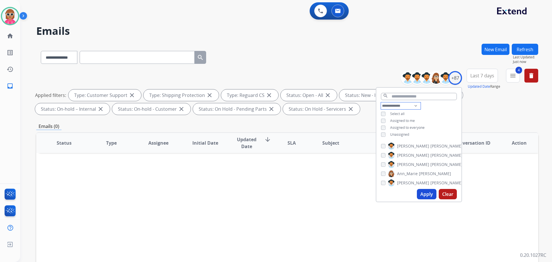
click at [417, 104] on select "**********" at bounding box center [401, 105] width 40 height 7
select select "**********"
click at [381, 102] on select "**********" at bounding box center [401, 105] width 40 height 7
click at [438, 117] on div "**********" at bounding box center [419, 117] width 85 height 30
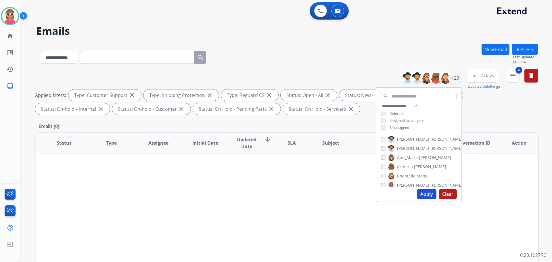
click at [431, 137] on span "[PERSON_NAME]" at bounding box center [447, 139] width 32 height 6
drag, startPoint x: 416, startPoint y: 147, endPoint x: 415, endPoint y: 153, distance: 6.2
click at [431, 147] on span "[PERSON_NAME]" at bounding box center [447, 149] width 32 height 6
click at [415, 157] on span "Ann_Marie" at bounding box center [407, 158] width 21 height 6
click at [415, 165] on span "[PERSON_NAME]" at bounding box center [430, 167] width 32 height 6
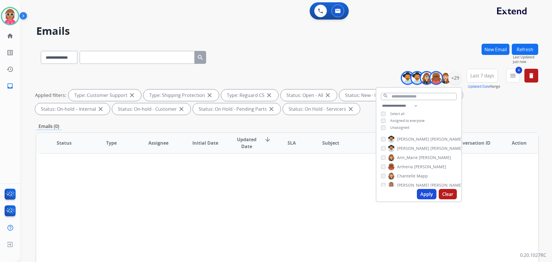
drag, startPoint x: 416, startPoint y: 174, endPoint x: 415, endPoint y: 182, distance: 7.2
click at [417, 175] on span "Mapp" at bounding box center [422, 176] width 11 height 6
click at [431, 182] on span "[PERSON_NAME]" at bounding box center [447, 185] width 32 height 6
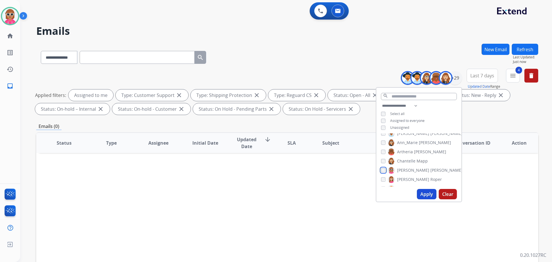
scroll to position [29, 0]
click at [419, 168] on label "[PERSON_NAME]" at bounding box center [415, 165] width 54 height 7
drag, startPoint x: 414, startPoint y: 175, endPoint x: 413, endPoint y: 178, distance: 3.0
click at [431, 176] on span "Solaazo" at bounding box center [438, 175] width 15 height 6
drag, startPoint x: 413, startPoint y: 183, endPoint x: 416, endPoint y: 173, distance: 10.4
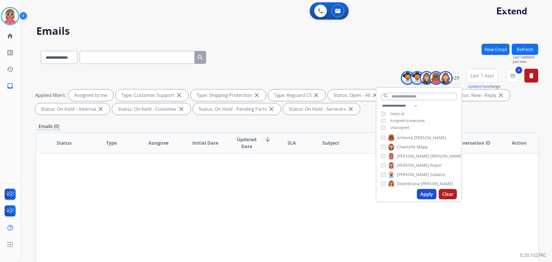
click at [413, 183] on span "Deambrana" at bounding box center [408, 184] width 23 height 6
click at [413, 155] on span "Deambrana" at bounding box center [408, 155] width 23 height 6
click at [412, 164] on span "DeShawn" at bounding box center [406, 164] width 18 height 6
click at [410, 171] on span "Bois" at bounding box center [413, 174] width 8 height 6
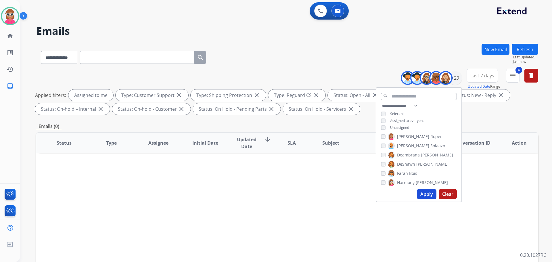
click at [408, 182] on span "Harmony" at bounding box center [406, 183] width 18 height 6
click at [405, 161] on span "Jaquayla" at bounding box center [405, 163] width 16 height 6
click at [404, 171] on span "Kayla" at bounding box center [402, 172] width 10 height 6
click at [404, 182] on label "[PERSON_NAME]" at bounding box center [425, 181] width 75 height 7
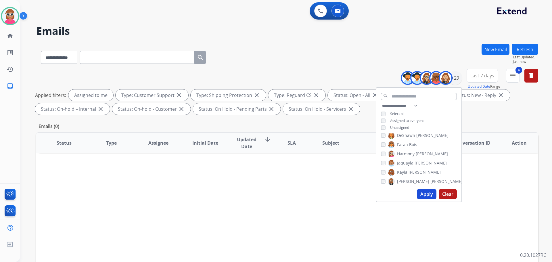
click at [431, 181] on span "[PERSON_NAME]" at bounding box center [447, 182] width 32 height 6
click at [431, 179] on span "[PERSON_NAME]" at bounding box center [447, 182] width 32 height 6
drag, startPoint x: 411, startPoint y: 161, endPoint x: 411, endPoint y: 163, distance: 2.9
click at [411, 161] on span "Keyanta" at bounding box center [405, 162] width 16 height 6
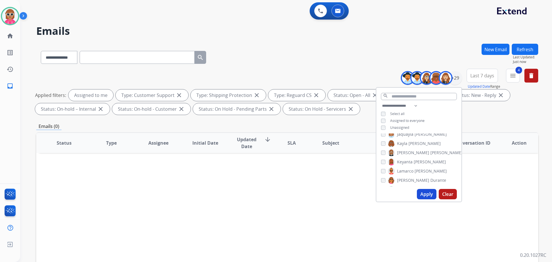
click at [411, 169] on span "Lamarco" at bounding box center [405, 171] width 16 height 6
click at [398, 180] on span "[PERSON_NAME]" at bounding box center [413, 181] width 32 height 6
click at [415, 160] on span "[PERSON_NAME]" at bounding box center [428, 161] width 32 height 6
click at [431, 168] on span "[PERSON_NAME]" at bounding box center [447, 170] width 32 height 6
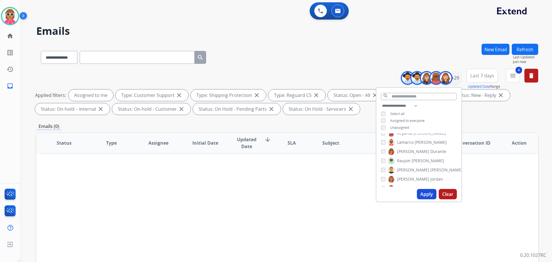
click at [431, 179] on span "Jordan" at bounding box center [437, 179] width 13 height 6
click at [407, 157] on label "Shqnetta Fudge" at bounding box center [408, 159] width 40 height 7
drag, startPoint x: 406, startPoint y: 170, endPoint x: 406, endPoint y: 173, distance: 3.2
click at [406, 170] on span "[PERSON_NAME]" at bounding box center [413, 169] width 32 height 6
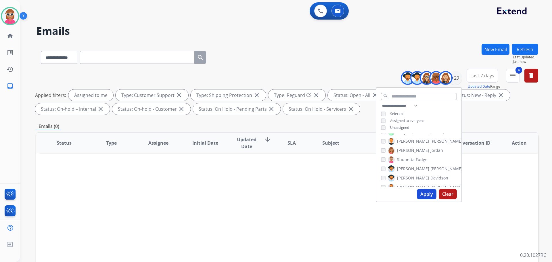
click at [408, 177] on span "[PERSON_NAME]" at bounding box center [413, 178] width 32 height 6
click at [409, 187] on div "Apply Clear" at bounding box center [419, 194] width 85 height 15
click at [431, 186] on span "[PERSON_NAME]" at bounding box center [447, 187] width 32 height 6
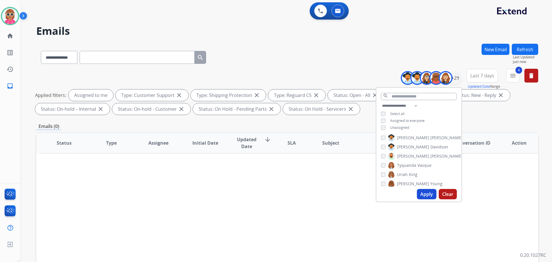
click at [411, 165] on span "Tyquanda" at bounding box center [406, 166] width 19 height 6
click at [411, 170] on div "[PERSON_NAME] [PERSON_NAME] [PERSON_NAME] [PERSON_NAME] [PERSON_NAME] [PERSON_N…" at bounding box center [419, 159] width 85 height 53
click at [412, 173] on span "King" at bounding box center [413, 175] width 9 height 6
click at [431, 185] on span "Young" at bounding box center [437, 184] width 12 height 6
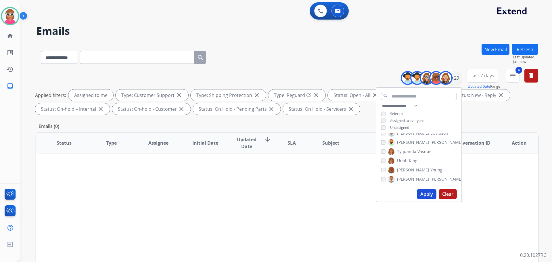
click at [431, 178] on span "[PERSON_NAME]" at bounding box center [447, 179] width 32 height 6
click at [425, 195] on button "Apply" at bounding box center [427, 194] width 20 height 10
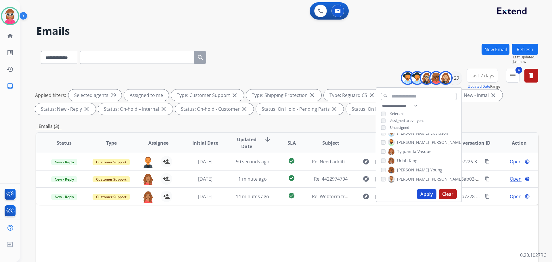
click at [320, 225] on div "Status Type Assignee Initial Date Updated Date arrow_downward SLA Subject Custo…" at bounding box center [287, 228] width 502 height 193
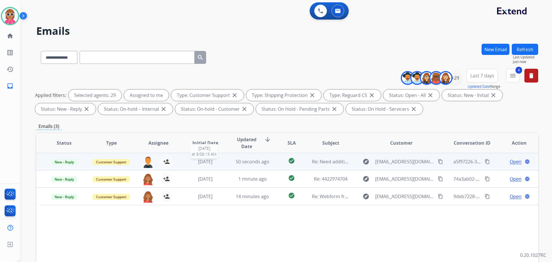
click at [198, 163] on span "[DATE]" at bounding box center [205, 162] width 14 height 6
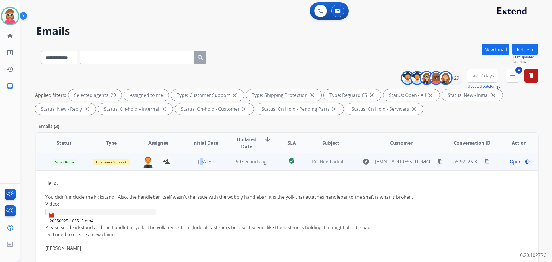
scroll to position [29, 0]
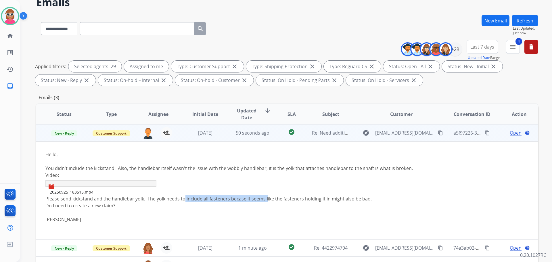
drag, startPoint x: 184, startPoint y: 199, endPoint x: 266, endPoint y: 197, distance: 82.9
click at [266, 197] on div "Please send kickstand and the handlebar yolk. The yolk needs to include all fas…" at bounding box center [240, 198] width 390 height 7
click at [438, 133] on mat-icon "content_copy" at bounding box center [440, 132] width 5 height 5
click at [513, 133] on span "Open" at bounding box center [516, 132] width 12 height 7
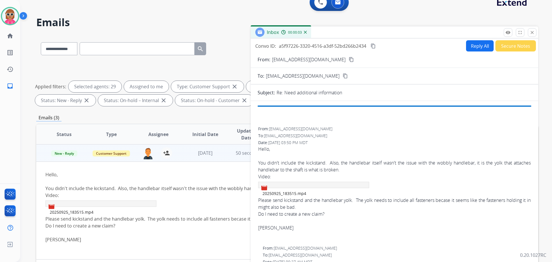
scroll to position [0, 0]
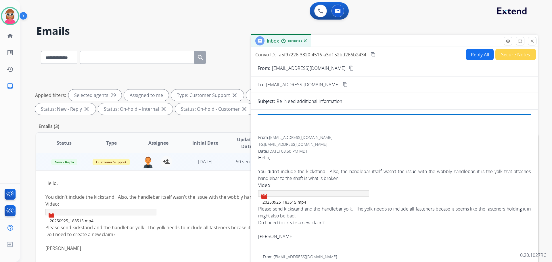
drag, startPoint x: 530, startPoint y: 41, endPoint x: 524, endPoint y: 43, distance: 6.1
click at [530, 41] on mat-icon "close" at bounding box center [532, 41] width 5 height 5
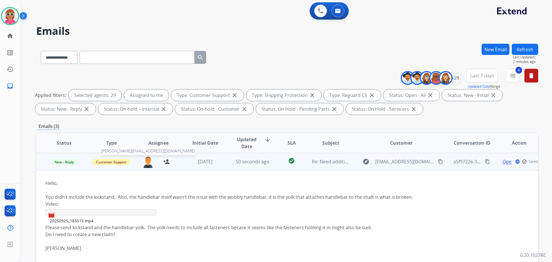
click at [146, 162] on img at bounding box center [148, 162] width 12 height 12
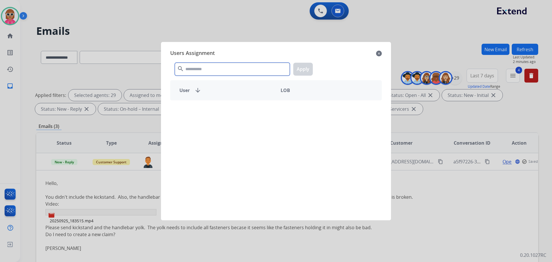
click at [204, 67] on input "text" at bounding box center [232, 69] width 115 height 13
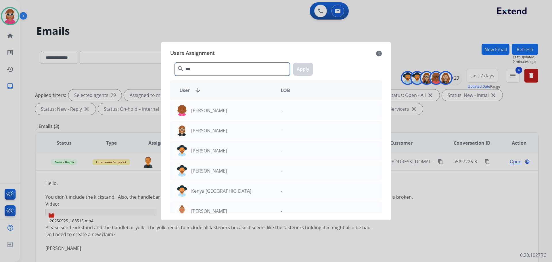
type input "***"
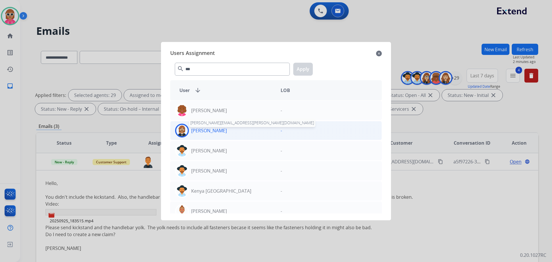
click at [212, 130] on p "[PERSON_NAME]" at bounding box center [209, 130] width 36 height 7
click at [300, 69] on button "Apply" at bounding box center [303, 69] width 20 height 13
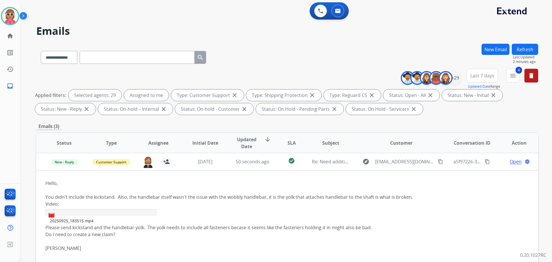
click at [519, 50] on button "Refresh" at bounding box center [525, 49] width 26 height 11
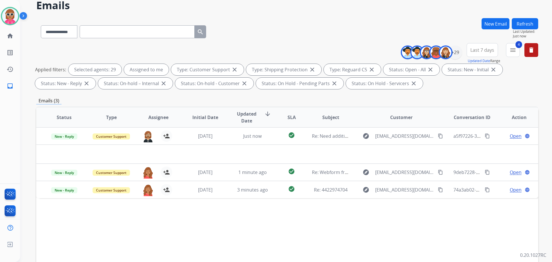
scroll to position [29, 0]
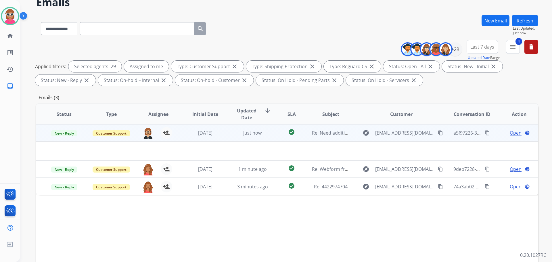
drag, startPoint x: 351, startPoint y: 218, endPoint x: 485, endPoint y: 135, distance: 157.5
click at [353, 217] on div "Status Type Assignee Initial Date Updated Date arrow_downward SLA Subject Custo…" at bounding box center [287, 200] width 502 height 193
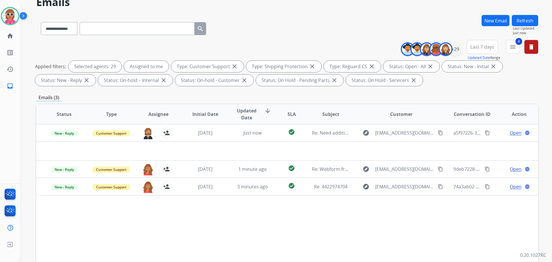
click at [527, 25] on button "Refresh" at bounding box center [525, 20] width 26 height 11
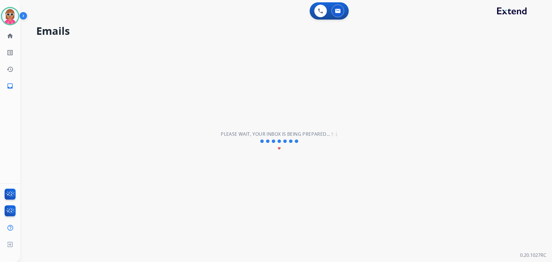
scroll to position [0, 0]
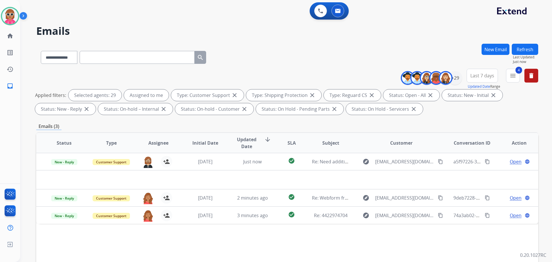
click at [525, 51] on button "Refresh" at bounding box center [525, 49] width 26 height 11
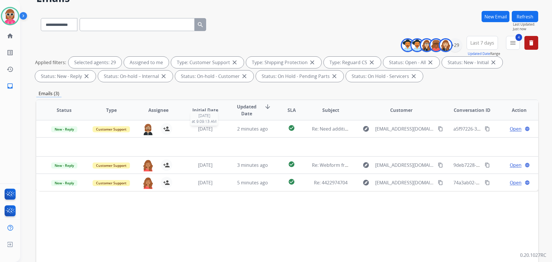
scroll to position [58, 0]
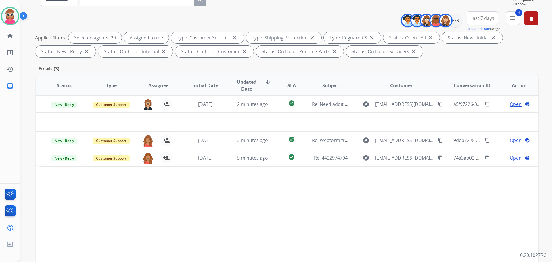
click at [310, 194] on div "Status Type Assignee Initial Date Updated Date arrow_downward SLA Subject Custo…" at bounding box center [287, 171] width 502 height 193
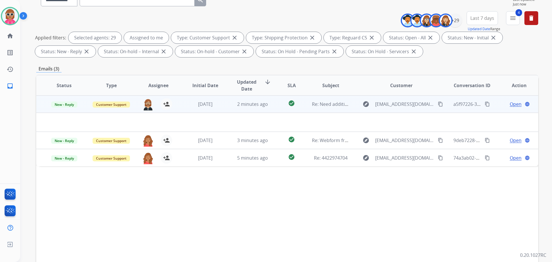
click at [277, 109] on td "check_circle" at bounding box center [287, 104] width 31 height 17
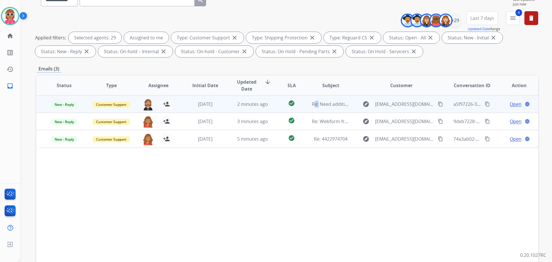
click at [277, 109] on td "check_circle" at bounding box center [287, 104] width 31 height 17
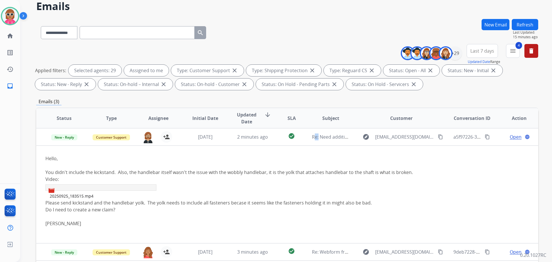
scroll to position [0, 0]
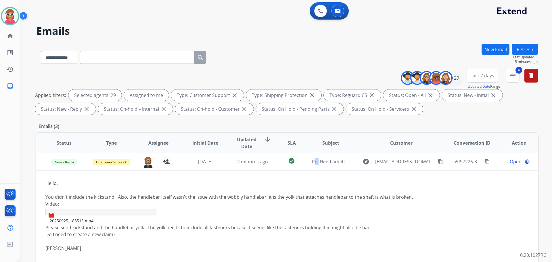
click at [523, 49] on button "Refresh" at bounding box center [525, 49] width 26 height 11
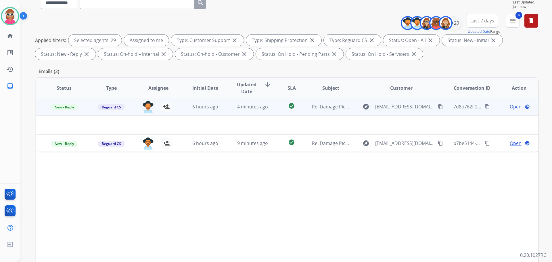
scroll to position [58, 0]
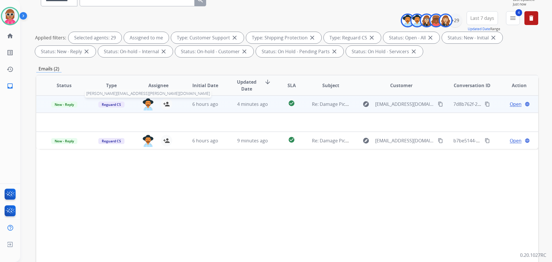
click at [148, 105] on img at bounding box center [148, 104] width 12 height 12
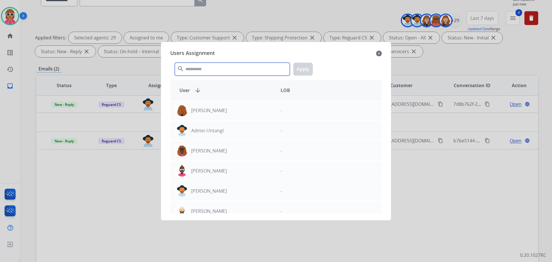
click at [218, 67] on input "text" at bounding box center [232, 69] width 115 height 13
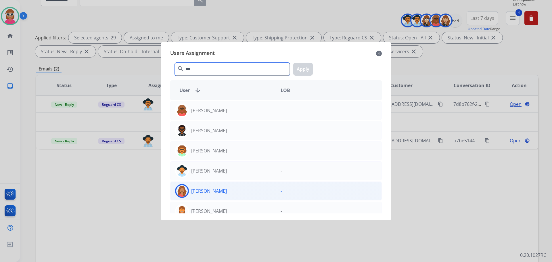
type input "***"
click at [232, 186] on div "[PERSON_NAME]" at bounding box center [224, 191] width 106 height 14
click at [302, 68] on button "Apply" at bounding box center [303, 69] width 20 height 13
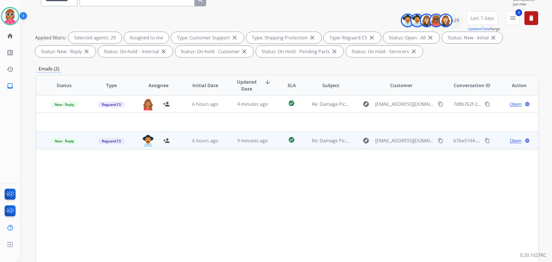
click at [218, 144] on td "6 hours ago" at bounding box center [201, 140] width 47 height 17
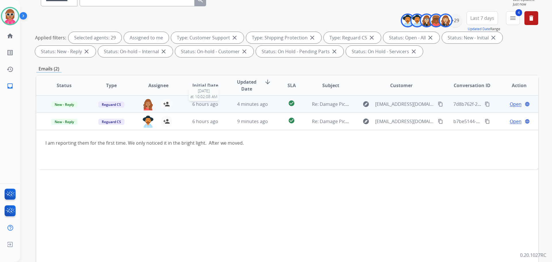
click at [215, 102] on span "6 hours ago" at bounding box center [205, 104] width 26 height 6
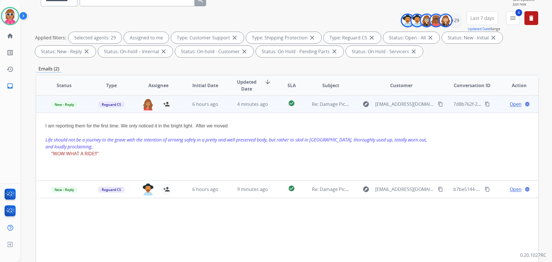
click at [510, 104] on span "Open" at bounding box center [516, 104] width 12 height 7
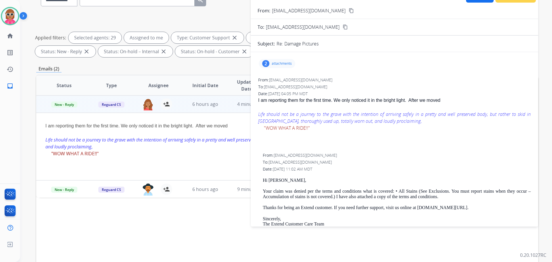
click at [268, 66] on div "2 attachments" at bounding box center [277, 63] width 37 height 9
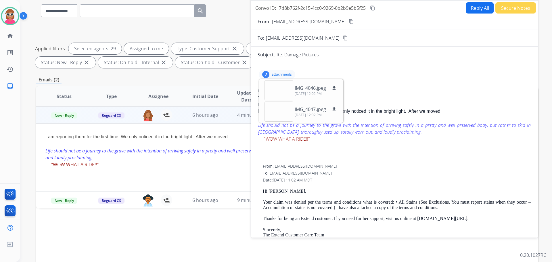
scroll to position [29, 0]
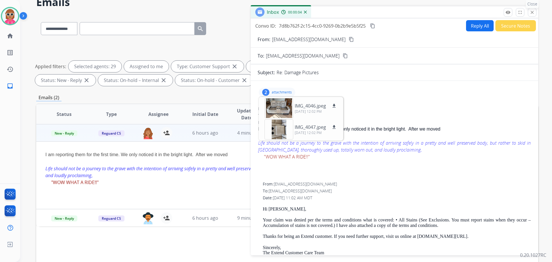
click at [534, 8] on p "Close" at bounding box center [532, 4] width 13 height 9
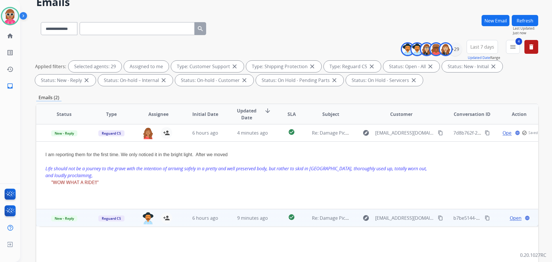
click at [512, 216] on span "Open" at bounding box center [516, 218] width 12 height 7
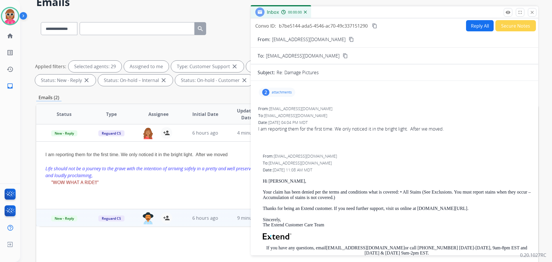
click at [280, 94] on p "attachments" at bounding box center [282, 92] width 20 height 5
drag, startPoint x: 531, startPoint y: 12, endPoint x: 516, endPoint y: 20, distance: 17.9
click at [531, 12] on mat-icon "close" at bounding box center [532, 12] width 5 height 5
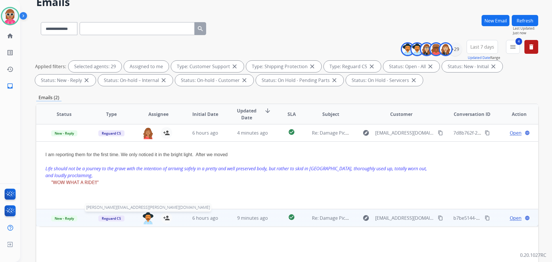
click at [146, 218] on img at bounding box center [148, 218] width 12 height 12
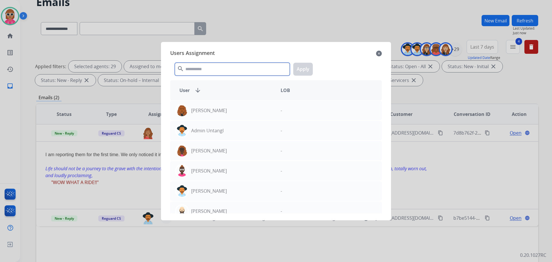
click at [206, 64] on input "text" at bounding box center [232, 69] width 115 height 13
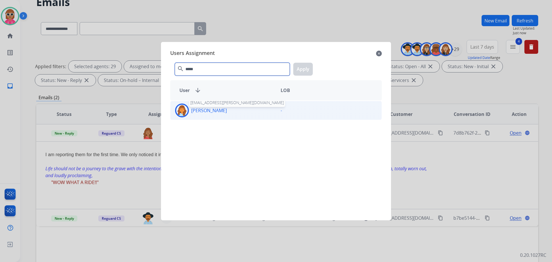
type input "*****"
click at [201, 113] on p "[PERSON_NAME]" at bounding box center [209, 110] width 36 height 7
drag, startPoint x: 312, startPoint y: 73, endPoint x: 315, endPoint y: 70, distance: 5.1
click at [316, 69] on div "***** search Apply" at bounding box center [276, 68] width 212 height 20
drag, startPoint x: 308, startPoint y: 72, endPoint x: 342, endPoint y: 66, distance: 35.1
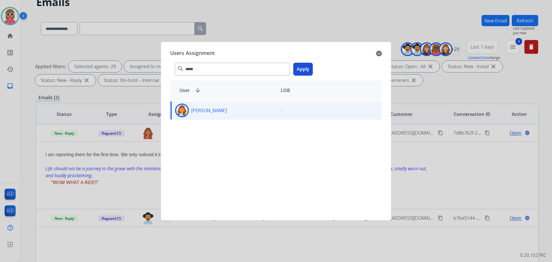
click at [307, 72] on button "Apply" at bounding box center [303, 69] width 20 height 13
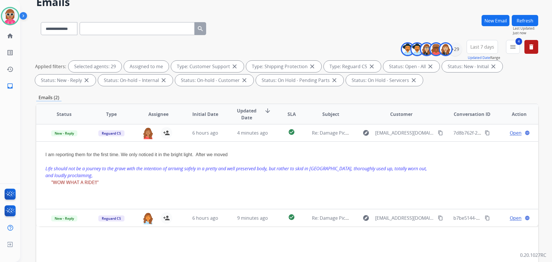
click at [521, 24] on button "Refresh" at bounding box center [525, 20] width 26 height 11
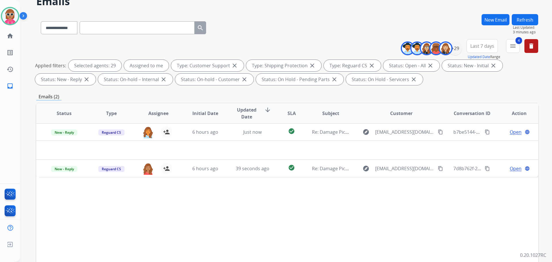
scroll to position [0, 0]
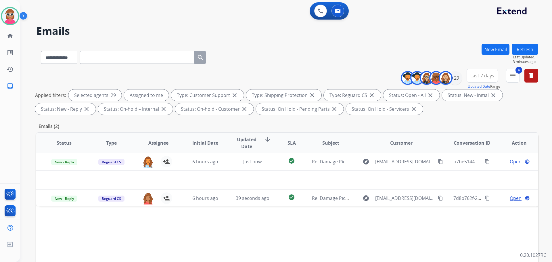
click at [493, 50] on button "New Email" at bounding box center [496, 49] width 28 height 11
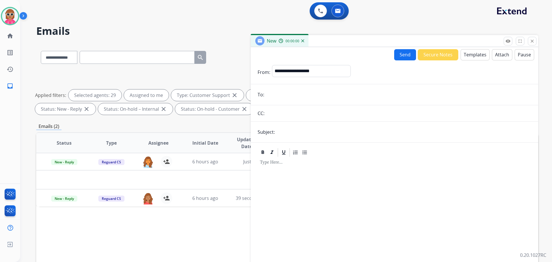
click at [277, 92] on input "email" at bounding box center [399, 95] width 266 height 12
paste input "**********"
type input "**********"
click at [308, 69] on select "**********" at bounding box center [311, 71] width 78 height 12
select select "**********"
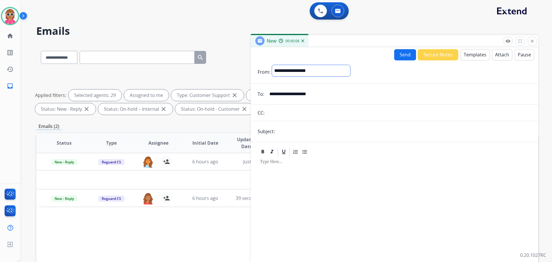
click at [272, 65] on select "**********" at bounding box center [311, 71] width 78 height 12
click at [295, 132] on input "text" at bounding box center [404, 132] width 255 height 12
type input "**********"
click at [280, 171] on div at bounding box center [395, 218] width 274 height 121
click at [481, 56] on button "Templates" at bounding box center [475, 54] width 29 height 11
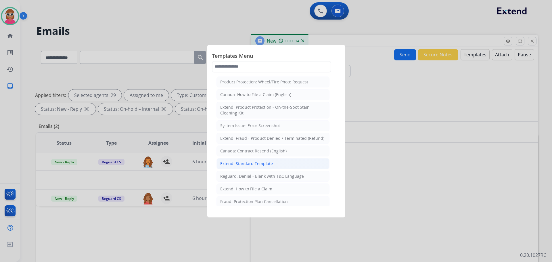
click at [251, 162] on div "Extend: Standard Template" at bounding box center [246, 164] width 53 height 6
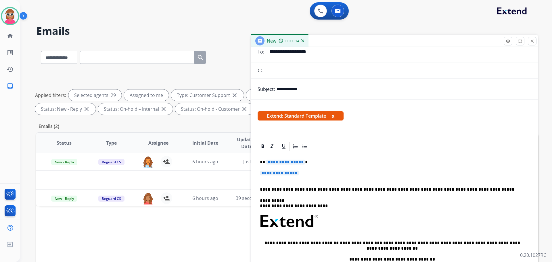
scroll to position [58, 0]
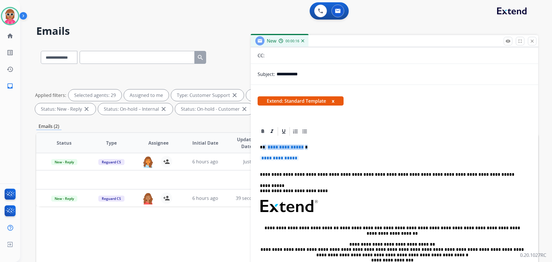
drag, startPoint x: 302, startPoint y: 157, endPoint x: 267, endPoint y: 148, distance: 36.5
click at [263, 148] on div "**********" at bounding box center [395, 220] width 274 height 167
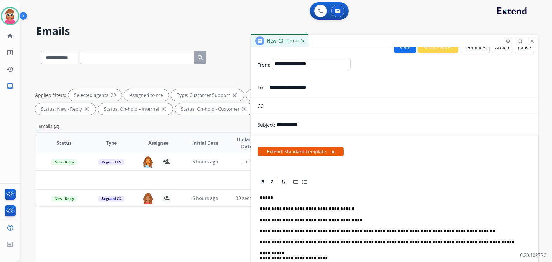
scroll to position [0, 0]
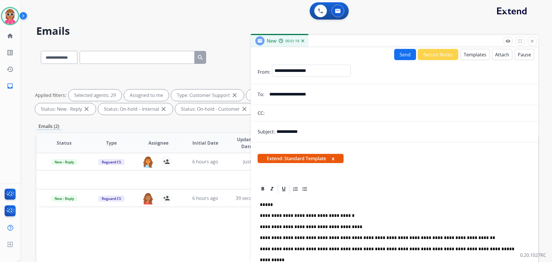
click at [493, 54] on button "Attach" at bounding box center [502, 54] width 20 height 11
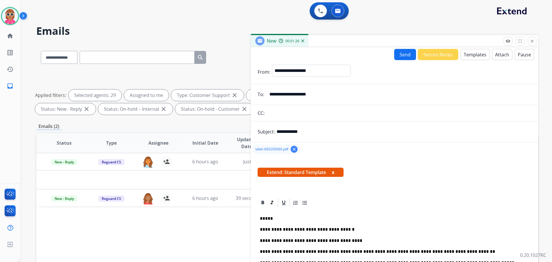
click at [292, 219] on p "*****" at bounding box center [392, 218] width 265 height 5
click at [403, 55] on button "Send" at bounding box center [405, 54] width 22 height 11
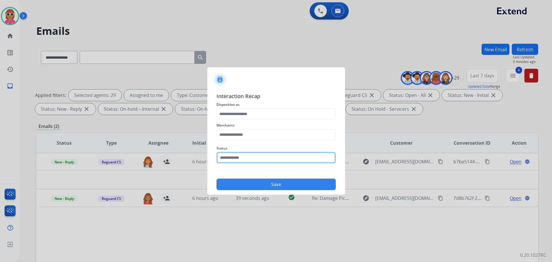
click at [243, 156] on input "text" at bounding box center [276, 158] width 119 height 12
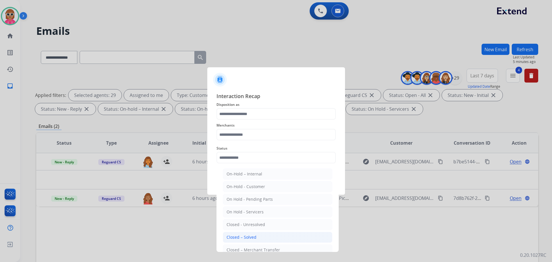
click at [270, 238] on li "Closed – Solved" at bounding box center [278, 237] width 110 height 11
type input "**********"
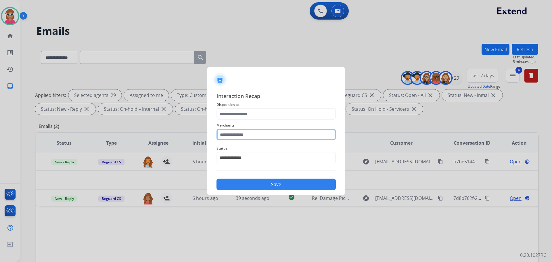
click at [257, 136] on input "text" at bounding box center [276, 135] width 119 height 12
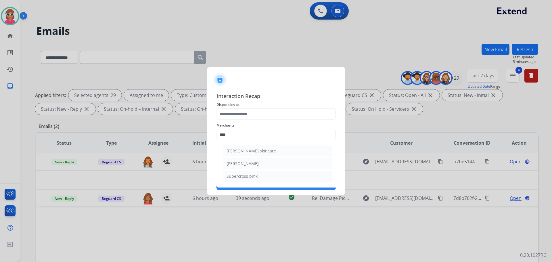
drag, startPoint x: 256, startPoint y: 168, endPoint x: 260, endPoint y: 142, distance: 25.8
click at [256, 167] on li "[PERSON_NAME]" at bounding box center [278, 163] width 110 height 11
type input "**********"
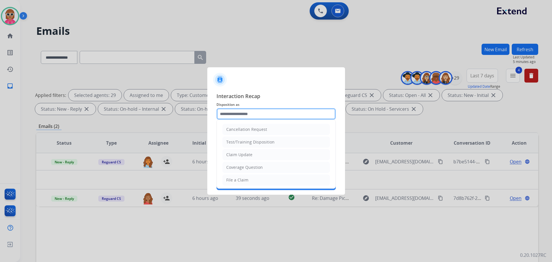
drag, startPoint x: 261, startPoint y: 110, endPoint x: 260, endPoint y: 116, distance: 5.9
click at [262, 113] on input "text" at bounding box center [276, 114] width 119 height 12
click at [251, 157] on div "Claim Update" at bounding box center [239, 155] width 26 height 6
type input "**********"
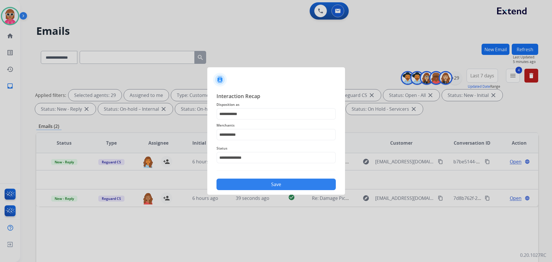
click at [261, 186] on button "Save" at bounding box center [276, 185] width 119 height 12
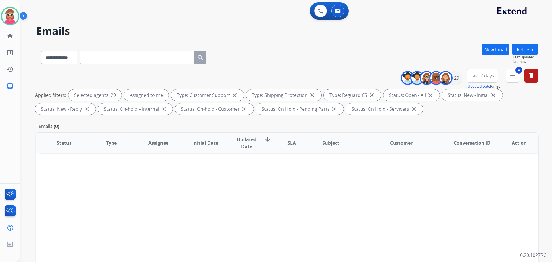
click at [528, 48] on button "Refresh" at bounding box center [525, 49] width 26 height 11
drag, startPoint x: 534, startPoint y: 70, endPoint x: 530, endPoint y: 75, distance: 6.3
click at [533, 74] on button "delete Clear All" at bounding box center [532, 76] width 14 height 14
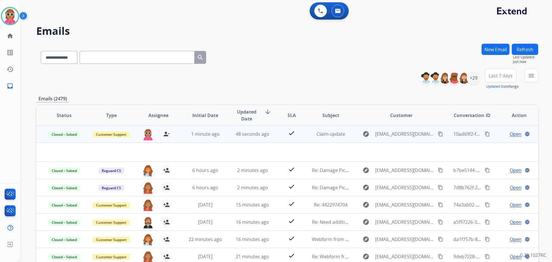
click at [485, 134] on mat-icon "content_copy" at bounding box center [487, 133] width 5 height 5
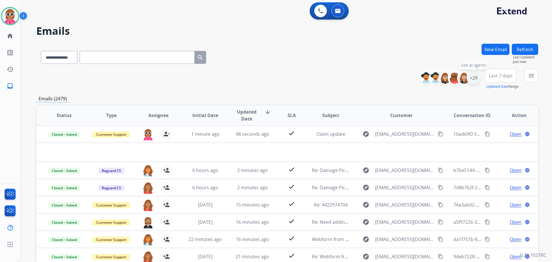
click at [469, 79] on div "+29" at bounding box center [474, 78] width 14 height 14
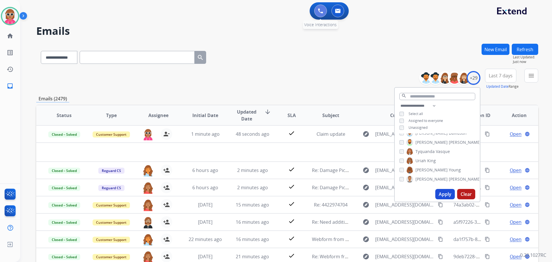
click at [323, 12] on img at bounding box center [320, 10] width 5 height 5
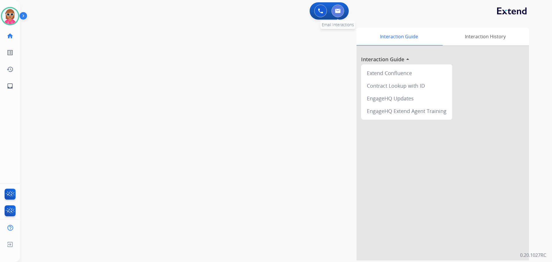
click at [335, 12] on button at bounding box center [338, 11] width 13 height 13
select select "**********"
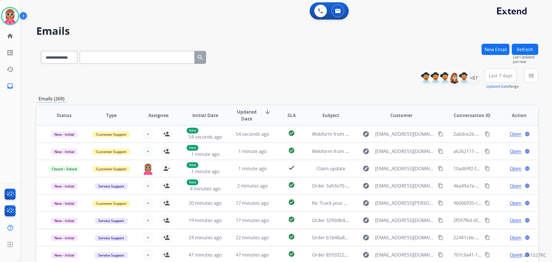
scroll to position [1, 0]
click at [531, 75] on mat-icon "menu" at bounding box center [531, 75] width 7 height 7
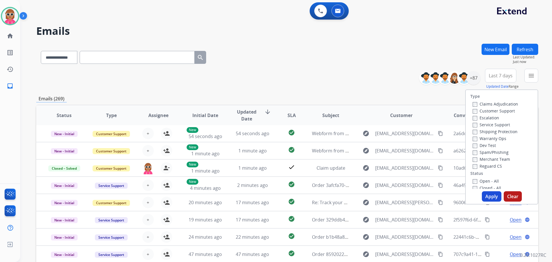
click at [494, 110] on label "Customer Support" at bounding box center [494, 110] width 42 height 5
click at [495, 131] on label "Shipping Protection" at bounding box center [495, 131] width 45 height 5
drag, startPoint x: 493, startPoint y: 165, endPoint x: 492, endPoint y: 168, distance: 3.5
click at [493, 165] on label "Reguard CS" at bounding box center [487, 165] width 29 height 5
click at [489, 179] on label "Open - All" at bounding box center [486, 180] width 26 height 5
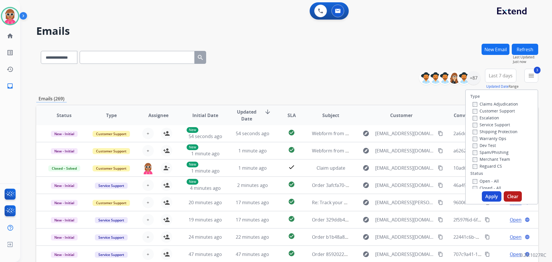
drag, startPoint x: 482, startPoint y: 177, endPoint x: 482, endPoint y: 180, distance: 2.9
click at [482, 178] on div "Type Claims Adjudication Customer Support Escalation Service Support Shipping P…" at bounding box center [502, 139] width 72 height 99
click at [482, 180] on label "Open - All" at bounding box center [486, 180] width 26 height 5
click at [489, 197] on button "Apply" at bounding box center [492, 196] width 20 height 10
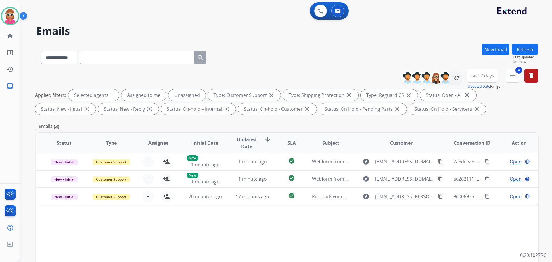
scroll to position [0, 0]
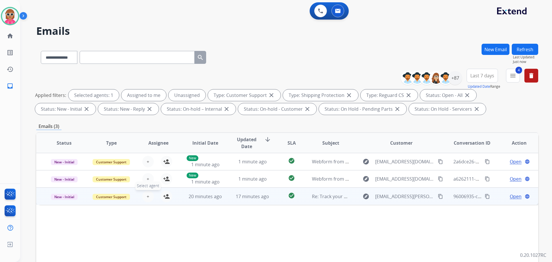
click at [145, 197] on button "+ Select agent" at bounding box center [148, 197] width 12 height 12
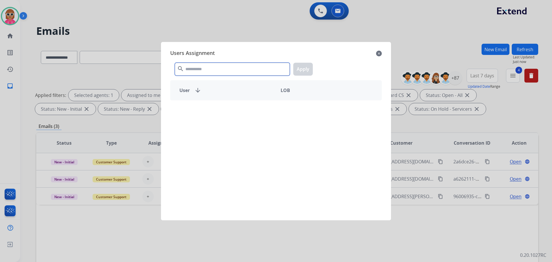
click at [201, 72] on input "text" at bounding box center [232, 69] width 115 height 13
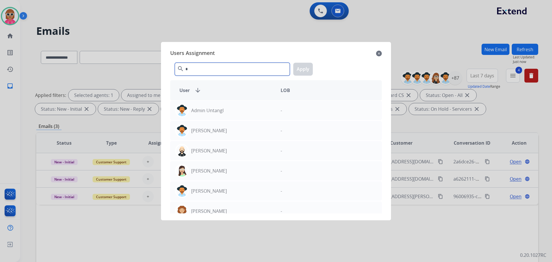
click at [206, 66] on input "*" at bounding box center [232, 69] width 115 height 13
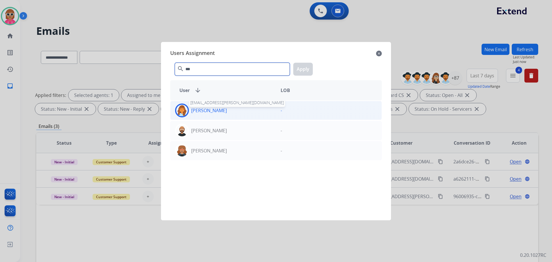
type input "***"
click at [220, 110] on p "[PERSON_NAME]" at bounding box center [209, 110] width 36 height 7
click at [306, 70] on button "Apply" at bounding box center [303, 69] width 20 height 13
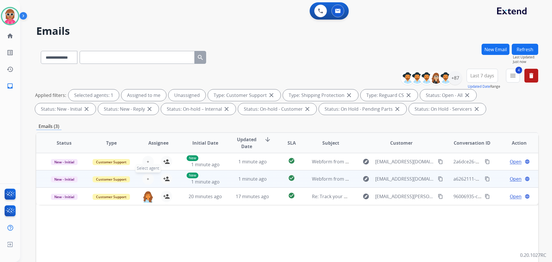
click at [147, 179] on span "+" at bounding box center [148, 179] width 3 height 7
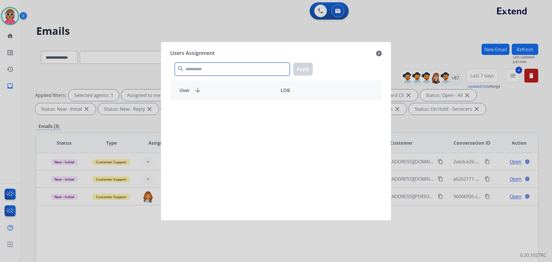
click at [199, 73] on input "text" at bounding box center [232, 69] width 115 height 13
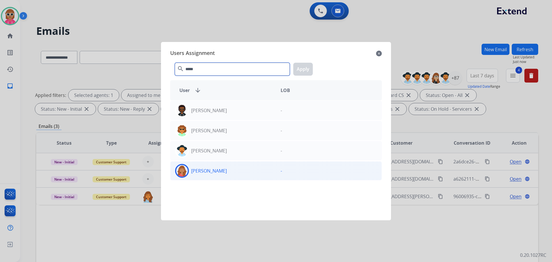
type input "*****"
click at [217, 171] on p "[PERSON_NAME]" at bounding box center [209, 170] width 36 height 7
click at [305, 71] on button "Apply" at bounding box center [303, 69] width 20 height 13
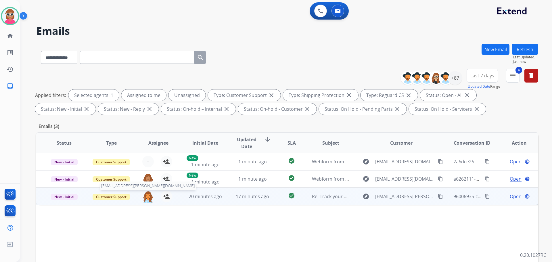
click at [149, 196] on img at bounding box center [148, 197] width 12 height 12
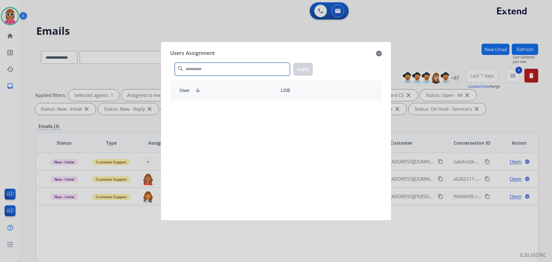
click at [222, 72] on input "text" at bounding box center [232, 69] width 115 height 13
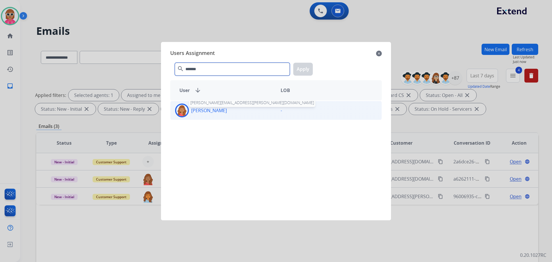
type input "*******"
click at [222, 111] on p "[PERSON_NAME]" at bounding box center [209, 110] width 36 height 7
drag, startPoint x: 299, startPoint y: 71, endPoint x: 295, endPoint y: 78, distance: 7.4
click at [299, 71] on button "Apply" at bounding box center [303, 69] width 20 height 13
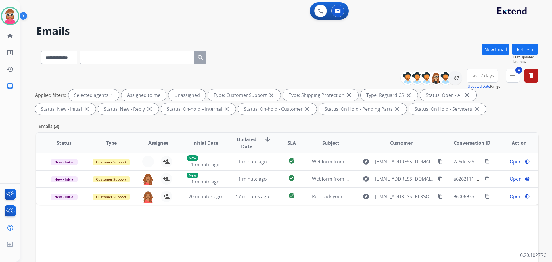
click at [520, 45] on button "Refresh" at bounding box center [525, 49] width 26 height 11
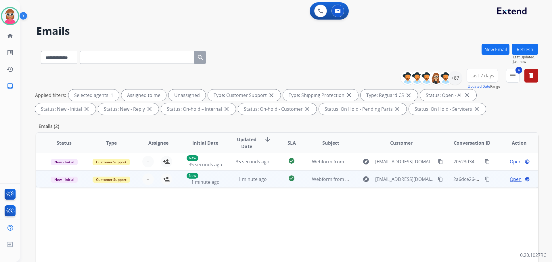
click at [225, 175] on td "1 minute ago" at bounding box center [248, 178] width 47 height 17
click at [438, 177] on mat-icon "content_copy" at bounding box center [440, 178] width 5 height 5
click at [167, 179] on mat-icon "person_add" at bounding box center [166, 179] width 7 height 7
click at [510, 180] on span "Open" at bounding box center [516, 179] width 12 height 7
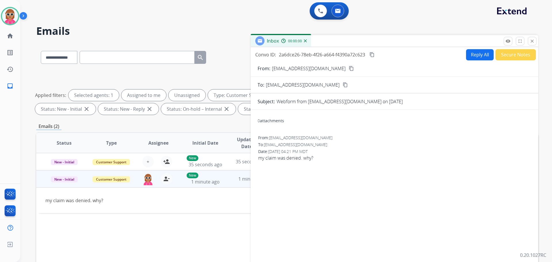
click at [478, 55] on button "Reply All" at bounding box center [480, 54] width 28 height 11
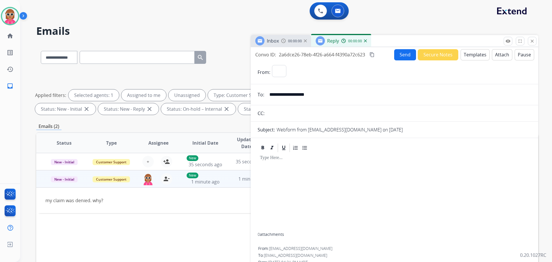
select select "**********"
click at [468, 54] on button "Templates" at bounding box center [475, 54] width 29 height 11
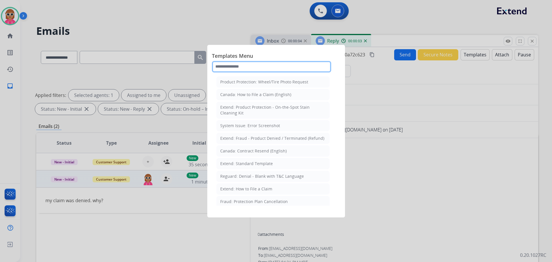
click at [270, 69] on input "text" at bounding box center [271, 67] width 119 height 12
click at [254, 62] on input "*" at bounding box center [271, 67] width 119 height 12
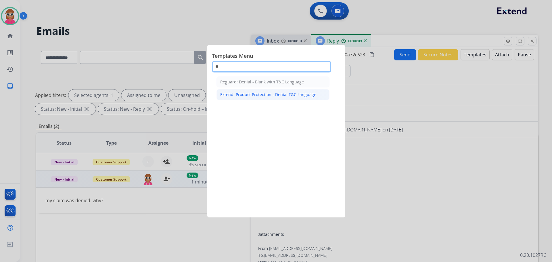
type input "**"
click at [250, 97] on div "Extend: Product Protection - Denial T&C Language" at bounding box center [268, 95] width 96 height 6
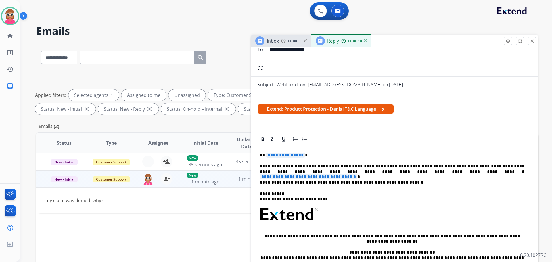
scroll to position [58, 0]
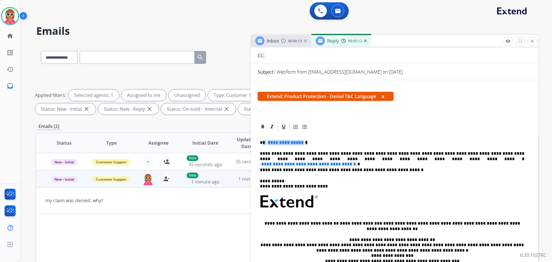
drag, startPoint x: 306, startPoint y: 141, endPoint x: 264, endPoint y: 142, distance: 42.0
click at [264, 142] on p "**********" at bounding box center [392, 142] width 265 height 5
drag, startPoint x: 476, startPoint y: 161, endPoint x: 373, endPoint y: 165, distance: 103.4
click at [358, 159] on p "**********" at bounding box center [392, 156] width 265 height 11
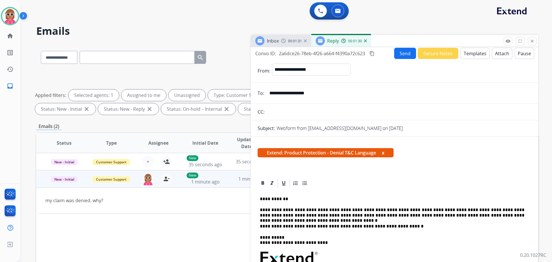
scroll to position [0, 0]
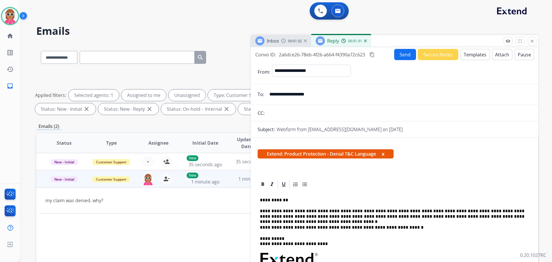
click at [497, 55] on button "Attach" at bounding box center [502, 54] width 20 height 11
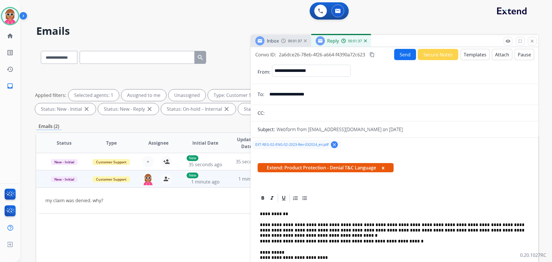
click at [372, 53] on mat-icon "content_copy" at bounding box center [372, 54] width 5 height 5
click at [402, 53] on button "Send" at bounding box center [405, 54] width 22 height 11
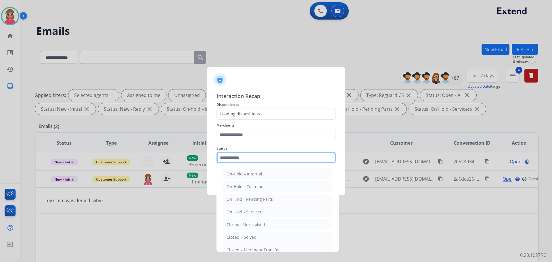
drag, startPoint x: 249, startPoint y: 155, endPoint x: 257, endPoint y: 178, distance: 24.9
click at [249, 155] on input "text" at bounding box center [276, 158] width 119 height 12
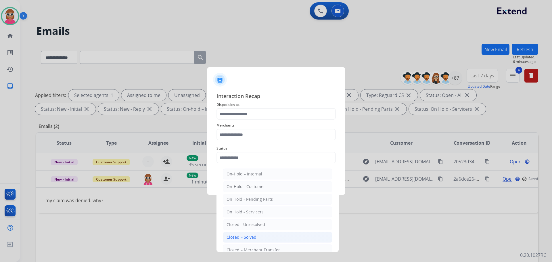
click at [257, 240] on li "Closed – Solved" at bounding box center [278, 237] width 110 height 11
type input "**********"
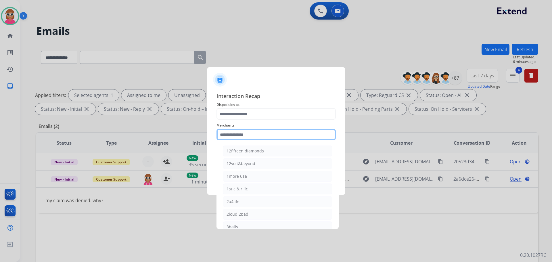
click at [257, 138] on input "text" at bounding box center [276, 135] width 119 height 12
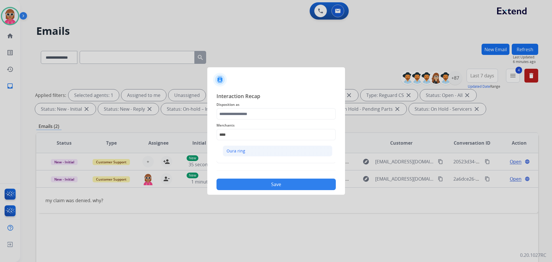
click at [256, 150] on li "Oura ring" at bounding box center [278, 151] width 110 height 11
type input "*********"
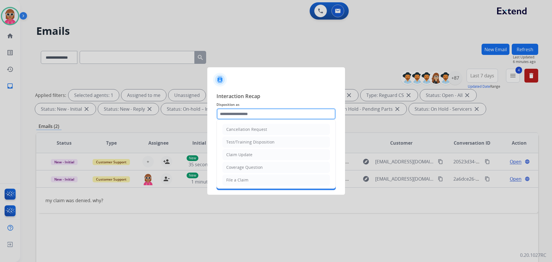
click at [259, 109] on input "text" at bounding box center [276, 114] width 119 height 12
click at [246, 151] on li "Claim Update" at bounding box center [276, 154] width 107 height 11
type input "**********"
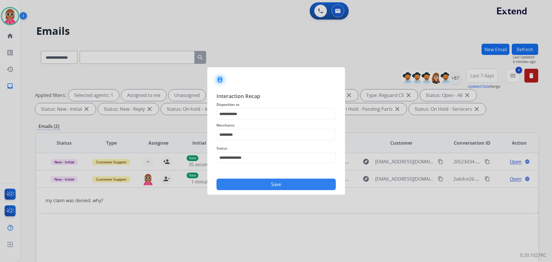
click at [251, 184] on button "Save" at bounding box center [276, 185] width 119 height 12
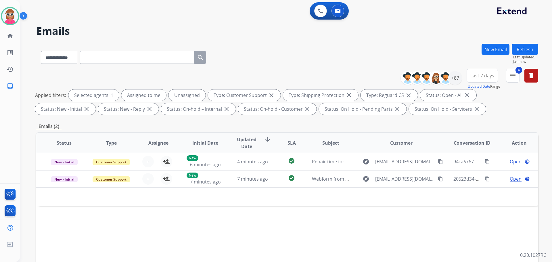
click at [536, 54] on button "Refresh" at bounding box center [525, 49] width 26 height 11
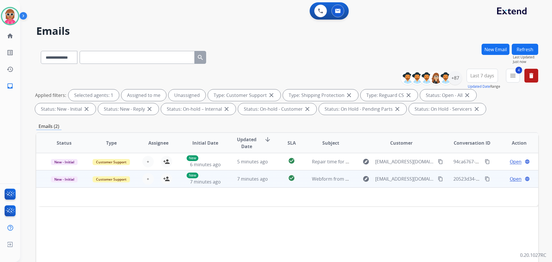
click at [225, 172] on td "7 minutes ago" at bounding box center [248, 178] width 47 height 17
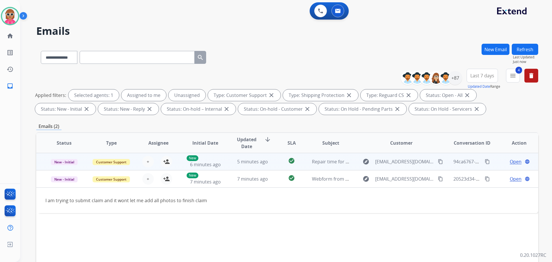
click at [303, 161] on td "Repair time for bracelet clasp" at bounding box center [326, 161] width 47 height 17
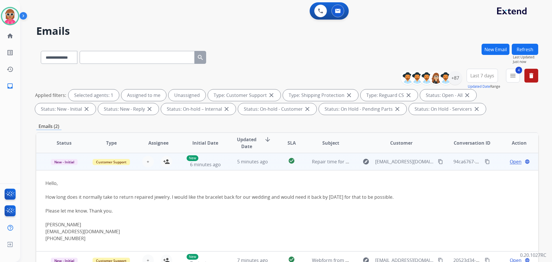
click at [438, 160] on mat-icon "content_copy" at bounding box center [440, 161] width 5 height 5
click at [147, 160] on span "+" at bounding box center [148, 161] width 3 height 7
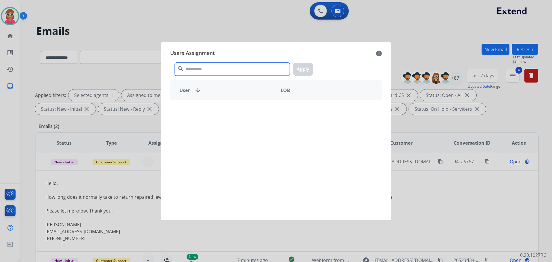
click at [205, 71] on input "text" at bounding box center [232, 69] width 115 height 13
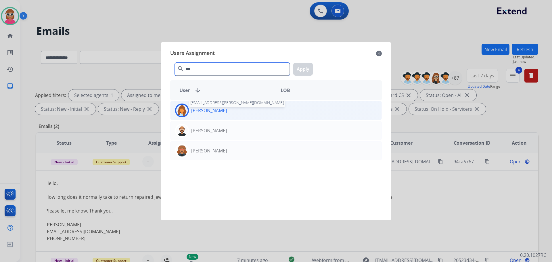
type input "***"
click at [220, 113] on p "[PERSON_NAME]" at bounding box center [209, 110] width 36 height 7
click at [308, 70] on button "Apply" at bounding box center [303, 69] width 20 height 13
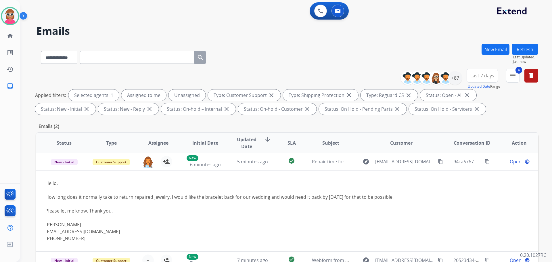
click at [521, 50] on button "Refresh" at bounding box center [525, 49] width 26 height 11
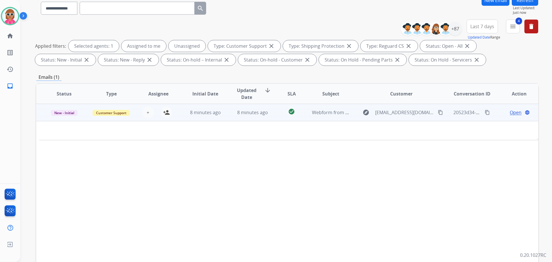
scroll to position [58, 0]
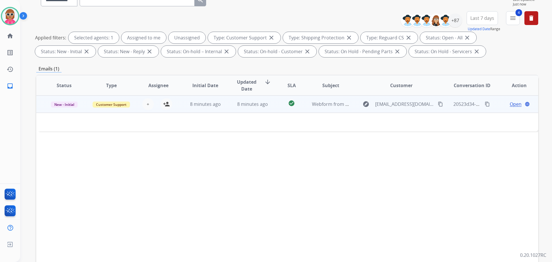
click at [267, 99] on td "8 minutes ago" at bounding box center [248, 104] width 47 height 17
click at [438, 105] on mat-icon "content_copy" at bounding box center [440, 104] width 5 height 5
click at [510, 104] on span "Open" at bounding box center [516, 104] width 12 height 7
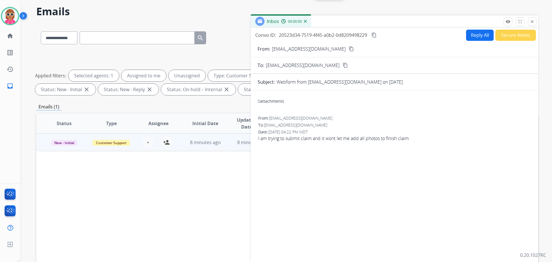
scroll to position [0, 0]
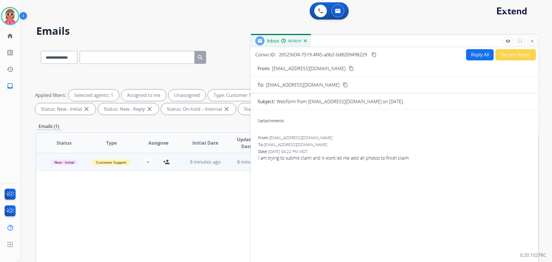
click at [478, 54] on button "Reply All" at bounding box center [480, 54] width 28 height 11
select select "**********"
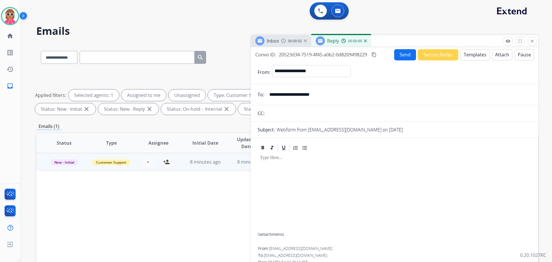
click at [478, 54] on button "Templates" at bounding box center [475, 54] width 29 height 11
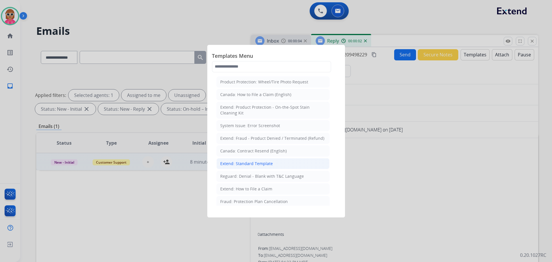
click at [234, 164] on div "Extend: Standard Template" at bounding box center [246, 164] width 53 height 6
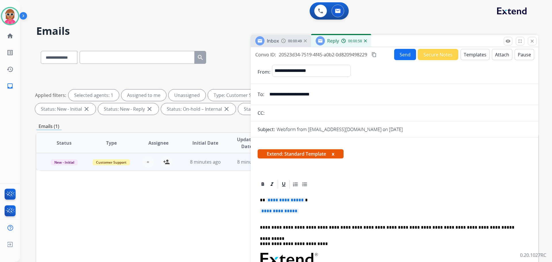
click at [375, 52] on button "content_copy" at bounding box center [374, 54] width 7 height 7
drag, startPoint x: 302, startPoint y: 212, endPoint x: 239, endPoint y: 174, distance: 73.8
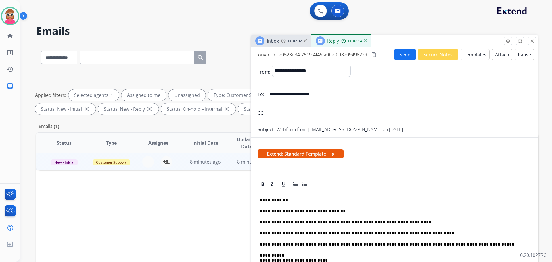
click at [373, 54] on mat-icon "content_copy" at bounding box center [374, 54] width 5 height 5
click at [410, 53] on button "Send" at bounding box center [405, 54] width 22 height 11
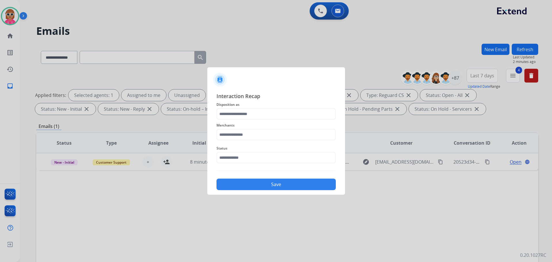
click at [98, 195] on div at bounding box center [276, 131] width 552 height 262
click at [232, 159] on input "text" at bounding box center [276, 158] width 119 height 12
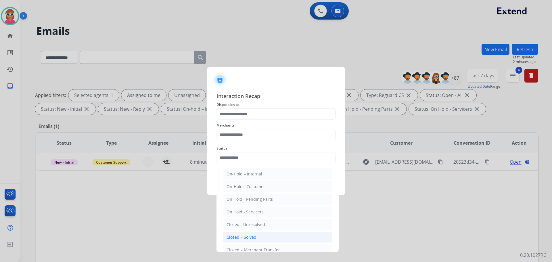
click at [260, 239] on li "Closed – Solved" at bounding box center [278, 237] width 110 height 11
type input "**********"
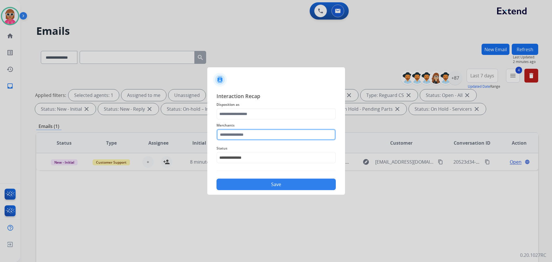
click at [257, 135] on input "text" at bounding box center [276, 135] width 119 height 12
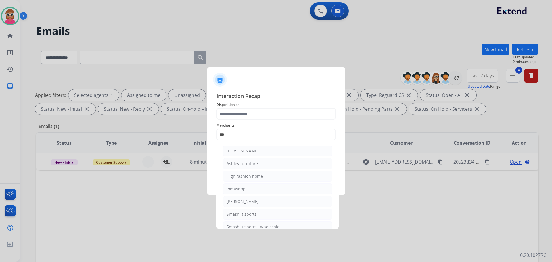
drag, startPoint x: 243, startPoint y: 163, endPoint x: 246, endPoint y: 153, distance: 10.7
click at [245, 161] on div "Ashley furniture" at bounding box center [242, 164] width 31 height 6
type input "**********"
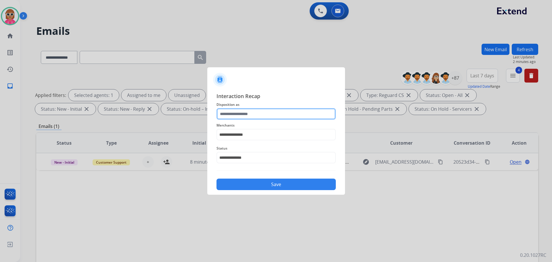
click at [254, 115] on input "text" at bounding box center [276, 114] width 119 height 12
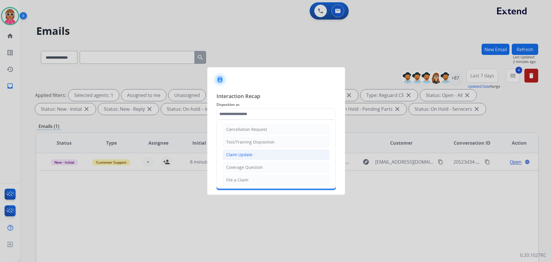
click at [250, 156] on div "Claim Update" at bounding box center [239, 155] width 26 height 6
type input "**********"
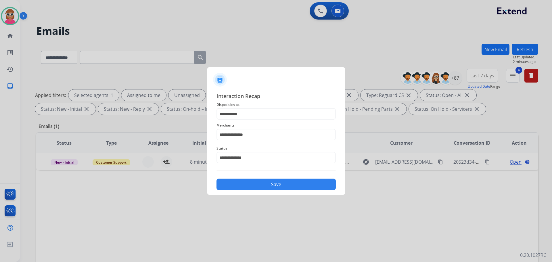
click at [270, 180] on button "Save" at bounding box center [276, 185] width 119 height 12
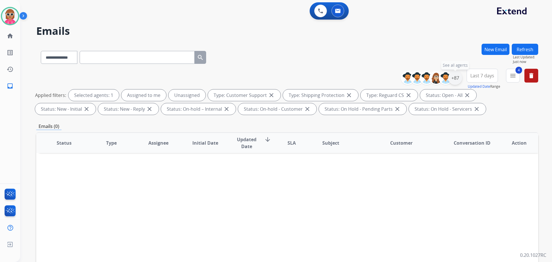
click at [453, 75] on div "+87" at bounding box center [456, 78] width 14 height 14
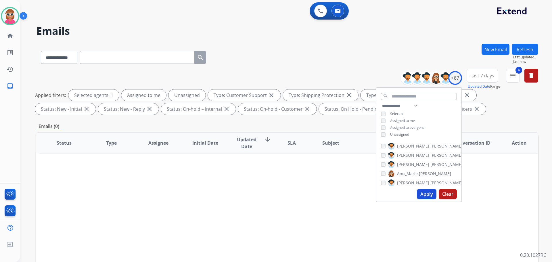
click at [403, 132] on span "Unassigned" at bounding box center [399, 134] width 19 height 5
click at [403, 116] on div "**********" at bounding box center [419, 120] width 85 height 37
click at [404, 119] on span "Assigned to me" at bounding box center [402, 120] width 25 height 5
drag, startPoint x: 414, startPoint y: 105, endPoint x: 414, endPoint y: 108, distance: 3.5
click at [414, 105] on select "**********" at bounding box center [401, 105] width 40 height 7
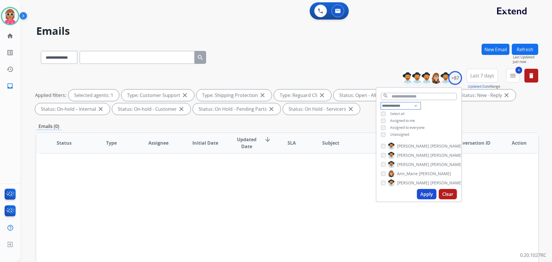
select select "**********"
click at [381, 102] on select "**********" at bounding box center [401, 105] width 40 height 7
click at [445, 115] on div "**********" at bounding box center [419, 117] width 85 height 30
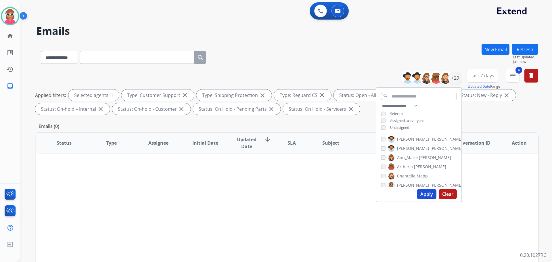
click at [431, 138] on span "[PERSON_NAME]" at bounding box center [447, 139] width 32 height 6
click at [411, 149] on span "[PERSON_NAME]" at bounding box center [413, 149] width 32 height 6
click at [411, 155] on span "Ann_Marie" at bounding box center [407, 158] width 21 height 6
drag, startPoint x: 412, startPoint y: 165, endPoint x: 413, endPoint y: 179, distance: 13.8
click at [412, 165] on label "[PERSON_NAME]" at bounding box center [417, 166] width 58 height 7
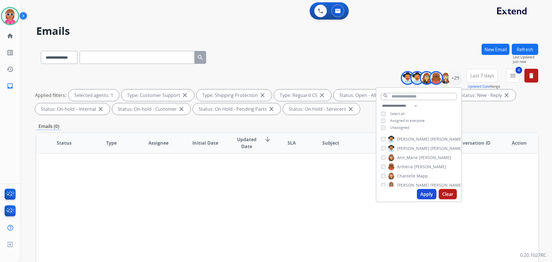
click at [412, 176] on span "Chantelle" at bounding box center [406, 176] width 18 height 6
drag, startPoint x: 412, startPoint y: 183, endPoint x: 413, endPoint y: 165, distance: 17.9
click at [412, 183] on span "[PERSON_NAME]" at bounding box center [413, 185] width 32 height 6
click at [415, 165] on span "[PERSON_NAME]" at bounding box center [413, 166] width 32 height 6
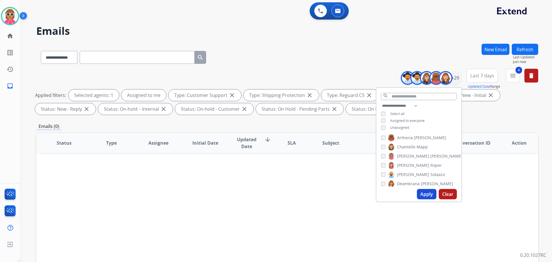
click at [431, 172] on span "Solaazo" at bounding box center [438, 175] width 15 height 6
click at [413, 182] on span "Deambrana" at bounding box center [408, 184] width 23 height 6
click at [417, 163] on span "[PERSON_NAME]" at bounding box center [433, 164] width 32 height 6
drag, startPoint x: 412, startPoint y: 173, endPoint x: 412, endPoint y: 181, distance: 8.1
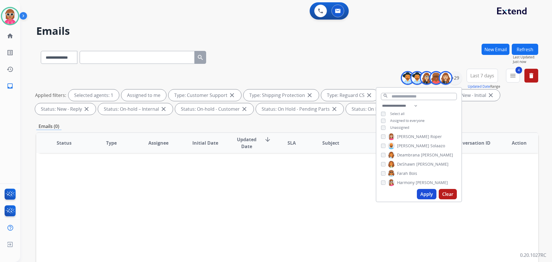
click at [412, 173] on span "Bois" at bounding box center [413, 174] width 8 height 6
click at [412, 184] on span "Harmony" at bounding box center [406, 183] width 18 height 6
click at [414, 171] on span "Bois" at bounding box center [413, 174] width 8 height 6
drag, startPoint x: 411, startPoint y: 160, endPoint x: 409, endPoint y: 166, distance: 5.9
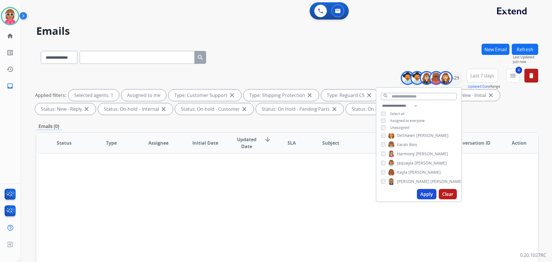
click at [410, 161] on span "Jaquayla" at bounding box center [405, 163] width 16 height 6
click at [409, 171] on span "[PERSON_NAME]" at bounding box center [425, 172] width 32 height 6
click at [409, 178] on label "[PERSON_NAME]" at bounding box center [425, 181] width 75 height 7
drag, startPoint x: 410, startPoint y: 157, endPoint x: 411, endPoint y: 163, distance: 6.2
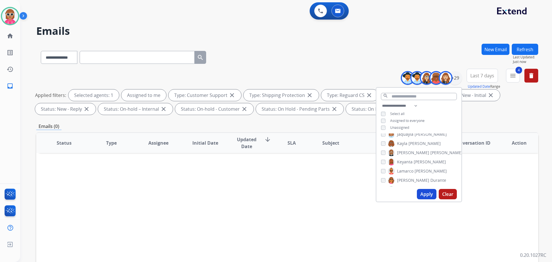
click at [411, 158] on div "[PERSON_NAME] [PERSON_NAME] [PERSON_NAME] [PERSON_NAME] [PERSON_NAME] [PERSON_N…" at bounding box center [419, 159] width 85 height 53
click at [412, 163] on label "[PERSON_NAME]" at bounding box center [417, 162] width 58 height 7
drag, startPoint x: 412, startPoint y: 168, endPoint x: 411, endPoint y: 173, distance: 5.5
click at [412, 168] on span "Lamarco" at bounding box center [405, 171] width 16 height 6
drag, startPoint x: 411, startPoint y: 180, endPoint x: 412, endPoint y: 171, distance: 8.4
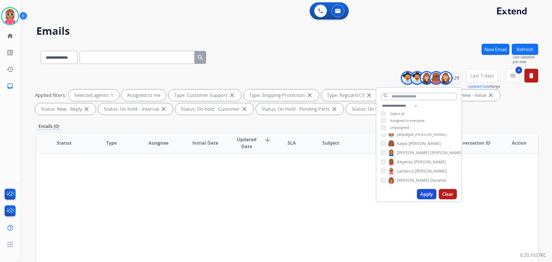
click at [431, 180] on span "Durante" at bounding box center [439, 181] width 16 height 6
drag, startPoint x: 416, startPoint y: 159, endPoint x: 415, endPoint y: 165, distance: 6.4
click at [415, 160] on span "[PERSON_NAME]" at bounding box center [428, 161] width 32 height 6
click at [431, 168] on span "[PERSON_NAME]" at bounding box center [447, 170] width 32 height 6
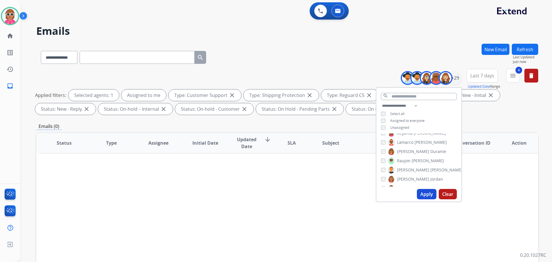
click at [431, 176] on span "Jordan" at bounding box center [437, 179] width 13 height 6
click at [409, 161] on span "Shqnetta" at bounding box center [406, 160] width 18 height 6
click at [408, 169] on span "[PERSON_NAME]" at bounding box center [413, 169] width 32 height 6
click at [409, 175] on span "[PERSON_NAME]" at bounding box center [413, 178] width 32 height 6
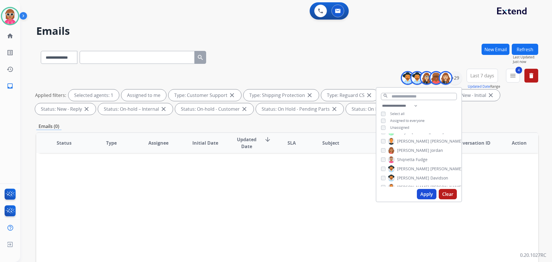
click at [408, 166] on span "[PERSON_NAME]" at bounding box center [413, 169] width 32 height 6
click at [431, 157] on span "[PERSON_NAME]" at bounding box center [447, 159] width 32 height 6
click at [410, 166] on span "Tyquanda" at bounding box center [406, 168] width 19 height 6
click at [409, 175] on span "King" at bounding box center [413, 177] width 9 height 6
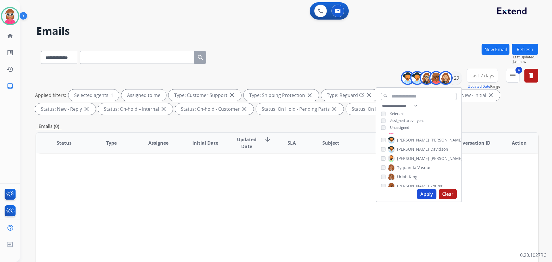
click at [408, 183] on label "Venegas Young" at bounding box center [415, 186] width 55 height 7
click at [408, 179] on span "[PERSON_NAME]" at bounding box center [413, 179] width 32 height 6
click at [423, 194] on button "Apply" at bounding box center [427, 194] width 20 height 10
click at [300, 150] on th "SLA" at bounding box center [287, 143] width 31 height 20
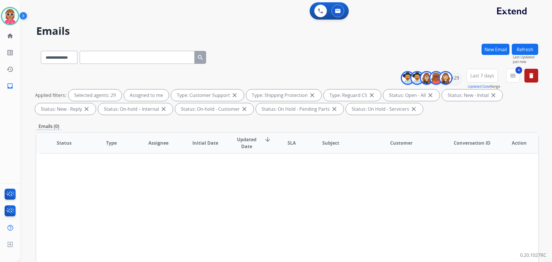
click at [536, 51] on button "Refresh" at bounding box center [525, 49] width 26 height 11
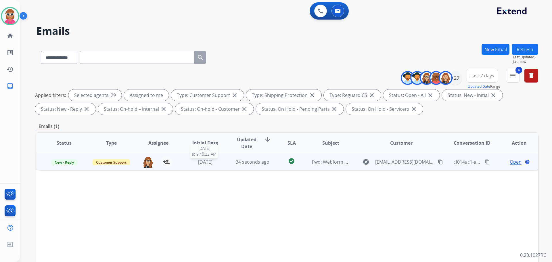
click at [205, 164] on span "[DATE]" at bounding box center [205, 162] width 14 height 6
click at [438, 161] on mat-icon "content_copy" at bounding box center [440, 161] width 5 height 5
click at [485, 161] on mat-icon "content_copy" at bounding box center [487, 161] width 5 height 5
click at [510, 160] on span "Open" at bounding box center [516, 161] width 12 height 7
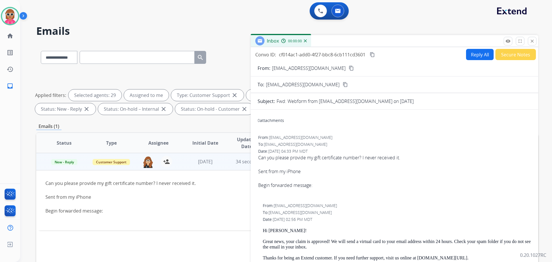
click at [479, 54] on button "Reply All" at bounding box center [480, 54] width 28 height 11
select select "**********"
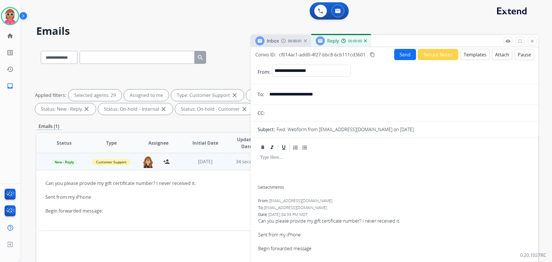
click at [472, 55] on button "Templates" at bounding box center [475, 54] width 29 height 11
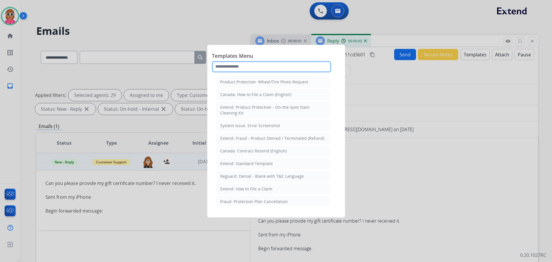
click at [256, 70] on input "text" at bounding box center [271, 67] width 119 height 12
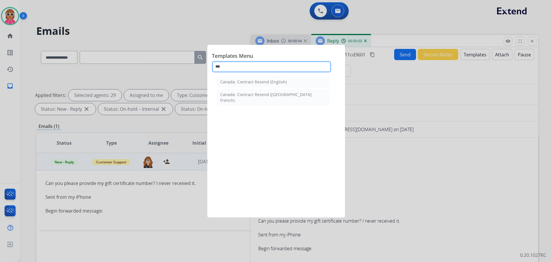
drag, startPoint x: 235, startPoint y: 68, endPoint x: 163, endPoint y: 68, distance: 72.8
click at [164, 68] on app-templates-menu-modal "Templates Menu *** Canada: Contract Resend (English) Canada: Contract Resend (Q…" at bounding box center [276, 131] width 552 height 262
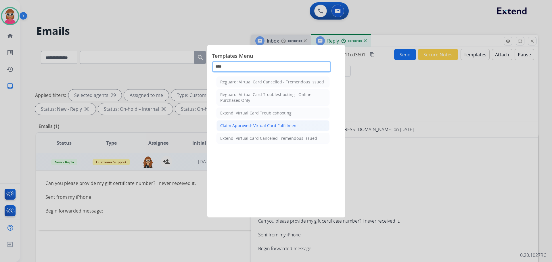
type input "****"
click at [262, 124] on div "Claim Approved: Virtual Card Fulfillment" at bounding box center [259, 126] width 78 height 6
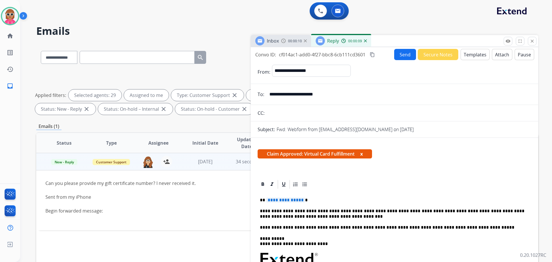
scroll to position [29, 0]
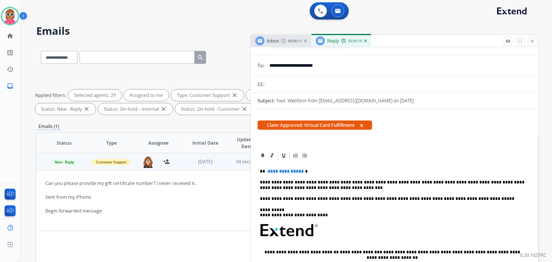
click at [330, 183] on p "**********" at bounding box center [392, 185] width 265 height 11
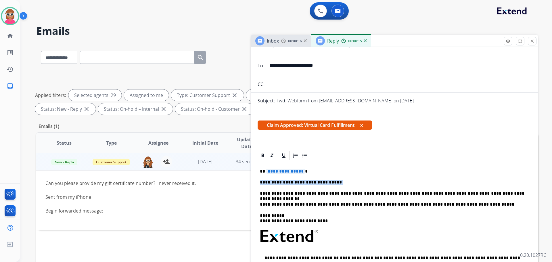
drag, startPoint x: 260, startPoint y: 183, endPoint x: 331, endPoint y: 185, distance: 71.1
click at [338, 182] on p "**********" at bounding box center [392, 182] width 265 height 5
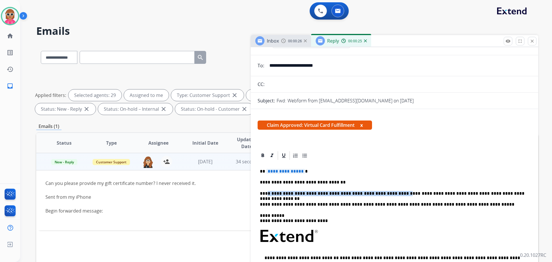
drag, startPoint x: 269, startPoint y: 195, endPoint x: 380, endPoint y: 195, distance: 111.1
click at [381, 195] on p "**********" at bounding box center [392, 193] width 265 height 5
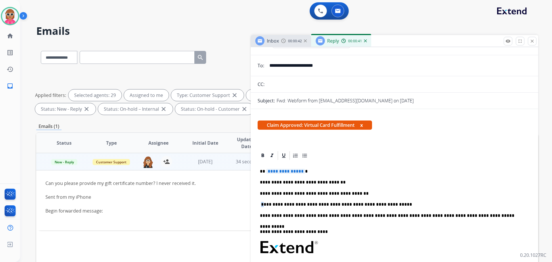
click at [264, 205] on p "**********" at bounding box center [392, 204] width 265 height 5
click at [260, 205] on p "**********" at bounding box center [392, 204] width 265 height 5
click at [262, 205] on p "**********" at bounding box center [392, 204] width 265 height 5
click at [352, 194] on p "**********" at bounding box center [392, 193] width 265 height 5
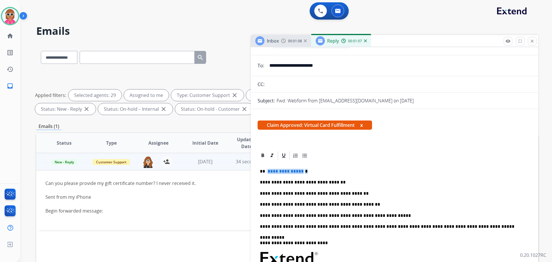
drag, startPoint x: 303, startPoint y: 171, endPoint x: 264, endPoint y: 170, distance: 39.1
click at [266, 171] on p "**********" at bounding box center [392, 171] width 265 height 5
click at [265, 157] on icon at bounding box center [263, 156] width 6 height 6
drag, startPoint x: 280, startPoint y: 172, endPoint x: 270, endPoint y: 172, distance: 10.4
click at [270, 172] on div "**********" at bounding box center [395, 261] width 274 height 201
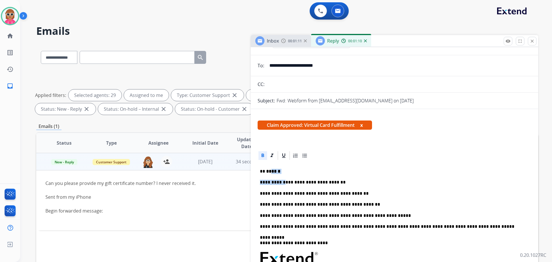
click at [286, 172] on p "** ******" at bounding box center [392, 171] width 265 height 5
drag, startPoint x: 284, startPoint y: 170, endPoint x: 263, endPoint y: 165, distance: 22.3
click at [266, 170] on p "** ******" at bounding box center [392, 171] width 265 height 5
click at [260, 154] on icon at bounding box center [263, 156] width 6 height 6
click at [290, 173] on p "*********" at bounding box center [392, 171] width 265 height 5
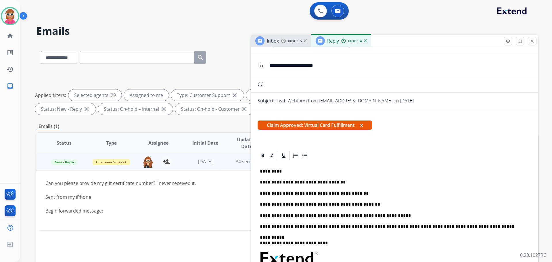
click at [292, 171] on p "*********" at bounding box center [392, 171] width 265 height 5
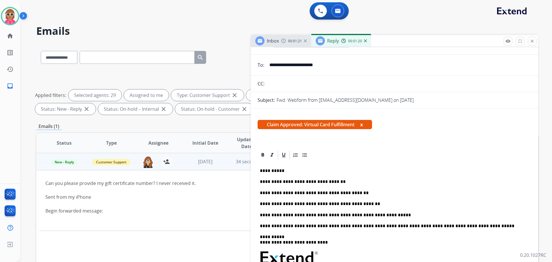
scroll to position [0, 0]
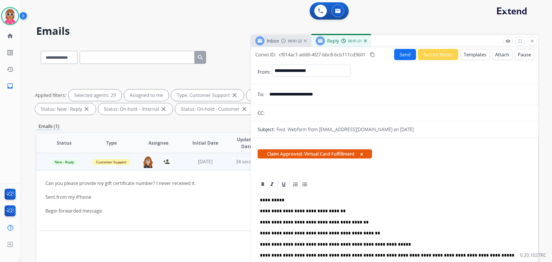
click at [405, 52] on button "Send" at bounding box center [405, 54] width 22 height 11
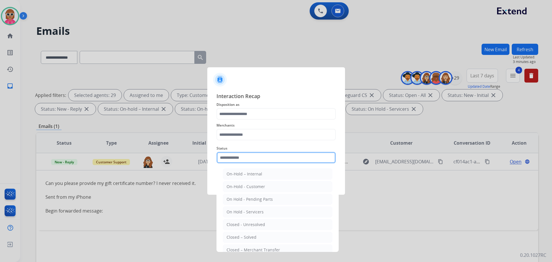
click at [261, 157] on input "text" at bounding box center [276, 158] width 119 height 12
click at [260, 233] on li "Closed – Solved" at bounding box center [278, 237] width 110 height 11
type input "**********"
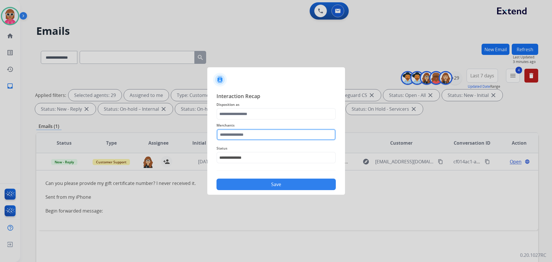
drag, startPoint x: 251, startPoint y: 136, endPoint x: 249, endPoint y: 140, distance: 4.2
click at [251, 137] on input "text" at bounding box center [276, 135] width 119 height 12
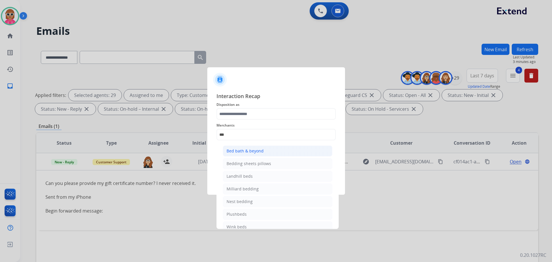
click at [255, 149] on div "Bed bath & beyond" at bounding box center [245, 151] width 37 height 6
type input "**********"
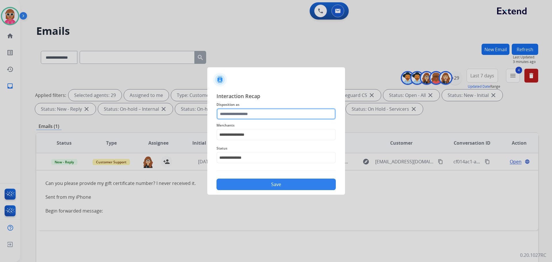
click at [261, 112] on input "text" at bounding box center [276, 114] width 119 height 12
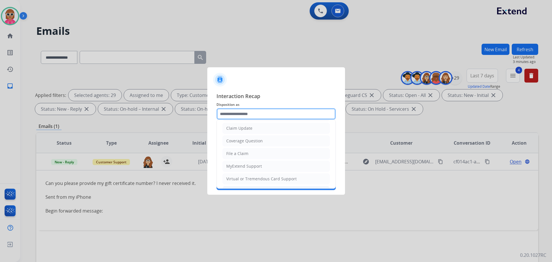
scroll to position [58, 0]
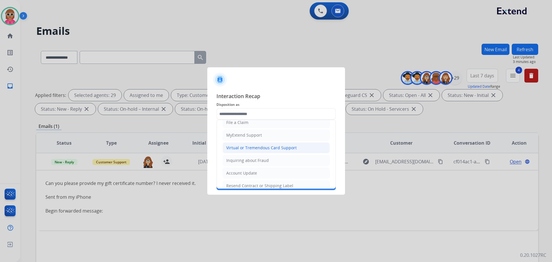
click at [272, 146] on div "Virtual or Tremendous Card Support" at bounding box center [261, 148] width 70 height 6
type input "**********"
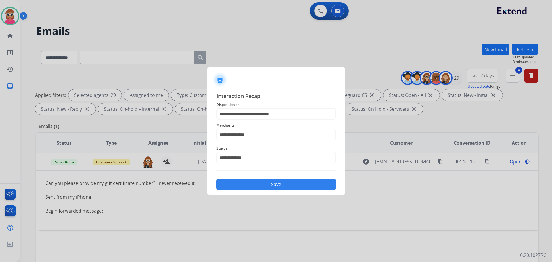
click at [268, 186] on button "Save" at bounding box center [276, 185] width 119 height 12
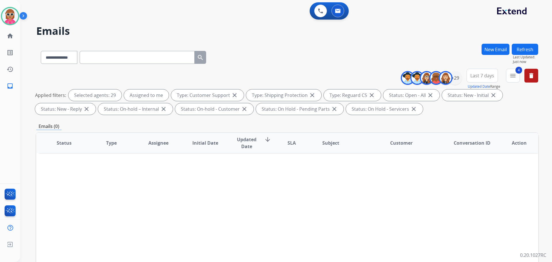
drag, startPoint x: 531, startPoint y: 47, endPoint x: 521, endPoint y: 52, distance: 10.9
click at [531, 47] on button "Refresh" at bounding box center [525, 49] width 26 height 11
click at [518, 45] on button "Refresh" at bounding box center [525, 49] width 26 height 11
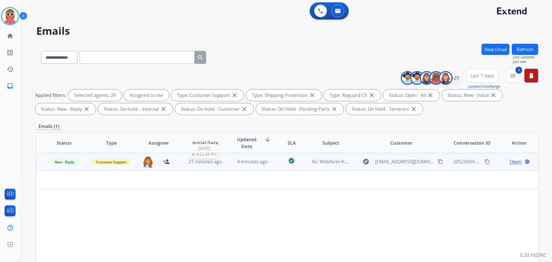
click at [201, 164] on span "21 minutes ago" at bounding box center [205, 162] width 33 height 6
click at [216, 166] on td "21 minutes ago" at bounding box center [201, 161] width 47 height 17
click at [510, 161] on span "Open" at bounding box center [516, 161] width 12 height 7
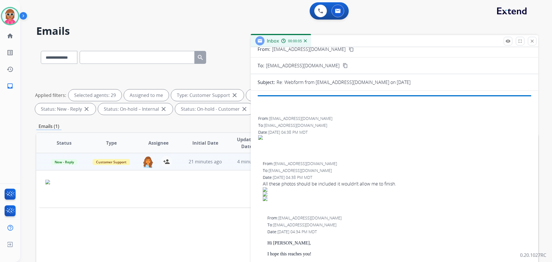
scroll to position [0, 0]
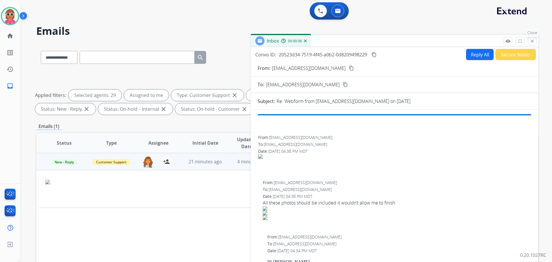
drag, startPoint x: 532, startPoint y: 40, endPoint x: 524, endPoint y: 42, distance: 8.0
click at [532, 40] on mat-icon "close" at bounding box center [532, 41] width 5 height 5
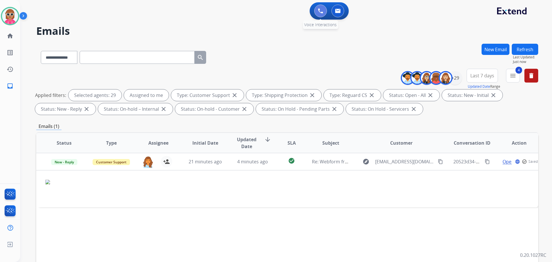
click at [320, 10] on img at bounding box center [320, 10] width 5 height 5
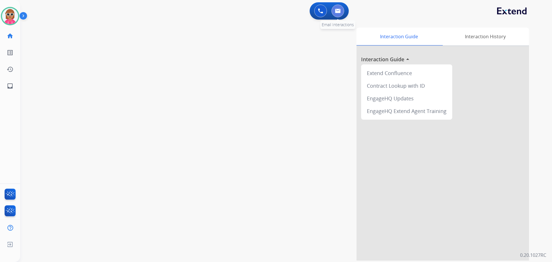
click at [335, 13] on img at bounding box center [338, 11] width 6 height 5
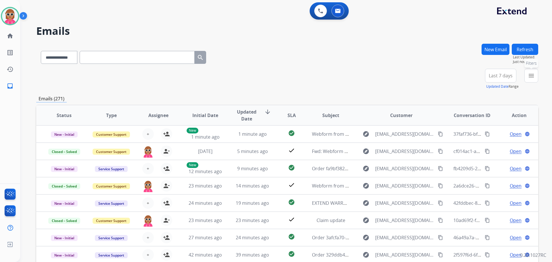
click at [529, 73] on mat-icon "menu" at bounding box center [531, 75] width 7 height 7
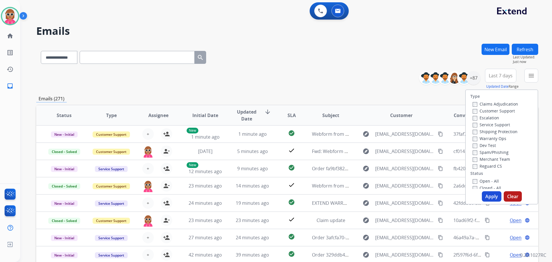
drag, startPoint x: 486, startPoint y: 111, endPoint x: 486, endPoint y: 120, distance: 9.2
click at [486, 111] on label "Customer Support" at bounding box center [494, 110] width 42 height 5
click at [478, 131] on label "Shipping Protection" at bounding box center [495, 131] width 45 height 5
click at [486, 167] on label "Reguard CS" at bounding box center [487, 165] width 29 height 5
click at [486, 182] on label "Open - All" at bounding box center [486, 180] width 26 height 5
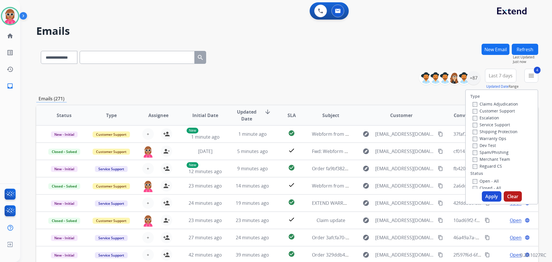
click at [485, 196] on button "Apply" at bounding box center [492, 196] width 20 height 10
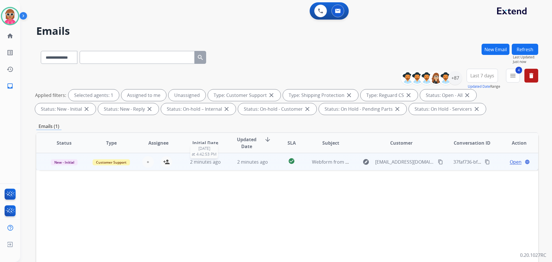
click at [218, 160] on span "2 minutes ago" at bounding box center [205, 162] width 31 height 6
click at [438, 160] on mat-icon "content_copy" at bounding box center [440, 161] width 5 height 5
click at [169, 162] on button "person_add Assign to Me" at bounding box center [167, 162] width 12 height 12
drag, startPoint x: 484, startPoint y: 160, endPoint x: 471, endPoint y: 173, distance: 19.3
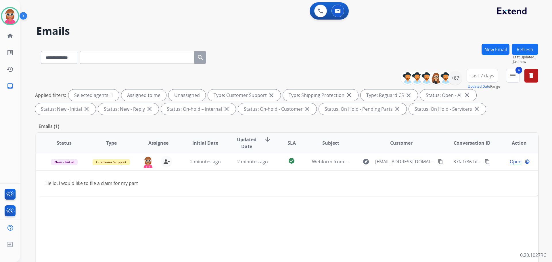
click at [485, 160] on mat-icon "content_copy" at bounding box center [487, 161] width 5 height 5
click at [79, 204] on div "Status Type Assignee Initial Date Updated Date arrow_downward SLA Subject Custo…" at bounding box center [287, 228] width 502 height 193
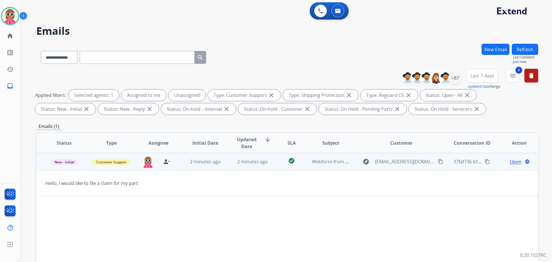
click at [511, 161] on span "Open" at bounding box center [516, 161] width 12 height 7
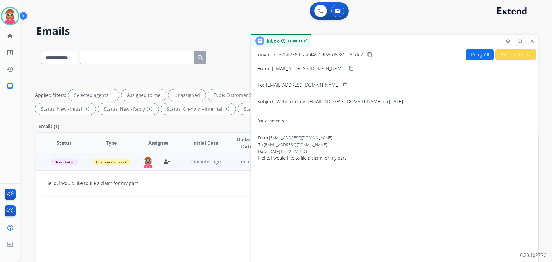
click at [479, 62] on form "From: quanekat@yahoo.com content_copy To: support@extend.com content_copy Subje…" at bounding box center [395, 171] width 288 height 222
click at [475, 56] on button "Reply All" at bounding box center [480, 54] width 28 height 11
select select "**********"
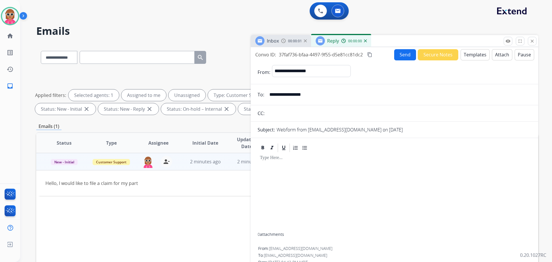
click at [474, 57] on button "Templates" at bounding box center [475, 54] width 29 height 11
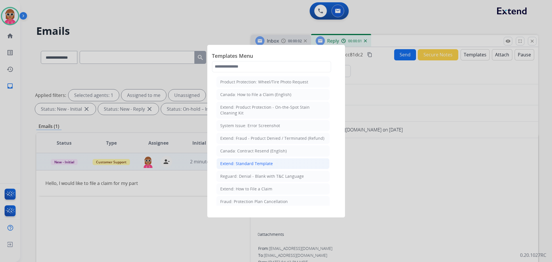
click at [268, 163] on div "Extend: Standard Template" at bounding box center [246, 164] width 53 height 6
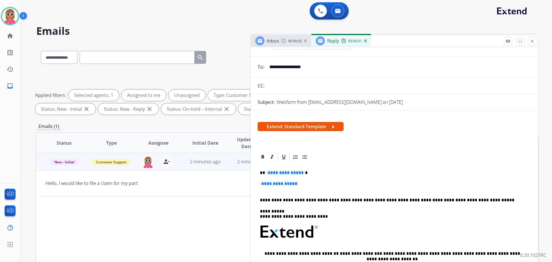
scroll to position [29, 0]
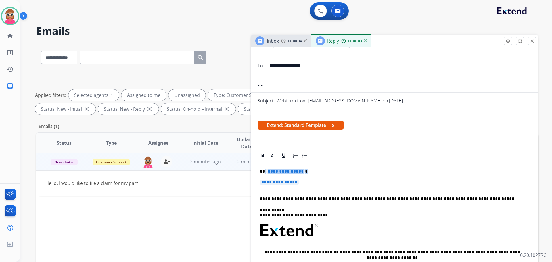
drag, startPoint x: 264, startPoint y: 172, endPoint x: 305, endPoint y: 180, distance: 41.3
click at [305, 180] on div "**********" at bounding box center [395, 246] width 274 height 170
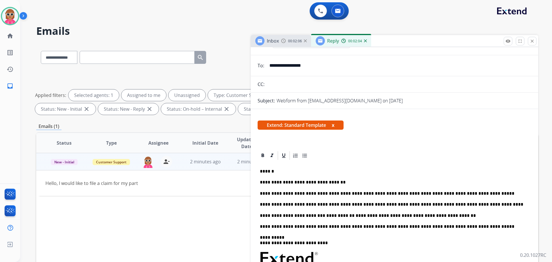
drag, startPoint x: 270, startPoint y: 171, endPoint x: 273, endPoint y: 179, distance: 8.1
click at [270, 171] on p "******" at bounding box center [392, 171] width 265 height 5
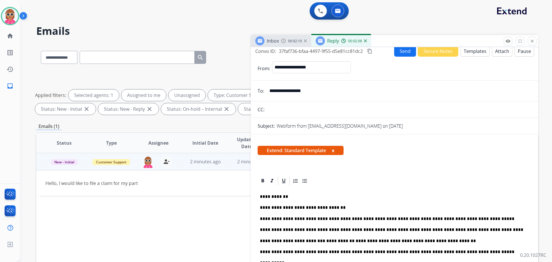
scroll to position [0, 0]
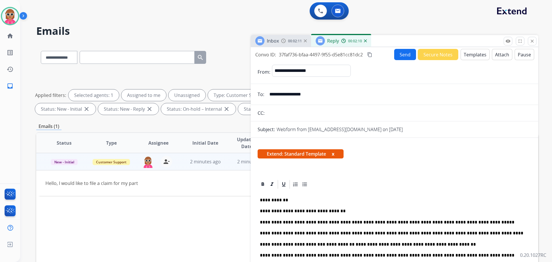
drag, startPoint x: 370, startPoint y: 53, endPoint x: 375, endPoint y: 74, distance: 21.2
click at [370, 53] on mat-icon "content_copy" at bounding box center [369, 54] width 5 height 5
click at [415, 55] on div "Send Secure Notes Templates Attach Pause" at bounding box center [464, 54] width 140 height 11
click at [409, 57] on button "Send" at bounding box center [405, 54] width 22 height 11
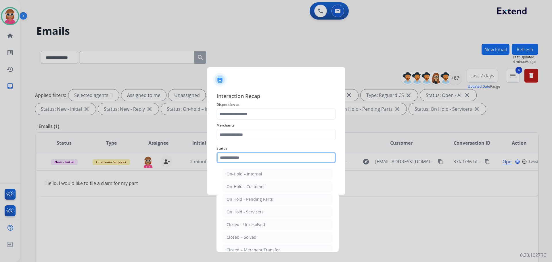
drag, startPoint x: 244, startPoint y: 156, endPoint x: 254, endPoint y: 193, distance: 38.3
click at [243, 156] on input "text" at bounding box center [276, 158] width 119 height 12
drag, startPoint x: 266, startPoint y: 241, endPoint x: 265, endPoint y: 228, distance: 13.0
click at [266, 239] on li "Closed – Solved" at bounding box center [278, 237] width 110 height 11
type input "**********"
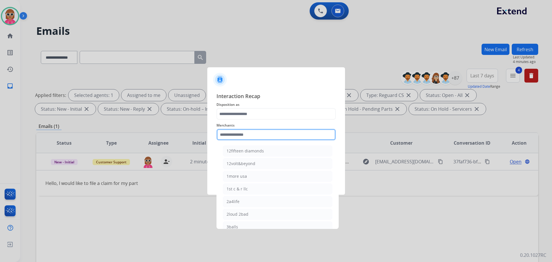
click at [278, 136] on input "text" at bounding box center [276, 135] width 119 height 12
click at [251, 183] on ul "Car and truck remotes Cardo systems, ltd Carparts.com Classic car stereos Clevr…" at bounding box center [277, 209] width 113 height 133
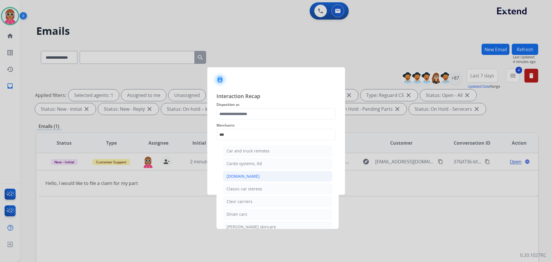
click at [257, 172] on li "[DOMAIN_NAME]" at bounding box center [278, 176] width 110 height 11
type input "**********"
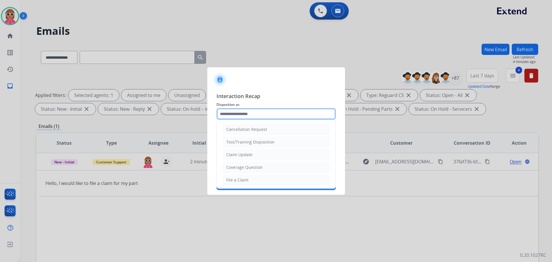
click at [267, 118] on input "text" at bounding box center [276, 114] width 119 height 12
click at [252, 178] on li "File a Claim" at bounding box center [276, 180] width 107 height 11
type input "**********"
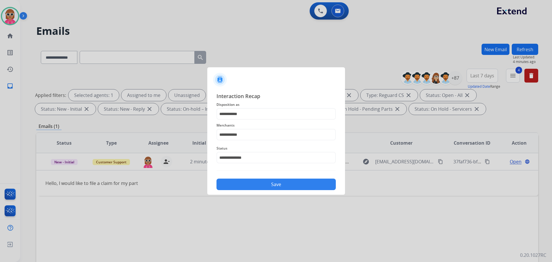
click at [256, 181] on button "Save" at bounding box center [276, 185] width 119 height 12
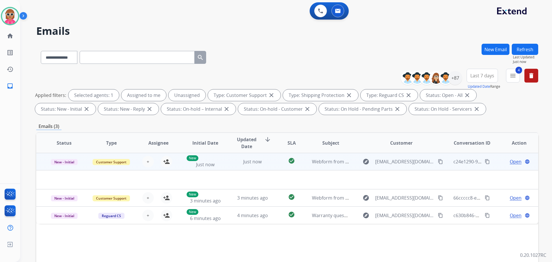
click at [114, 181] on td at bounding box center [240, 179] width 408 height 19
click at [225, 163] on td "Just now" at bounding box center [248, 161] width 47 height 17
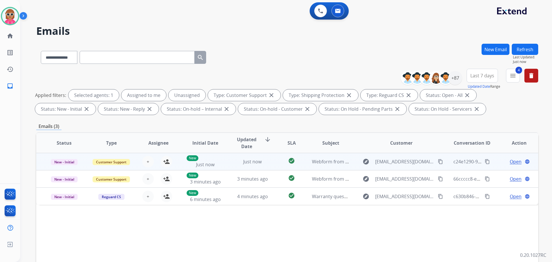
click at [272, 160] on td "check_circle" at bounding box center [287, 161] width 31 height 17
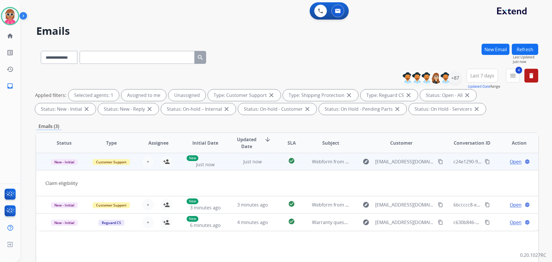
click at [438, 163] on mat-icon "content_copy" at bounding box center [440, 161] width 5 height 5
drag, startPoint x: 484, startPoint y: 162, endPoint x: 479, endPoint y: 167, distance: 6.5
click at [485, 163] on mat-icon "content_copy" at bounding box center [487, 161] width 5 height 5
drag, startPoint x: 91, startPoint y: 176, endPoint x: 99, endPoint y: 176, distance: 8.1
click at [91, 176] on td "Claim eligibility" at bounding box center [240, 183] width 408 height 26
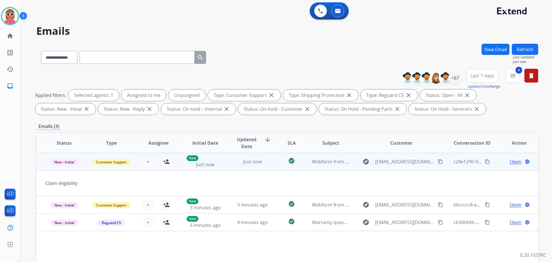
click at [510, 162] on span "Open" at bounding box center [516, 161] width 12 height 7
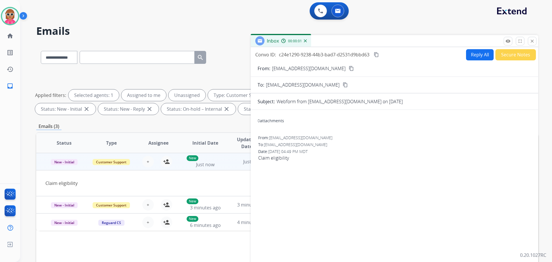
click at [468, 57] on button "Reply All" at bounding box center [480, 54] width 28 height 11
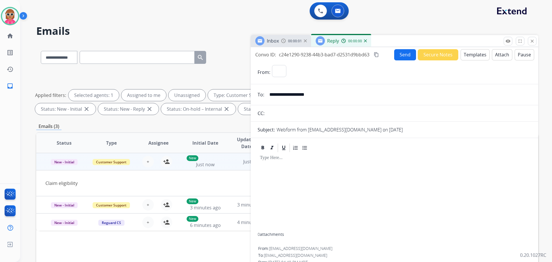
select select "**********"
click at [470, 55] on button "Templates" at bounding box center [475, 54] width 29 height 11
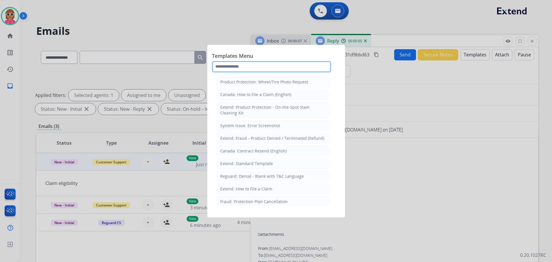
click at [239, 62] on input "text" at bounding box center [271, 67] width 119 height 12
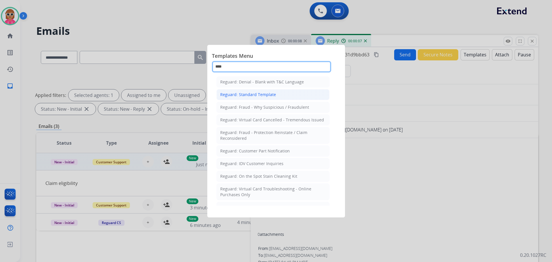
type input "****"
click at [250, 96] on div "Reguard: Standard Template" at bounding box center [248, 95] width 56 height 6
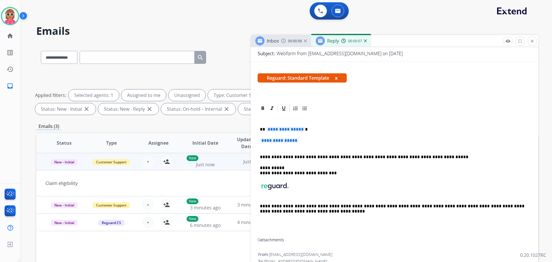
scroll to position [79, 0]
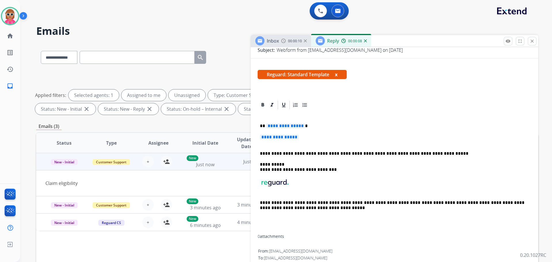
drag, startPoint x: 301, startPoint y: 134, endPoint x: 282, endPoint y: 131, distance: 19.5
click at [282, 131] on div "**********" at bounding box center [395, 171] width 274 height 123
drag, startPoint x: 304, startPoint y: 135, endPoint x: 290, endPoint y: 135, distance: 13.5
click at [290, 135] on p "**********" at bounding box center [394, 140] width 269 height 11
drag, startPoint x: 263, startPoint y: 127, endPoint x: 308, endPoint y: 138, distance: 46.2
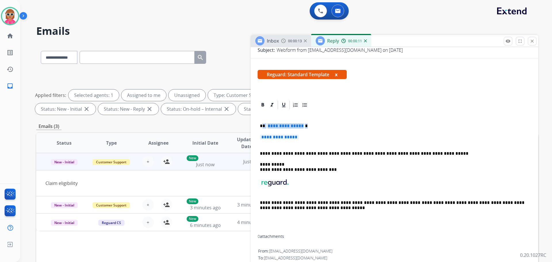
click at [304, 136] on div "**********" at bounding box center [395, 171] width 274 height 123
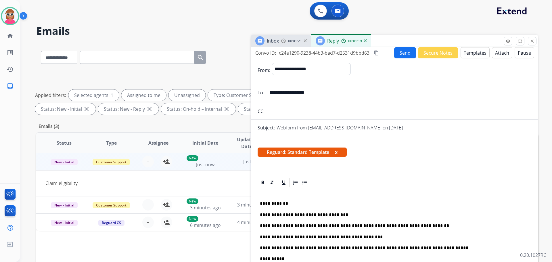
scroll to position [0, 0]
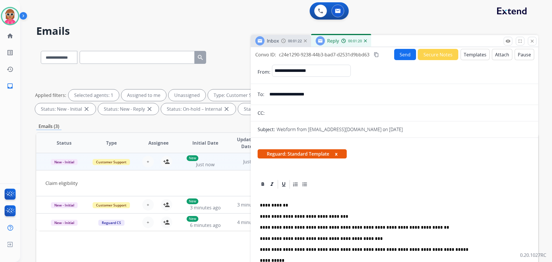
click at [376, 54] on mat-icon "content_copy" at bounding box center [376, 54] width 5 height 5
click at [402, 55] on button "Send" at bounding box center [405, 54] width 22 height 11
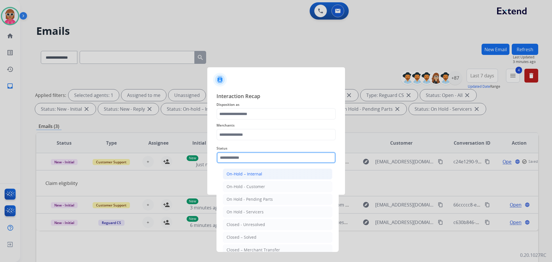
drag, startPoint x: 249, startPoint y: 159, endPoint x: 244, endPoint y: 169, distance: 11.6
click at [249, 158] on input "text" at bounding box center [276, 158] width 119 height 12
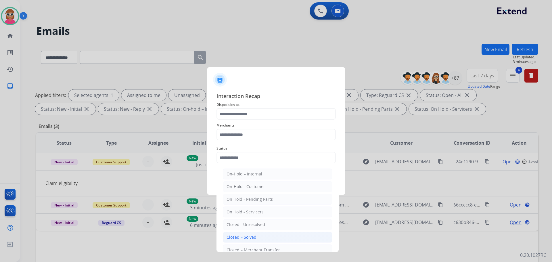
drag, startPoint x: 248, startPoint y: 239, endPoint x: 244, endPoint y: 193, distance: 45.9
click at [248, 239] on div "Closed – Solved" at bounding box center [242, 237] width 30 height 6
type input "**********"
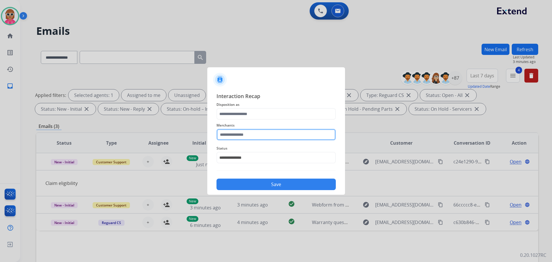
click at [261, 133] on input "text" at bounding box center [276, 135] width 119 height 12
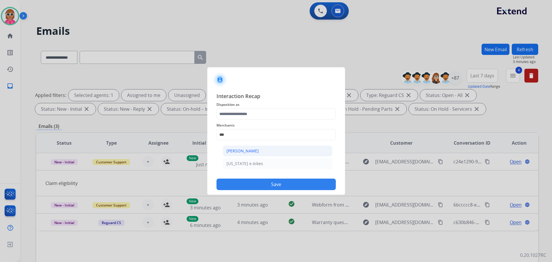
click at [251, 155] on li "[PERSON_NAME]" at bounding box center [278, 151] width 110 height 11
type input "**********"
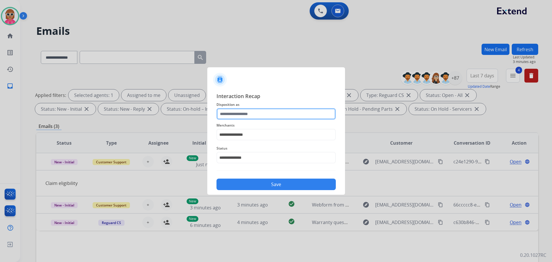
click at [257, 109] on input "text" at bounding box center [276, 114] width 119 height 12
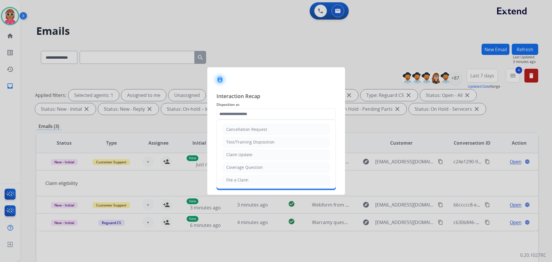
click at [245, 179] on div "File a Claim" at bounding box center [237, 180] width 22 height 6
type input "**********"
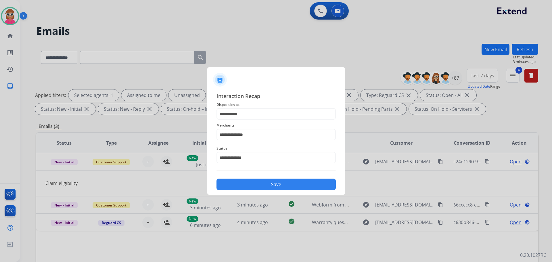
click at [245, 181] on button "Save" at bounding box center [276, 185] width 119 height 12
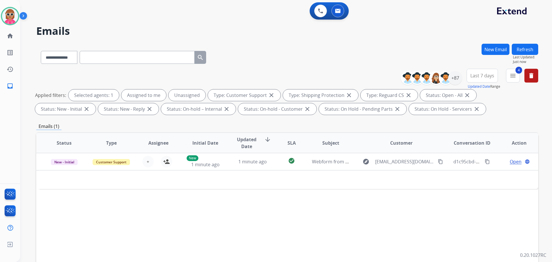
click at [86, 226] on div "Status Type Assignee Initial Date Updated Date arrow_downward SLA Subject Custo…" at bounding box center [287, 228] width 502 height 193
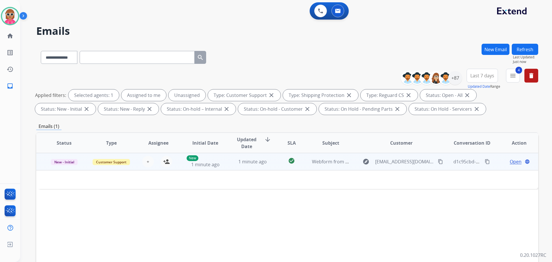
click at [242, 156] on td "1 minute ago" at bounding box center [248, 161] width 47 height 17
click at [241, 160] on span "1 minute ago" at bounding box center [253, 162] width 28 height 6
click at [438, 164] on mat-icon "content_copy" at bounding box center [440, 161] width 5 height 5
click at [511, 161] on span "Open" at bounding box center [516, 161] width 12 height 7
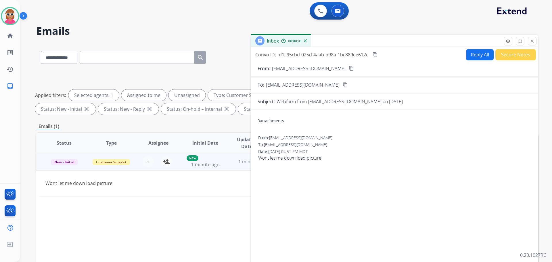
click at [375, 55] on mat-icon "content_copy" at bounding box center [375, 54] width 5 height 5
drag, startPoint x: 85, startPoint y: 213, endPoint x: 174, endPoint y: 216, distance: 89.5
click at [88, 212] on div "Status Type Assignee Initial Date Updated Date arrow_downward SLA Subject Custo…" at bounding box center [287, 228] width 502 height 193
click at [373, 55] on mat-icon "content_copy" at bounding box center [375, 54] width 5 height 5
click at [51, 198] on div "Status Type Assignee Initial Date Updated Date arrow_downward SLA Subject Custo…" at bounding box center [287, 228] width 502 height 193
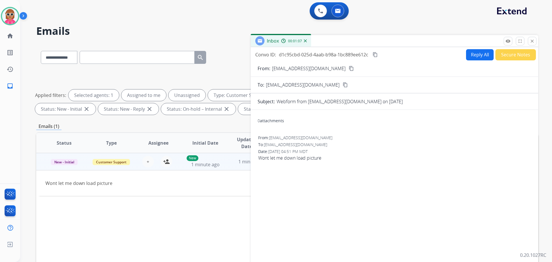
click at [472, 55] on button "Reply All" at bounding box center [480, 54] width 28 height 11
select select "**********"
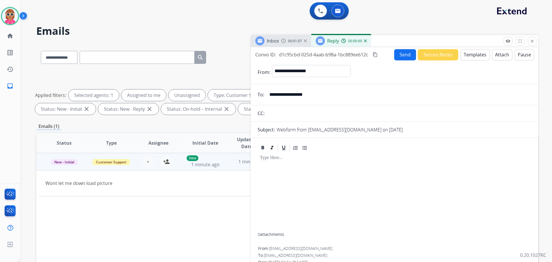
click at [473, 54] on button "Templates" at bounding box center [475, 54] width 29 height 11
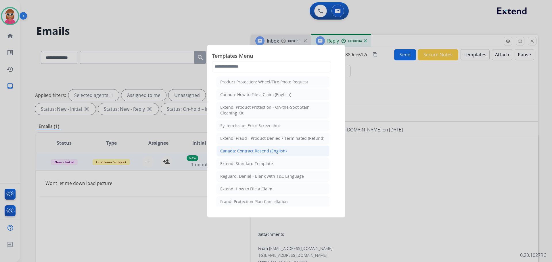
click at [255, 156] on li "Canada: Contract Resend (English)" at bounding box center [273, 151] width 113 height 11
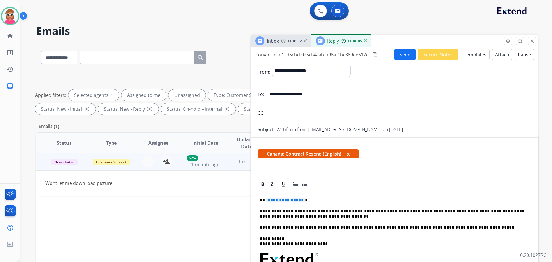
click at [472, 54] on button "Templates" at bounding box center [475, 54] width 29 height 11
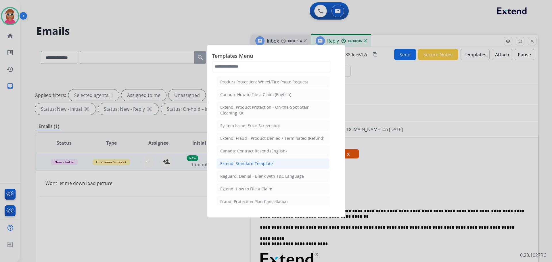
drag, startPoint x: 267, startPoint y: 160, endPoint x: 292, endPoint y: 182, distance: 33.5
click at [267, 160] on li "Extend: Standard Template" at bounding box center [273, 163] width 113 height 11
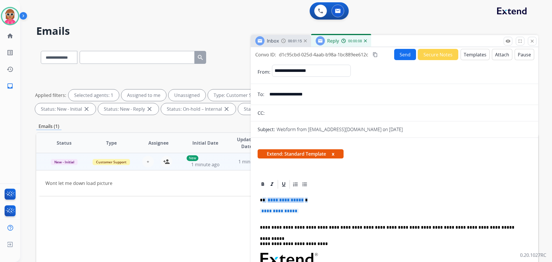
drag, startPoint x: 305, startPoint y: 209, endPoint x: 251, endPoint y: 196, distance: 56.0
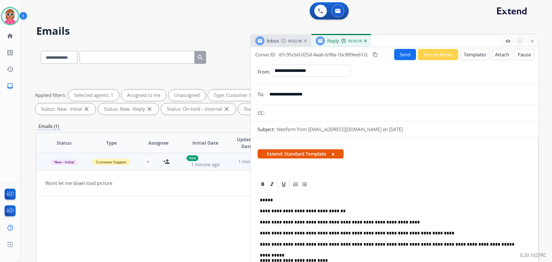
click at [280, 200] on p "*****" at bounding box center [392, 200] width 265 height 5
click at [375, 53] on mat-icon "content_copy" at bounding box center [375, 54] width 5 height 5
click at [407, 55] on button "Send" at bounding box center [406, 54] width 22 height 11
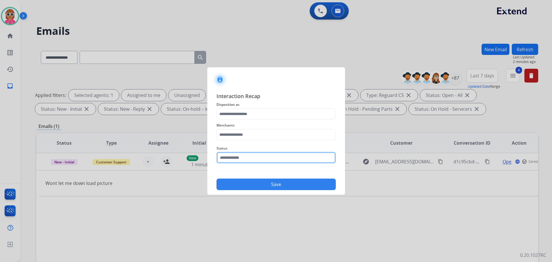
click at [237, 158] on input "text" at bounding box center [276, 158] width 119 height 12
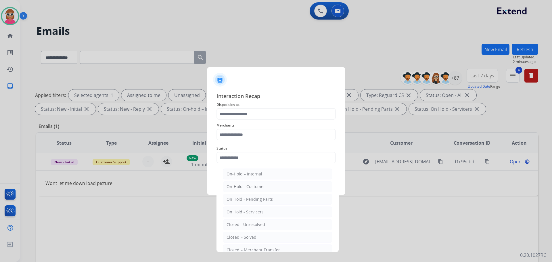
click at [246, 239] on div "Closed – Solved" at bounding box center [242, 237] width 30 height 6
type input "**********"
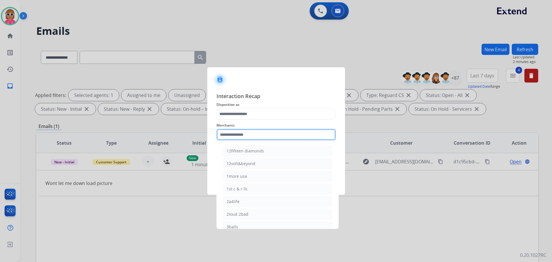
click at [262, 134] on input "text" at bounding box center [276, 135] width 119 height 12
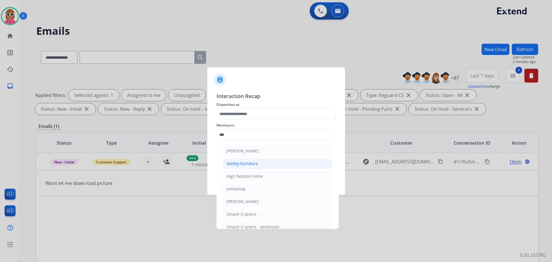
click at [244, 168] on li "Ashley furniture" at bounding box center [278, 163] width 110 height 11
type input "**********"
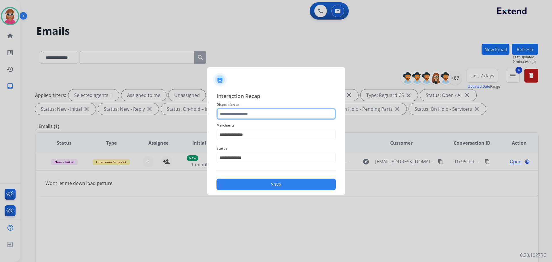
click at [261, 116] on input "text" at bounding box center [276, 114] width 119 height 12
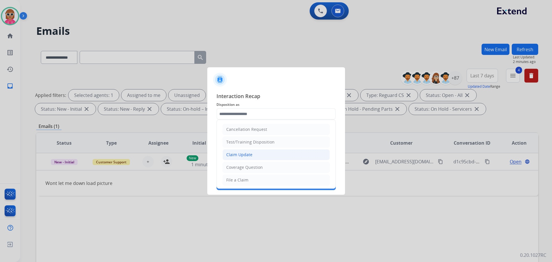
click at [250, 156] on div "Claim Update" at bounding box center [239, 155] width 26 height 6
type input "**********"
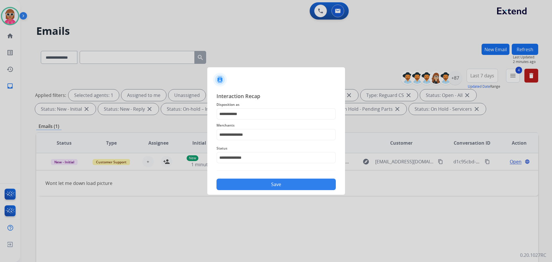
click at [260, 181] on button "Save" at bounding box center [276, 185] width 119 height 12
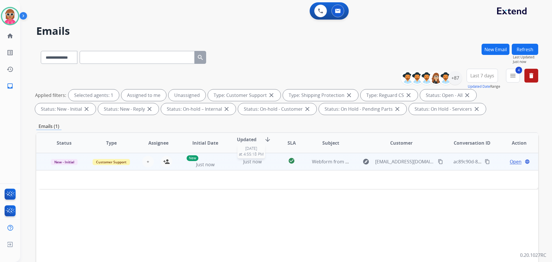
click at [238, 162] on div "Just now" at bounding box center [253, 161] width 38 height 7
click at [238, 161] on div "Just now" at bounding box center [253, 162] width 38 height 7
click at [63, 160] on span "New - Initial" at bounding box center [64, 162] width 27 height 6
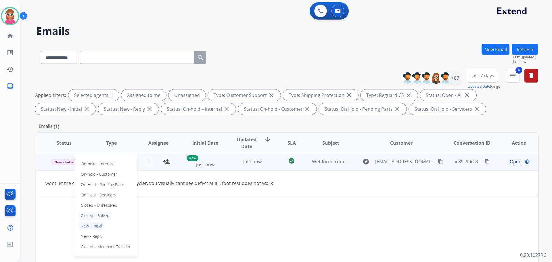
click at [102, 213] on p "Closed – Solved" at bounding box center [95, 216] width 33 height 8
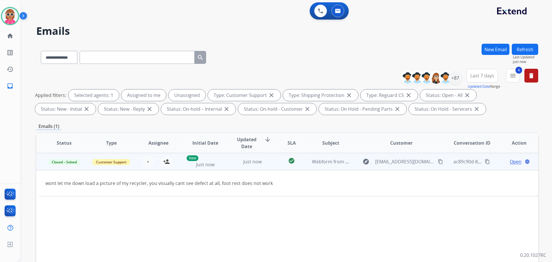
click at [511, 161] on span "Open" at bounding box center [516, 161] width 12 height 7
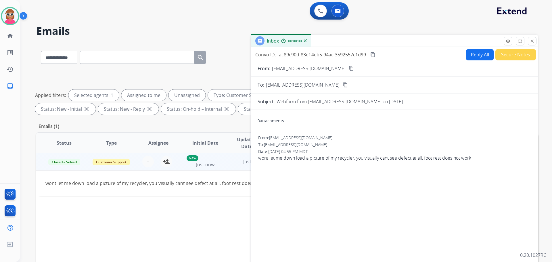
click at [519, 53] on button "Secure Notes" at bounding box center [516, 54] width 41 height 11
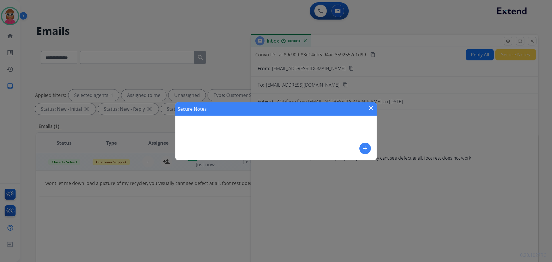
click at [366, 148] on mat-icon "add" at bounding box center [365, 148] width 7 height 7
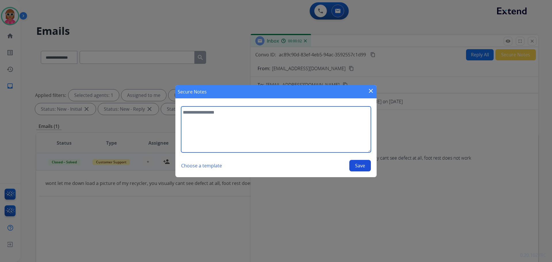
click at [334, 135] on textarea at bounding box center [276, 129] width 190 height 46
paste textarea "**********"
type textarea "**********"
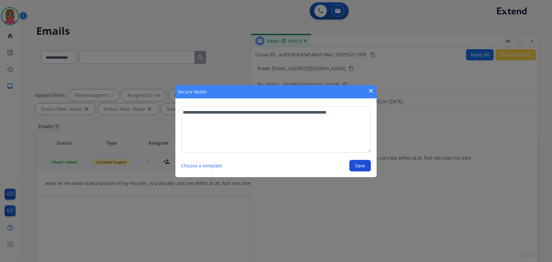
click at [369, 168] on button "Save" at bounding box center [361, 166] width 22 height 12
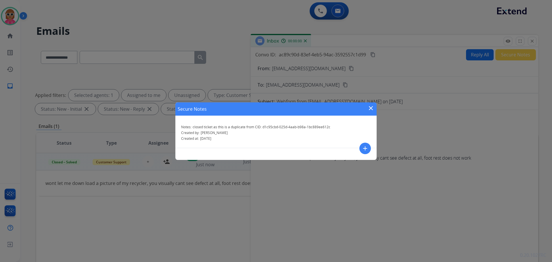
click at [365, 105] on div "Secure Notes close" at bounding box center [276, 108] width 201 height 13
click at [371, 108] on mat-icon "close" at bounding box center [371, 108] width 7 height 7
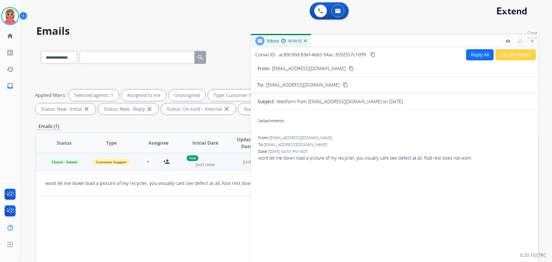
click at [533, 41] on mat-icon "close" at bounding box center [532, 41] width 5 height 5
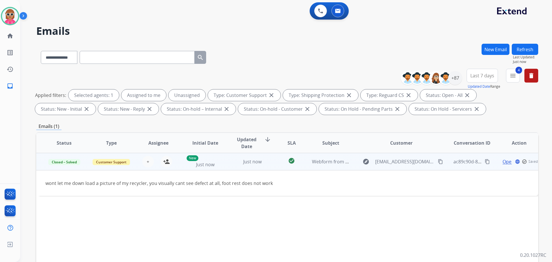
drag, startPoint x: 519, startPoint y: 44, endPoint x: 523, endPoint y: 47, distance: 4.5
click at [521, 44] on button "Refresh" at bounding box center [525, 49] width 26 height 11
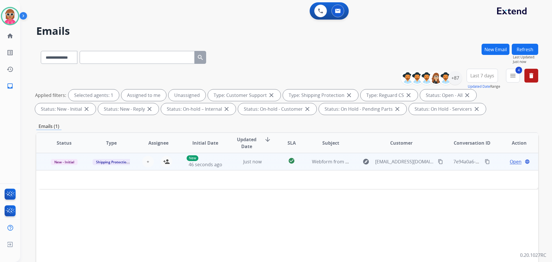
click at [258, 166] on td "Just now" at bounding box center [248, 161] width 47 height 17
click at [438, 160] on mat-icon "content_copy" at bounding box center [440, 161] width 5 height 5
click at [510, 160] on span "Open" at bounding box center [516, 161] width 12 height 7
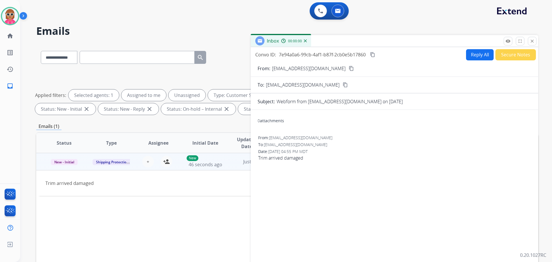
click at [474, 58] on button "Reply All" at bounding box center [480, 54] width 28 height 11
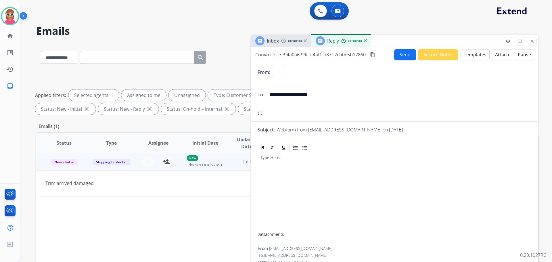
select select "**********"
click at [474, 53] on button "Templates" at bounding box center [475, 54] width 29 height 11
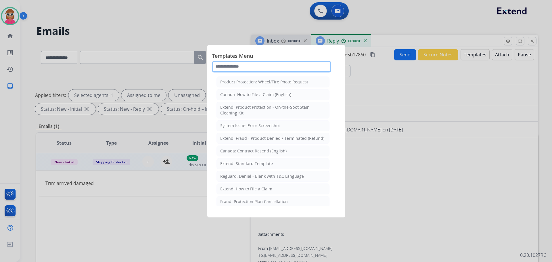
click at [300, 67] on input "text" at bounding box center [271, 67] width 119 height 12
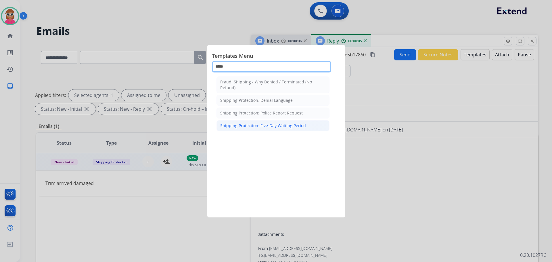
type input "*****"
click at [293, 125] on div "Shipping Protection: Five-Day Waiting Period" at bounding box center [263, 126] width 86 height 6
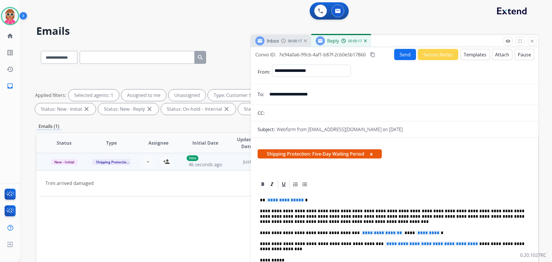
click at [472, 55] on button "Templates" at bounding box center [475, 54] width 29 height 11
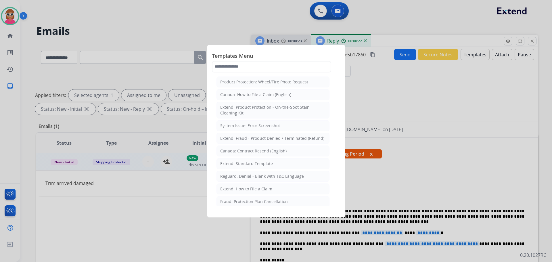
click at [235, 75] on div "Product Protection: Wheel/Tire Photo Request [GEOGRAPHIC_DATA]: How to File a C…" at bounding box center [273, 140] width 122 height 131
click at [236, 69] on input "text" at bounding box center [271, 67] width 119 height 12
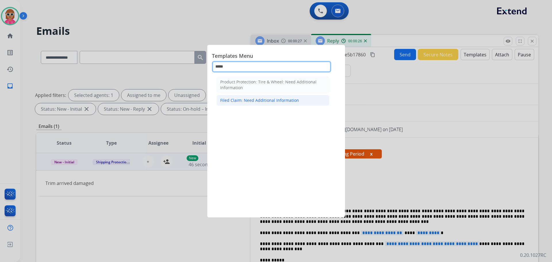
type input "*****"
click at [254, 104] on li "Filed Claim: Need Additional Information" at bounding box center [273, 100] width 113 height 11
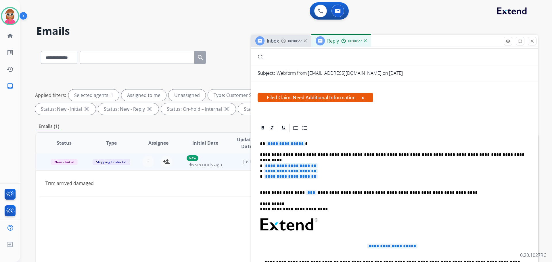
scroll to position [58, 0]
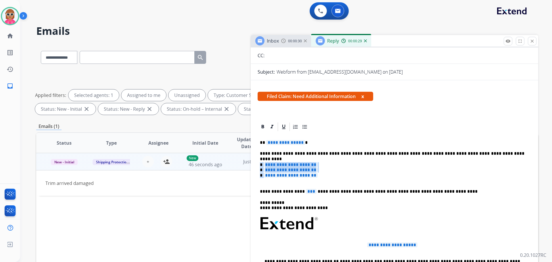
drag, startPoint x: 331, startPoint y: 174, endPoint x: 251, endPoint y: 165, distance: 79.9
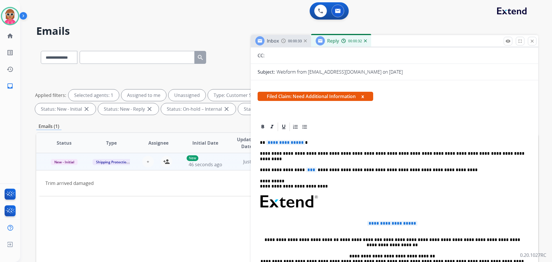
click at [494, 154] on p "**********" at bounding box center [392, 156] width 265 height 11
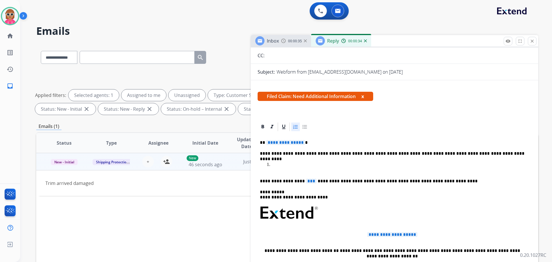
click at [298, 129] on icon at bounding box center [296, 127] width 6 height 6
drag, startPoint x: 287, startPoint y: 166, endPoint x: 271, endPoint y: 165, distance: 16.4
click at [272, 165] on li "**********" at bounding box center [401, 167] width 258 height 11
click at [336, 165] on p "**********" at bounding box center [398, 167] width 253 height 11
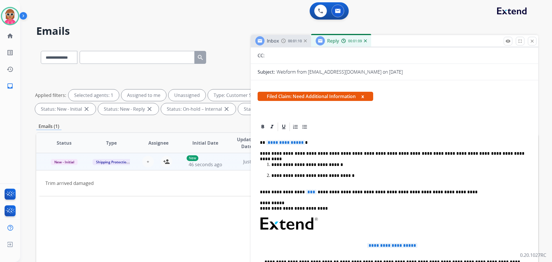
click at [306, 192] on span "***" at bounding box center [311, 192] width 11 height 5
click at [291, 143] on span "**********" at bounding box center [285, 142] width 39 height 5
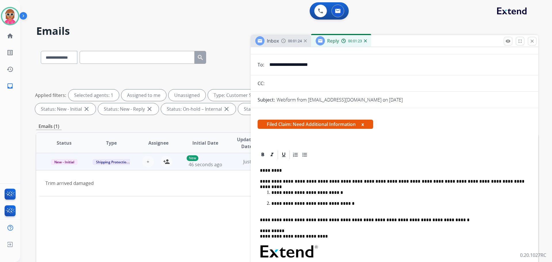
scroll to position [0, 0]
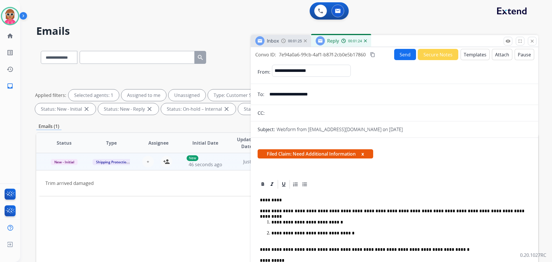
click at [372, 54] on mat-icon "content_copy" at bounding box center [372, 54] width 5 height 5
click at [344, 233] on p "**********" at bounding box center [398, 236] width 253 height 11
click at [372, 53] on mat-icon "content_copy" at bounding box center [372, 54] width 5 height 5
click at [403, 57] on button "Send" at bounding box center [405, 54] width 22 height 11
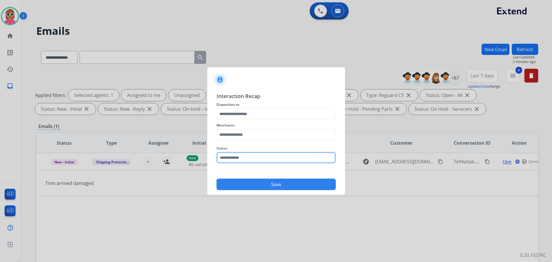
click at [247, 157] on input "text" at bounding box center [276, 158] width 119 height 12
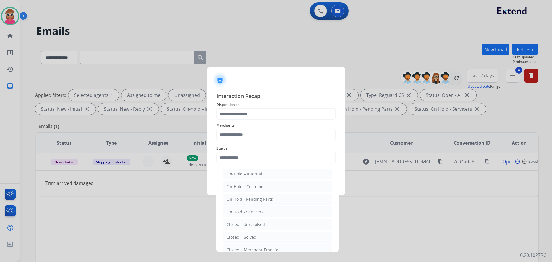
click at [257, 235] on li "Closed – Solved" at bounding box center [278, 237] width 110 height 11
type input "**********"
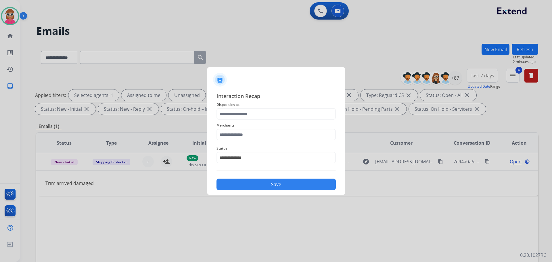
click at [272, 129] on span "Merchants" at bounding box center [276, 125] width 119 height 7
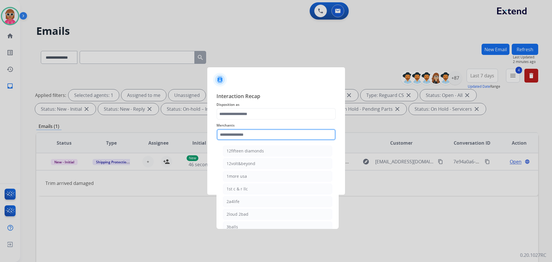
drag, startPoint x: 272, startPoint y: 135, endPoint x: 295, endPoint y: 135, distance: 23.3
click at [272, 136] on input "text" at bounding box center [276, 135] width 119 height 12
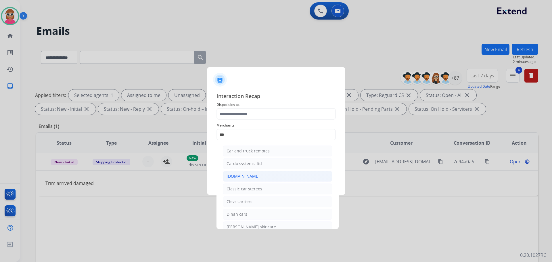
click at [252, 176] on li "[DOMAIN_NAME]" at bounding box center [278, 176] width 110 height 11
type input "**********"
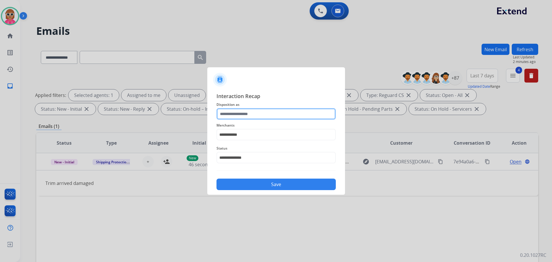
click at [262, 117] on input "text" at bounding box center [276, 114] width 119 height 12
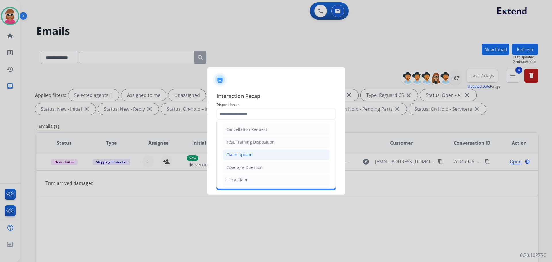
click at [259, 153] on li "Claim Update" at bounding box center [276, 154] width 107 height 11
type input "**********"
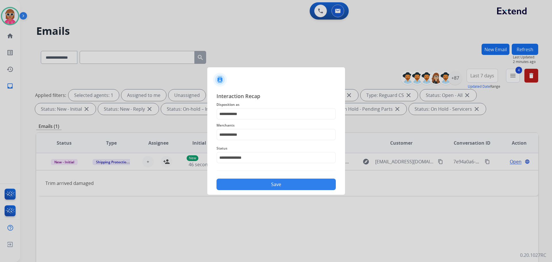
click at [268, 180] on button "Save" at bounding box center [276, 185] width 119 height 12
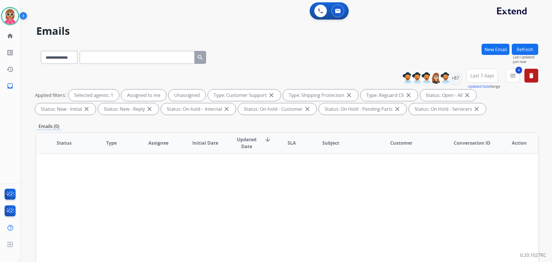
click at [133, 55] on input "text" at bounding box center [137, 57] width 115 height 13
paste input "**********"
type input "**********"
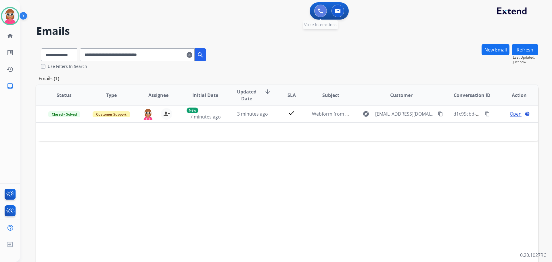
click at [325, 8] on button at bounding box center [320, 11] width 13 height 13
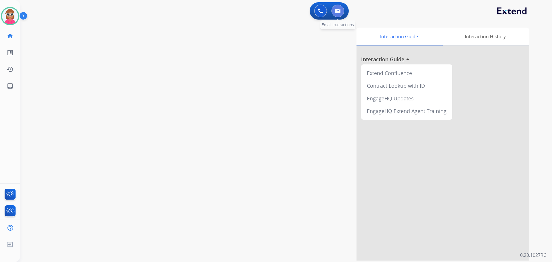
click at [343, 9] on button at bounding box center [338, 11] width 13 height 13
select select "**********"
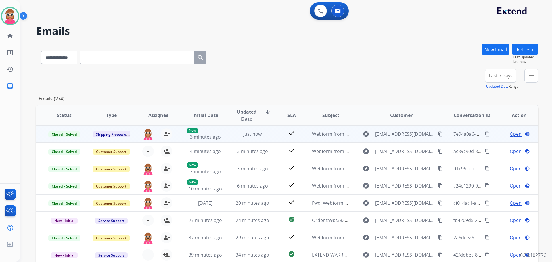
click at [485, 133] on mat-icon "content_copy" at bounding box center [487, 133] width 5 height 5
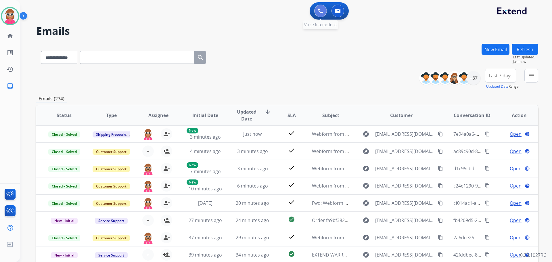
click at [323, 12] on button at bounding box center [320, 11] width 13 height 13
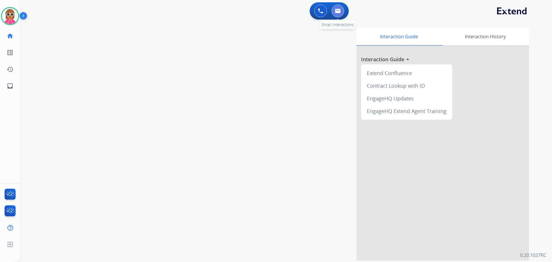
click at [341, 13] on button at bounding box center [338, 11] width 13 height 13
select select "**********"
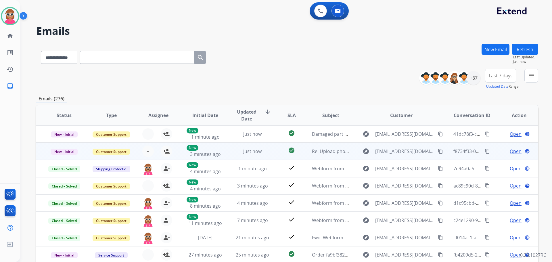
click at [303, 148] on td "Re: Upload photos to continue your claim" at bounding box center [326, 151] width 47 height 17
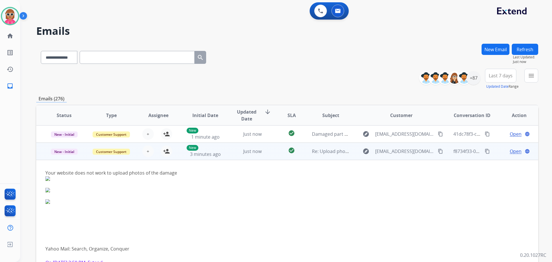
scroll to position [17, 0]
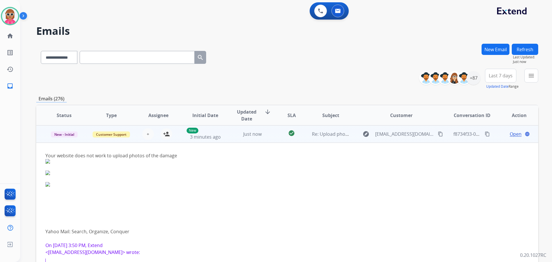
click at [303, 135] on td "Re: Upload photos to continue your claim" at bounding box center [326, 133] width 47 height 17
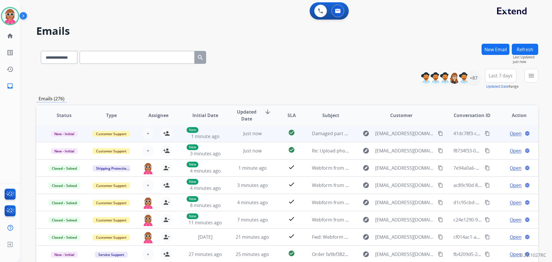
click at [272, 137] on td "check_circle" at bounding box center [287, 133] width 31 height 17
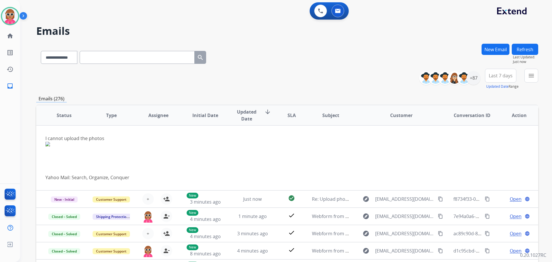
scroll to position [0, 0]
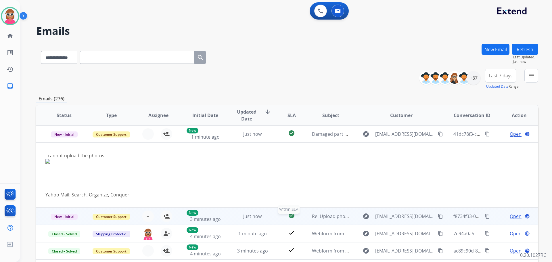
click at [299, 218] on div "check_circle" at bounding box center [292, 216] width 22 height 9
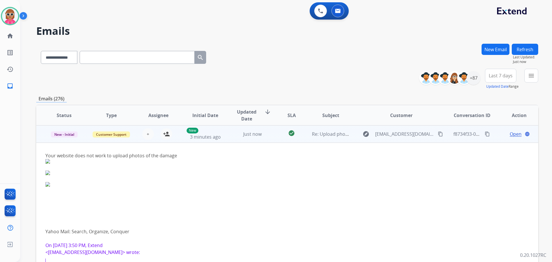
click at [257, 139] on td "Just now" at bounding box center [248, 133] width 47 height 17
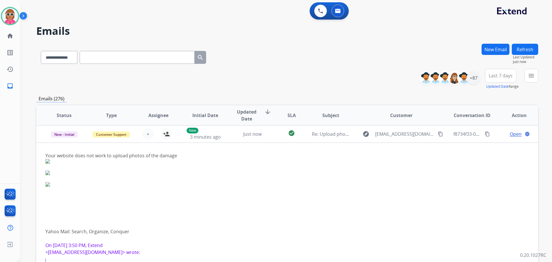
scroll to position [1, 0]
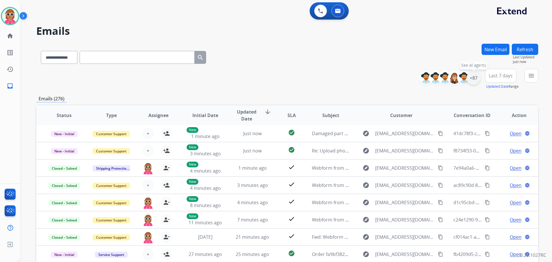
click at [467, 76] on div "+87" at bounding box center [474, 78] width 14 height 14
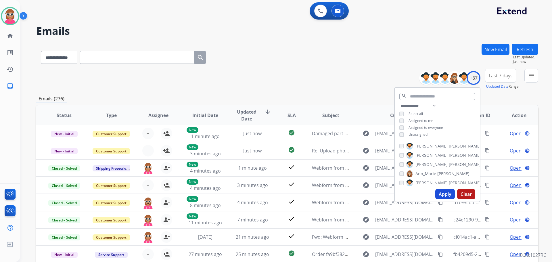
click at [414, 135] on span "Unassigned" at bounding box center [418, 134] width 19 height 5
click at [418, 119] on span "Assigned to me" at bounding box center [421, 120] width 25 height 5
click at [426, 120] on span "Assigned to me" at bounding box center [421, 120] width 25 height 5
click at [427, 120] on span "Assigned to me" at bounding box center [421, 120] width 25 height 5
click at [425, 133] on span "Unassigned" at bounding box center [418, 134] width 19 height 5
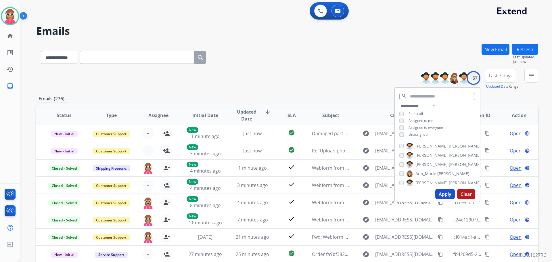
click at [447, 197] on button "Apply" at bounding box center [446, 194] width 20 height 10
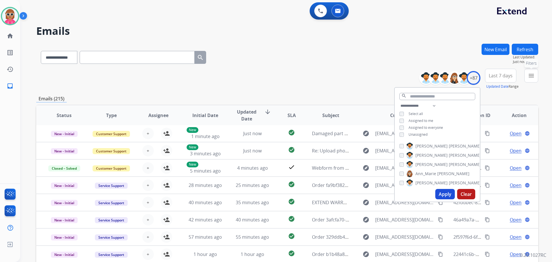
click at [532, 76] on mat-icon "menu" at bounding box center [531, 75] width 7 height 7
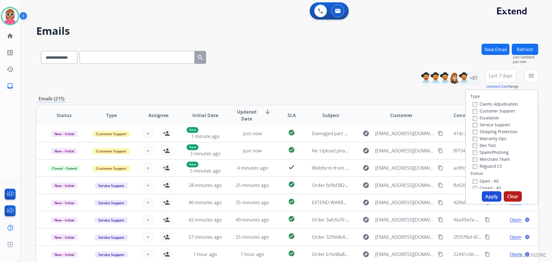
drag, startPoint x: 493, startPoint y: 109, endPoint x: 491, endPoint y: 127, distance: 18.5
click at [492, 110] on label "Customer Support" at bounding box center [494, 110] width 42 height 5
click at [489, 133] on label "Shipping Protection" at bounding box center [495, 131] width 45 height 5
click at [490, 113] on label "Customer Support" at bounding box center [494, 110] width 42 height 5
click at [490, 169] on div "Type Claims Adjudication Customer Support Escalation Service Support Shipping P…" at bounding box center [502, 139] width 72 height 99
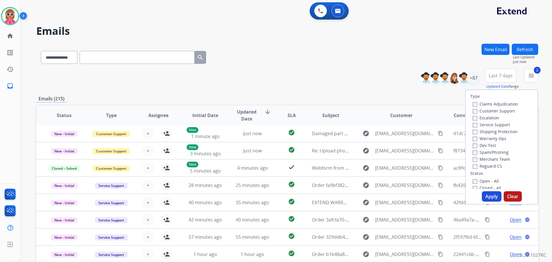
drag, startPoint x: 489, startPoint y: 166, endPoint x: 489, endPoint y: 171, distance: 5.3
click at [489, 166] on label "Reguard CS" at bounding box center [487, 165] width 29 height 5
click at [488, 181] on label "Open - All" at bounding box center [486, 180] width 26 height 5
click at [483, 182] on label "Open - All" at bounding box center [486, 180] width 26 height 5
click at [489, 198] on button "Apply" at bounding box center [492, 196] width 20 height 10
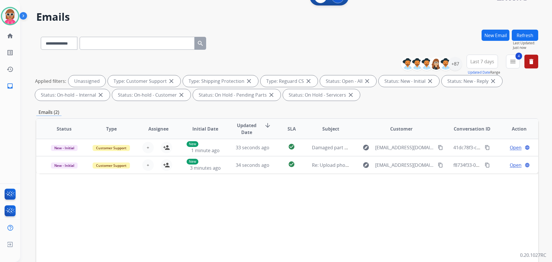
scroll to position [0, 0]
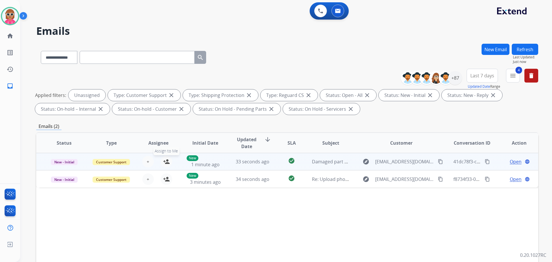
click at [167, 161] on mat-icon "person_add" at bounding box center [166, 161] width 7 height 7
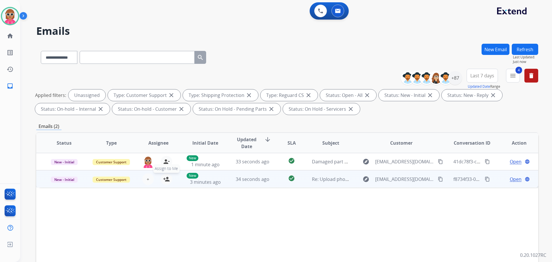
click at [163, 179] on mat-icon "person_add" at bounding box center [166, 179] width 7 height 7
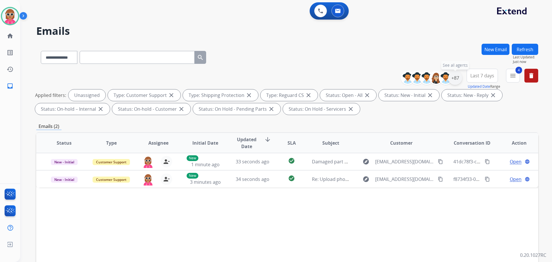
click at [459, 77] on div "+87" at bounding box center [456, 78] width 14 height 14
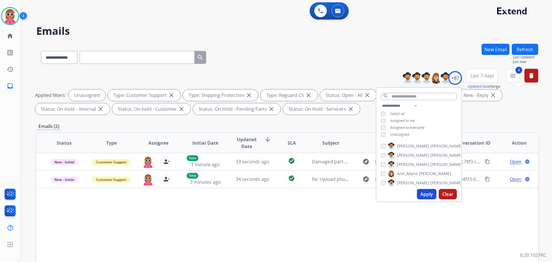
click at [402, 136] on div "**********" at bounding box center [419, 120] width 85 height 37
click at [403, 134] on span "Unassigned" at bounding box center [399, 134] width 19 height 5
click at [410, 106] on select "**********" at bounding box center [401, 105] width 40 height 7
select select "**********"
click at [381, 102] on select "**********" at bounding box center [401, 105] width 40 height 7
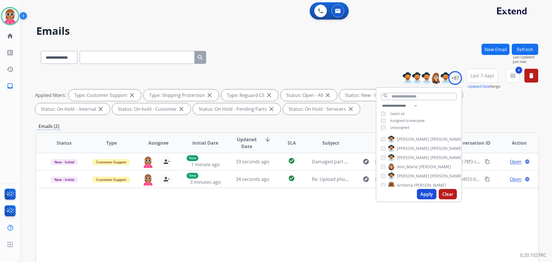
drag, startPoint x: 440, startPoint y: 114, endPoint x: 437, endPoint y: 136, distance: 22.7
click at [440, 115] on div "**********" at bounding box center [419, 117] width 85 height 30
click at [431, 138] on span "[PERSON_NAME]" at bounding box center [447, 139] width 32 height 6
drag, startPoint x: 415, startPoint y: 147, endPoint x: 414, endPoint y: 156, distance: 9.2
click at [431, 147] on span "[PERSON_NAME]" at bounding box center [447, 149] width 32 height 6
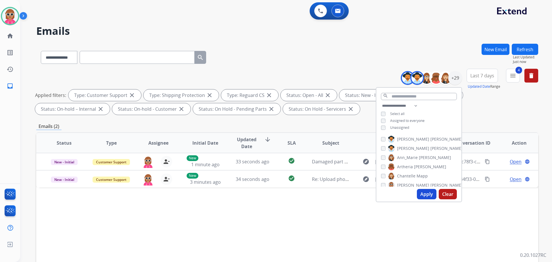
click at [413, 157] on span "Ann_Marie" at bounding box center [407, 158] width 21 height 6
click at [412, 165] on label "[PERSON_NAME]" at bounding box center [417, 166] width 58 height 7
drag, startPoint x: 410, startPoint y: 176, endPoint x: 409, endPoint y: 184, distance: 8.4
click at [410, 176] on span "Chantelle" at bounding box center [406, 176] width 18 height 6
click at [409, 184] on span "[PERSON_NAME]" at bounding box center [413, 185] width 32 height 6
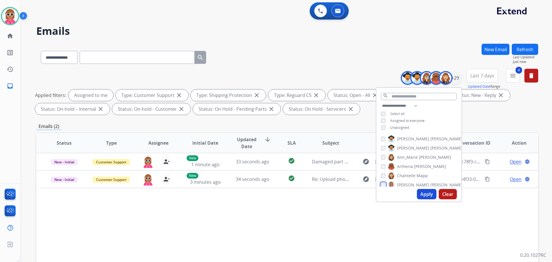
scroll to position [29, 0]
click at [409, 164] on span "[PERSON_NAME]" at bounding box center [413, 166] width 32 height 6
click at [431, 175] on span "Solaazo" at bounding box center [438, 175] width 15 height 6
click at [405, 185] on span "Deambrana" at bounding box center [408, 184] width 23 height 6
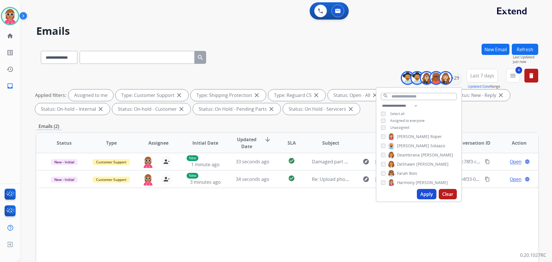
click at [408, 164] on span "DeShawn" at bounding box center [406, 164] width 18 height 6
click at [405, 170] on label "Farah Bois" at bounding box center [402, 173] width 29 height 7
click at [405, 180] on span "Harmony" at bounding box center [406, 183] width 18 height 6
click at [404, 161] on span "Jaquayla" at bounding box center [405, 163] width 16 height 6
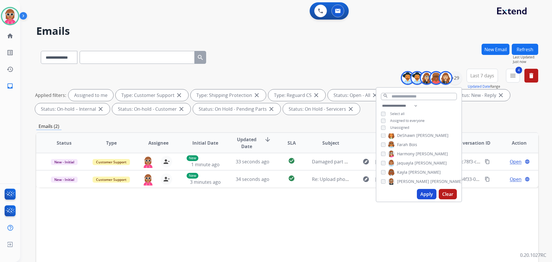
drag, startPoint x: 406, startPoint y: 171, endPoint x: 405, endPoint y: 180, distance: 9.2
click at [406, 172] on span "Kayla" at bounding box center [402, 172] width 10 height 6
click at [431, 180] on span "[PERSON_NAME]" at bounding box center [447, 182] width 32 height 6
click at [409, 162] on span "Keyanta" at bounding box center [405, 162] width 16 height 6
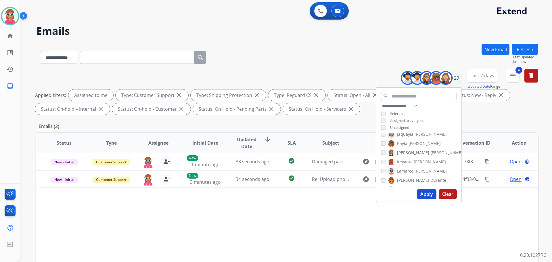
click at [408, 168] on span "Lamarco" at bounding box center [405, 171] width 16 height 6
click at [408, 178] on span "[PERSON_NAME]" at bounding box center [413, 181] width 32 height 6
drag, startPoint x: 410, startPoint y: 158, endPoint x: 411, endPoint y: 163, distance: 5.2
click at [410, 158] on label "[PERSON_NAME]" at bounding box center [416, 160] width 56 height 7
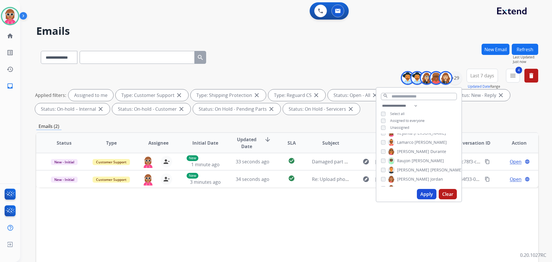
drag, startPoint x: 408, startPoint y: 169, endPoint x: 408, endPoint y: 173, distance: 3.8
click at [408, 170] on span "[PERSON_NAME]" at bounding box center [413, 170] width 32 height 6
click at [407, 178] on span "[PERSON_NAME]" at bounding box center [413, 179] width 32 height 6
click at [403, 160] on span "Raujon" at bounding box center [404, 161] width 14 height 6
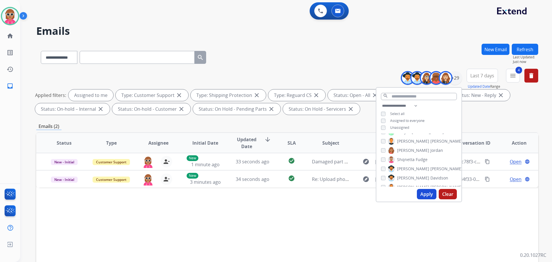
click at [404, 158] on span "Shqnetta" at bounding box center [406, 160] width 18 height 6
click at [404, 167] on span "[PERSON_NAME]" at bounding box center [413, 169] width 32 height 6
click at [404, 176] on span "[PERSON_NAME]" at bounding box center [413, 178] width 32 height 6
click at [404, 184] on label "[PERSON_NAME]" at bounding box center [425, 187] width 75 height 7
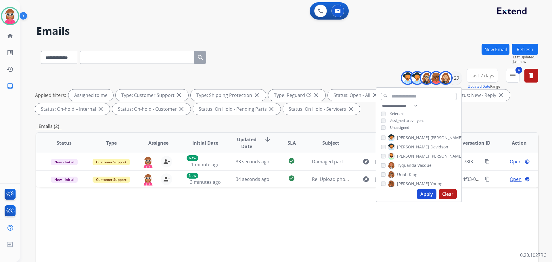
drag, startPoint x: 405, startPoint y: 162, endPoint x: 407, endPoint y: 173, distance: 11.6
click at [405, 163] on span "Tyquanda" at bounding box center [406, 166] width 19 height 6
click at [407, 175] on span "Uriah" at bounding box center [402, 175] width 11 height 6
click at [407, 182] on span "[PERSON_NAME]" at bounding box center [413, 184] width 32 height 6
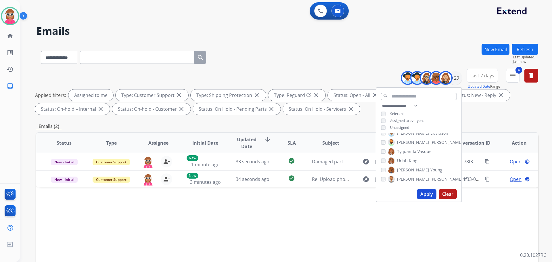
drag, startPoint x: 410, startPoint y: 177, endPoint x: 434, endPoint y: 194, distance: 29.7
click at [411, 178] on span "[PERSON_NAME]" at bounding box center [413, 179] width 32 height 6
click at [432, 195] on button "Apply" at bounding box center [427, 194] width 20 height 10
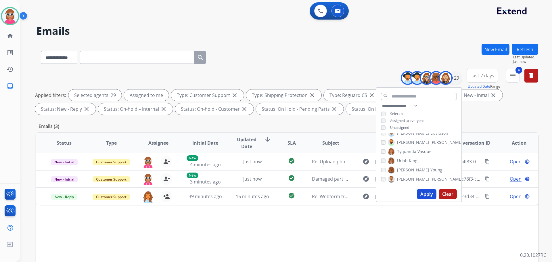
click at [265, 244] on div "Status Type Assignee Initial Date Updated Date arrow_downward SLA Subject Custo…" at bounding box center [287, 228] width 502 height 193
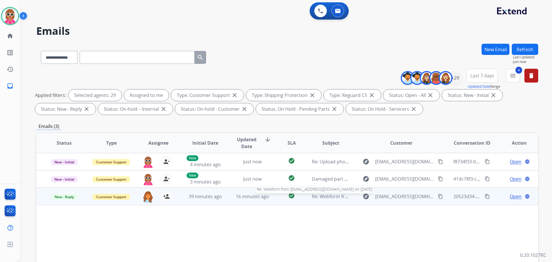
click at [312, 195] on span "Re: Webform from heinegregory1@gmail.com on 09/28/2025" at bounding box center [381, 196] width 138 height 6
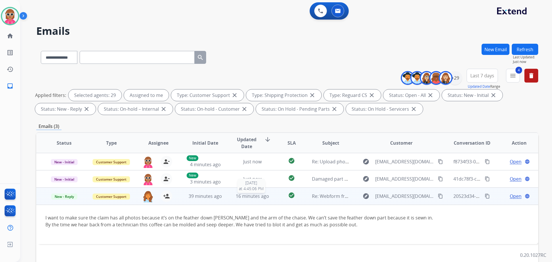
click at [267, 196] on div "16 minutes ago" at bounding box center [253, 196] width 38 height 7
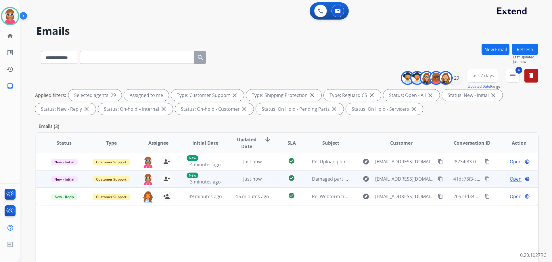
click at [266, 184] on td "Just now" at bounding box center [248, 178] width 47 height 17
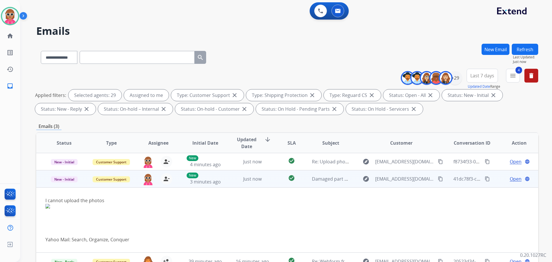
click at [510, 177] on span "Open" at bounding box center [516, 179] width 12 height 7
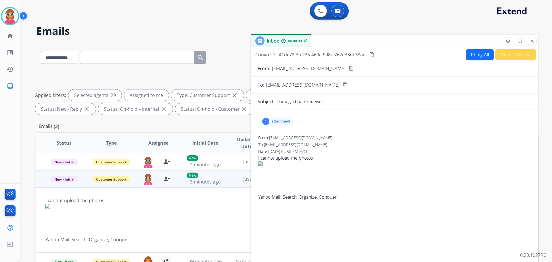
click at [284, 125] on div "1 attachment" at bounding box center [276, 121] width 35 height 9
click at [283, 137] on div at bounding box center [279, 137] width 29 height 20
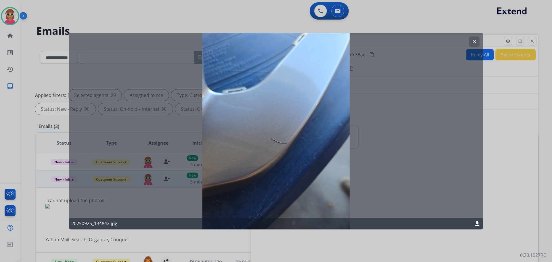
click at [470, 40] on button "clear" at bounding box center [475, 41] width 10 height 10
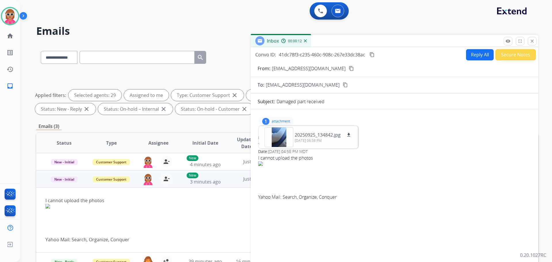
drag, startPoint x: 337, startPoint y: 70, endPoint x: 277, endPoint y: 5, distance: 87.8
click at [348, 69] on button "content_copy" at bounding box center [351, 68] width 7 height 7
click at [533, 43] on mat-icon "close" at bounding box center [532, 41] width 5 height 5
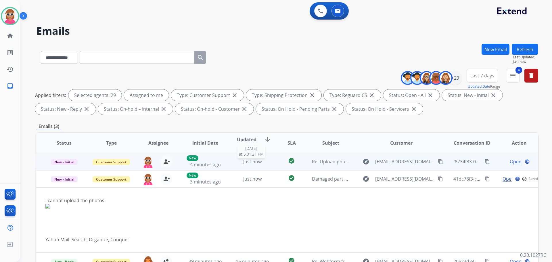
click at [254, 164] on span "Just now" at bounding box center [252, 162] width 18 height 6
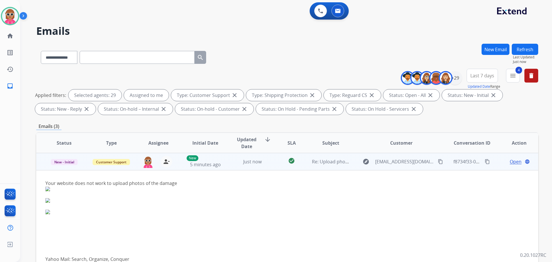
click at [510, 162] on span "Open" at bounding box center [516, 161] width 12 height 7
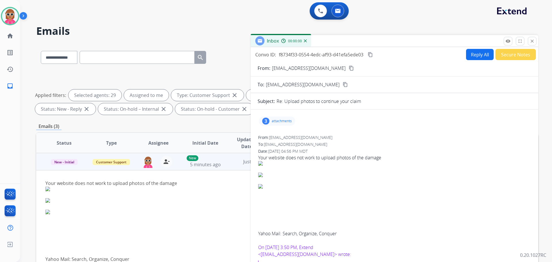
click at [277, 122] on p "attachments" at bounding box center [282, 121] width 20 height 5
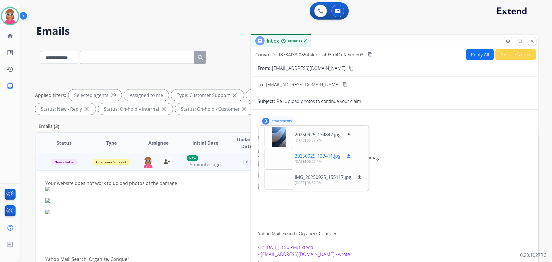
click at [274, 164] on div at bounding box center [279, 158] width 29 height 20
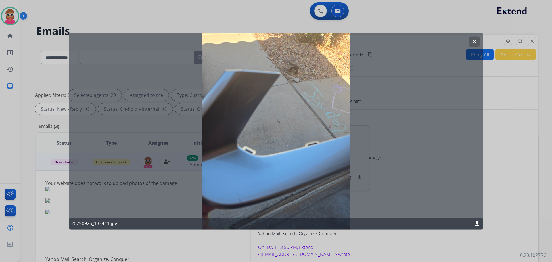
click at [472, 40] on mat-icon "clear" at bounding box center [474, 41] width 5 height 5
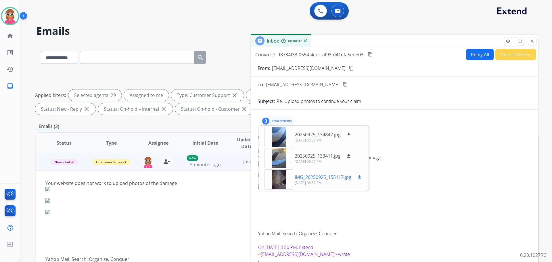
click at [281, 182] on div at bounding box center [279, 179] width 29 height 20
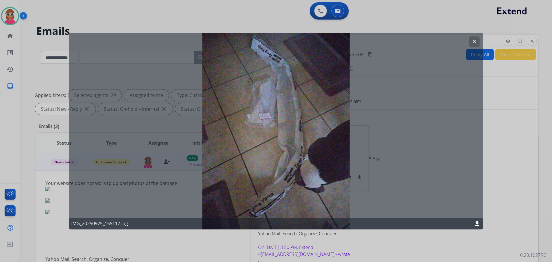
drag, startPoint x: 473, startPoint y: 37, endPoint x: 430, endPoint y: 31, distance: 43.9
click at [472, 37] on button "clear" at bounding box center [475, 41] width 10 height 10
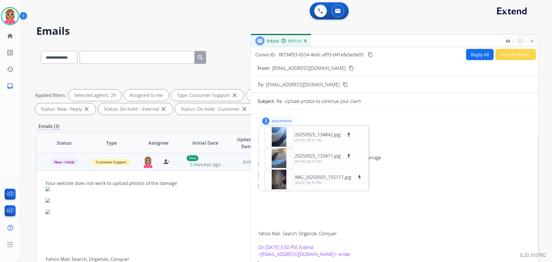
click at [370, 54] on mat-icon "content_copy" at bounding box center [370, 54] width 5 height 5
click at [482, 53] on button "Reply All" at bounding box center [480, 54] width 28 height 11
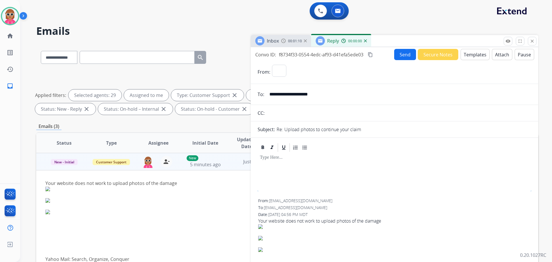
click at [479, 54] on button "Templates" at bounding box center [475, 54] width 29 height 11
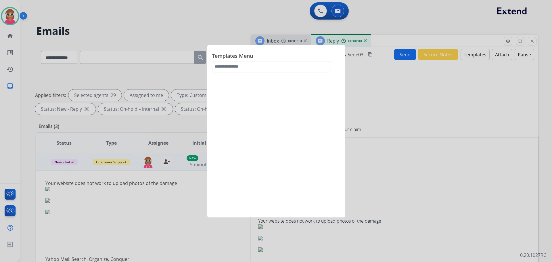
select select "**********"
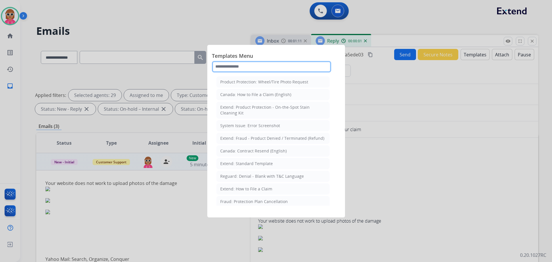
click at [291, 61] on input "text" at bounding box center [271, 67] width 119 height 12
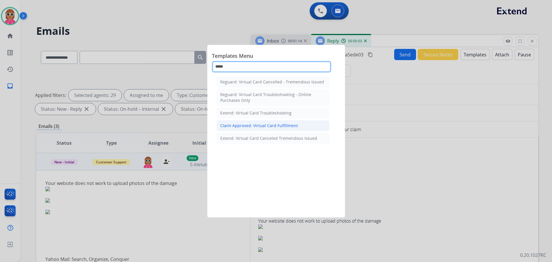
type input "*****"
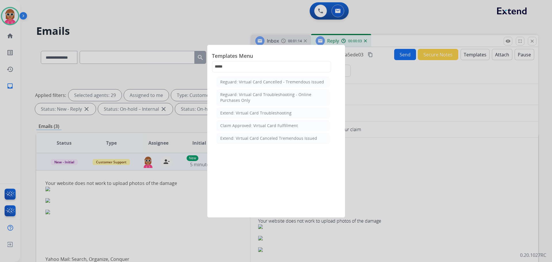
drag, startPoint x: 253, startPoint y: 123, endPoint x: 253, endPoint y: 126, distance: 2.9
click at [253, 124] on div "Claim Approved: Virtual Card Fulfillment" at bounding box center [259, 126] width 78 height 6
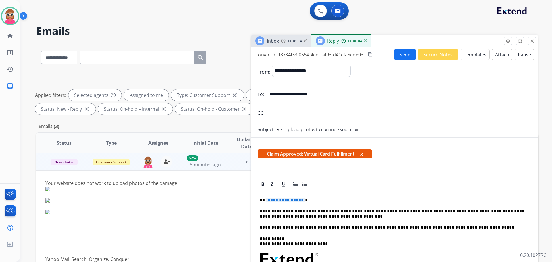
scroll to position [29, 0]
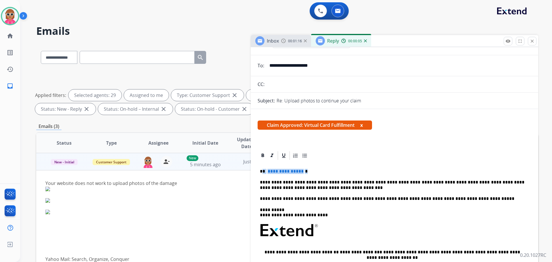
drag, startPoint x: 312, startPoint y: 171, endPoint x: 263, endPoint y: 171, distance: 48.9
click at [263, 171] on p "**********" at bounding box center [392, 171] width 265 height 5
click at [331, 183] on p "**********" at bounding box center [392, 185] width 265 height 11
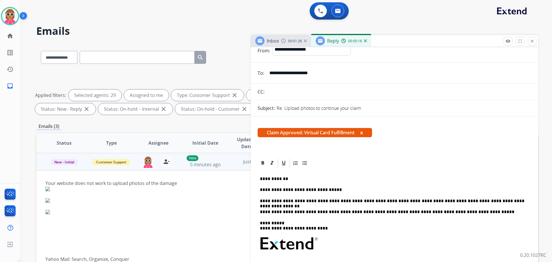
scroll to position [0, 0]
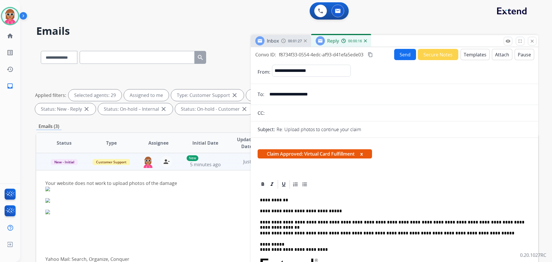
click at [405, 54] on button "Send" at bounding box center [405, 54] width 22 height 11
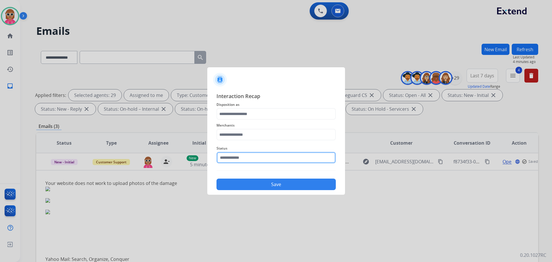
click at [248, 160] on input "text" at bounding box center [276, 158] width 119 height 12
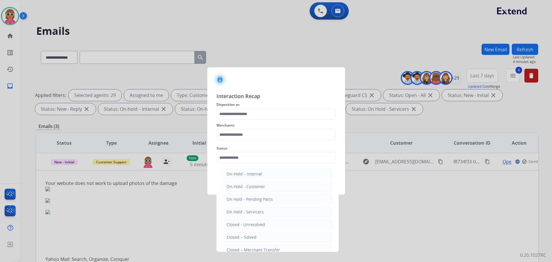
click at [252, 234] on li "Closed – Solved" at bounding box center [278, 237] width 110 height 11
type input "**********"
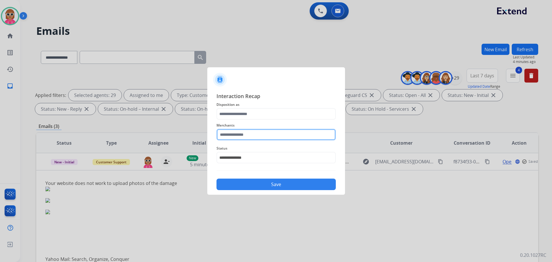
click at [262, 139] on input "text" at bounding box center [276, 135] width 119 height 12
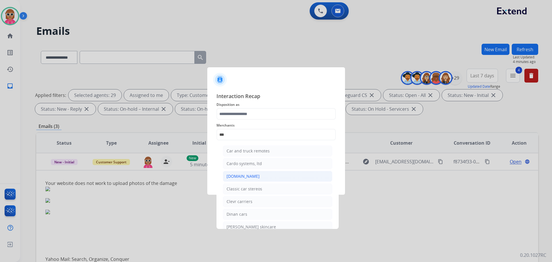
click at [247, 175] on div "[DOMAIN_NAME]" at bounding box center [243, 176] width 33 height 6
type input "**********"
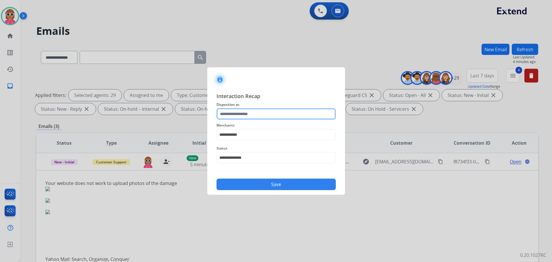
click at [248, 117] on input "text" at bounding box center [276, 114] width 119 height 12
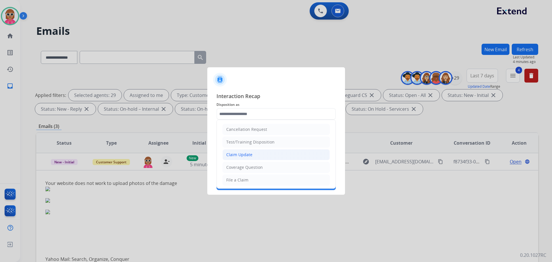
click at [249, 154] on div "Claim Update" at bounding box center [239, 155] width 26 height 6
type input "**********"
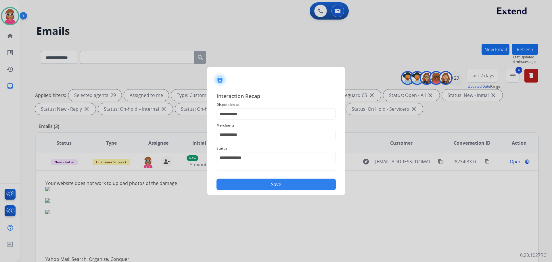
click at [259, 186] on button "Save" at bounding box center [276, 185] width 119 height 12
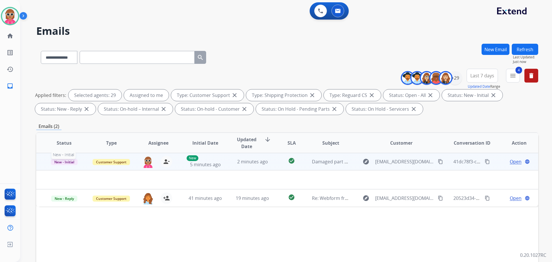
click at [66, 160] on span "New - Initial" at bounding box center [64, 162] width 27 height 6
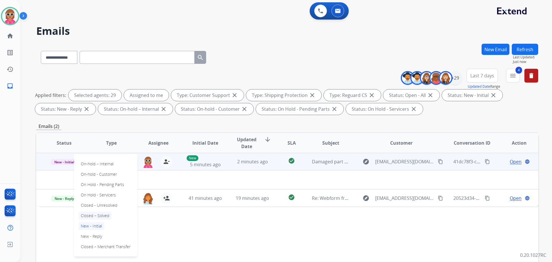
click at [95, 214] on p "Closed – Solved" at bounding box center [95, 216] width 33 height 8
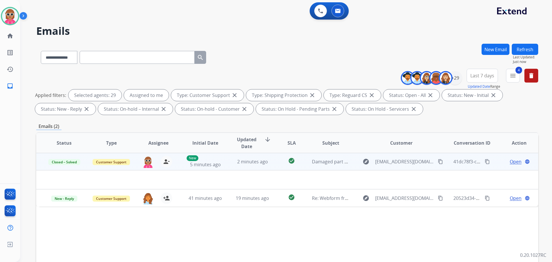
click at [516, 162] on span "Open" at bounding box center [516, 161] width 12 height 7
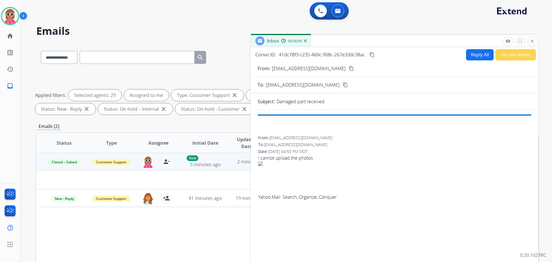
click at [512, 51] on button "Secure Notes" at bounding box center [516, 54] width 41 height 11
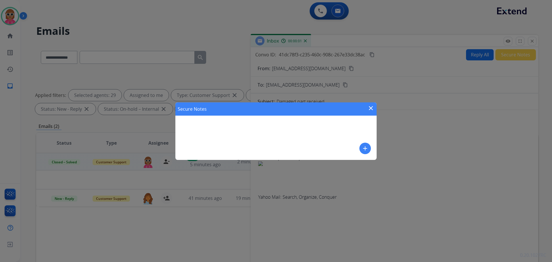
click at [361, 147] on button "add" at bounding box center [366, 149] width 12 height 12
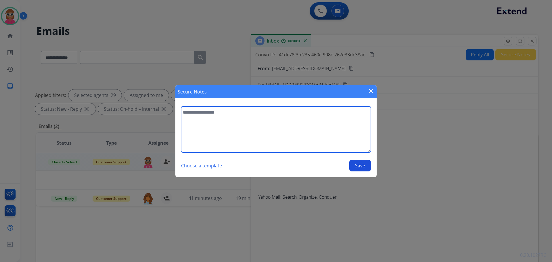
click at [285, 141] on textarea at bounding box center [276, 129] width 190 height 46
type textarea "**********"
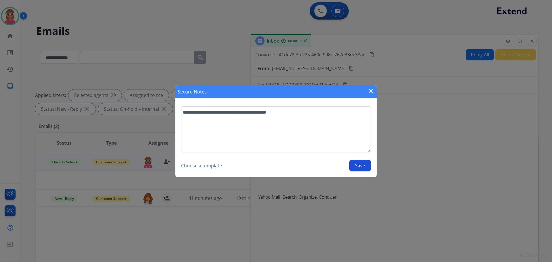
click at [109, 108] on div "**********" at bounding box center [276, 131] width 552 height 262
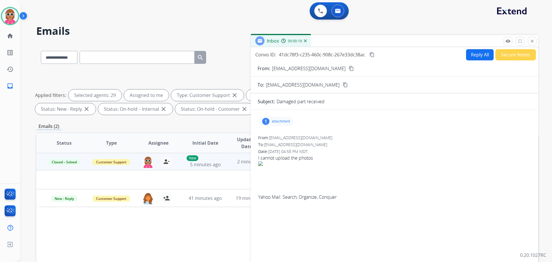
click at [520, 56] on button "Secure Notes" at bounding box center [516, 54] width 41 height 11
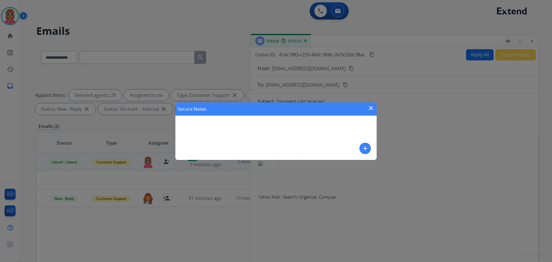
click at [361, 146] on button "add" at bounding box center [366, 149] width 12 height 12
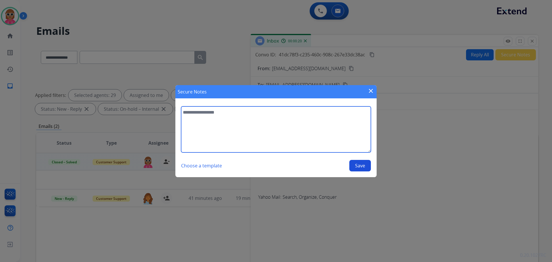
drag, startPoint x: 296, startPoint y: 125, endPoint x: 262, endPoint y: 113, distance: 35.8
click at [288, 126] on textarea at bounding box center [276, 129] width 190 height 46
paste textarea "**********"
type textarea "**********"
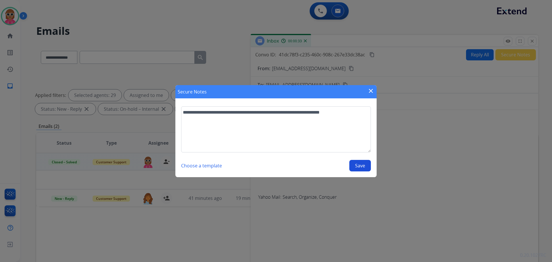
click at [365, 171] on button "Save" at bounding box center [361, 166] width 22 height 12
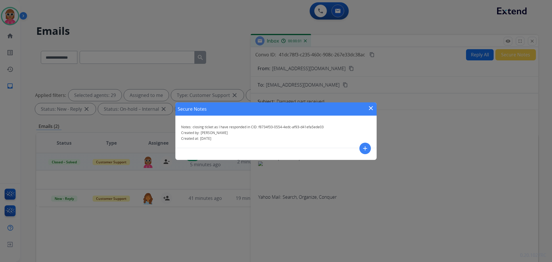
click at [367, 107] on div "Secure Notes close" at bounding box center [276, 108] width 201 height 13
click at [371, 110] on mat-icon "close" at bounding box center [371, 108] width 7 height 7
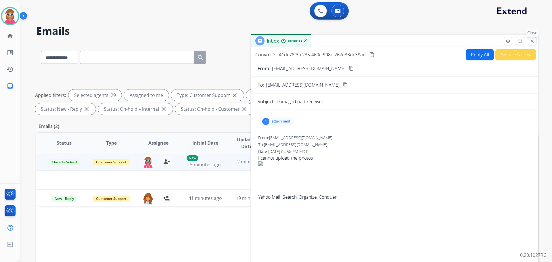
click at [536, 39] on button "close Close" at bounding box center [532, 41] width 9 height 9
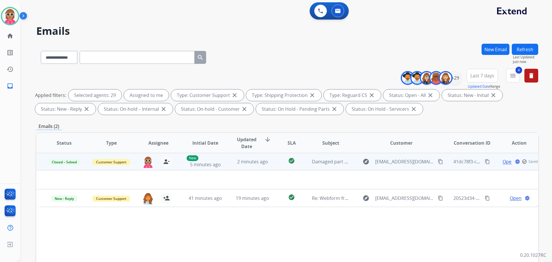
click at [522, 48] on button "Refresh" at bounding box center [525, 49] width 26 height 11
click at [220, 168] on td "New 13 minutes ago" at bounding box center [201, 161] width 47 height 17
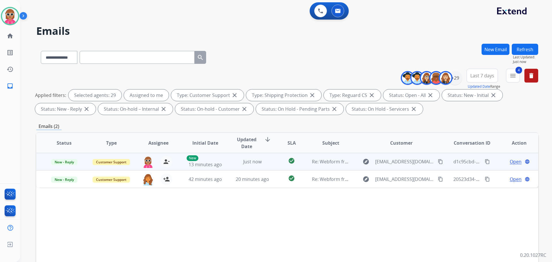
click at [220, 168] on td "New 13 minutes ago" at bounding box center [201, 161] width 47 height 17
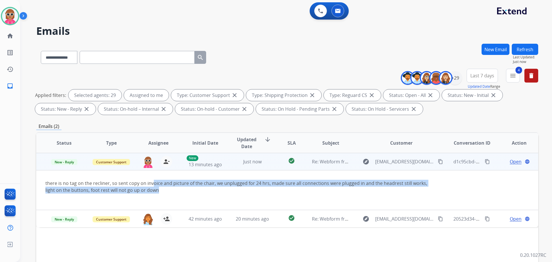
drag, startPoint x: 153, startPoint y: 186, endPoint x: 296, endPoint y: 187, distance: 143.0
click at [296, 187] on div "there is no tag on the recliner, so sent copy on invoice and picture of the cha…" at bounding box center [240, 187] width 390 height 14
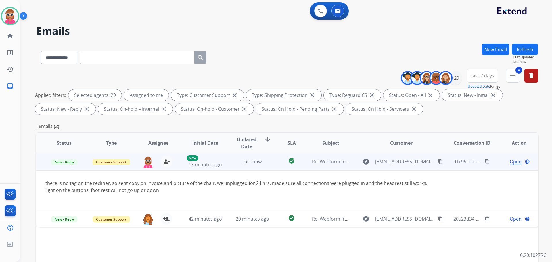
click at [511, 162] on span "Open" at bounding box center [516, 161] width 12 height 7
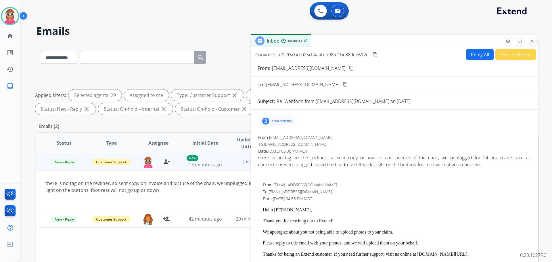
click at [282, 119] on div "2 attachments" at bounding box center [277, 121] width 37 height 9
click at [288, 164] on div at bounding box center [279, 158] width 29 height 20
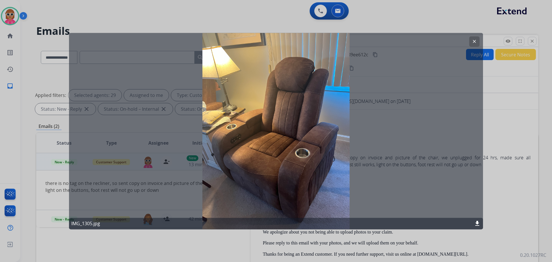
click at [474, 43] on mat-icon "clear" at bounding box center [474, 41] width 5 height 5
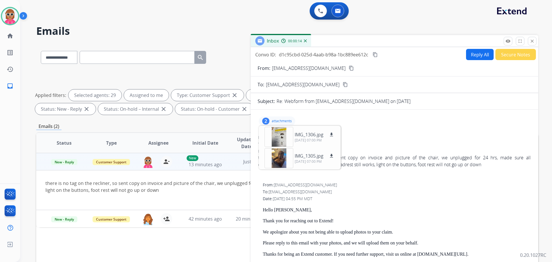
click at [349, 66] on mat-icon "content_copy" at bounding box center [351, 68] width 5 height 5
click at [466, 58] on button "Reply All" at bounding box center [480, 54] width 28 height 11
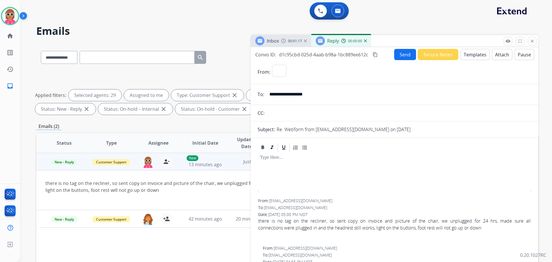
click at [471, 56] on button "Templates" at bounding box center [475, 54] width 29 height 11
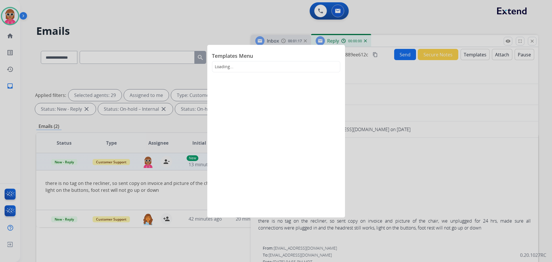
select select "**********"
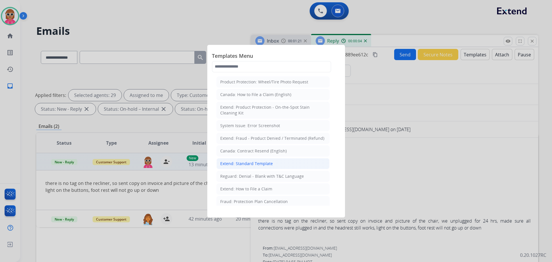
click at [264, 167] on li "Extend: Standard Template" at bounding box center [273, 163] width 113 height 11
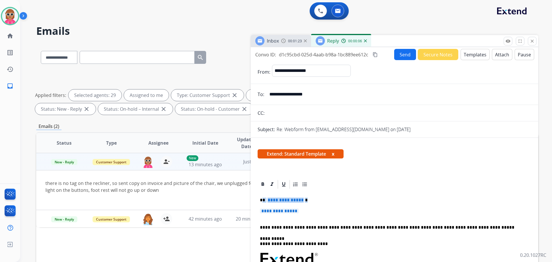
drag, startPoint x: 303, startPoint y: 209, endPoint x: 263, endPoint y: 197, distance: 41.7
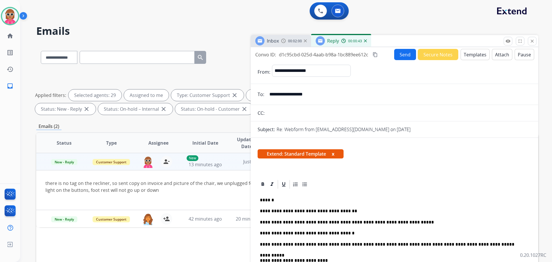
drag, startPoint x: 271, startPoint y: 201, endPoint x: 269, endPoint y: 204, distance: 3.5
click at [270, 200] on p "******" at bounding box center [392, 200] width 265 height 5
click at [375, 54] on mat-icon "content_copy" at bounding box center [375, 54] width 5 height 5
click at [404, 57] on button "Send" at bounding box center [406, 54] width 22 height 11
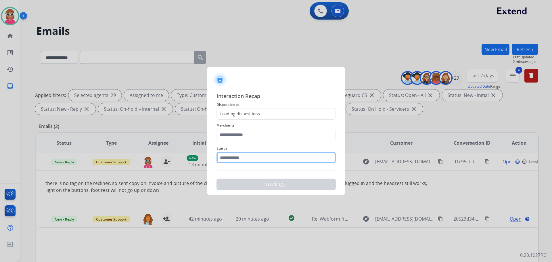
click at [261, 156] on input "text" at bounding box center [276, 158] width 119 height 12
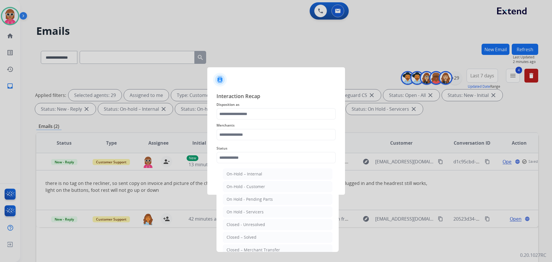
drag, startPoint x: 256, startPoint y: 240, endPoint x: 260, endPoint y: 192, distance: 47.9
click at [256, 239] on li "Closed – Solved" at bounding box center [278, 237] width 110 height 11
type input "**********"
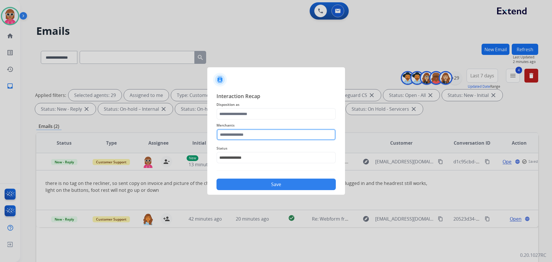
click at [259, 132] on input "text" at bounding box center [276, 135] width 119 height 12
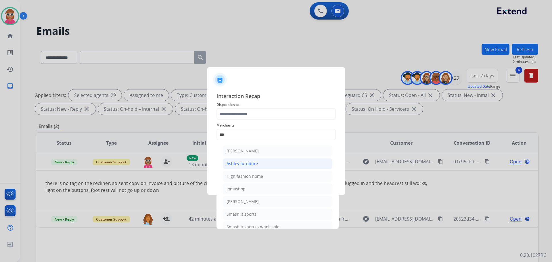
click at [253, 167] on li "Ashley furniture" at bounding box center [278, 163] width 110 height 11
type input "**********"
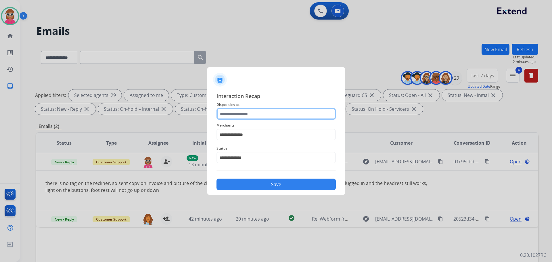
click at [261, 117] on input "text" at bounding box center [276, 114] width 119 height 12
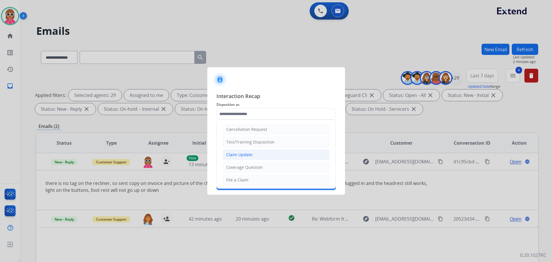
click at [254, 159] on li "Claim Update" at bounding box center [276, 154] width 107 height 11
type input "**********"
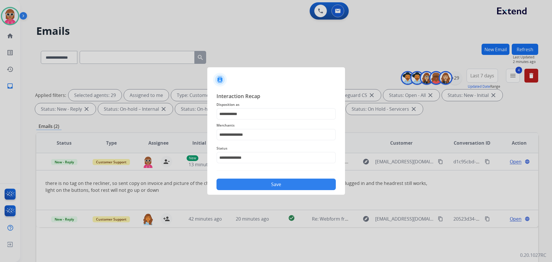
drag, startPoint x: 259, startPoint y: 183, endPoint x: 262, endPoint y: 188, distance: 5.8
click at [260, 183] on button "Save" at bounding box center [276, 185] width 119 height 12
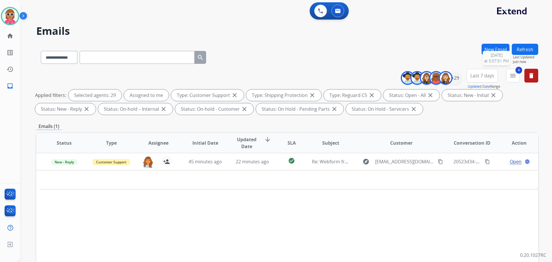
drag, startPoint x: 527, startPoint y: 51, endPoint x: 531, endPoint y: 49, distance: 4.7
click at [531, 49] on button "Refresh" at bounding box center [525, 49] width 26 height 11
click at [522, 49] on button "Refresh" at bounding box center [525, 49] width 26 height 11
click at [323, 12] on img at bounding box center [320, 10] width 5 height 5
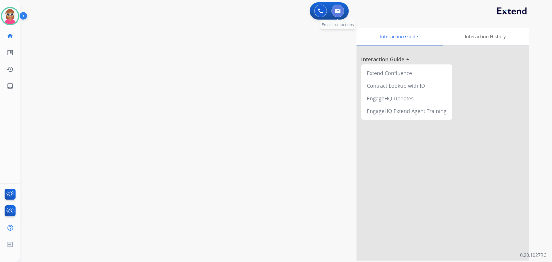
click at [339, 14] on button at bounding box center [338, 11] width 13 height 13
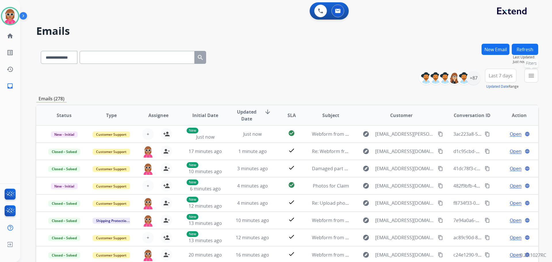
drag, startPoint x: 536, startPoint y: 73, endPoint x: 527, endPoint y: 81, distance: 12.8
click at [535, 74] on button "menu Filters" at bounding box center [532, 76] width 14 height 14
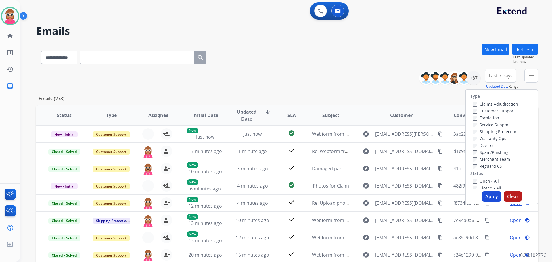
click at [487, 109] on label "Customer Support" at bounding box center [494, 110] width 42 height 5
click at [486, 130] on label "Shipping Protection" at bounding box center [495, 131] width 45 height 5
click at [481, 167] on label "Reguard CS" at bounding box center [487, 165] width 29 height 5
drag, startPoint x: 483, startPoint y: 182, endPoint x: 485, endPoint y: 186, distance: 4.6
click at [484, 183] on label "Open - All" at bounding box center [486, 180] width 26 height 5
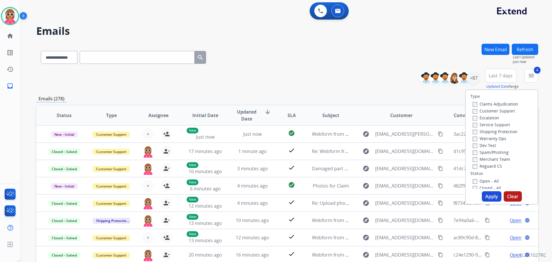
click at [486, 194] on button "Apply" at bounding box center [492, 196] width 20 height 10
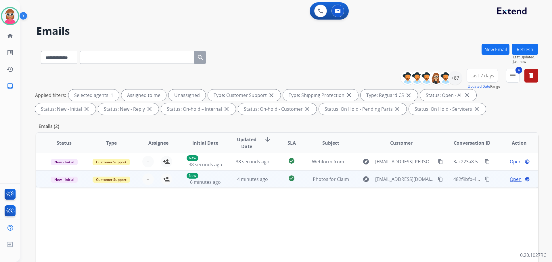
click at [267, 186] on td "4 minutes ago" at bounding box center [248, 178] width 47 height 17
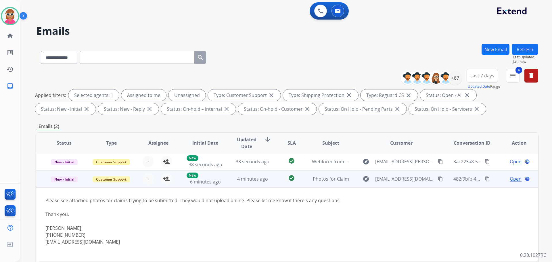
drag, startPoint x: 265, startPoint y: 183, endPoint x: 260, endPoint y: 176, distance: 8.4
click at [265, 183] on td "4 minutes ago" at bounding box center [248, 178] width 47 height 17
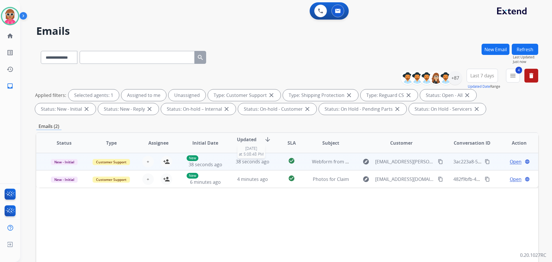
click at [261, 162] on span "38 seconds ago" at bounding box center [253, 162] width 34 height 6
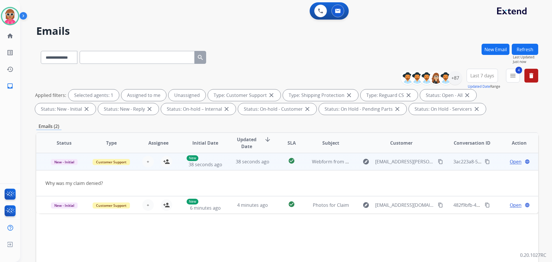
click at [438, 160] on mat-icon "content_copy" at bounding box center [440, 161] width 5 height 5
click at [485, 161] on mat-icon "content_copy" at bounding box center [487, 161] width 5 height 5
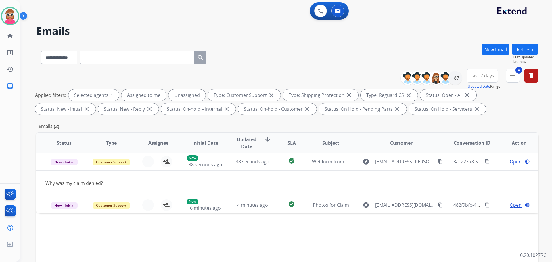
click at [117, 24] on div "**********" at bounding box center [279, 152] width 518 height 262
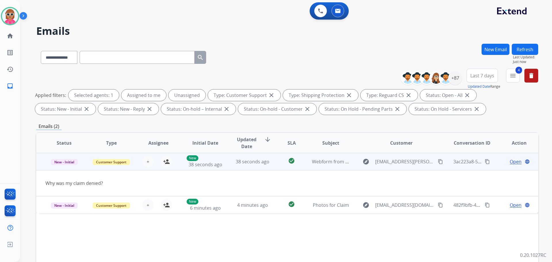
click at [511, 163] on span "Open" at bounding box center [516, 161] width 12 height 7
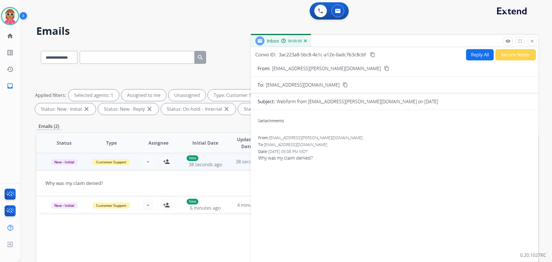
click at [474, 54] on button "Reply All" at bounding box center [480, 54] width 28 height 11
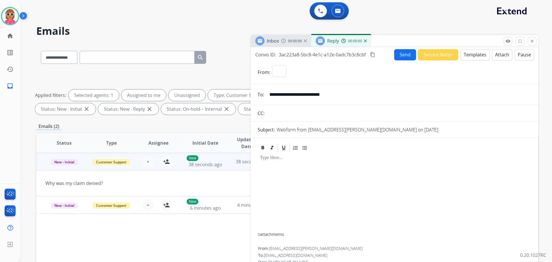
select select "**********"
click at [471, 54] on button "Templates" at bounding box center [475, 54] width 29 height 11
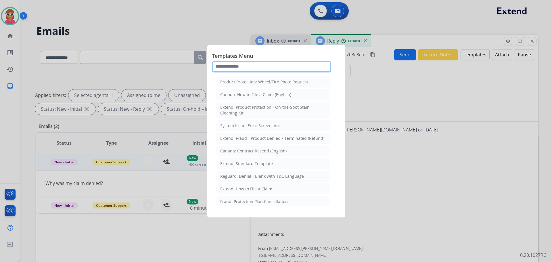
click at [277, 66] on input "text" at bounding box center [271, 67] width 119 height 12
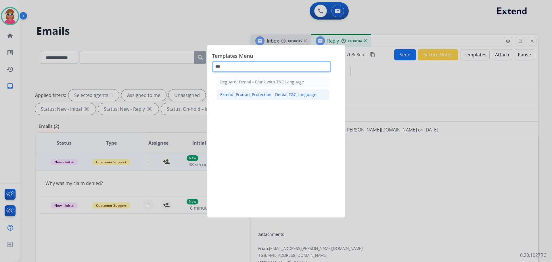
type input "***"
drag, startPoint x: 268, startPoint y: 93, endPoint x: 270, endPoint y: 98, distance: 5.7
click at [268, 93] on div "Extend: Product Protection - Denial T&C Language" at bounding box center [268, 95] width 96 height 6
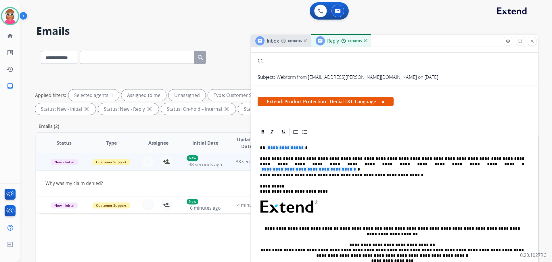
scroll to position [58, 0]
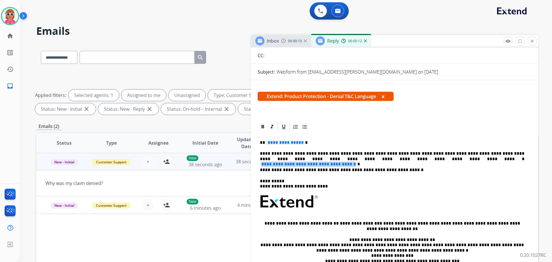
drag, startPoint x: 355, startPoint y: 160, endPoint x: 471, endPoint y: 161, distance: 116.0
click at [471, 161] on p "**********" at bounding box center [392, 156] width 265 height 11
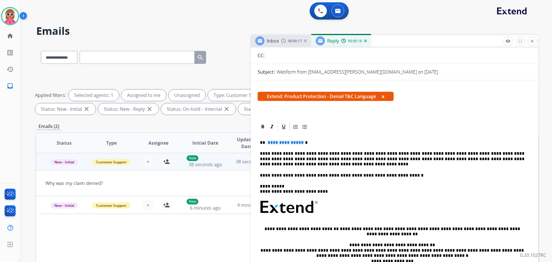
click at [362, 160] on p "**********" at bounding box center [392, 159] width 265 height 16
click at [304, 165] on p "**********" at bounding box center [392, 159] width 265 height 16
click at [291, 144] on span "**********" at bounding box center [285, 142] width 39 height 5
click at [292, 144] on span "**********" at bounding box center [285, 142] width 39 height 5
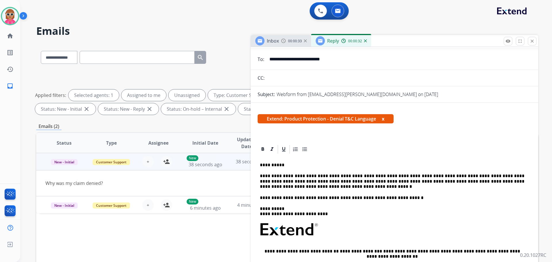
scroll to position [0, 0]
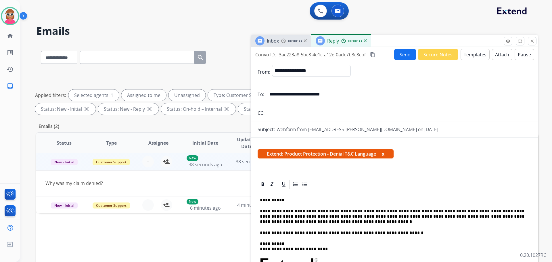
click at [501, 56] on button "Attach" at bounding box center [502, 54] width 20 height 11
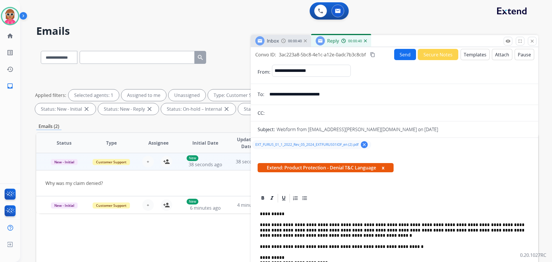
click at [374, 56] on mat-icon "content_copy" at bounding box center [372, 54] width 5 height 5
click at [404, 54] on button "Send" at bounding box center [405, 54] width 22 height 11
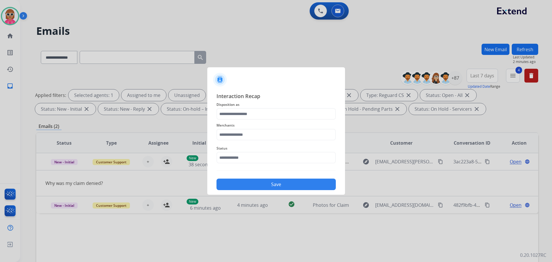
click at [106, 121] on div at bounding box center [276, 131] width 552 height 262
click at [246, 161] on input "text" at bounding box center [276, 158] width 119 height 12
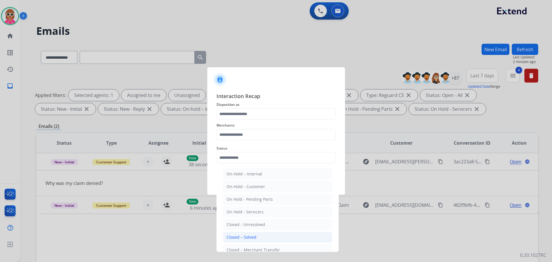
drag, startPoint x: 259, startPoint y: 236, endPoint x: 241, endPoint y: 176, distance: 62.1
click at [258, 235] on li "Closed – Solved" at bounding box center [278, 237] width 110 height 11
type input "**********"
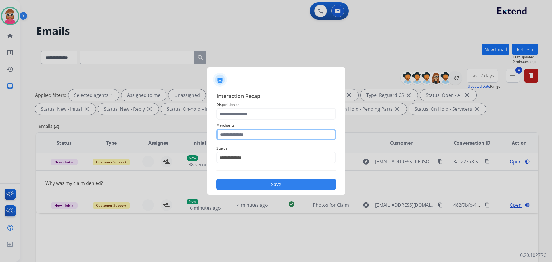
click at [237, 133] on input "text" at bounding box center [276, 135] width 119 height 12
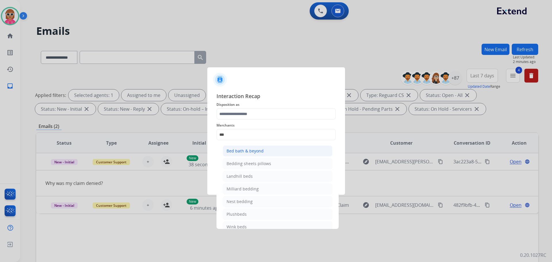
click at [247, 154] on div "Bed bath & beyond" at bounding box center [245, 151] width 37 height 6
type input "**********"
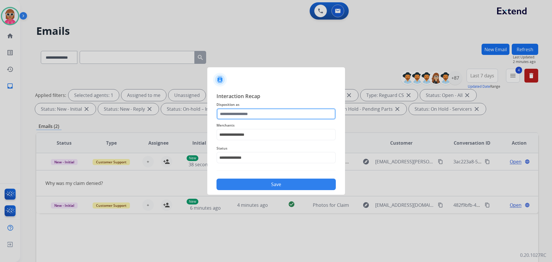
click at [243, 120] on div at bounding box center [276, 114] width 119 height 12
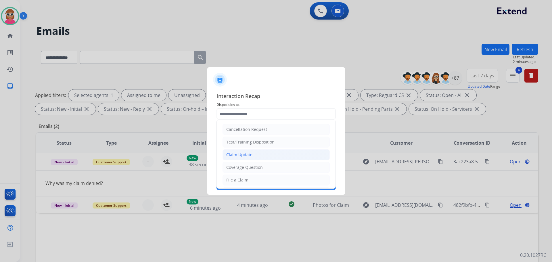
click at [254, 153] on li "Claim Update" at bounding box center [276, 154] width 107 height 11
type input "**********"
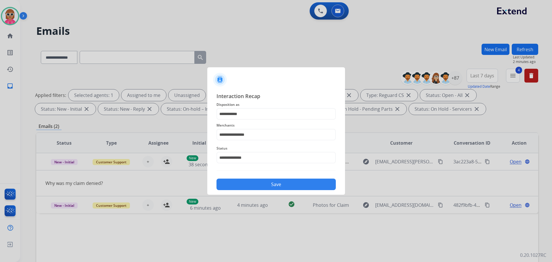
click at [258, 190] on button "Save" at bounding box center [276, 185] width 119 height 12
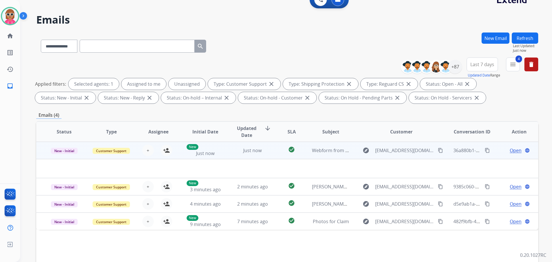
scroll to position [29, 0]
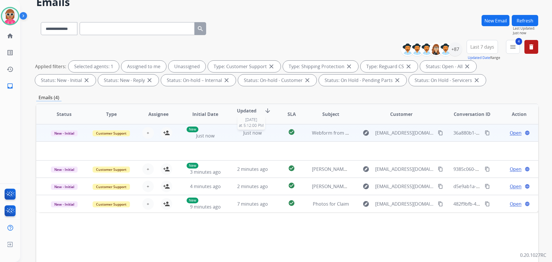
click at [262, 132] on div "Just now" at bounding box center [253, 132] width 38 height 7
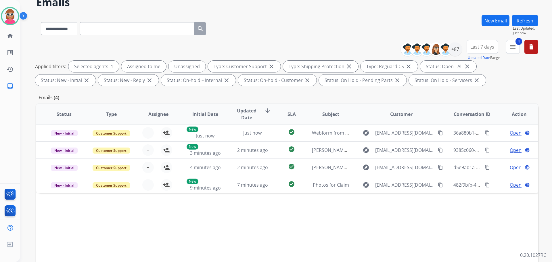
click at [201, 211] on div "Status Type Assignee Initial Date Updated Date arrow_downward SLA Subject Custo…" at bounding box center [287, 200] width 502 height 193
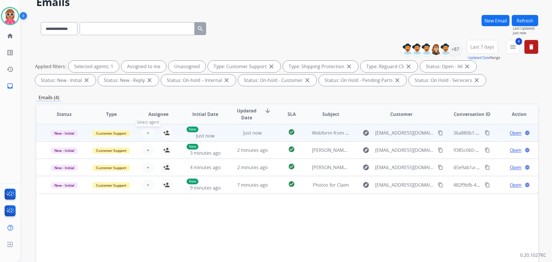
click at [148, 133] on button "+ Select agent" at bounding box center [148, 133] width 12 height 12
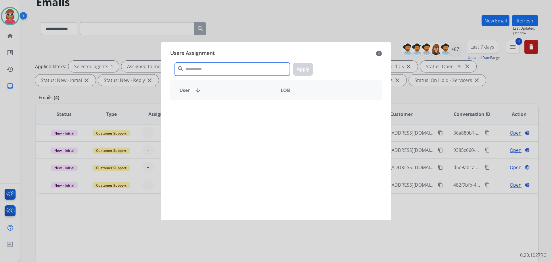
click at [206, 63] on input "text" at bounding box center [232, 69] width 115 height 13
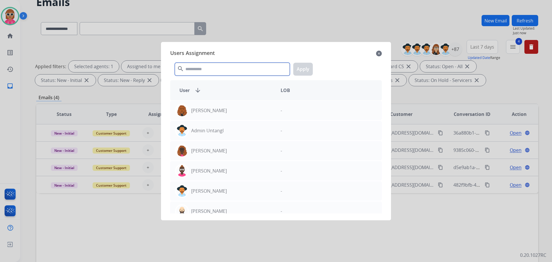
click at [207, 69] on input "text" at bounding box center [232, 69] width 115 height 13
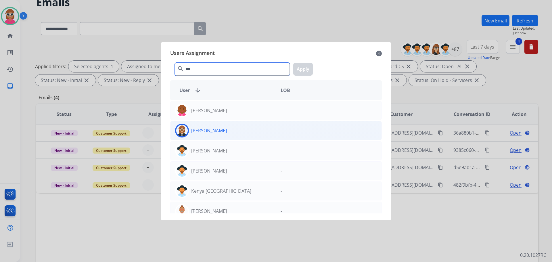
type input "***"
click at [257, 131] on div "[PERSON_NAME]" at bounding box center [224, 131] width 106 height 14
click at [304, 72] on button "Apply" at bounding box center [303, 69] width 20 height 13
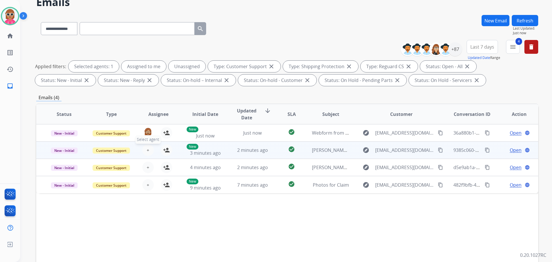
click at [147, 151] on span "+" at bounding box center [148, 150] width 3 height 7
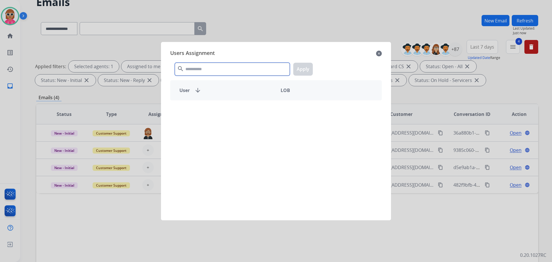
click at [206, 65] on input "text" at bounding box center [232, 69] width 115 height 13
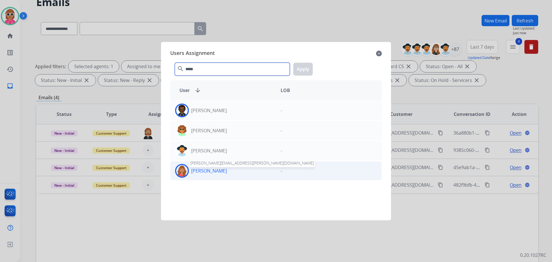
type input "*****"
click at [212, 169] on p "[PERSON_NAME]" at bounding box center [209, 170] width 36 height 7
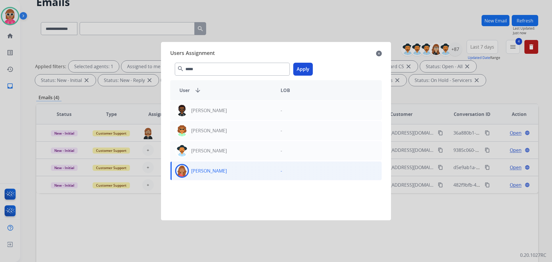
drag, startPoint x: 299, startPoint y: 70, endPoint x: 228, endPoint y: 96, distance: 75.6
click at [298, 71] on button "Apply" at bounding box center [303, 69] width 20 height 13
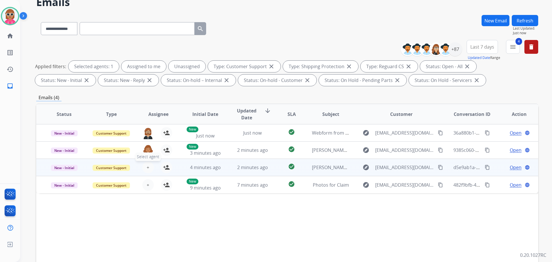
click at [147, 165] on span "+" at bounding box center [148, 167] width 3 height 7
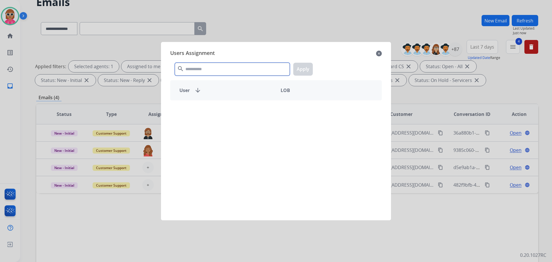
click at [204, 74] on input "text" at bounding box center [232, 69] width 115 height 13
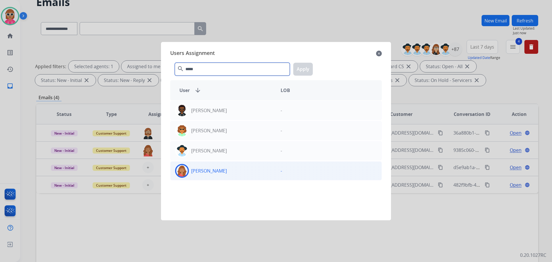
type input "*****"
click at [212, 171] on p "[PERSON_NAME]" at bounding box center [209, 170] width 36 height 7
click at [301, 68] on button "Apply" at bounding box center [303, 69] width 20 height 13
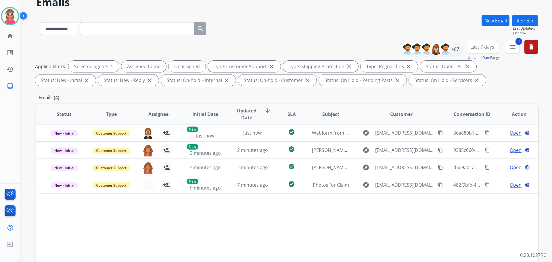
click at [239, 212] on div "Status Type Assignee Initial Date Updated Date arrow_downward SLA Subject Custo…" at bounding box center [287, 200] width 502 height 193
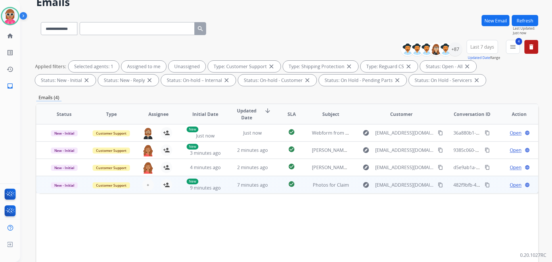
click at [238, 191] on td "7 minutes ago" at bounding box center [248, 184] width 47 height 17
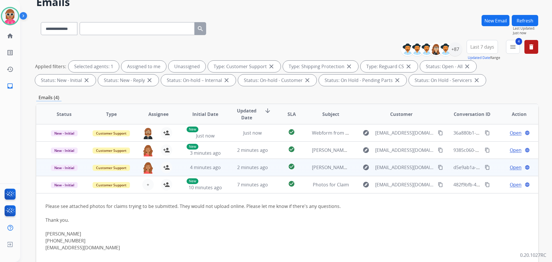
drag, startPoint x: 435, startPoint y: 184, endPoint x: 359, endPoint y: 176, distance: 76.4
click at [438, 185] on mat-icon "content_copy" at bounding box center [440, 184] width 5 height 5
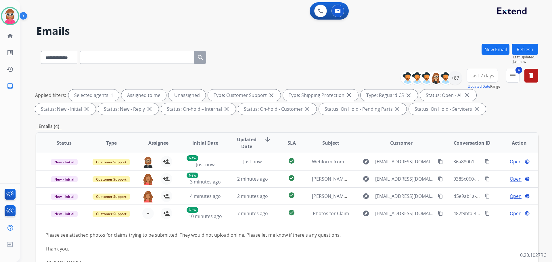
select select "**********"
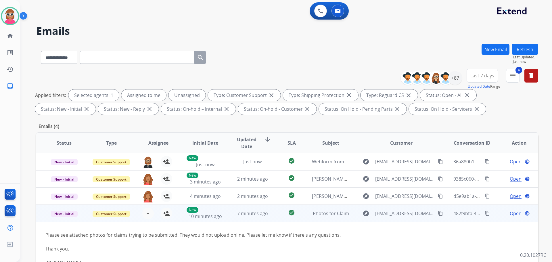
scroll to position [29, 0]
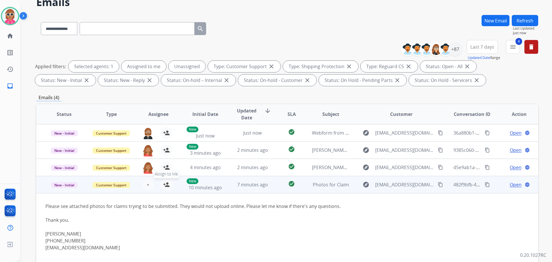
click at [164, 184] on mat-icon "person_add" at bounding box center [166, 184] width 7 height 7
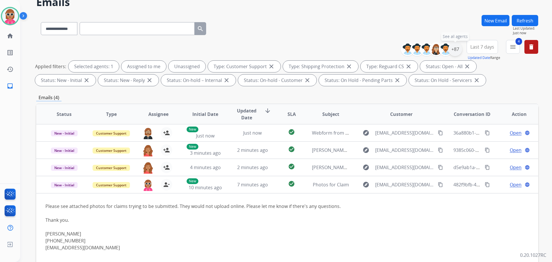
drag, startPoint x: 454, startPoint y: 48, endPoint x: 453, endPoint y: 52, distance: 4.1
click at [454, 48] on div "+87" at bounding box center [456, 49] width 14 height 14
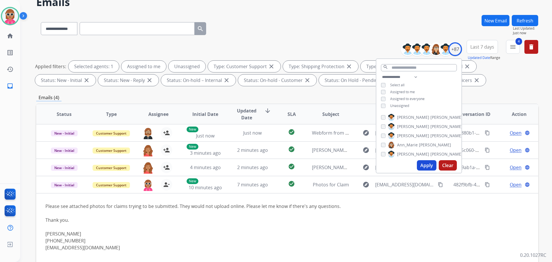
click at [397, 104] on span "Unassigned" at bounding box center [399, 105] width 19 height 5
click at [402, 91] on span "Assigned to me" at bounding box center [402, 91] width 25 height 5
click at [414, 66] on input "text" at bounding box center [419, 67] width 76 height 7
drag, startPoint x: 414, startPoint y: 76, endPoint x: 414, endPoint y: 80, distance: 4.0
click at [414, 76] on select "**********" at bounding box center [401, 77] width 40 height 7
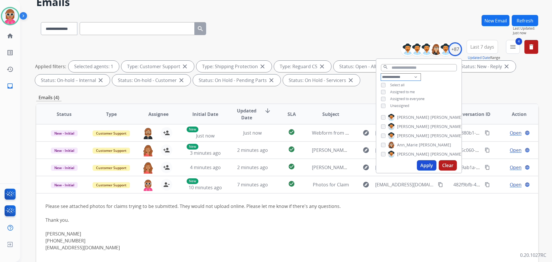
select select "**********"
click at [381, 74] on select "**********" at bounding box center [401, 77] width 40 height 7
click at [440, 84] on div "**********" at bounding box center [419, 89] width 85 height 30
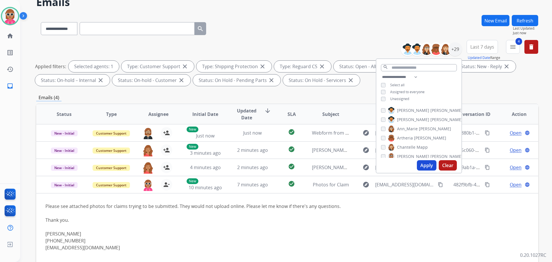
click at [431, 110] on span "[PERSON_NAME]" at bounding box center [447, 111] width 32 height 6
click at [412, 118] on span "[PERSON_NAME]" at bounding box center [413, 120] width 32 height 6
drag, startPoint x: 412, startPoint y: 128, endPoint x: 411, endPoint y: 131, distance: 3.9
click at [411, 128] on span "Ann_Marie" at bounding box center [407, 129] width 21 height 6
click at [410, 140] on label "[PERSON_NAME]" at bounding box center [417, 138] width 58 height 7
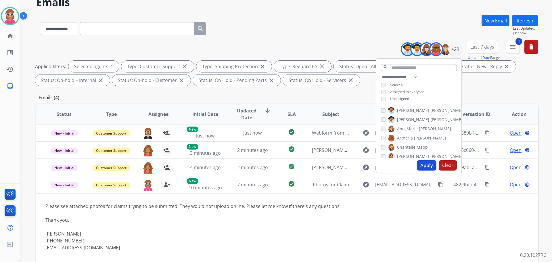
click at [409, 146] on span "Chantelle" at bounding box center [406, 147] width 18 height 6
drag, startPoint x: 409, startPoint y: 157, endPoint x: 413, endPoint y: 144, distance: 13.6
click at [409, 157] on span "[PERSON_NAME]" at bounding box center [413, 157] width 32 height 6
click at [412, 135] on span "[PERSON_NAME]" at bounding box center [413, 137] width 32 height 6
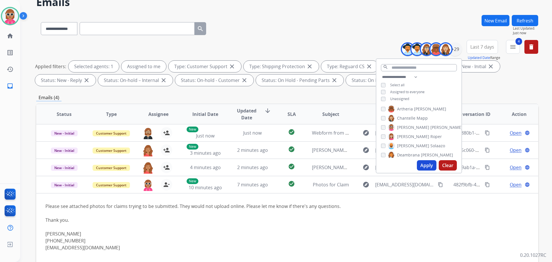
click at [431, 144] on span "Solaazo" at bounding box center [438, 146] width 15 height 6
click at [411, 153] on span "Deambrana" at bounding box center [408, 155] width 23 height 6
click at [412, 136] on span "DeShawn" at bounding box center [406, 136] width 18 height 6
drag, startPoint x: 409, startPoint y: 141, endPoint x: 408, endPoint y: 148, distance: 6.7
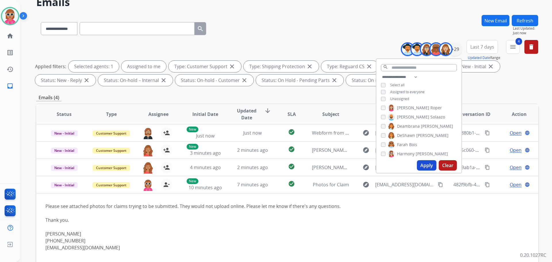
click at [409, 142] on span "Bois" at bounding box center [413, 145] width 8 height 6
click at [408, 153] on span "Harmony" at bounding box center [406, 154] width 18 height 6
click at [413, 135] on label "[PERSON_NAME]" at bounding box center [417, 134] width 59 height 7
drag, startPoint x: 411, startPoint y: 142, endPoint x: 410, endPoint y: 146, distance: 3.3
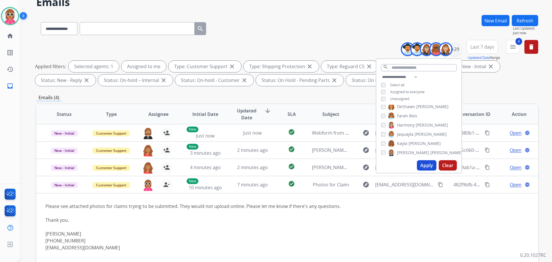
click at [410, 143] on span "[PERSON_NAME]" at bounding box center [425, 144] width 32 height 6
click at [431, 151] on span "[PERSON_NAME]" at bounding box center [447, 153] width 32 height 6
click at [416, 130] on span "[PERSON_NAME]" at bounding box center [430, 133] width 32 height 6
click at [413, 140] on span "Lamarco" at bounding box center [405, 143] width 16 height 6
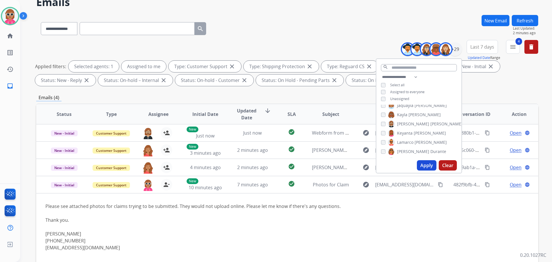
click at [431, 150] on span "Durante" at bounding box center [439, 152] width 16 height 6
click at [410, 127] on div "[PERSON_NAME] [PERSON_NAME] [PERSON_NAME] [PERSON_NAME] [PERSON_NAME] [PERSON_N…" at bounding box center [419, 131] width 85 height 53
click at [408, 133] on span "Raujon" at bounding box center [404, 132] width 14 height 6
drag, startPoint x: 407, startPoint y: 139, endPoint x: 405, endPoint y: 146, distance: 7.3
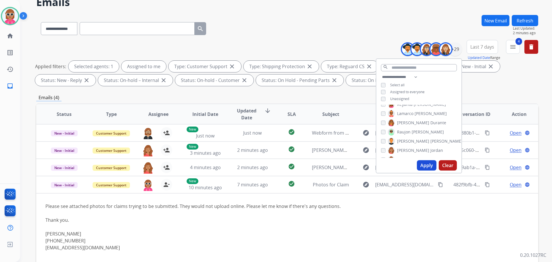
click at [406, 139] on span "[PERSON_NAME]" at bounding box center [413, 141] width 32 height 6
click at [406, 151] on span "[PERSON_NAME]" at bounding box center [413, 151] width 32 height 6
click at [411, 131] on span "Shqnetta" at bounding box center [406, 131] width 18 height 6
click at [409, 138] on span "[PERSON_NAME]" at bounding box center [413, 140] width 32 height 6
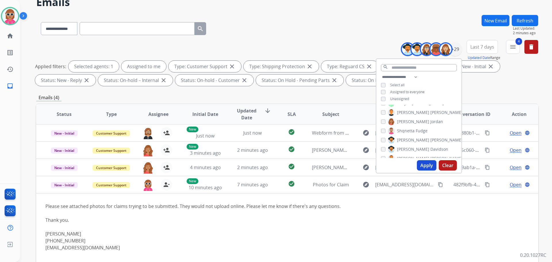
click at [409, 149] on span "[PERSON_NAME]" at bounding box center [413, 149] width 32 height 6
click at [431, 129] on span "[PERSON_NAME]" at bounding box center [447, 130] width 32 height 6
drag, startPoint x: 410, startPoint y: 138, endPoint x: 409, endPoint y: 142, distance: 4.6
click at [410, 138] on span "Tyquanda" at bounding box center [406, 139] width 19 height 6
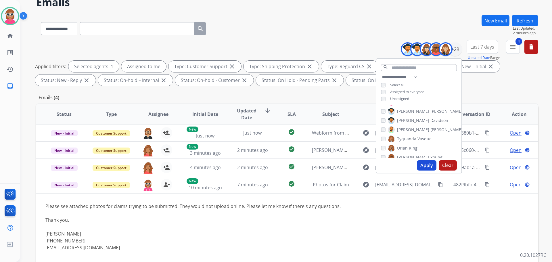
click at [409, 146] on span "King" at bounding box center [413, 148] width 9 height 6
click at [405, 130] on span "Uriah" at bounding box center [402, 132] width 11 height 6
drag, startPoint x: 405, startPoint y: 140, endPoint x: 405, endPoint y: 148, distance: 8.1
click at [405, 141] on span "[PERSON_NAME]" at bounding box center [413, 141] width 32 height 6
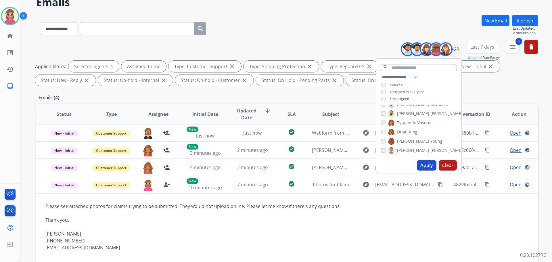
click at [406, 150] on span "[PERSON_NAME]" at bounding box center [413, 151] width 32 height 6
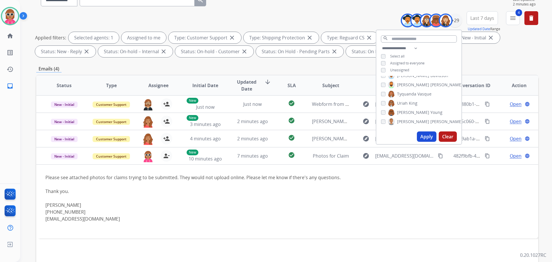
click at [425, 138] on button "Apply" at bounding box center [427, 136] width 20 height 10
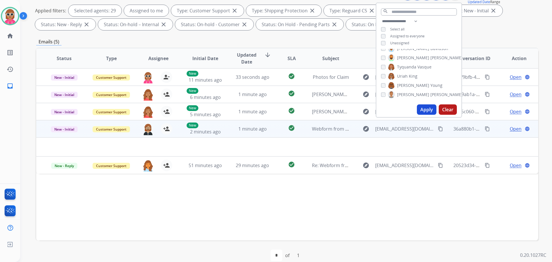
scroll to position [86, 0]
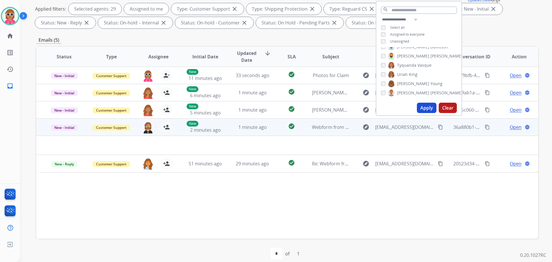
click at [227, 123] on td "1 minute ago" at bounding box center [248, 127] width 47 height 17
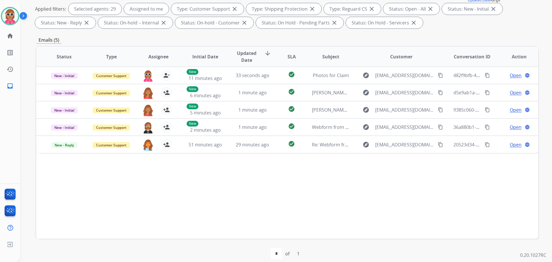
click at [209, 188] on div "Status Type Assignee Initial Date Updated Date arrow_downward SLA Subject Custo…" at bounding box center [287, 142] width 502 height 193
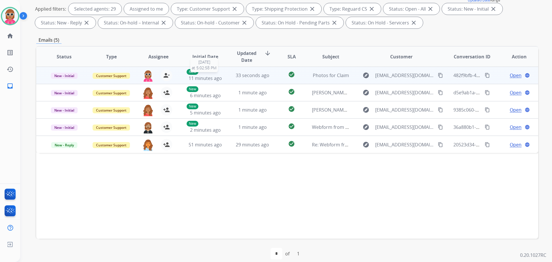
click at [195, 77] on span "11 minutes ago" at bounding box center [205, 78] width 33 height 6
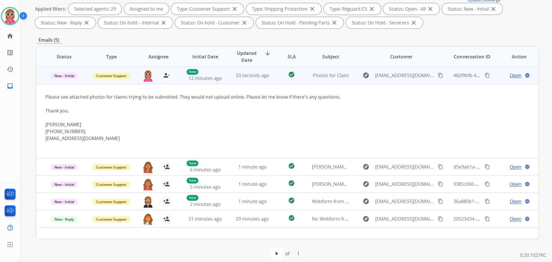
click at [512, 73] on span "Open" at bounding box center [516, 75] width 12 height 7
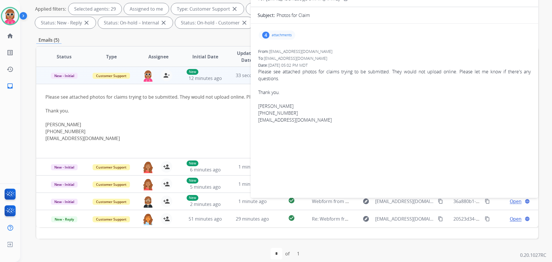
click at [275, 35] on p "attachments" at bounding box center [282, 35] width 20 height 5
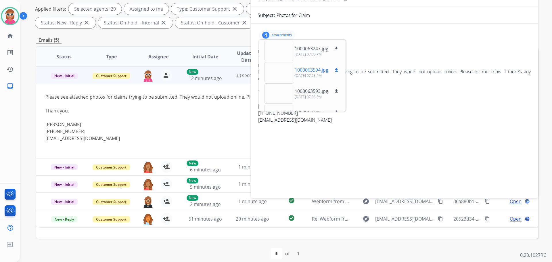
click at [280, 73] on div at bounding box center [279, 72] width 29 height 20
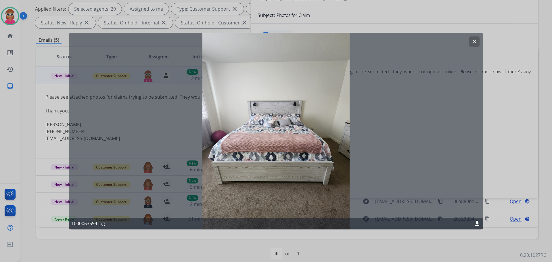
click at [477, 40] on button "clear" at bounding box center [475, 41] width 10 height 10
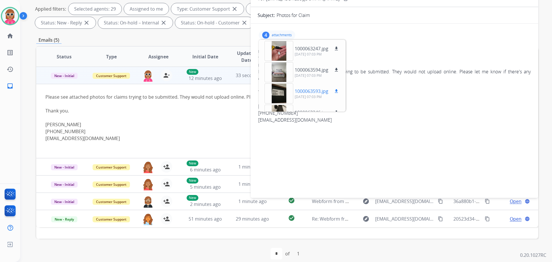
click at [279, 92] on div at bounding box center [279, 93] width 29 height 20
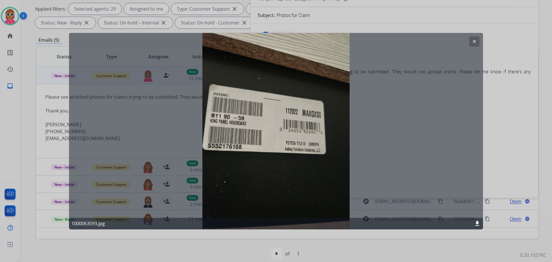
click at [476, 40] on mat-icon "clear" at bounding box center [474, 41] width 5 height 5
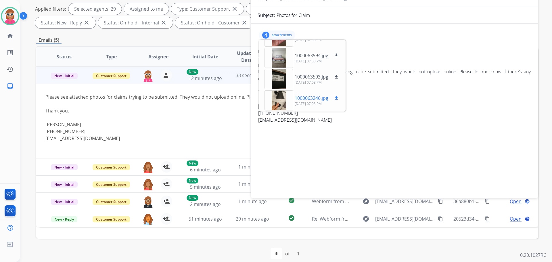
click at [280, 96] on div at bounding box center [279, 100] width 29 height 20
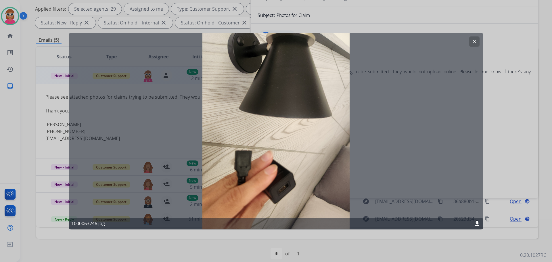
click at [474, 43] on mat-icon "clear" at bounding box center [474, 41] width 5 height 5
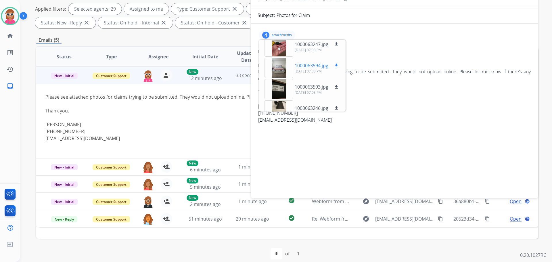
scroll to position [0, 0]
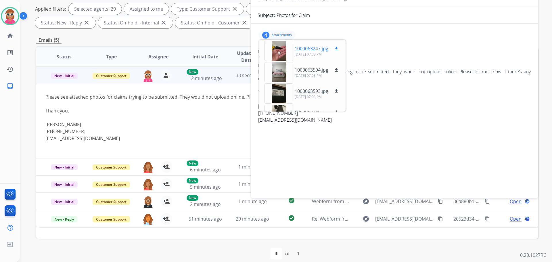
click at [284, 46] on div at bounding box center [279, 51] width 29 height 20
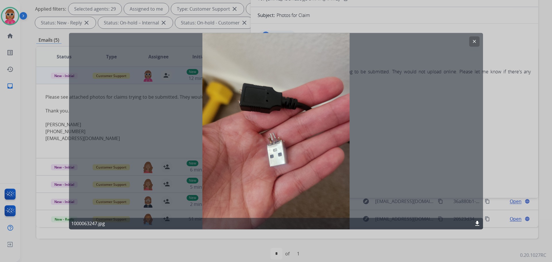
click at [476, 41] on mat-icon "clear" at bounding box center [474, 41] width 5 height 5
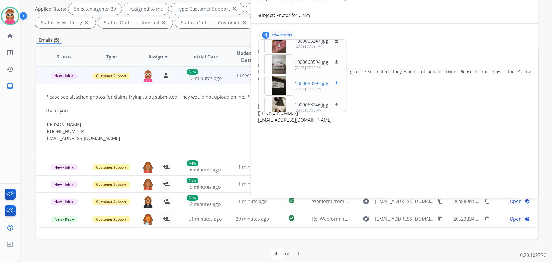
scroll to position [14, 0]
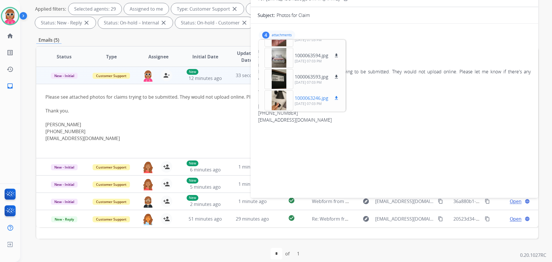
click at [272, 99] on div at bounding box center [279, 100] width 29 height 20
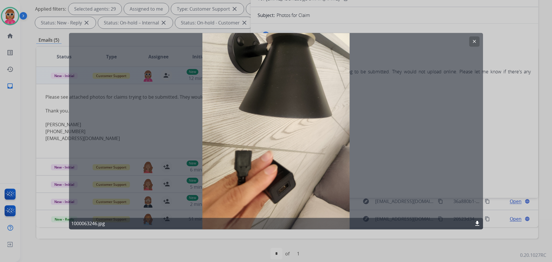
drag, startPoint x: 477, startPoint y: 38, endPoint x: 405, endPoint y: 75, distance: 81.3
click at [477, 38] on button "clear" at bounding box center [475, 41] width 10 height 10
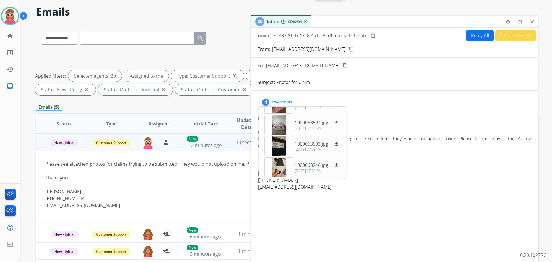
scroll to position [0, 0]
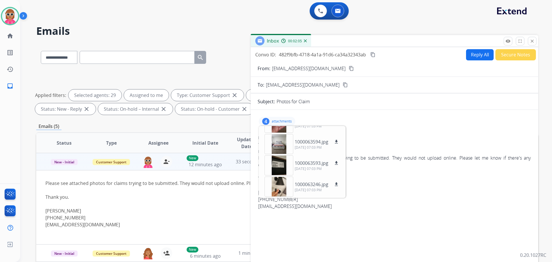
drag, startPoint x: 377, startPoint y: 54, endPoint x: 362, endPoint y: 109, distance: 56.4
click at [376, 54] on button "content_copy" at bounding box center [373, 54] width 7 height 7
click at [470, 55] on button "Reply All" at bounding box center [480, 54] width 28 height 11
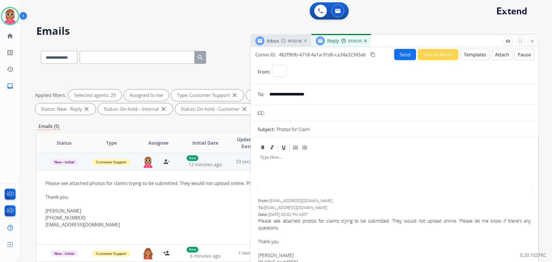
click at [470, 55] on button "Templates" at bounding box center [475, 54] width 29 height 11
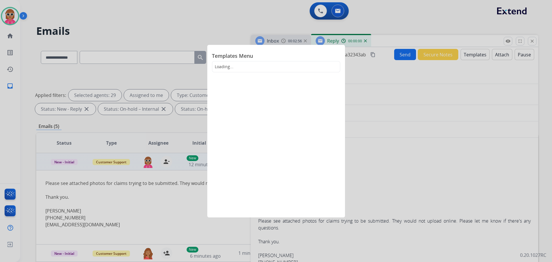
select select "**********"
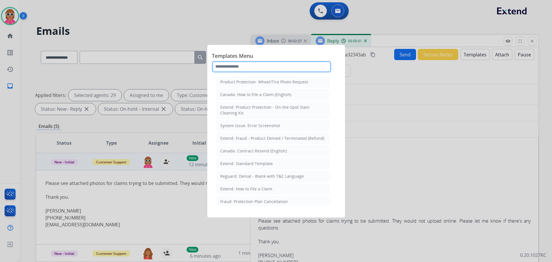
click at [256, 66] on input "text" at bounding box center [271, 67] width 119 height 12
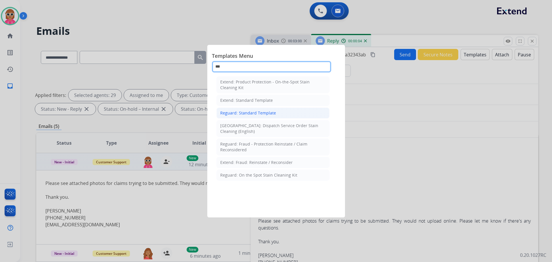
type input "***"
click at [258, 112] on div "Reguard: Standard Template" at bounding box center [248, 113] width 56 height 6
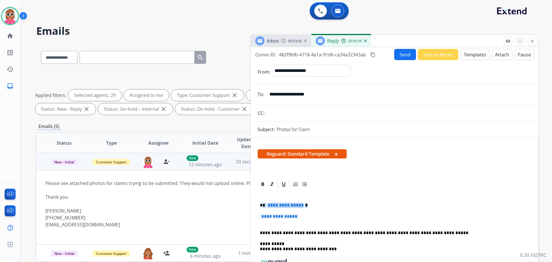
drag, startPoint x: 302, startPoint y: 218, endPoint x: 266, endPoint y: 204, distance: 38.2
click at [263, 204] on div "**********" at bounding box center [395, 249] width 274 height 119
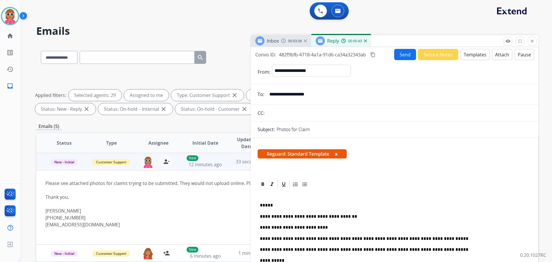
click at [327, 239] on p "**********" at bounding box center [392, 238] width 265 height 5
drag, startPoint x: 293, startPoint y: 206, endPoint x: 282, endPoint y: 155, distance: 51.8
click at [294, 206] on p "*****" at bounding box center [392, 205] width 265 height 5
click at [263, 183] on icon at bounding box center [263, 185] width 6 height 6
drag, startPoint x: 298, startPoint y: 204, endPoint x: 272, endPoint y: 205, distance: 25.6
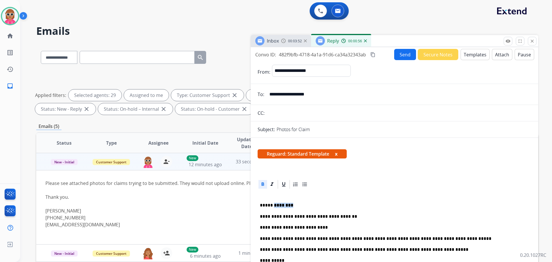
click at [272, 205] on p "***** ********" at bounding box center [392, 205] width 265 height 5
click at [260, 180] on div at bounding box center [395, 184] width 274 height 10
click at [263, 184] on icon at bounding box center [263, 183] width 3 height 3
drag, startPoint x: 275, startPoint y: 205, endPoint x: 270, endPoint y: 193, distance: 13.7
click at [301, 205] on p "**********" at bounding box center [392, 205] width 265 height 5
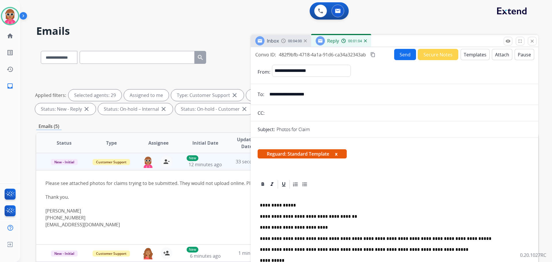
click at [317, 230] on p "**********" at bounding box center [392, 227] width 265 height 5
click at [375, 57] on mat-icon "content_copy" at bounding box center [373, 54] width 5 height 5
click at [409, 54] on button "Send" at bounding box center [405, 54] width 22 height 11
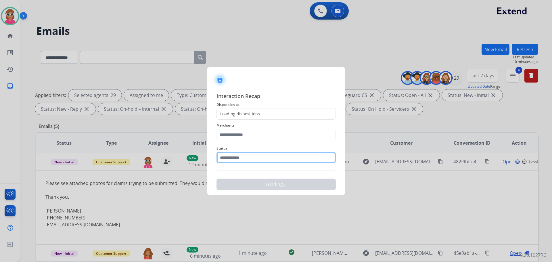
click at [247, 157] on input "text" at bounding box center [276, 158] width 119 height 12
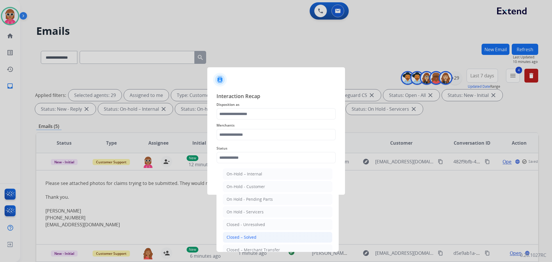
click at [256, 233] on li "Closed – Solved" at bounding box center [278, 237] width 110 height 11
type input "**********"
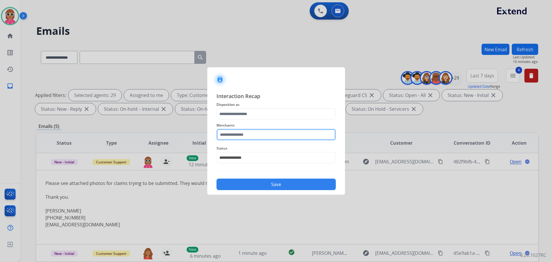
click at [254, 129] on input "text" at bounding box center [276, 135] width 119 height 12
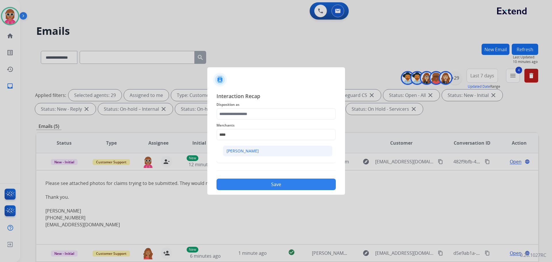
click at [256, 148] on li "[PERSON_NAME]" at bounding box center [278, 151] width 110 height 11
type input "**********"
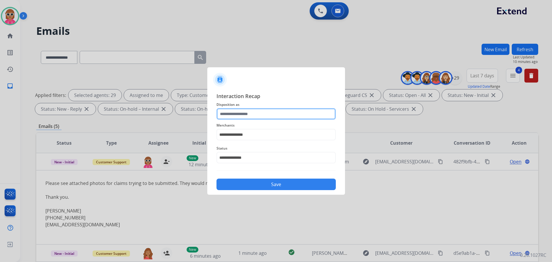
click at [254, 117] on input "text" at bounding box center [276, 114] width 119 height 12
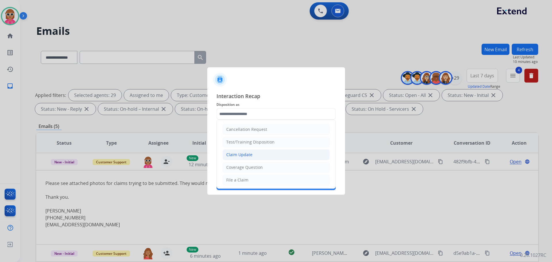
click at [255, 158] on li "Claim Update" at bounding box center [276, 154] width 107 height 11
type input "**********"
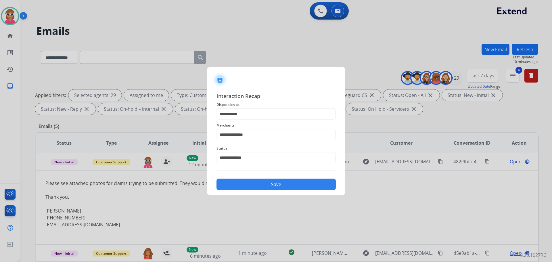
click at [259, 182] on button "Save" at bounding box center [276, 185] width 119 height 12
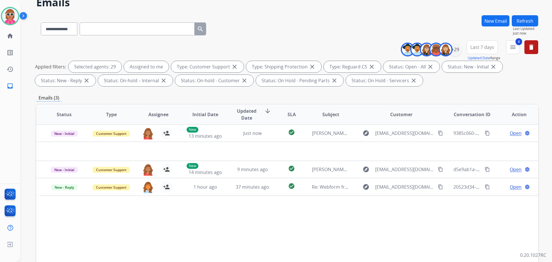
scroll to position [29, 0]
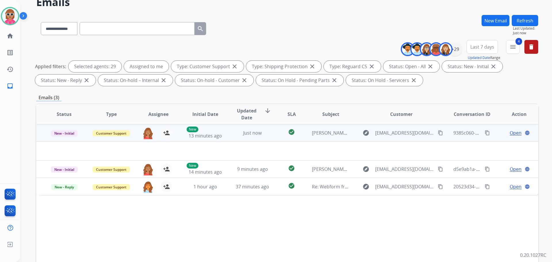
click at [277, 136] on td "check_circle" at bounding box center [287, 132] width 31 height 17
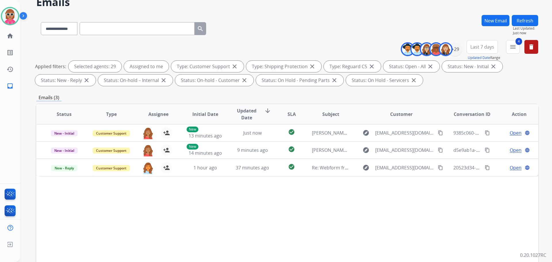
click at [527, 19] on button "Refresh" at bounding box center [525, 20] width 26 height 11
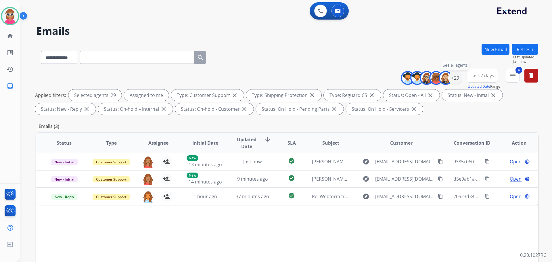
drag, startPoint x: 458, startPoint y: 80, endPoint x: 463, endPoint y: 80, distance: 4.6
click at [461, 80] on div "+29" at bounding box center [456, 78] width 14 height 14
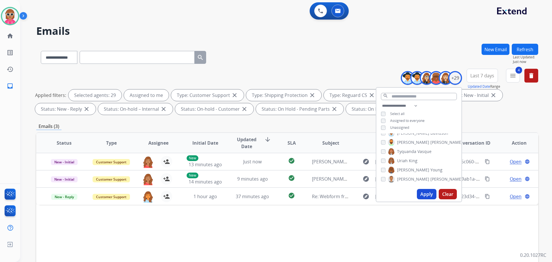
click at [386, 45] on div "**********" at bounding box center [287, 56] width 502 height 25
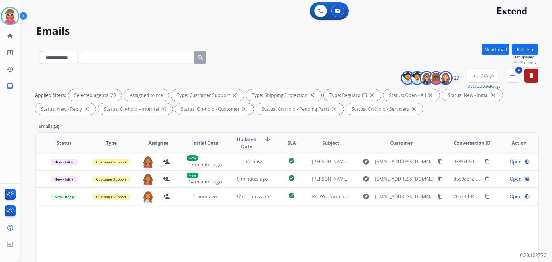
click at [536, 76] on button "delete Clear All" at bounding box center [532, 76] width 14 height 14
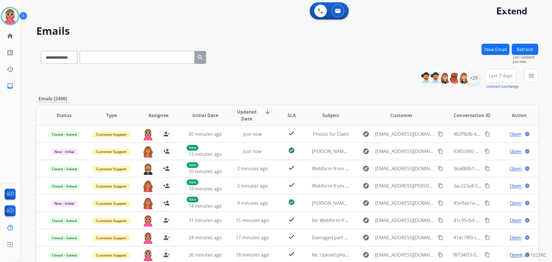
click at [478, 75] on div "+29" at bounding box center [474, 78] width 14 height 14
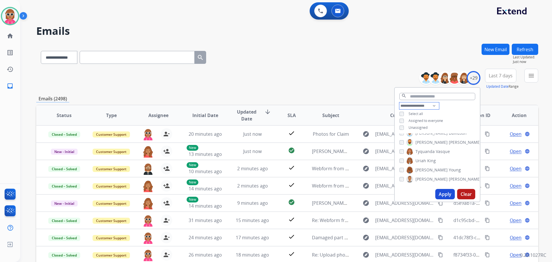
drag, startPoint x: 434, startPoint y: 106, endPoint x: 428, endPoint y: 108, distance: 5.9
click at [434, 106] on select "**********" at bounding box center [420, 105] width 40 height 7
select select "***"
click at [400, 102] on select "**********" at bounding box center [420, 105] width 40 height 7
click at [445, 109] on div "**********" at bounding box center [437, 120] width 85 height 37
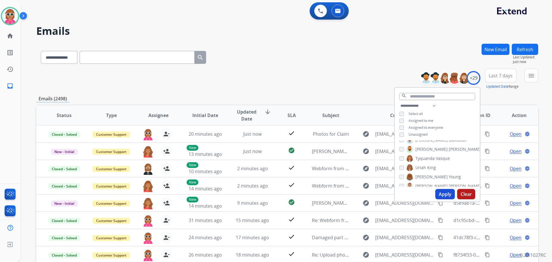
click at [428, 133] on div "**********" at bounding box center [437, 120] width 85 height 37
click at [425, 135] on span "Unassigned" at bounding box center [418, 134] width 19 height 5
click at [445, 194] on button "Apply" at bounding box center [446, 194] width 20 height 10
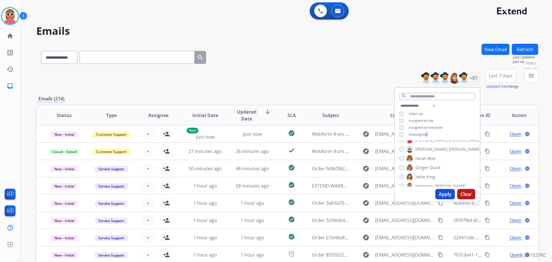
click at [537, 72] on button "menu Filters" at bounding box center [532, 76] width 14 height 14
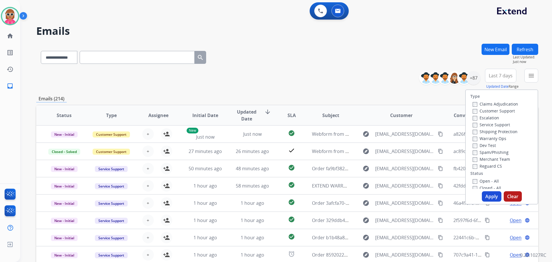
click at [490, 110] on label "Customer Support" at bounding box center [494, 110] width 42 height 5
drag, startPoint x: 489, startPoint y: 131, endPoint x: 488, endPoint y: 144, distance: 13.5
click at [489, 131] on label "Shipping Protection" at bounding box center [495, 131] width 45 height 5
click at [491, 164] on label "Reguard CS" at bounding box center [487, 165] width 29 height 5
click at [489, 182] on label "Open - All" at bounding box center [486, 180] width 26 height 5
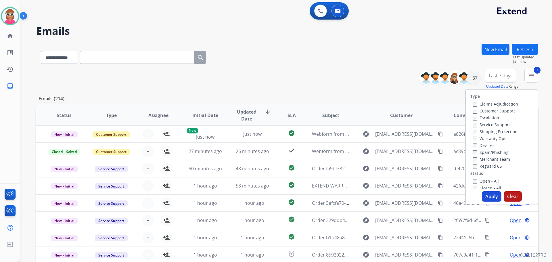
drag, startPoint x: 484, startPoint y: 182, endPoint x: 487, endPoint y: 190, distance: 9.0
click at [484, 182] on label "Open - All" at bounding box center [486, 180] width 26 height 5
click at [489, 196] on button "Apply" at bounding box center [492, 196] width 20 height 10
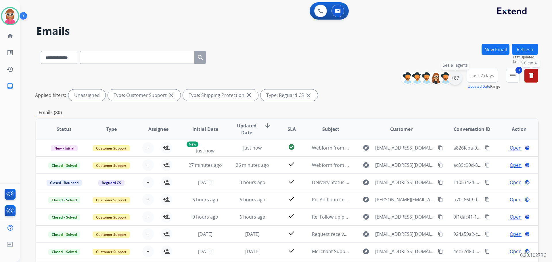
click at [456, 76] on div "+87" at bounding box center [456, 78] width 14 height 14
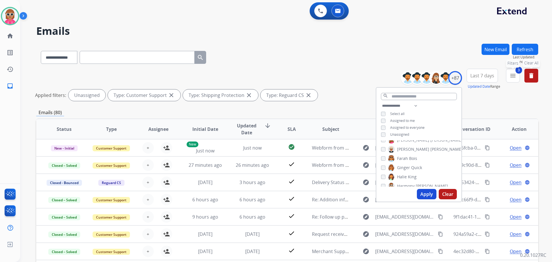
click at [516, 73] on span "3" at bounding box center [519, 70] width 7 height 7
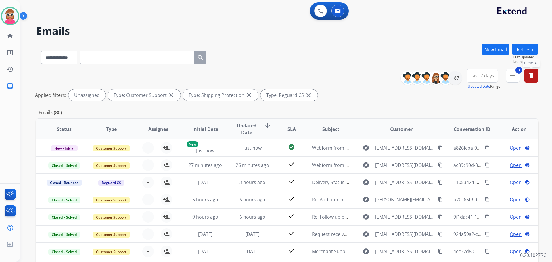
click at [516, 78] on button "3 menu" at bounding box center [513, 76] width 14 height 14
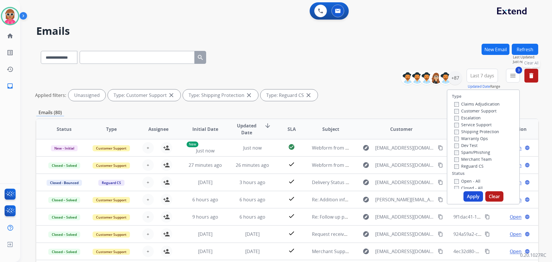
click at [462, 180] on label "Open - All" at bounding box center [468, 180] width 26 height 5
drag, startPoint x: 470, startPoint y: 198, endPoint x: 465, endPoint y: 194, distance: 6.2
click at [470, 198] on button "Apply" at bounding box center [474, 196] width 20 height 10
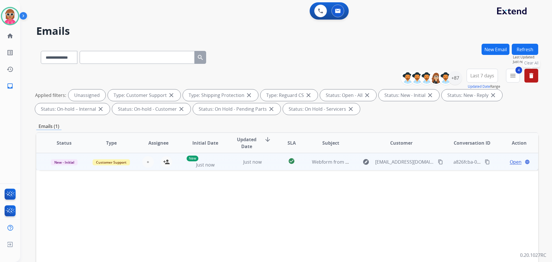
click at [239, 166] on td "Just now" at bounding box center [248, 161] width 47 height 17
click at [438, 162] on mat-icon "content_copy" at bounding box center [440, 161] width 5 height 5
click at [168, 161] on mat-icon "person_add" at bounding box center [166, 161] width 7 height 7
click at [514, 163] on span "Open" at bounding box center [516, 161] width 12 height 7
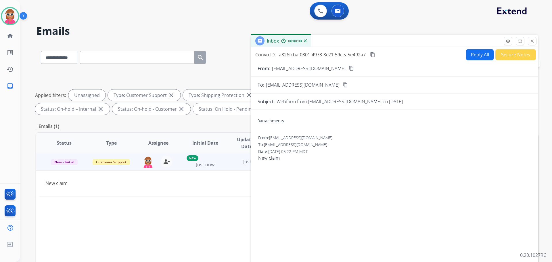
click at [485, 53] on button "Reply All" at bounding box center [480, 54] width 28 height 11
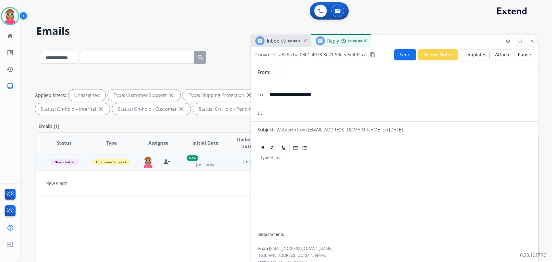
select select "**********"
click at [481, 54] on button "Templates" at bounding box center [475, 54] width 29 height 11
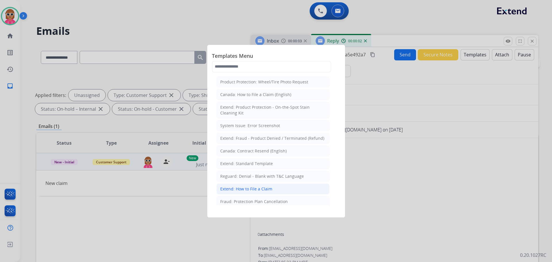
drag, startPoint x: 257, startPoint y: 191, endPoint x: 225, endPoint y: 77, distance: 118.3
click at [257, 190] on div "Extend: How to File a Claim" at bounding box center [246, 189] width 52 height 6
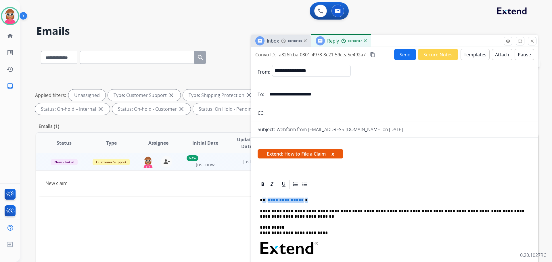
drag, startPoint x: 308, startPoint y: 201, endPoint x: 262, endPoint y: 198, distance: 45.6
click at [262, 198] on p "**********" at bounding box center [392, 200] width 265 height 5
drag, startPoint x: 376, startPoint y: 53, endPoint x: 373, endPoint y: 55, distance: 3.0
click at [373, 55] on button "content_copy" at bounding box center [372, 54] width 7 height 7
click at [407, 54] on button "Send" at bounding box center [405, 54] width 22 height 11
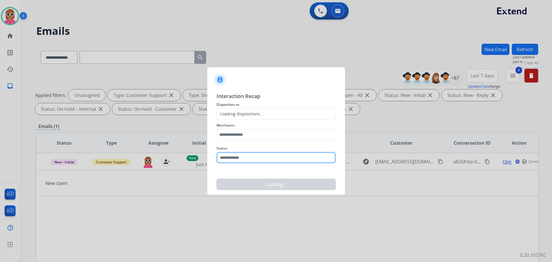
click at [256, 158] on input "text" at bounding box center [276, 158] width 119 height 12
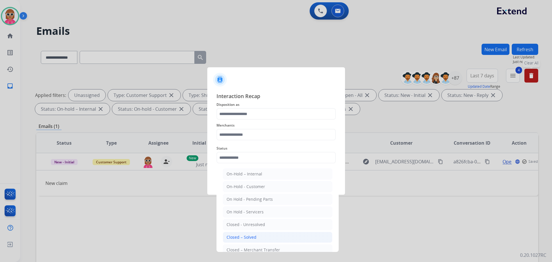
click at [257, 236] on li "Closed – Solved" at bounding box center [278, 237] width 110 height 11
type input "**********"
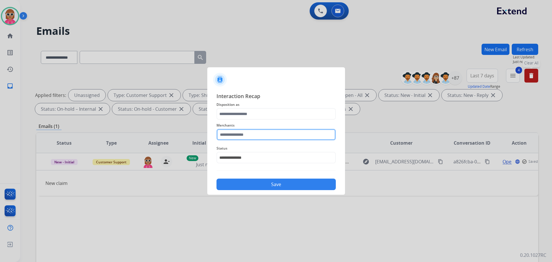
click at [256, 136] on input "text" at bounding box center [276, 135] width 119 height 12
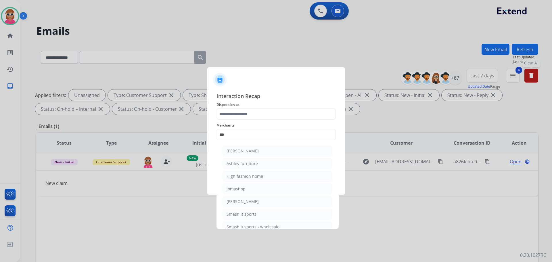
drag, startPoint x: 256, startPoint y: 162, endPoint x: 252, endPoint y: 147, distance: 15.1
click at [255, 159] on li "Ashley furniture" at bounding box center [278, 163] width 110 height 11
type input "**********"
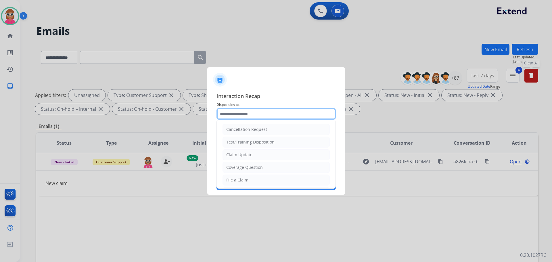
click at [261, 116] on input "text" at bounding box center [276, 114] width 119 height 12
click at [251, 183] on li "File a Claim" at bounding box center [276, 180] width 107 height 11
type input "**********"
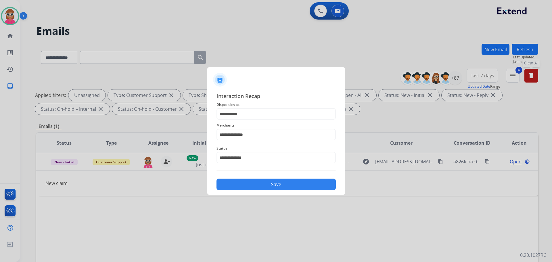
drag, startPoint x: 252, startPoint y: 184, endPoint x: 255, endPoint y: 181, distance: 4.5
click at [253, 184] on button "Save" at bounding box center [276, 185] width 119 height 12
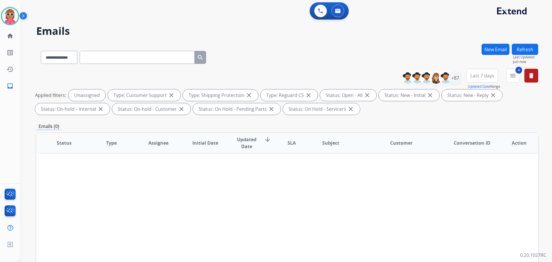
drag, startPoint x: 526, startPoint y: 53, endPoint x: 523, endPoint y: 60, distance: 7.0
click at [526, 53] on button "Refresh" at bounding box center [525, 49] width 26 height 11
click at [457, 74] on div "+87" at bounding box center [456, 78] width 14 height 14
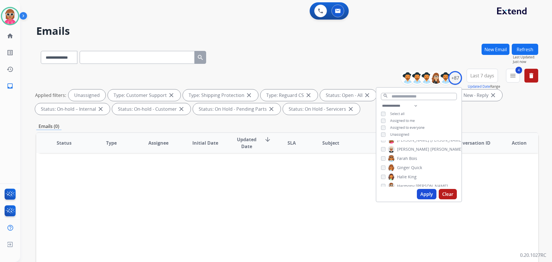
click at [404, 132] on span "Unassigned" at bounding box center [399, 134] width 19 height 5
click at [412, 105] on select "**********" at bounding box center [401, 105] width 40 height 7
select select "**********"
click at [381, 102] on select "**********" at bounding box center [401, 105] width 40 height 7
click at [427, 111] on div "**********" at bounding box center [419, 117] width 85 height 30
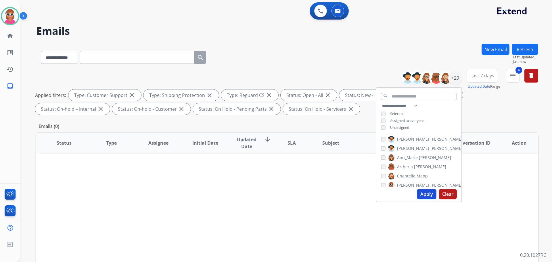
click at [431, 139] on span "[PERSON_NAME]" at bounding box center [447, 139] width 32 height 6
click at [406, 148] on span "[PERSON_NAME]" at bounding box center [413, 149] width 32 height 6
click at [407, 159] on span "Ann_Marie" at bounding box center [407, 158] width 21 height 6
drag, startPoint x: 408, startPoint y: 165, endPoint x: 409, endPoint y: 171, distance: 5.6
click at [408, 166] on span "Artheria" at bounding box center [405, 167] width 16 height 6
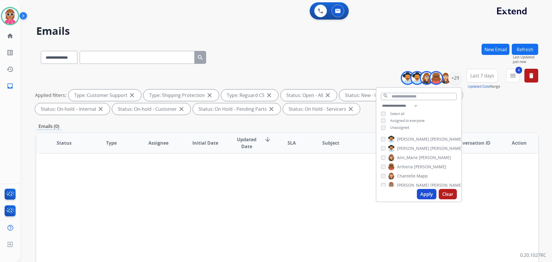
drag, startPoint x: 409, startPoint y: 175, endPoint x: 411, endPoint y: 184, distance: 9.8
click at [409, 175] on span "Chantelle" at bounding box center [406, 176] width 18 height 6
click at [411, 185] on span "[PERSON_NAME]" at bounding box center [413, 185] width 32 height 6
click at [412, 165] on span "[PERSON_NAME]" at bounding box center [413, 166] width 32 height 6
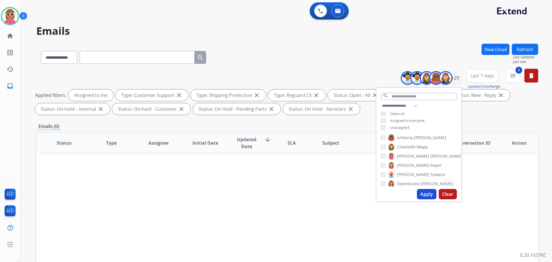
click at [431, 173] on span "Solaazo" at bounding box center [438, 175] width 15 height 6
click at [411, 185] on span "Deambrana" at bounding box center [408, 184] width 23 height 6
click at [415, 164] on label "[PERSON_NAME]" at bounding box center [418, 164] width 61 height 7
drag, startPoint x: 412, startPoint y: 172, endPoint x: 412, endPoint y: 177, distance: 4.9
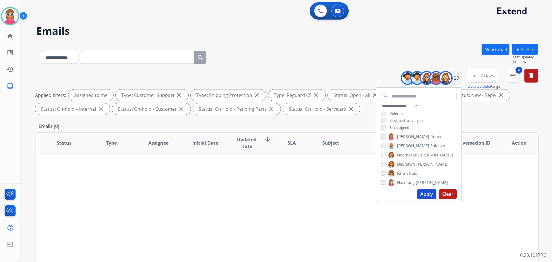
click at [412, 173] on span "Bois" at bounding box center [413, 174] width 8 height 6
click at [411, 180] on span "Harmony" at bounding box center [406, 183] width 18 height 6
click at [413, 162] on label "[PERSON_NAME]" at bounding box center [417, 163] width 59 height 7
click at [413, 172] on span "[PERSON_NAME]" at bounding box center [425, 172] width 32 height 6
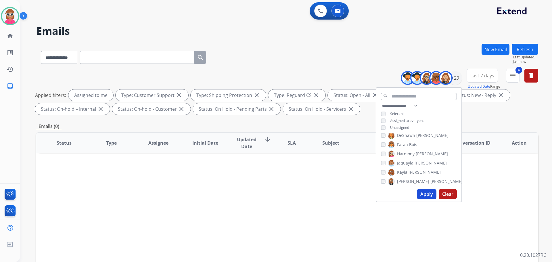
click at [431, 181] on span "[PERSON_NAME]" at bounding box center [447, 182] width 32 height 6
click at [417, 162] on span "[PERSON_NAME]" at bounding box center [430, 162] width 32 height 6
click at [416, 169] on span "[PERSON_NAME]" at bounding box center [431, 171] width 32 height 6
click at [431, 180] on span "Durante" at bounding box center [439, 181] width 16 height 6
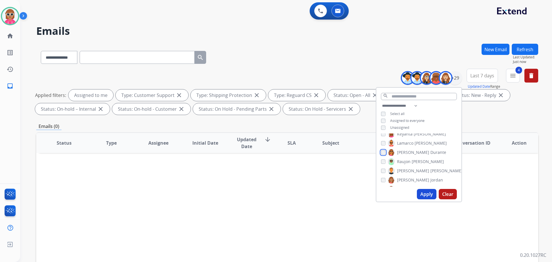
scroll to position [144, 0]
click at [418, 159] on span "[PERSON_NAME]" at bounding box center [428, 161] width 32 height 6
click at [431, 169] on span "[PERSON_NAME]" at bounding box center [447, 170] width 32 height 6
click at [431, 180] on span "Jordan" at bounding box center [437, 179] width 13 height 6
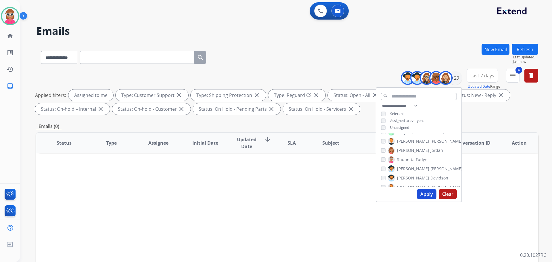
click at [416, 161] on span "Fudge" at bounding box center [422, 160] width 12 height 6
click at [415, 170] on span "[PERSON_NAME]" at bounding box center [413, 169] width 32 height 6
click at [431, 176] on span "Davidson" at bounding box center [440, 178] width 18 height 6
click at [412, 184] on label "[PERSON_NAME]" at bounding box center [425, 187] width 75 height 7
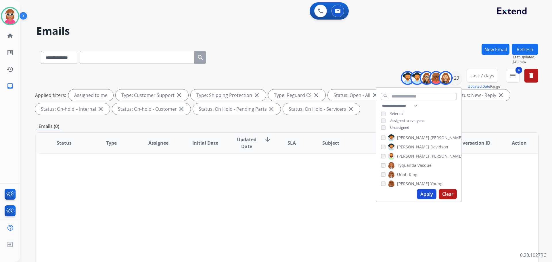
drag, startPoint x: 415, startPoint y: 162, endPoint x: 412, endPoint y: 170, distance: 8.8
click at [415, 162] on label "Tyquanda Vasque" at bounding box center [410, 165] width 44 height 7
click at [411, 172] on span "King" at bounding box center [413, 175] width 9 height 6
click at [409, 181] on span "[PERSON_NAME]" at bounding box center [413, 184] width 32 height 6
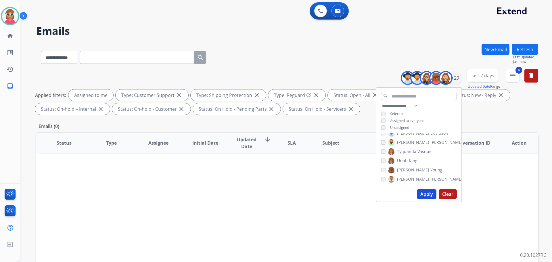
click at [412, 178] on span "[PERSON_NAME]" at bounding box center [413, 179] width 32 height 6
click at [424, 194] on button "Apply" at bounding box center [427, 194] width 20 height 10
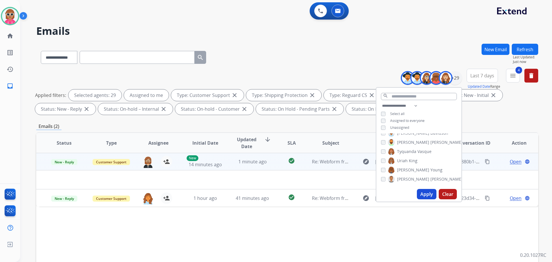
scroll to position [29, 0]
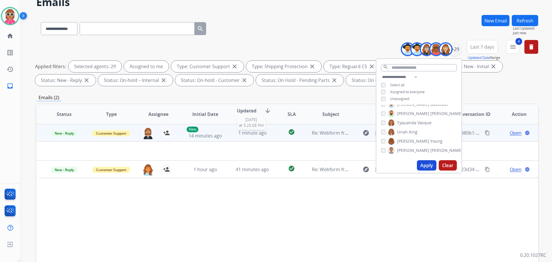
click at [239, 135] on span "1 minute ago" at bounding box center [253, 133] width 28 height 6
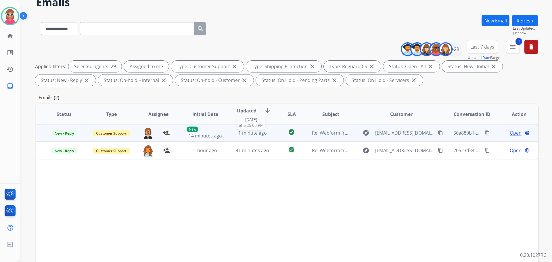
click at [238, 136] on div "1 minute ago" at bounding box center [253, 132] width 38 height 7
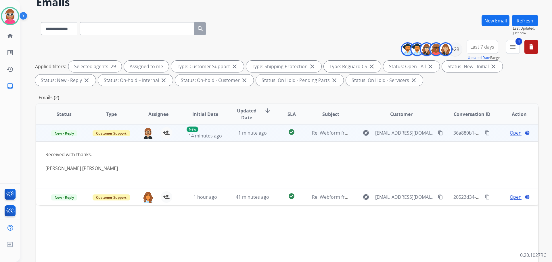
click at [510, 134] on span "Open" at bounding box center [516, 132] width 12 height 7
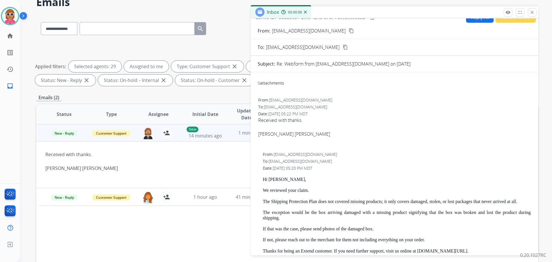
scroll to position [0, 0]
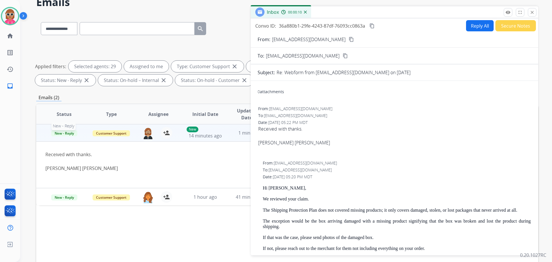
click at [67, 135] on span "New - Reply" at bounding box center [64, 133] width 26 height 6
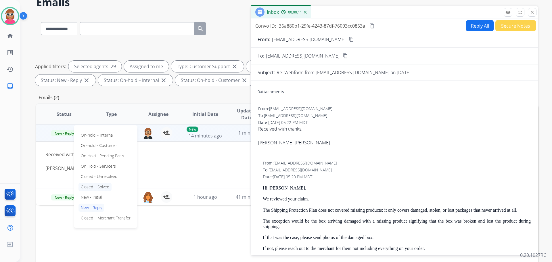
click at [98, 184] on p "Closed – Solved" at bounding box center [95, 187] width 33 height 8
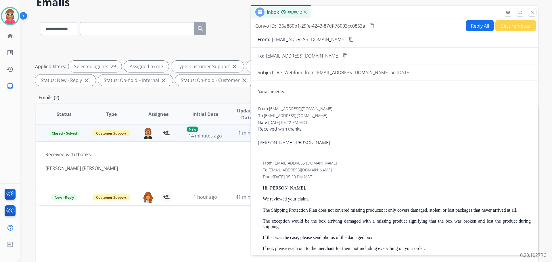
click at [517, 25] on button "Secure Notes" at bounding box center [516, 25] width 41 height 11
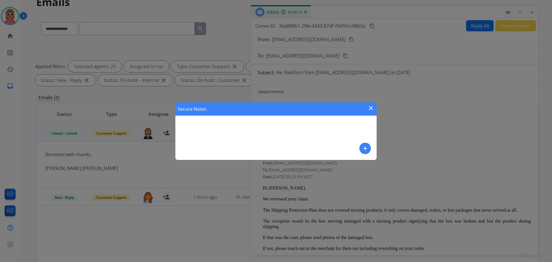
click at [367, 146] on button "add" at bounding box center [366, 149] width 12 height 12
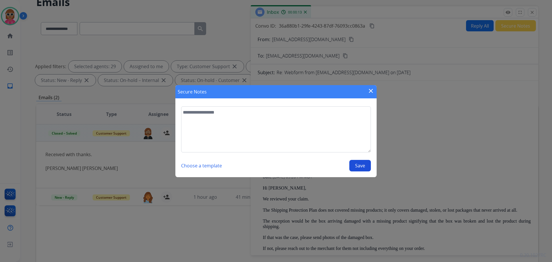
click at [333, 133] on textarea at bounding box center [276, 129] width 190 height 46
type textarea "**********"
click at [360, 169] on button "Save" at bounding box center [361, 166] width 22 height 12
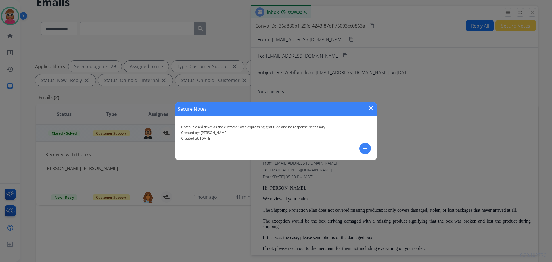
click at [240, 114] on div "Secure Notes close" at bounding box center [276, 108] width 201 height 13
click at [372, 107] on mat-icon "close" at bounding box center [371, 108] width 7 height 7
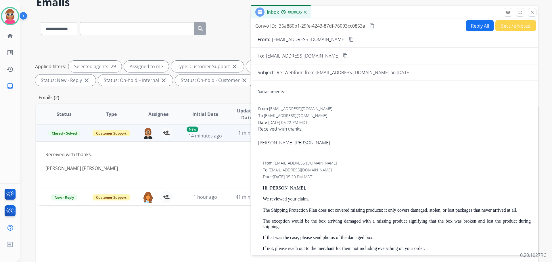
drag, startPoint x: 532, startPoint y: 13, endPoint x: 476, endPoint y: 38, distance: 61.2
click at [532, 13] on mat-icon "close" at bounding box center [532, 12] width 5 height 5
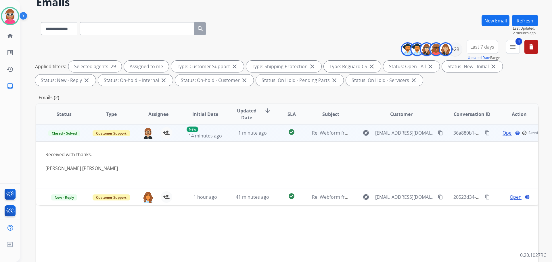
click at [526, 21] on button "Refresh" at bounding box center [525, 20] width 26 height 11
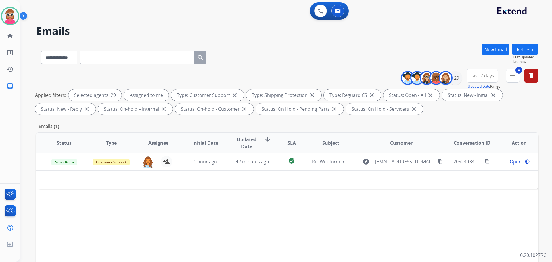
drag, startPoint x: 525, startPoint y: 40, endPoint x: 526, endPoint y: 46, distance: 6.1
click at [525, 41] on div "**********" at bounding box center [279, 152] width 518 height 262
click at [526, 46] on button "Refresh" at bounding box center [525, 49] width 26 height 11
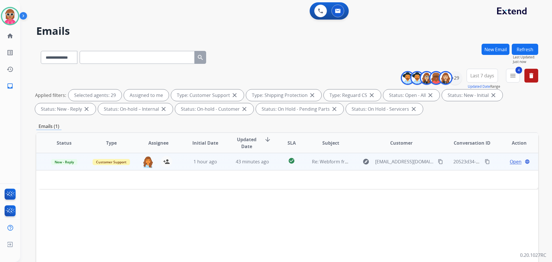
click at [218, 166] on td "1 hour ago" at bounding box center [201, 161] width 47 height 17
click at [220, 166] on td "1 hour ago" at bounding box center [201, 161] width 47 height 17
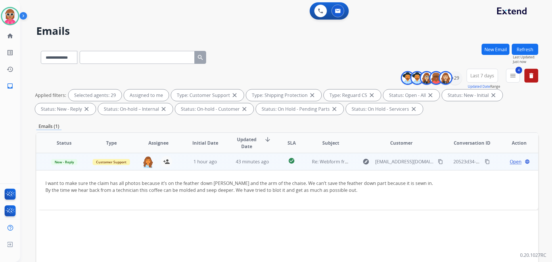
click at [225, 164] on td "43 minutes ago" at bounding box center [248, 161] width 47 height 17
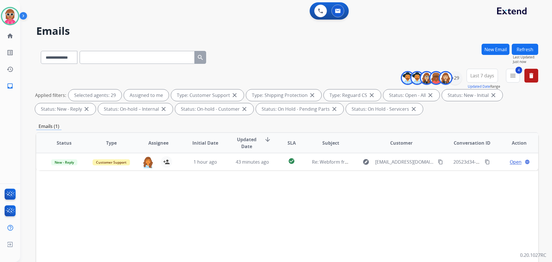
click at [241, 214] on div "Status Type Assignee Initial Date Updated Date arrow_downward SLA Subject Custo…" at bounding box center [287, 228] width 502 height 193
drag, startPoint x: 350, startPoint y: 228, endPoint x: 403, endPoint y: 176, distance: 74.9
click at [352, 227] on div "Status Type Assignee Initial Date Updated Date arrow_downward SLA Subject Custo…" at bounding box center [287, 228] width 502 height 193
click at [524, 50] on button "Refresh" at bounding box center [525, 49] width 26 height 11
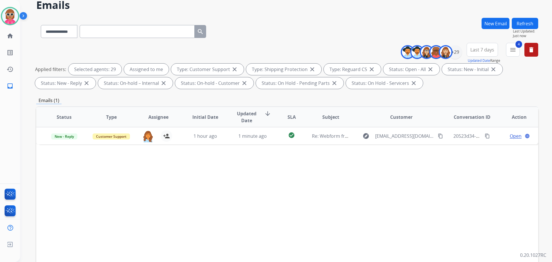
scroll to position [29, 0]
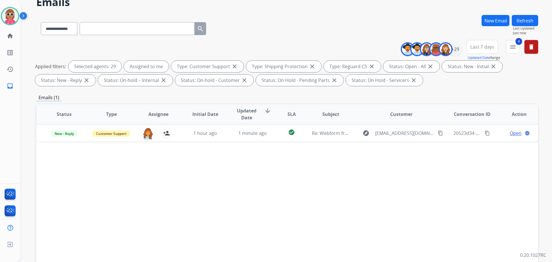
click at [532, 22] on button "Refresh" at bounding box center [525, 20] width 26 height 11
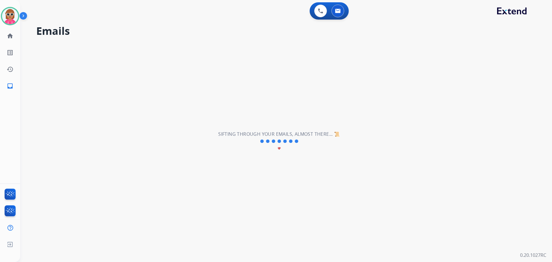
scroll to position [0, 0]
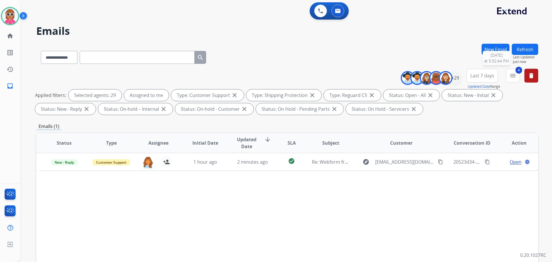
drag, startPoint x: 529, startPoint y: 49, endPoint x: 527, endPoint y: 45, distance: 4.2
click at [527, 46] on button "Refresh" at bounding box center [525, 49] width 26 height 11
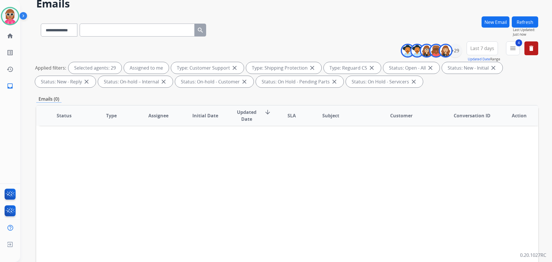
scroll to position [29, 0]
